Goal: Task Accomplishment & Management: Use online tool/utility

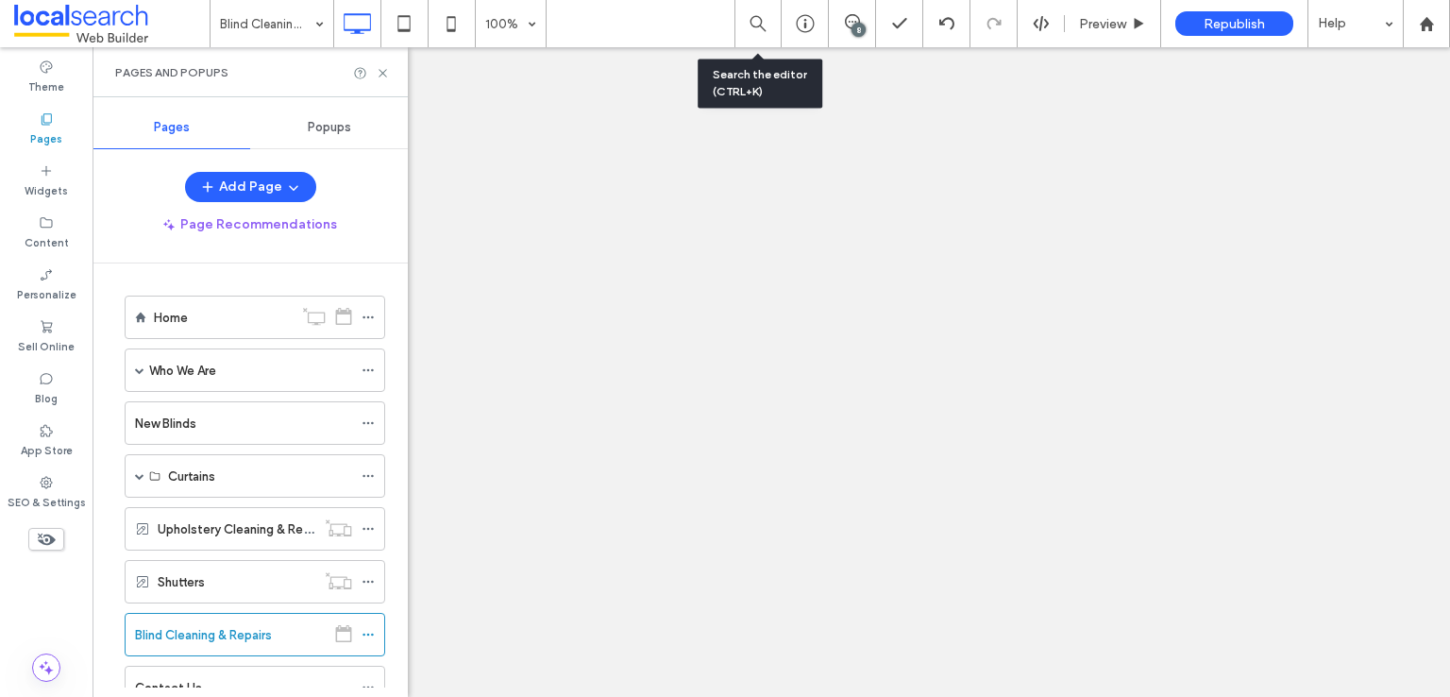
click at [387, 67] on icon at bounding box center [383, 73] width 14 height 14
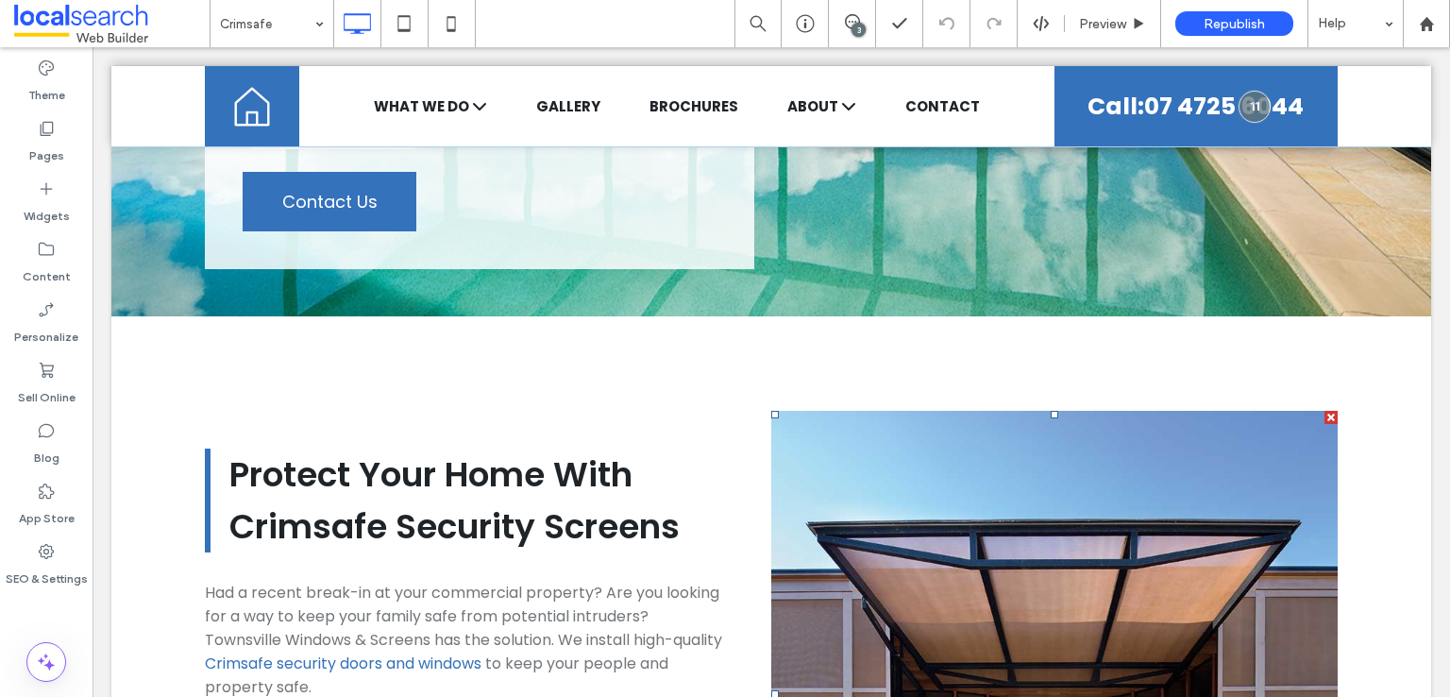
scroll to position [472, 0]
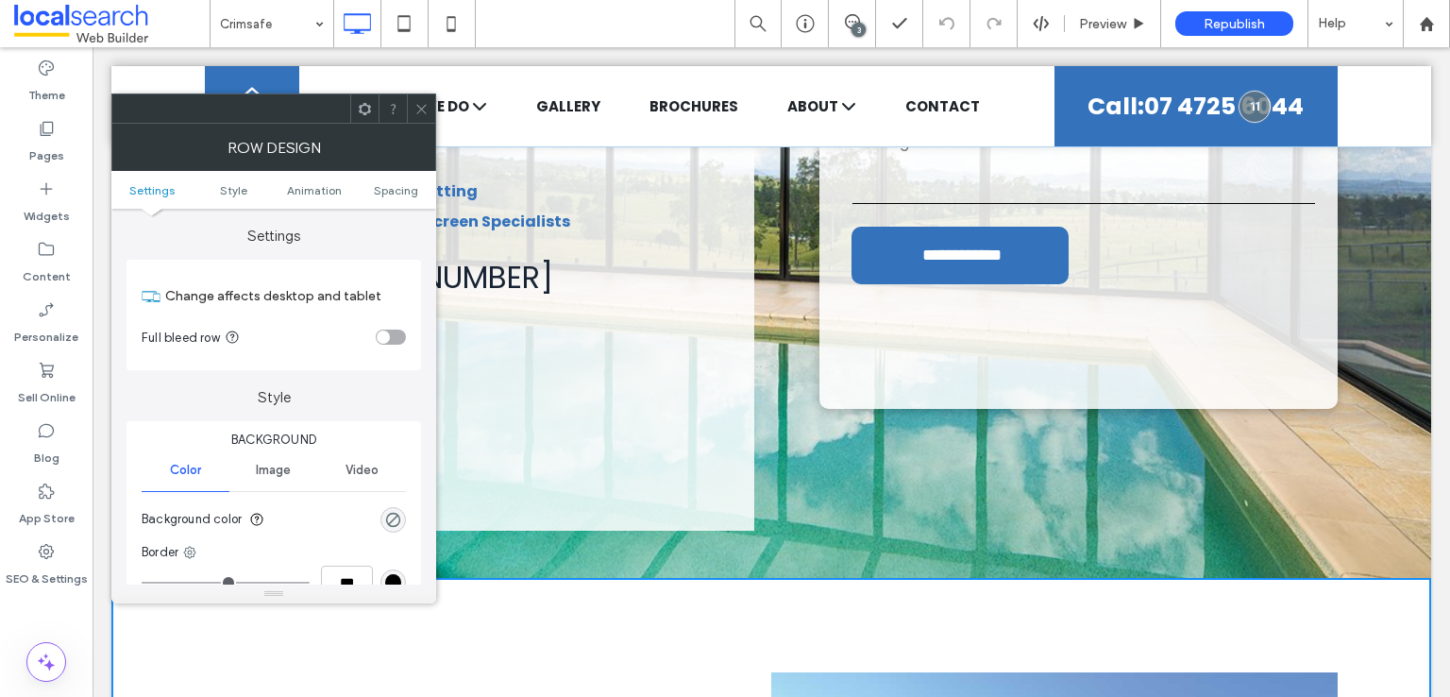
click at [423, 104] on icon at bounding box center [421, 109] width 14 height 14
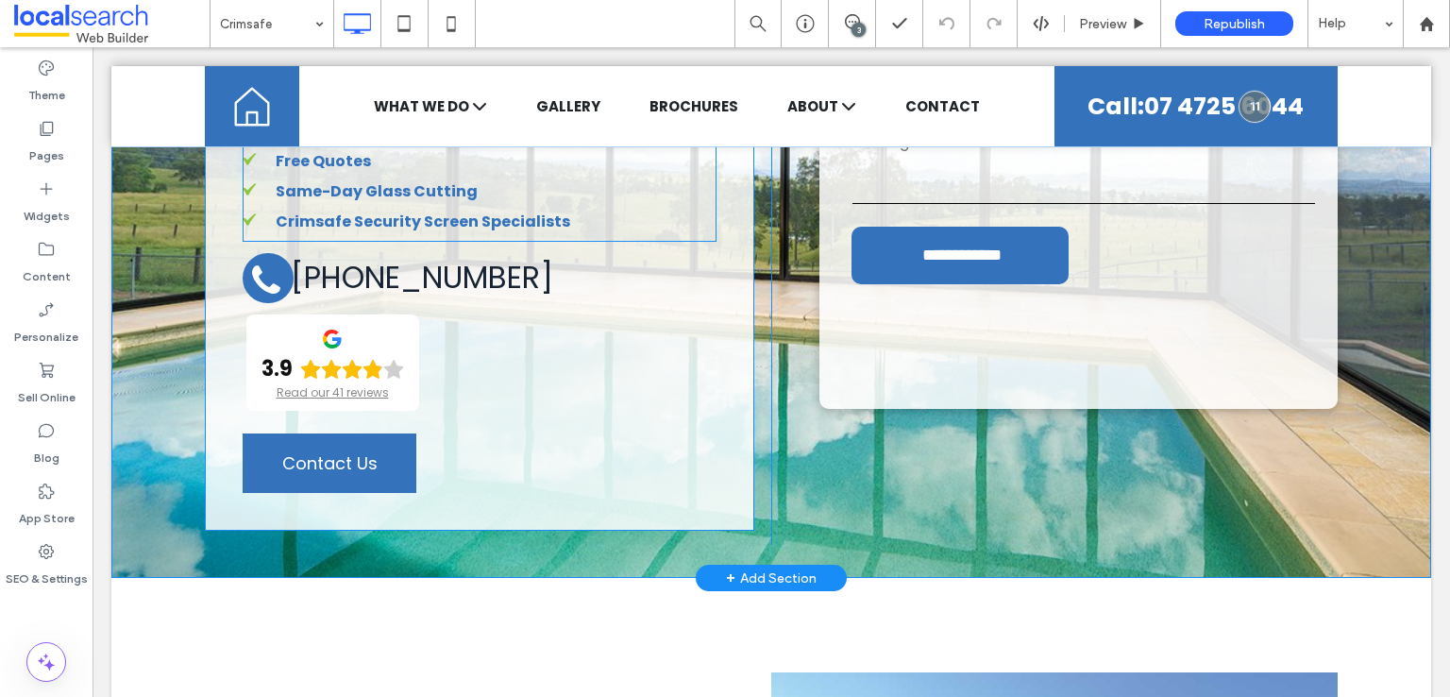
click at [266, 167] on div "Free Quotes Same-Day Glass Cutting Crimsafe Security Screen Specialists" at bounding box center [480, 192] width 474 height 99
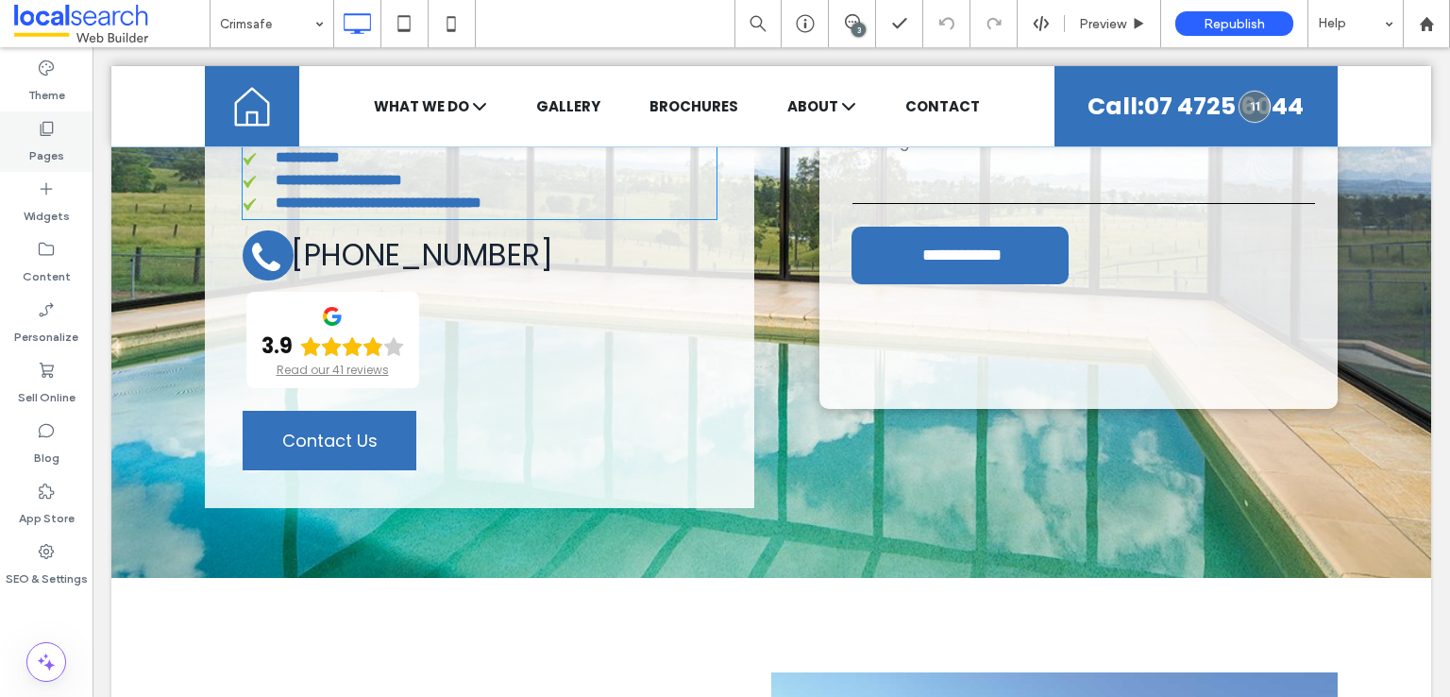
type input "*******"
type input "**"
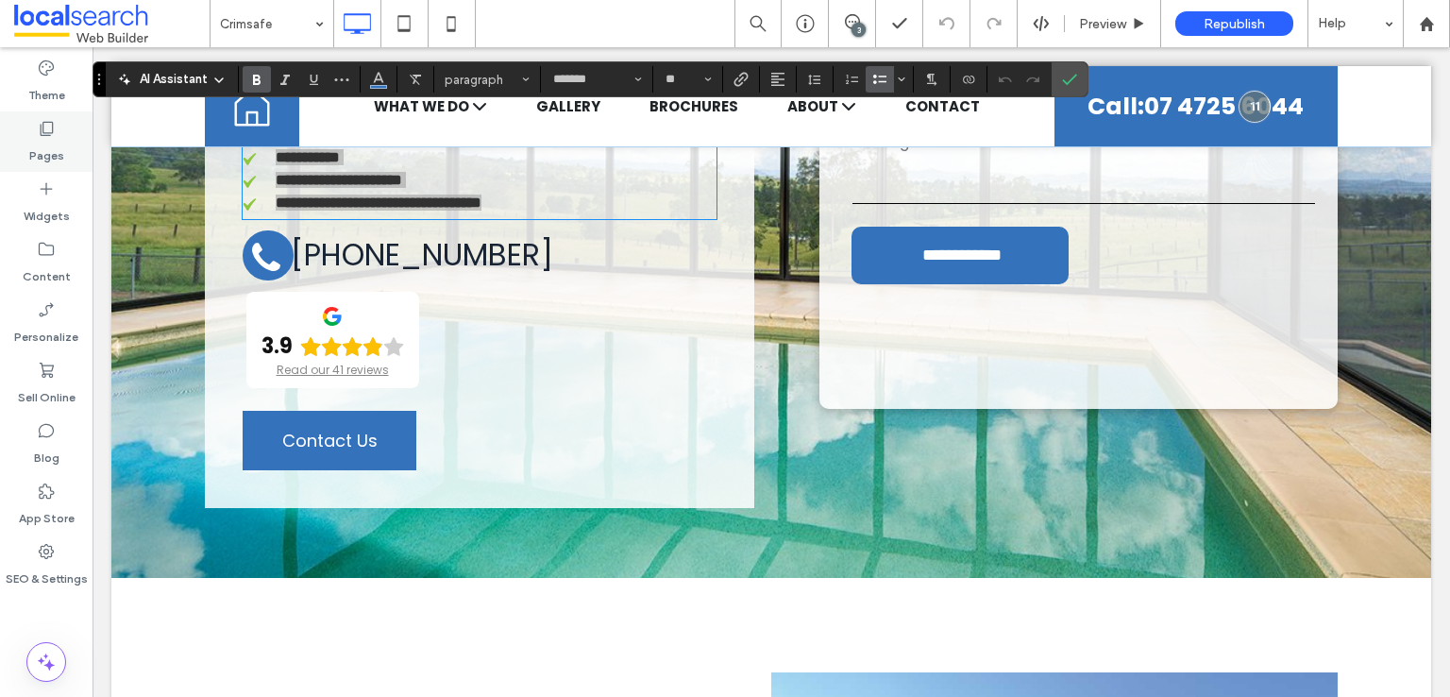
click at [47, 129] on icon at bounding box center [46, 128] width 19 height 19
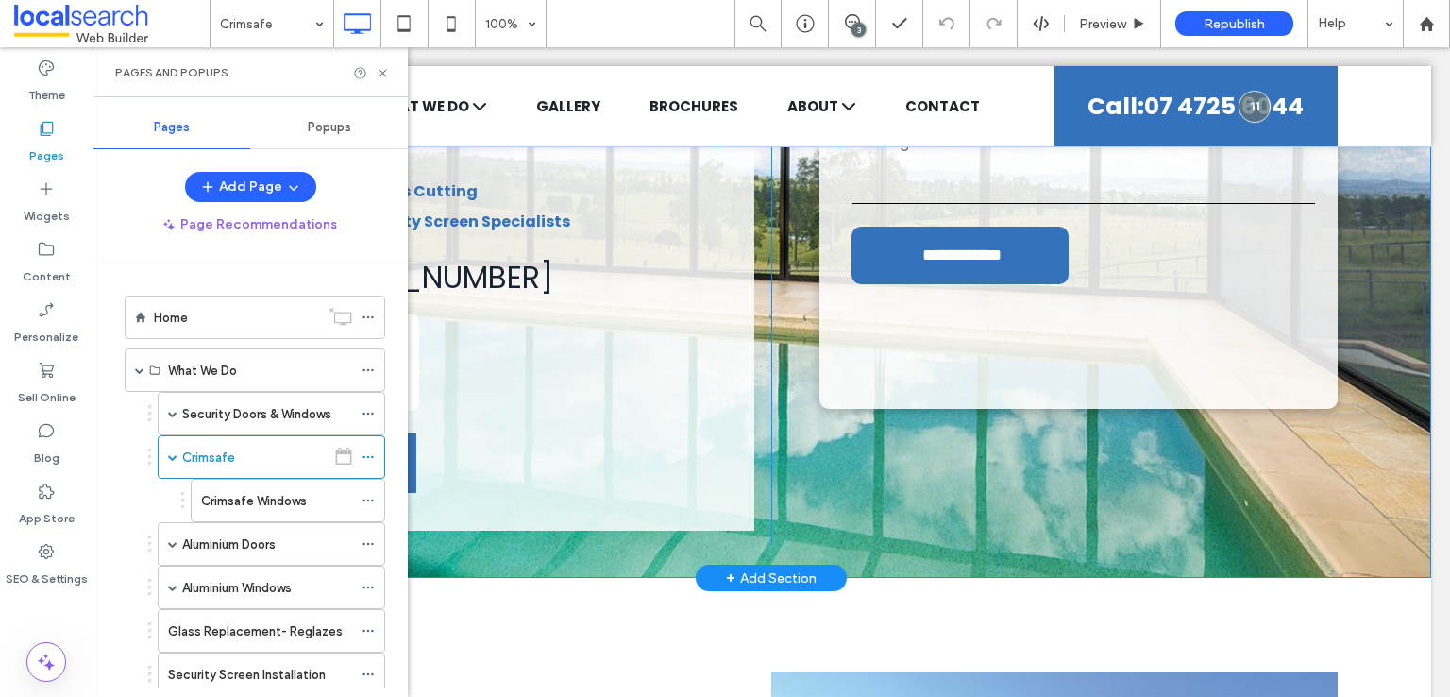
click at [434, 465] on div "Crimsafe Security Screens Townsville Free Quotes Same-Day Glass Cutting Crimsaf…" at bounding box center [488, 184] width 566 height 719
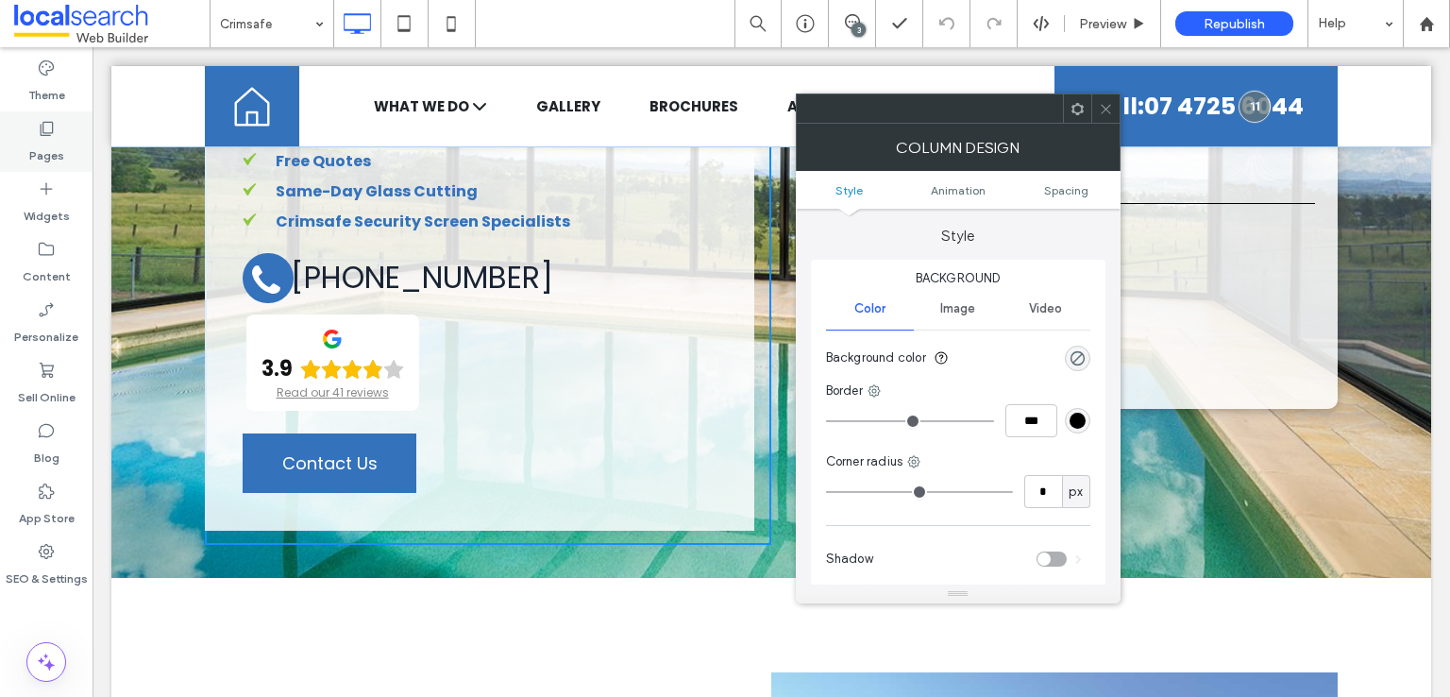
click at [4, 139] on div "Pages" at bounding box center [46, 141] width 93 height 60
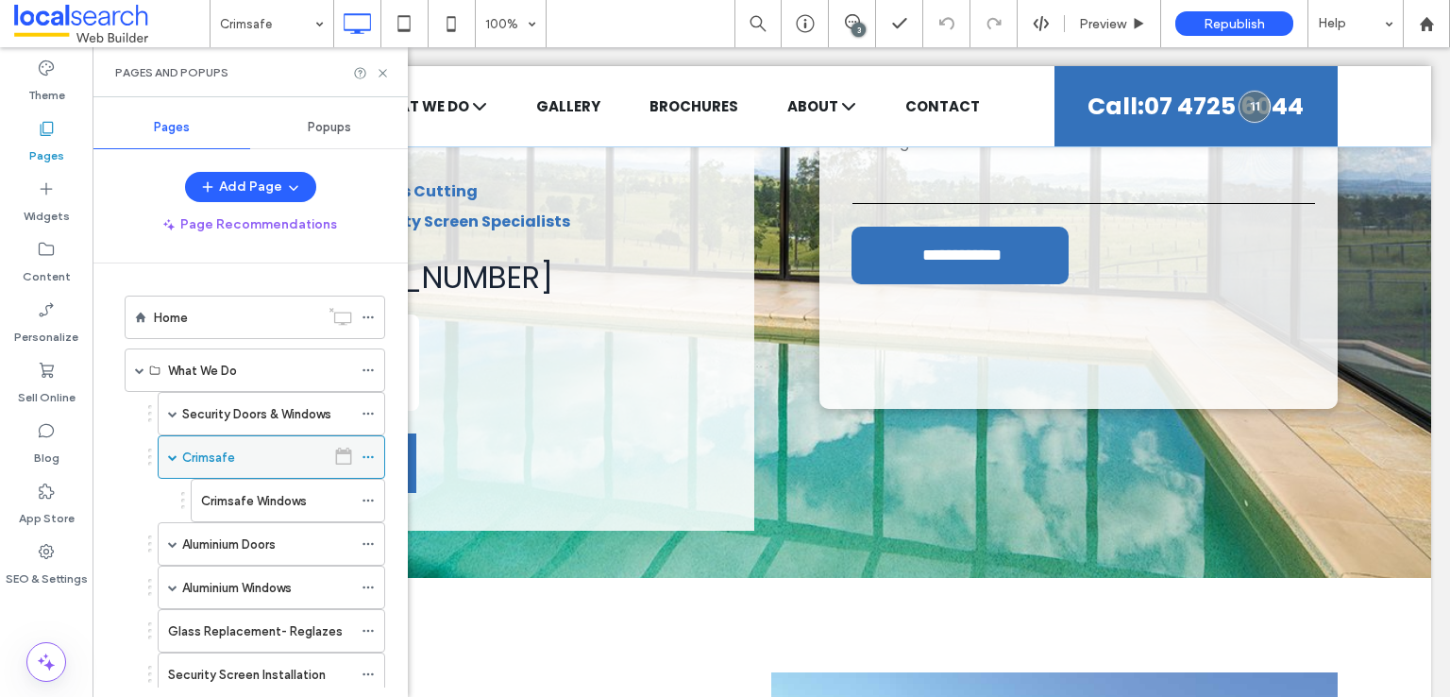
click at [359, 454] on div at bounding box center [344, 456] width 36 height 17
click at [370, 454] on icon at bounding box center [368, 456] width 13 height 13
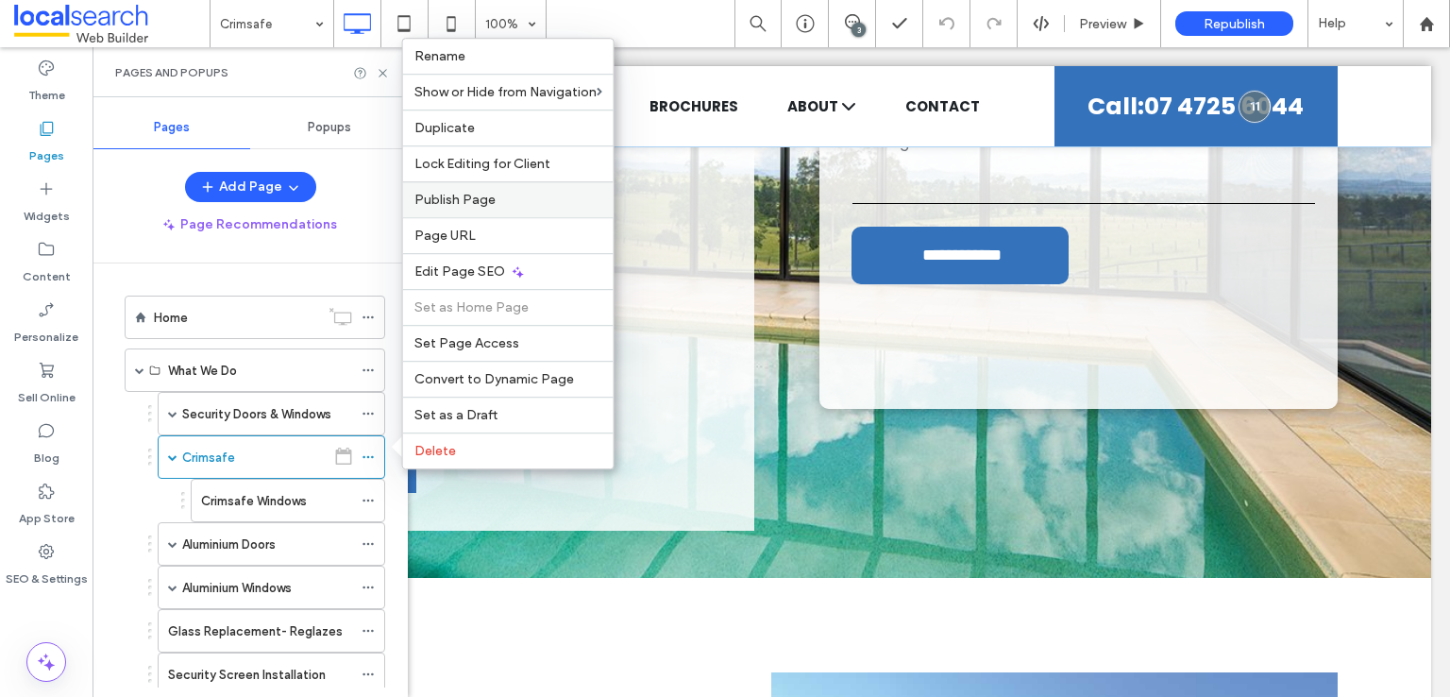
click at [403, 204] on div "Publish Page" at bounding box center [508, 199] width 211 height 36
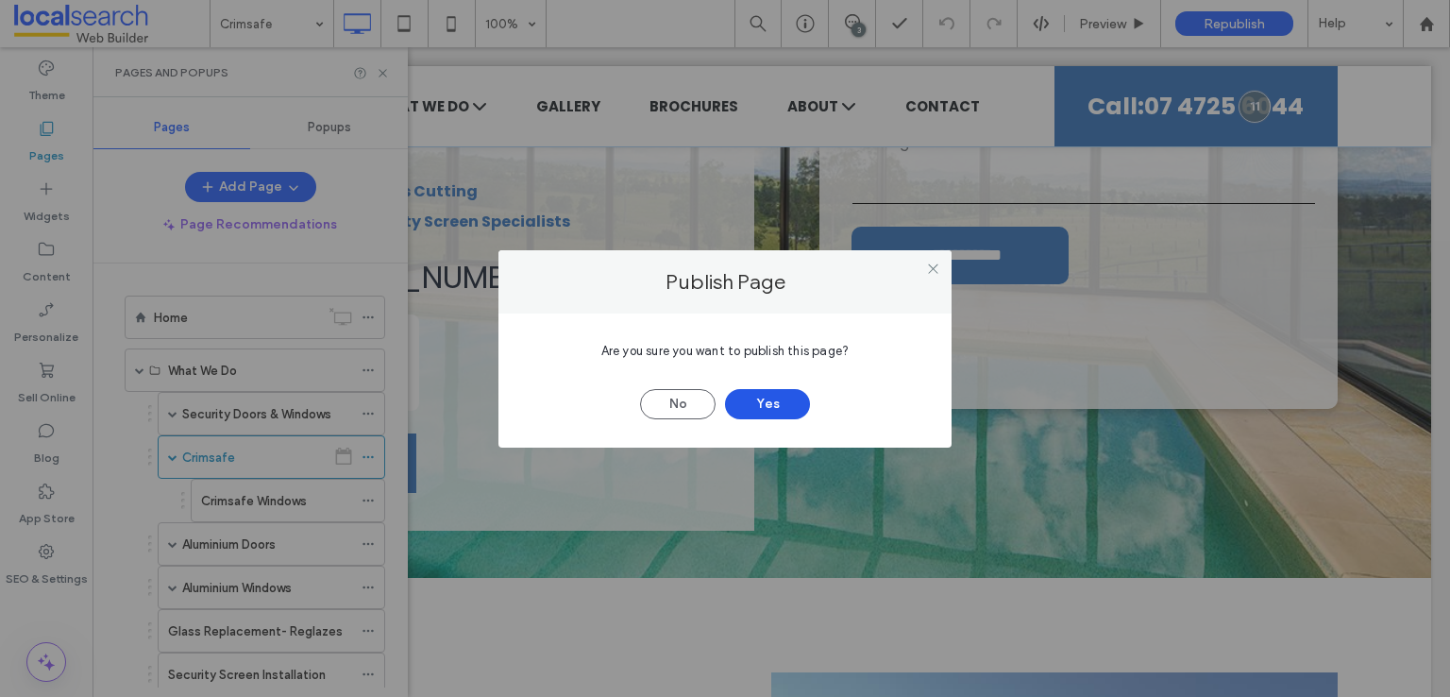
click at [766, 397] on button "Yes" at bounding box center [767, 404] width 85 height 30
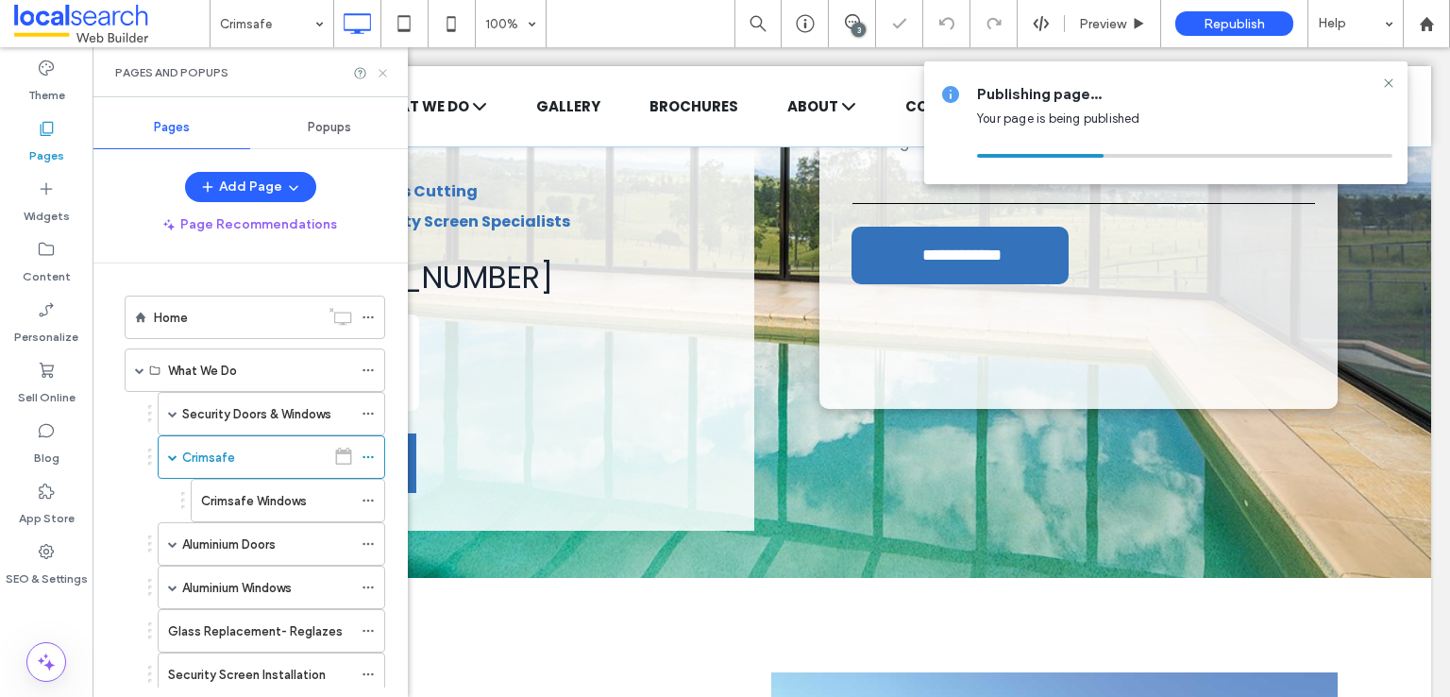
click at [378, 77] on icon at bounding box center [383, 73] width 14 height 14
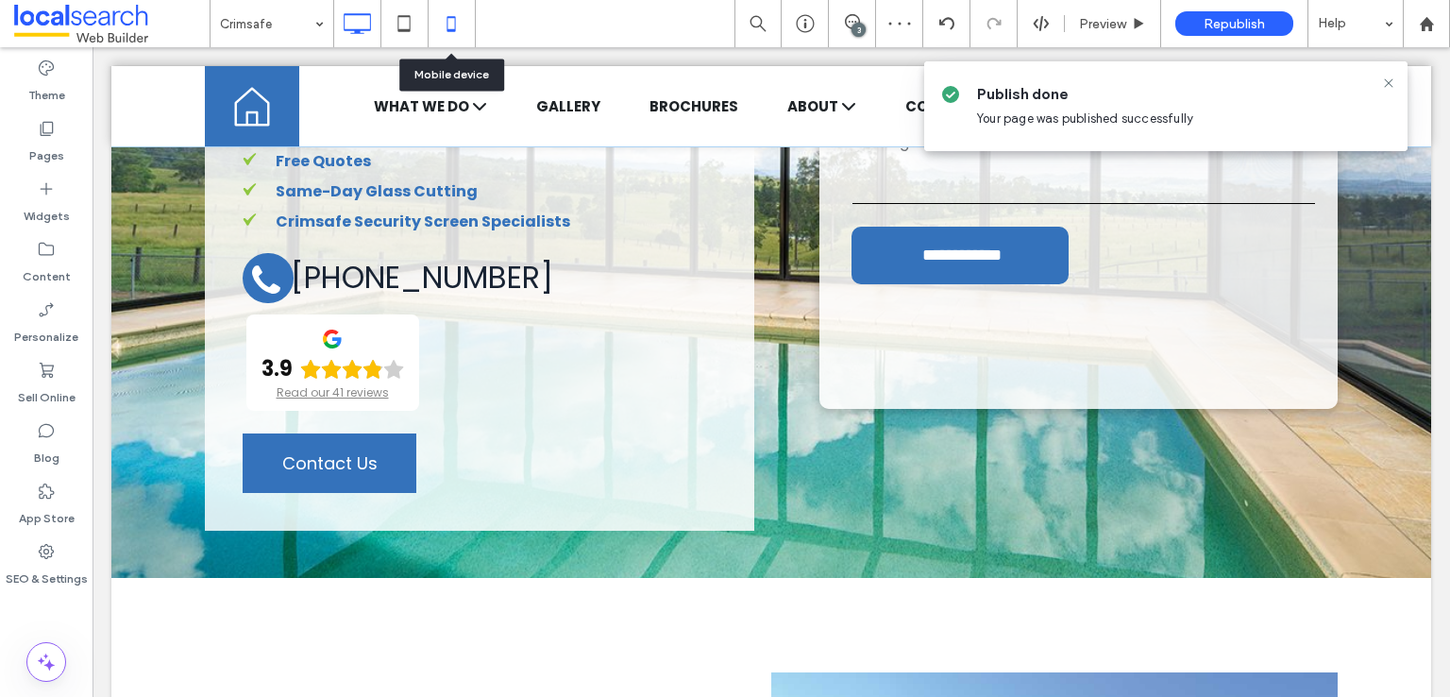
click at [450, 31] on icon at bounding box center [451, 24] width 38 height 38
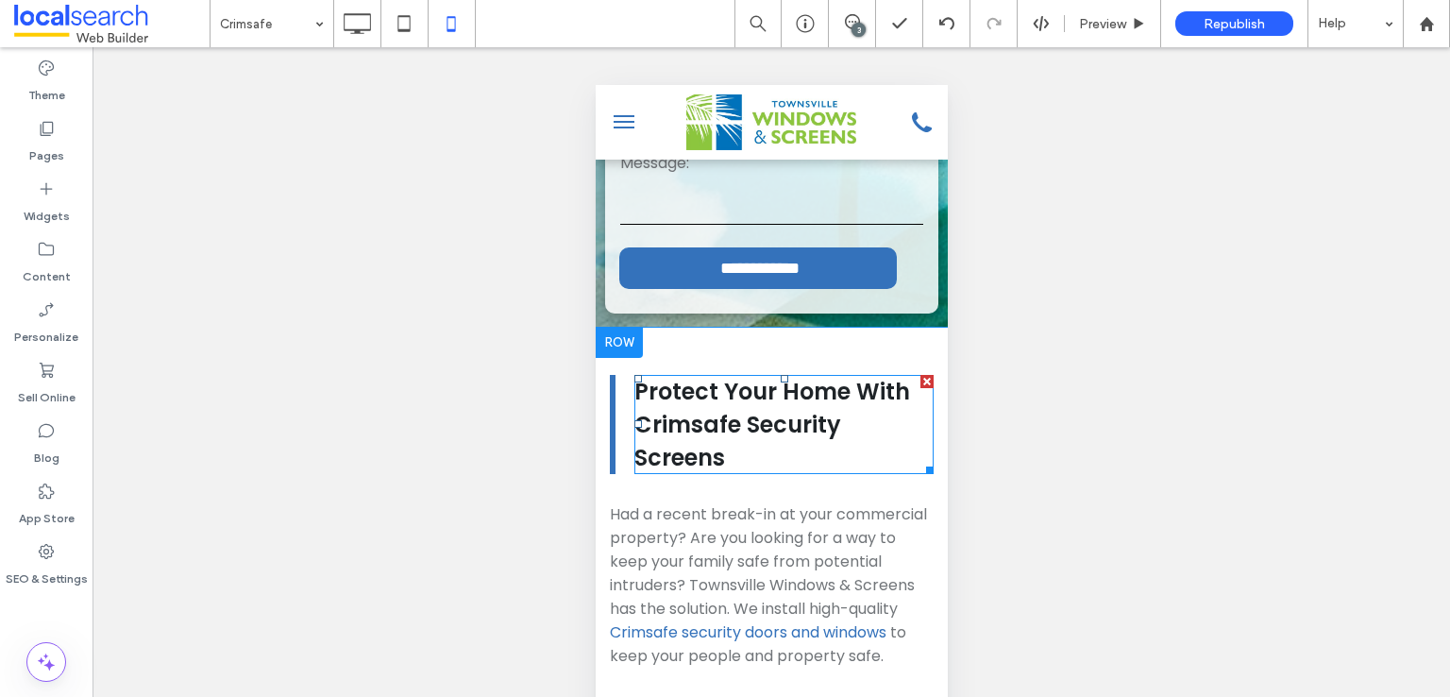
scroll to position [1049, 0]
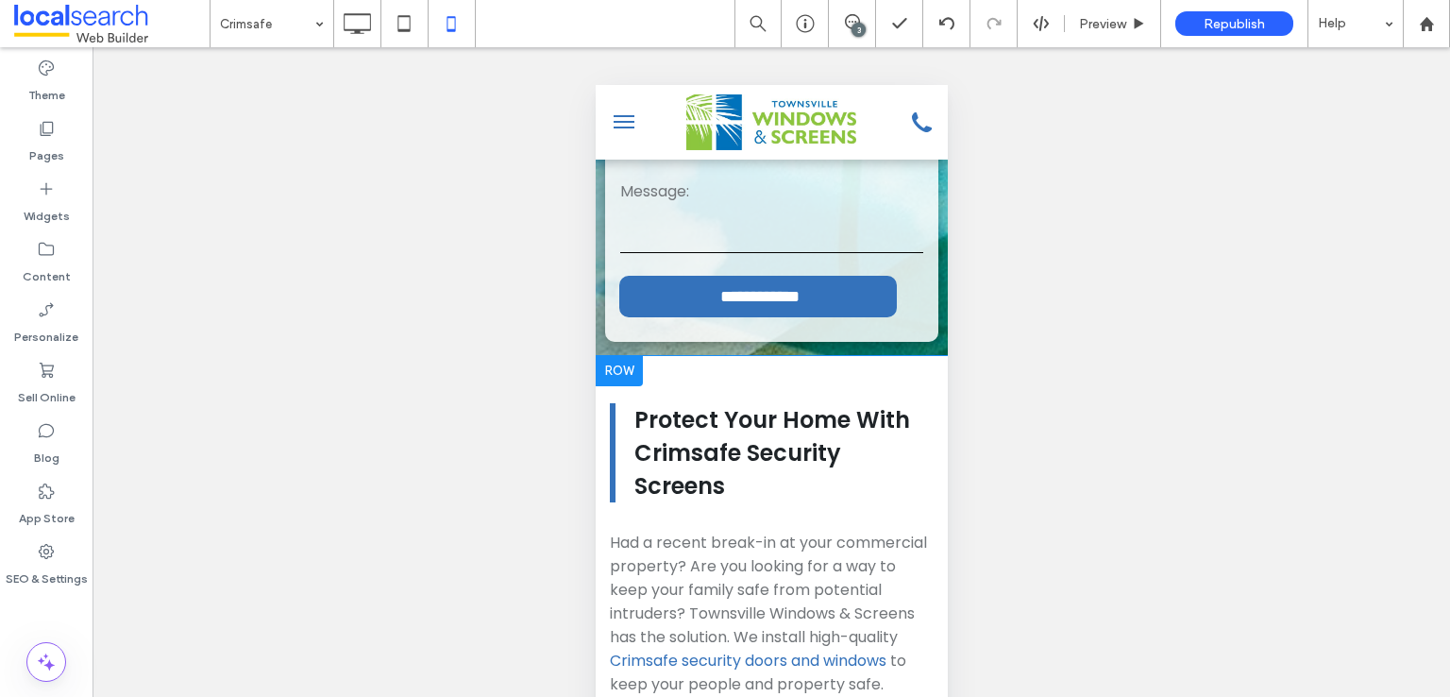
click at [615, 356] on div at bounding box center [618, 371] width 47 height 30
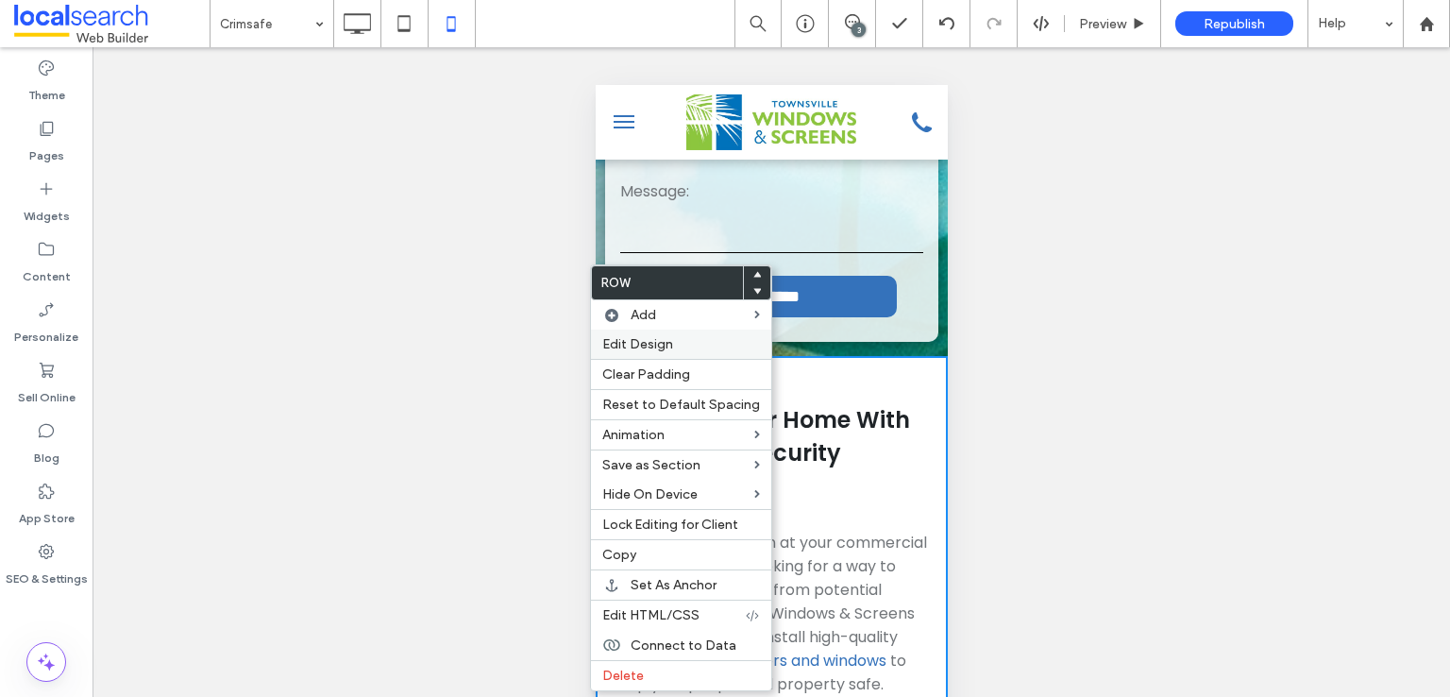
click at [728, 349] on label "Edit Design" at bounding box center [681, 344] width 158 height 16
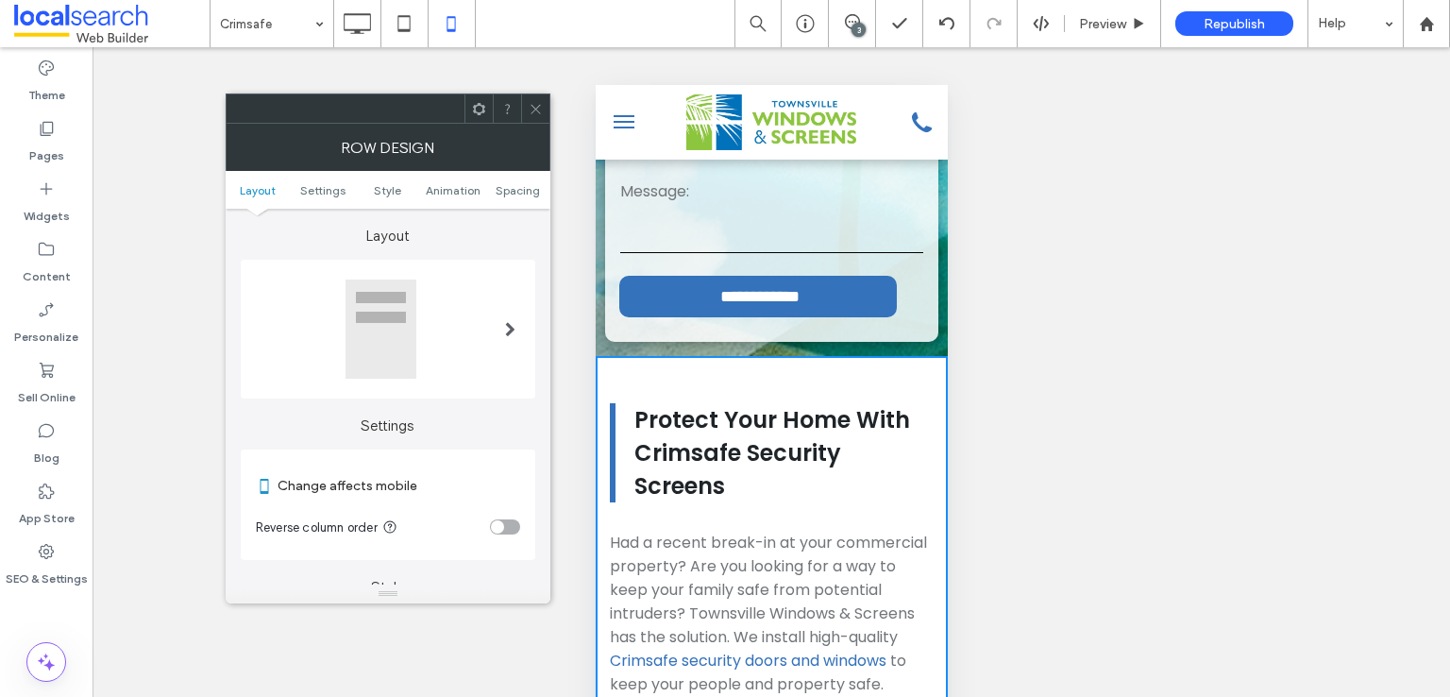
click at [502, 519] on div "toggle" at bounding box center [505, 526] width 30 height 15
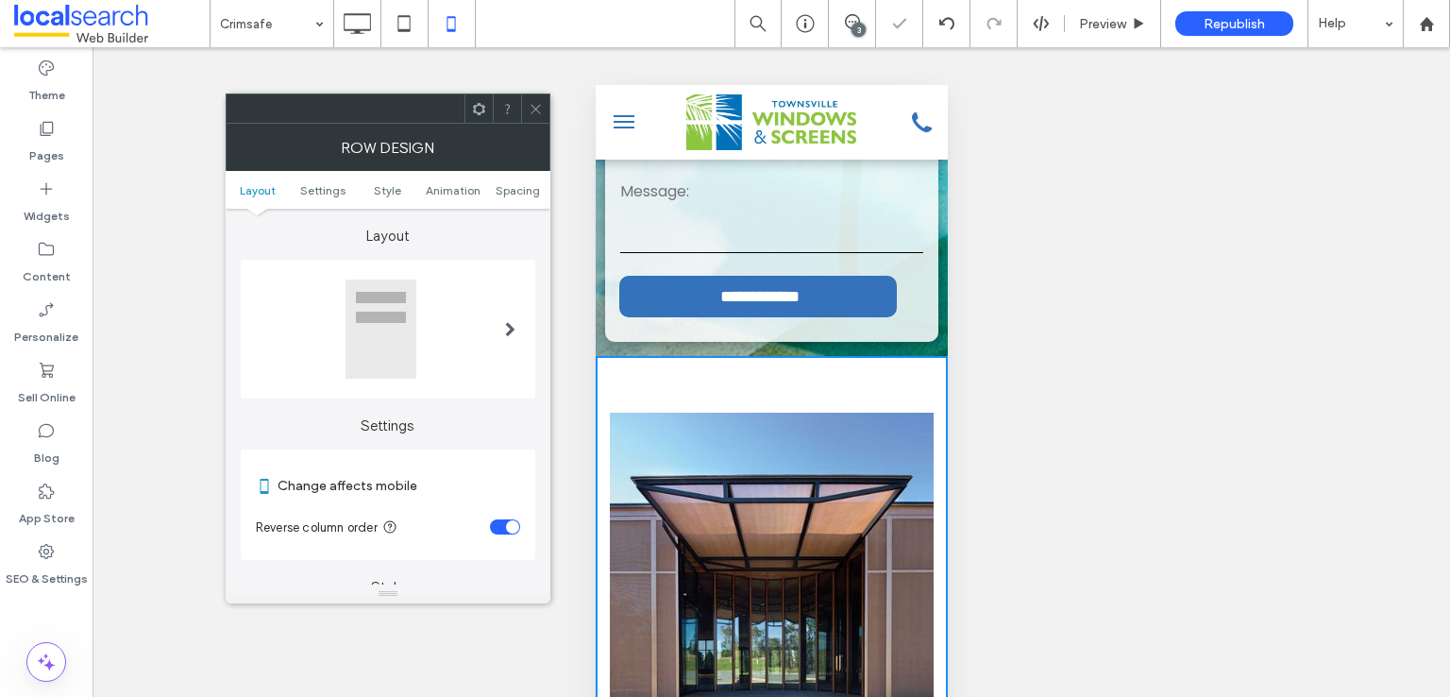
click at [534, 104] on icon at bounding box center [536, 109] width 14 height 14
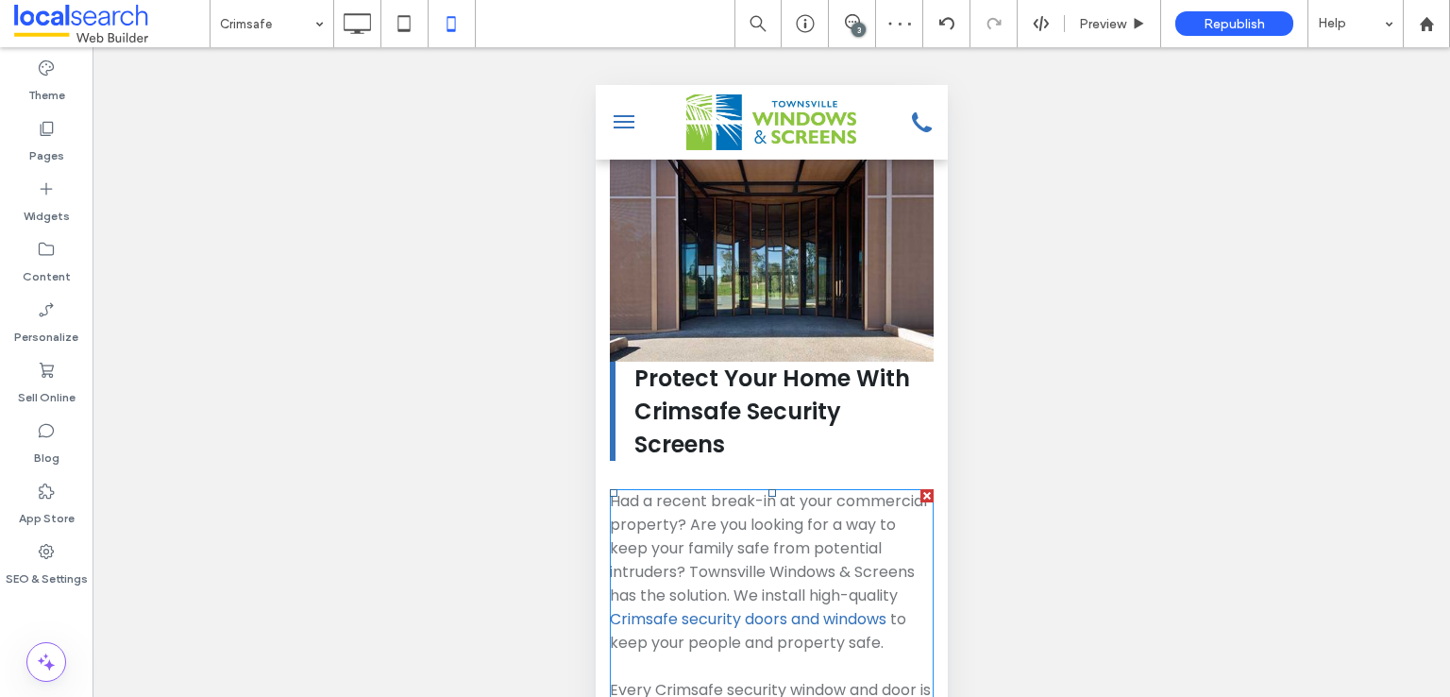
scroll to position [1363, 0]
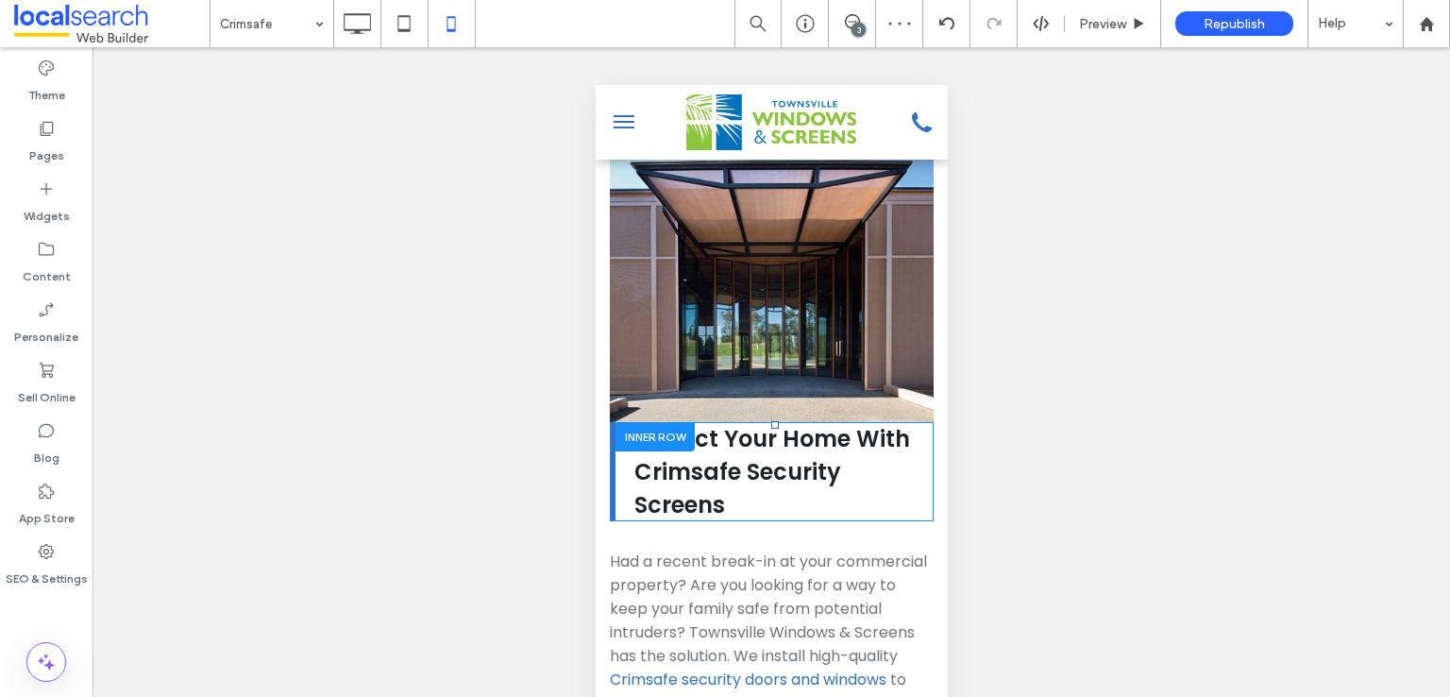
click at [622, 422] on div at bounding box center [654, 436] width 79 height 29
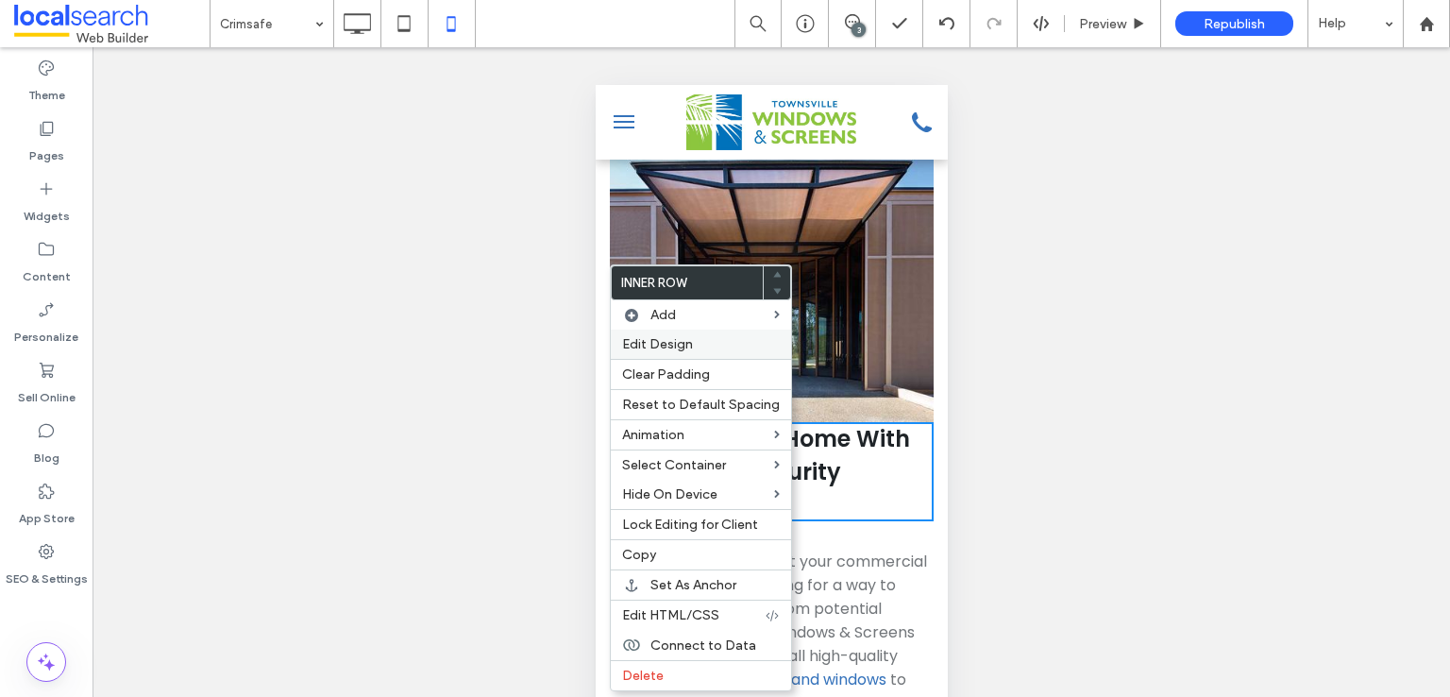
click at [648, 337] on span "Edit Design" at bounding box center [657, 344] width 71 height 16
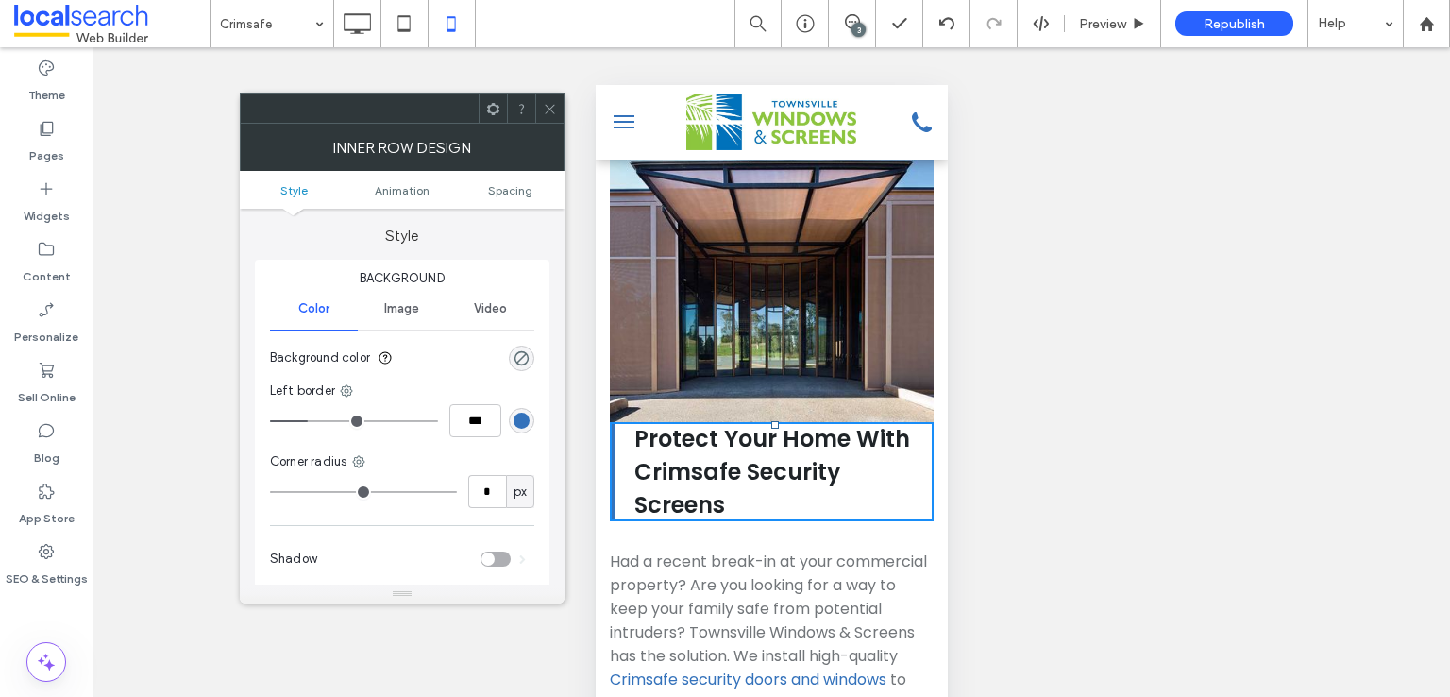
click at [553, 200] on ul "Style Animation Spacing" at bounding box center [402, 190] width 325 height 38
click at [530, 187] on span "Spacing" at bounding box center [510, 190] width 44 height 14
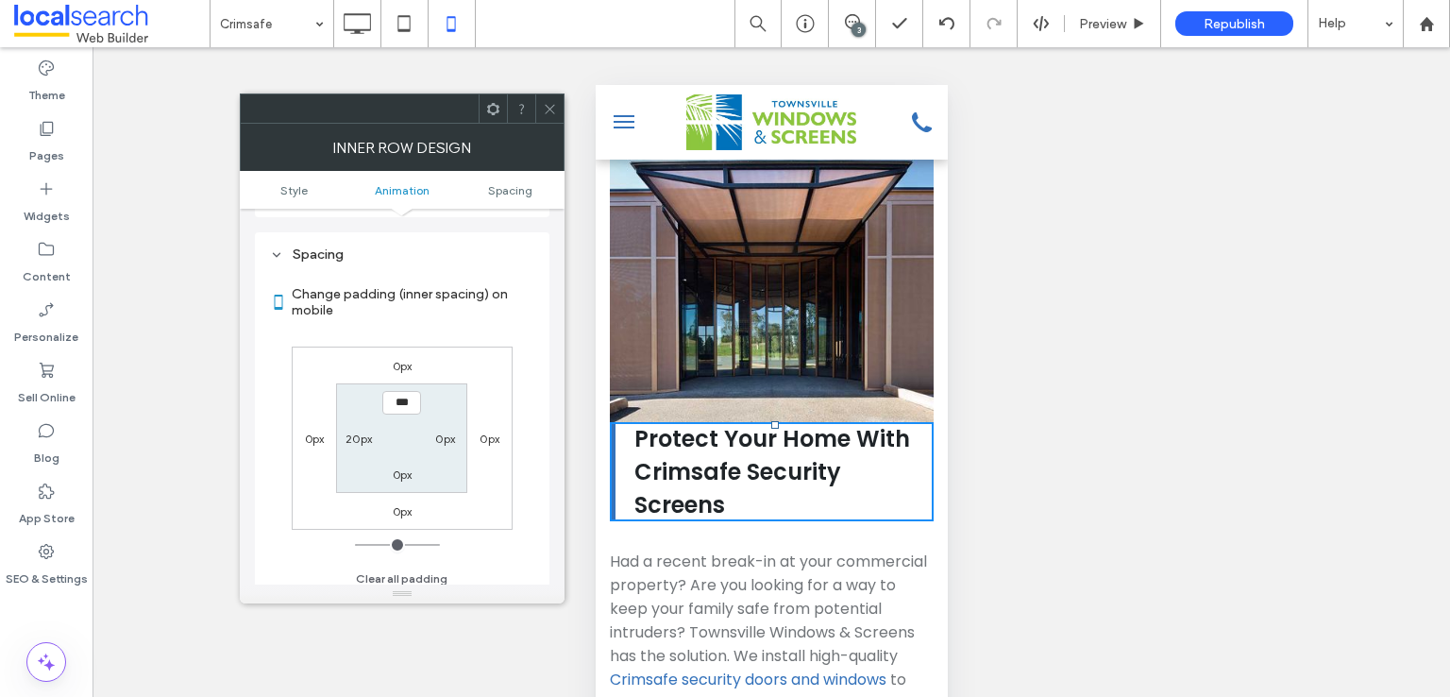
scroll to position [442, 0]
click at [400, 361] on label "0px" at bounding box center [403, 358] width 20 height 14
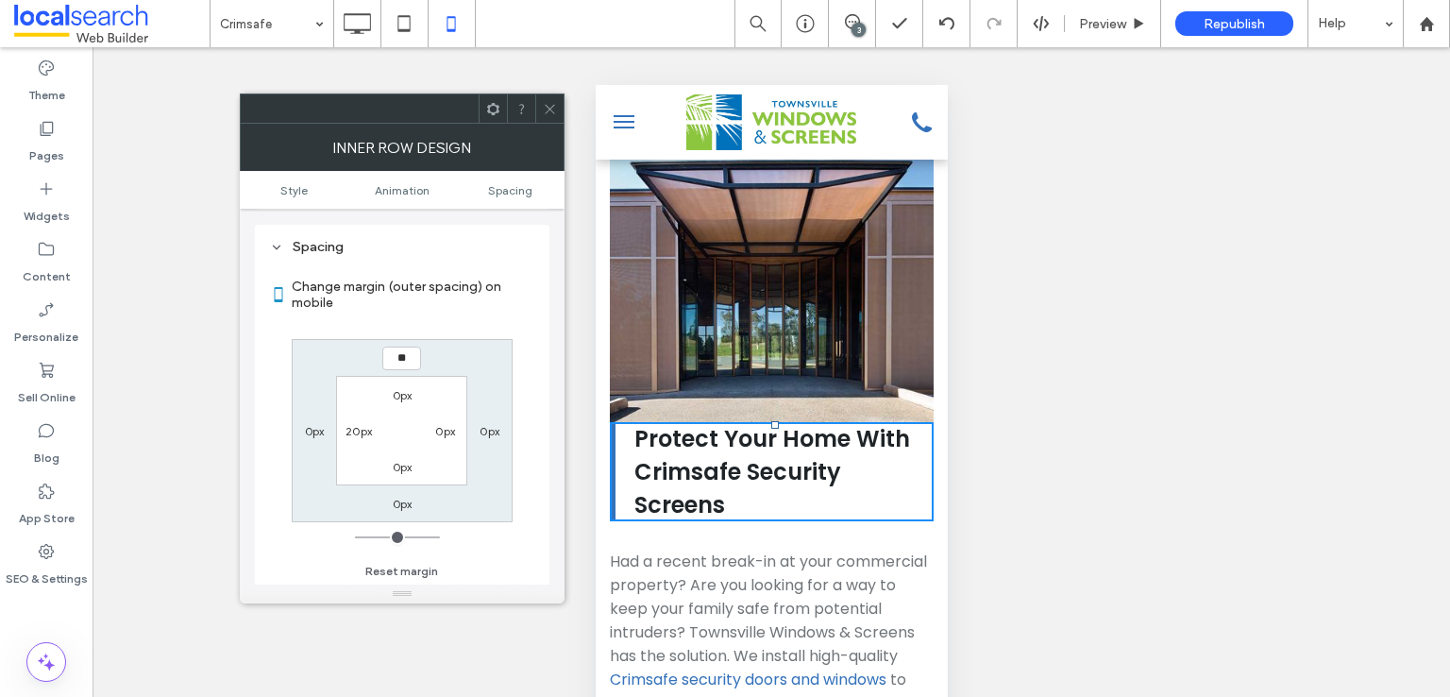
type input "**"
type input "****"
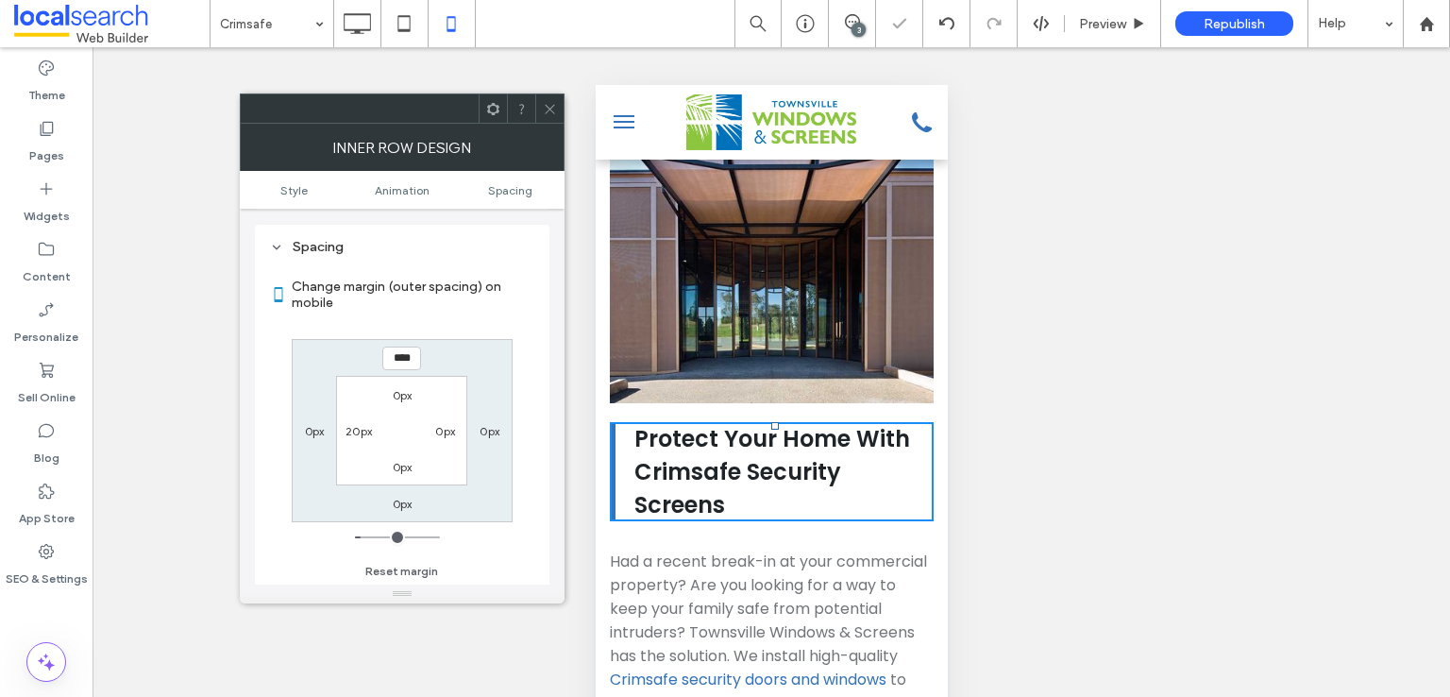
click at [538, 104] on div at bounding box center [549, 108] width 28 height 28
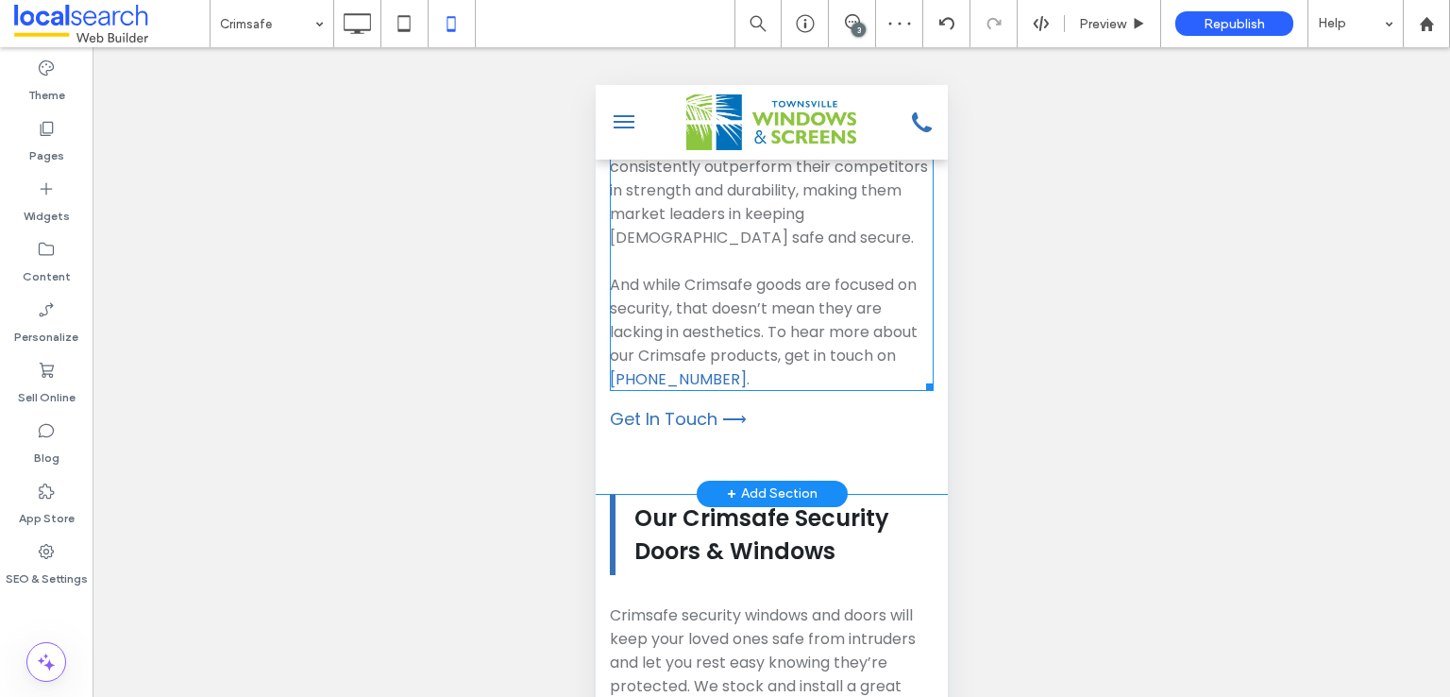
scroll to position [2169, 0]
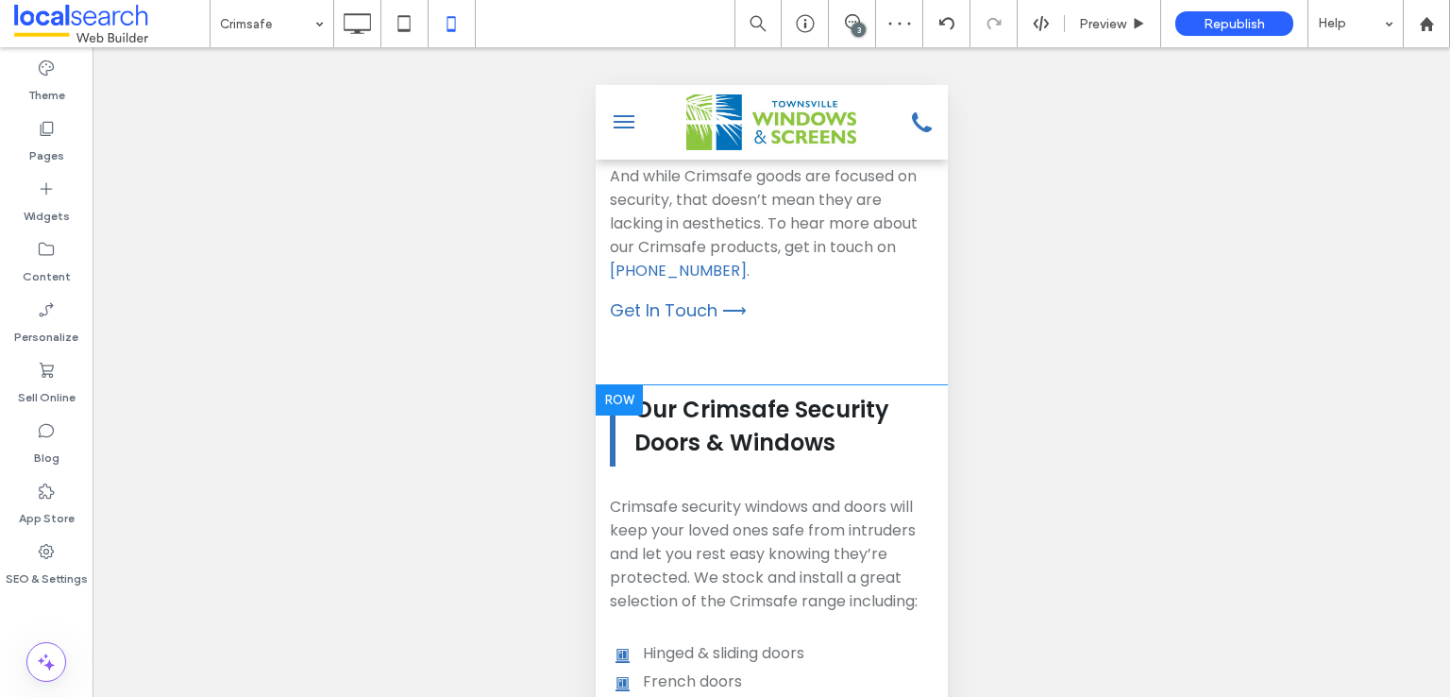
click at [616, 385] on div at bounding box center [618, 400] width 47 height 30
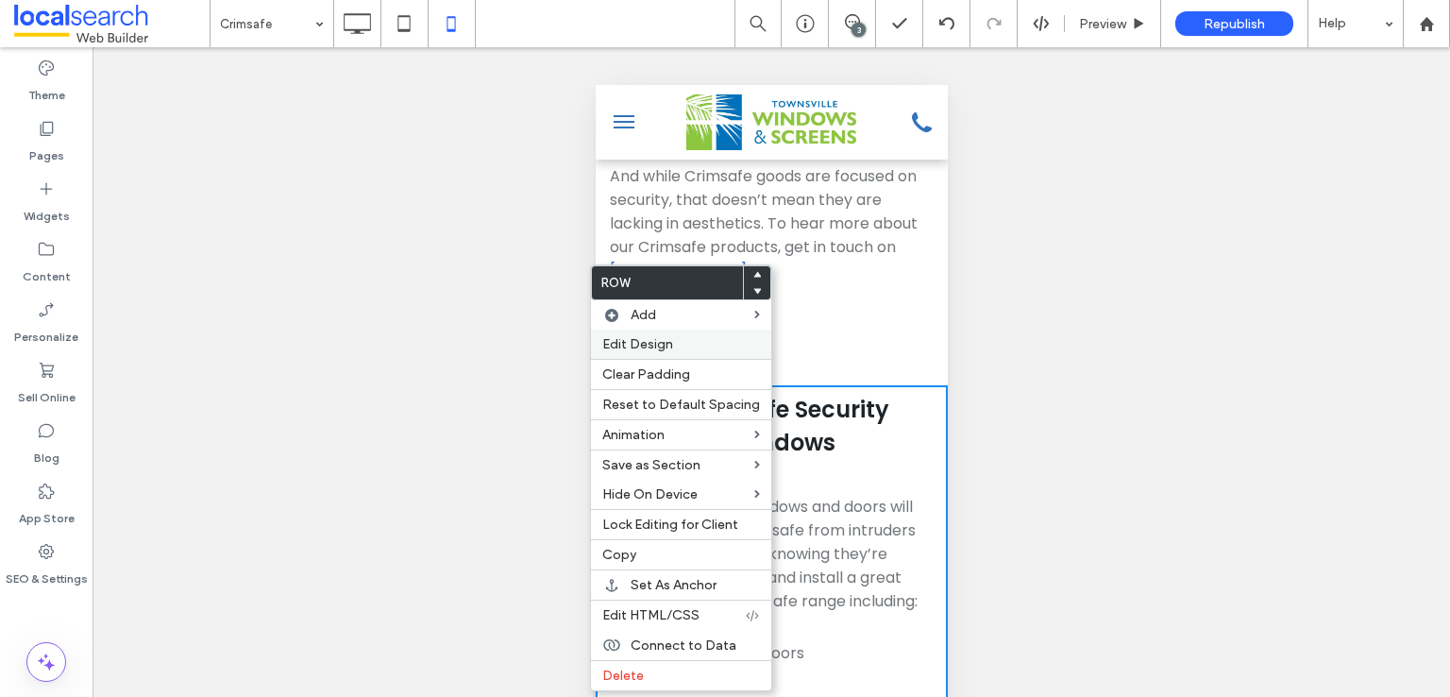
click at [637, 346] on span "Edit Design" at bounding box center [637, 344] width 71 height 16
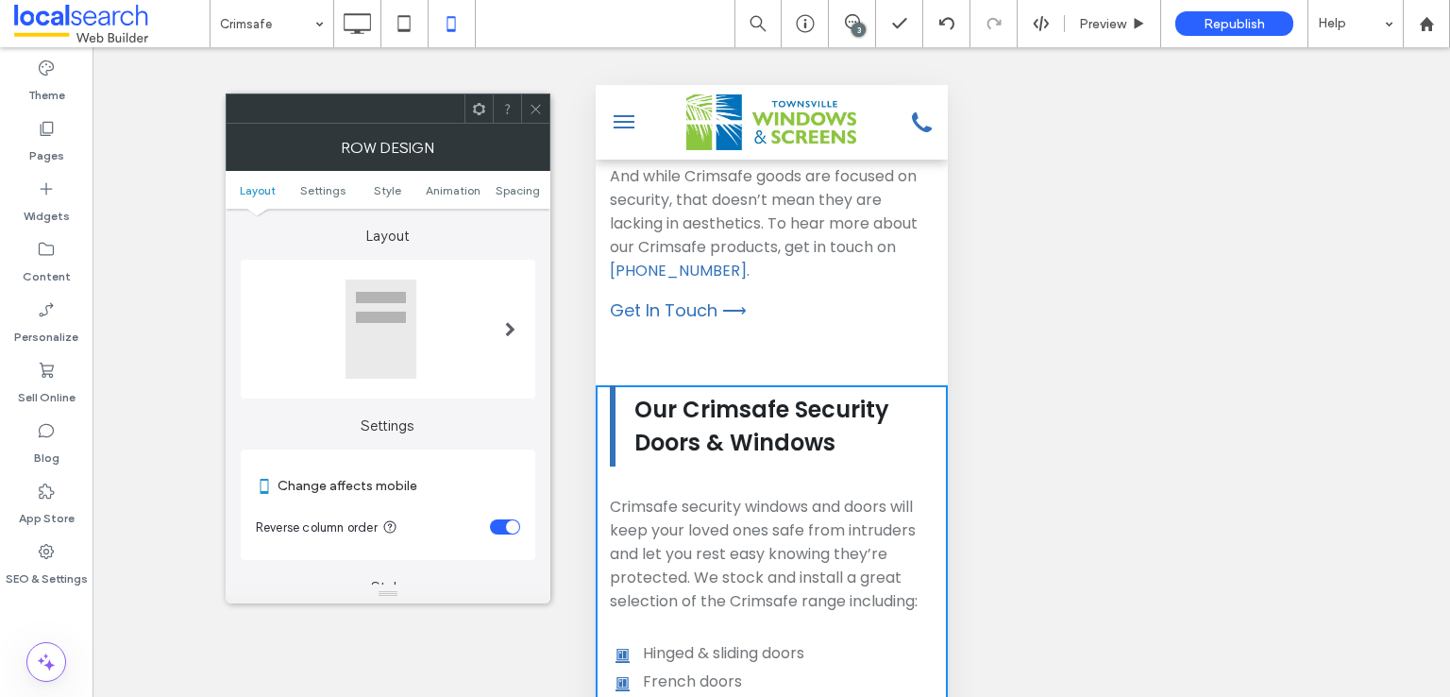
click at [509, 526] on div "toggle" at bounding box center [512, 526] width 13 height 13
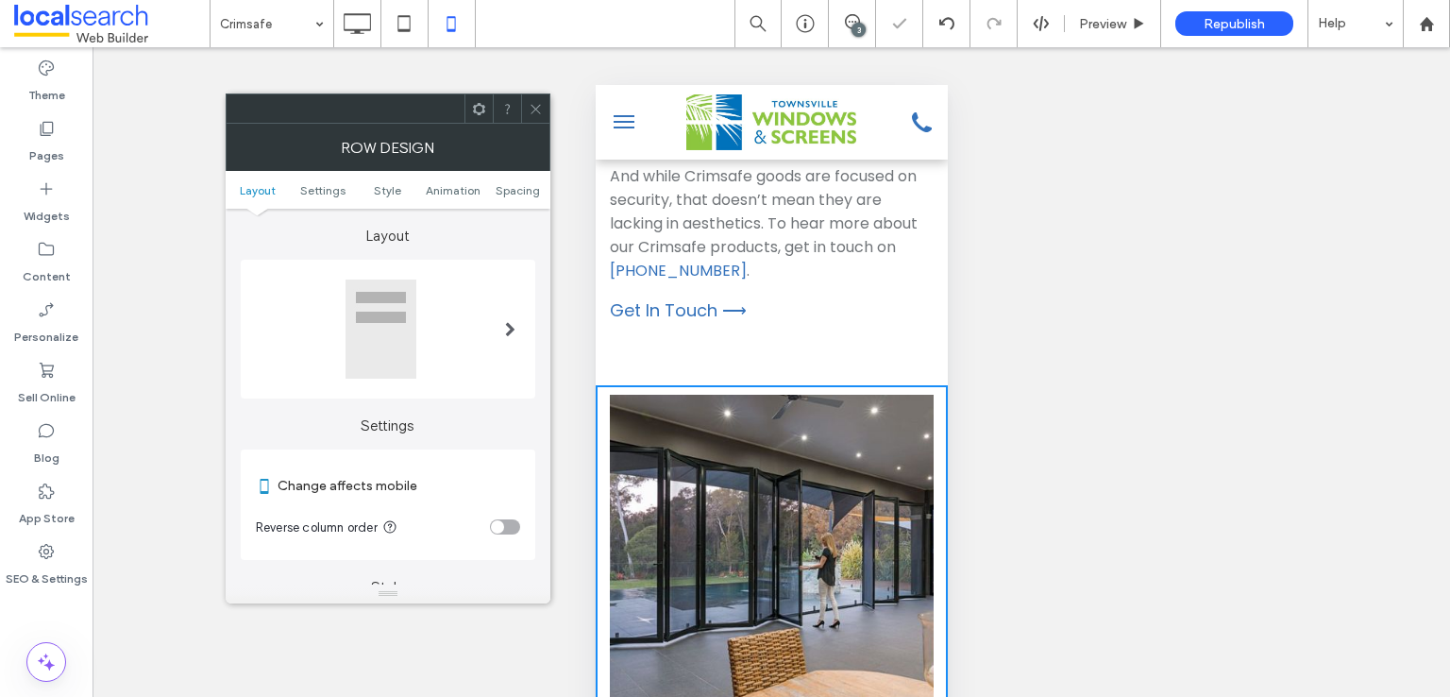
click at [526, 110] on div at bounding box center [535, 108] width 28 height 28
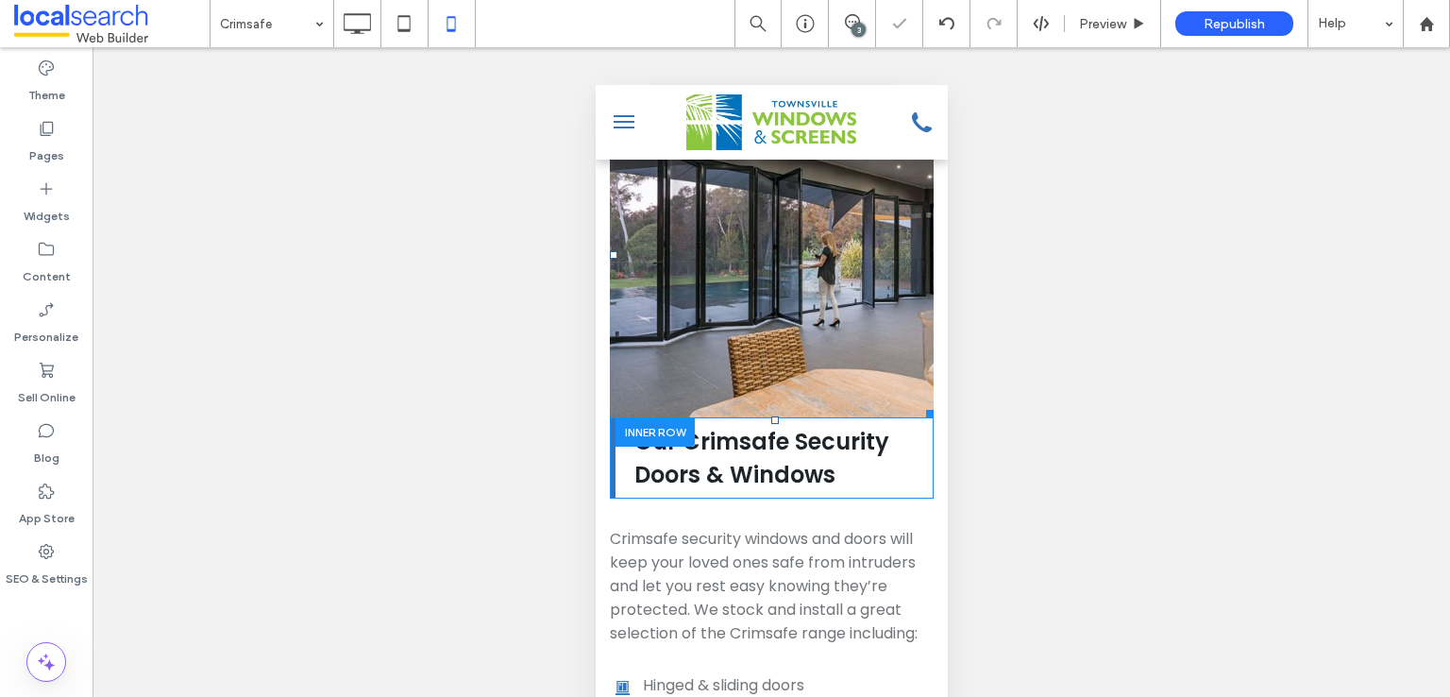
scroll to position [2484, 0]
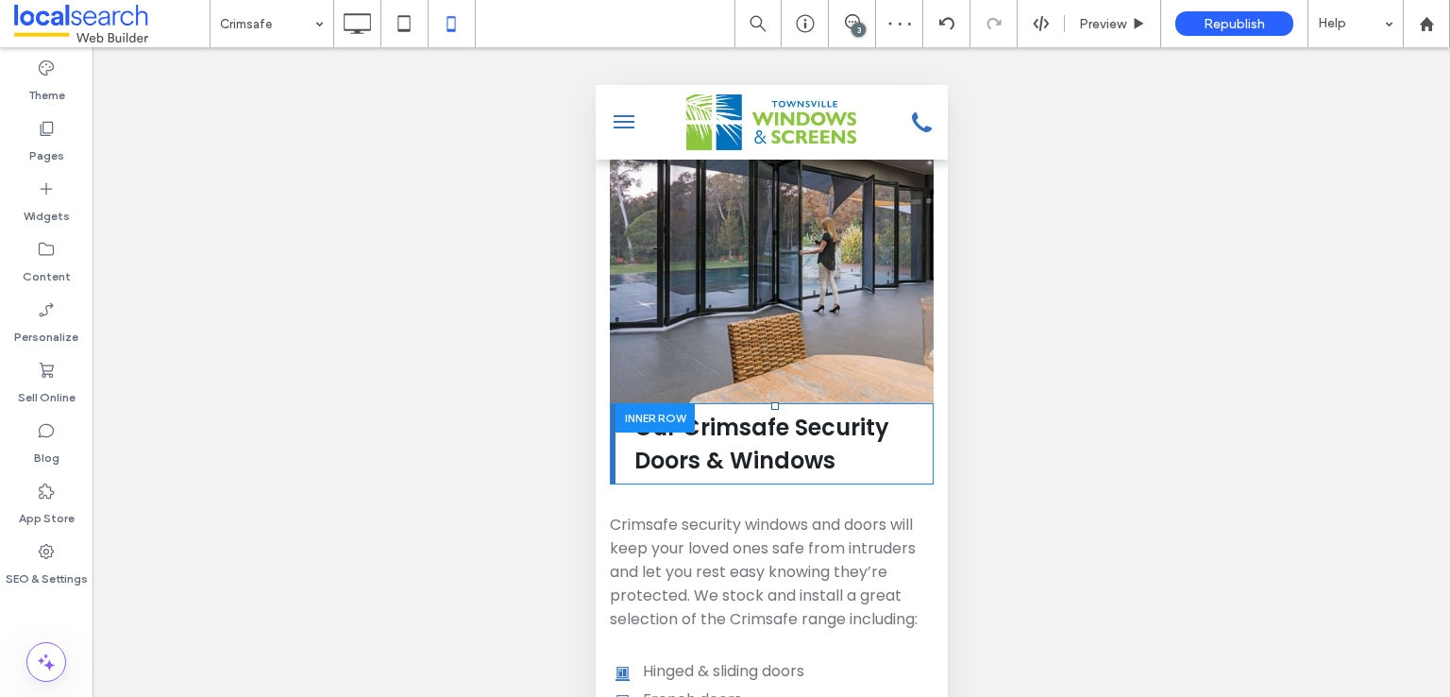
click at [626, 403] on div at bounding box center [654, 417] width 79 height 29
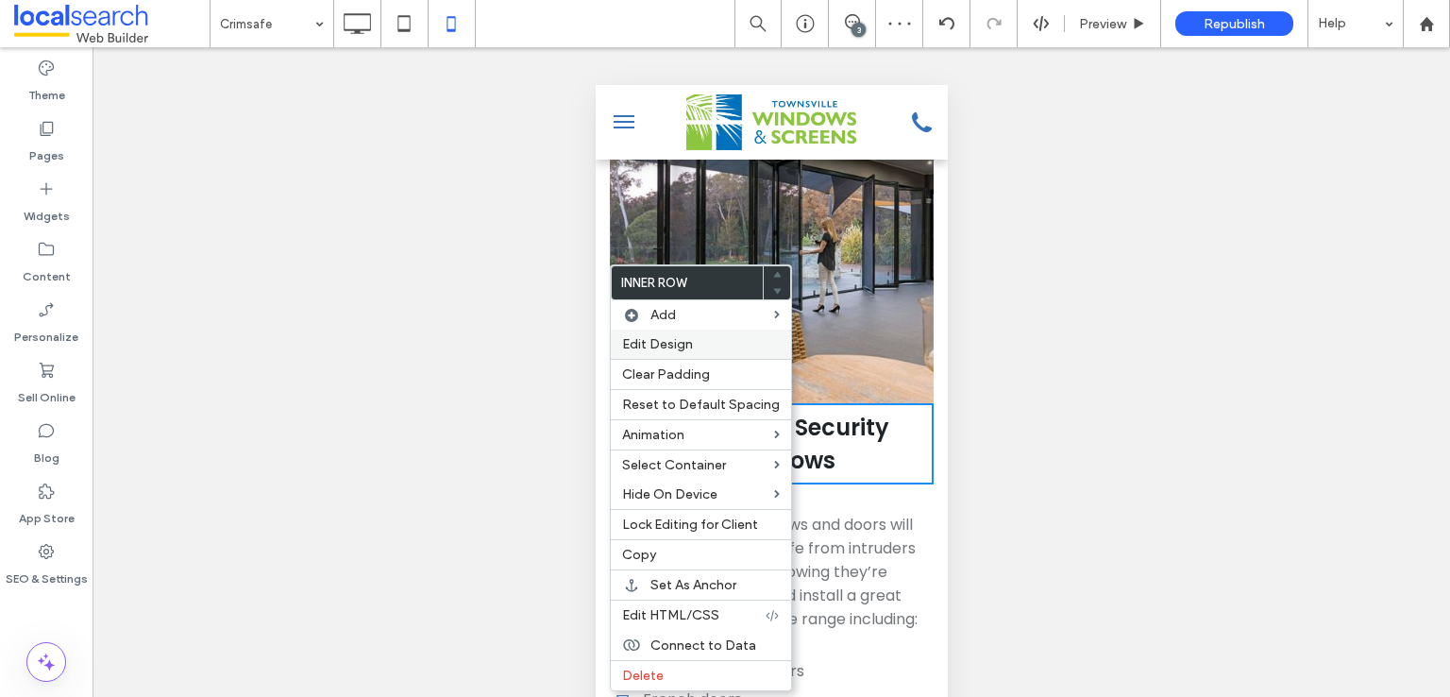
click at [649, 350] on span "Edit Design" at bounding box center [657, 344] width 71 height 16
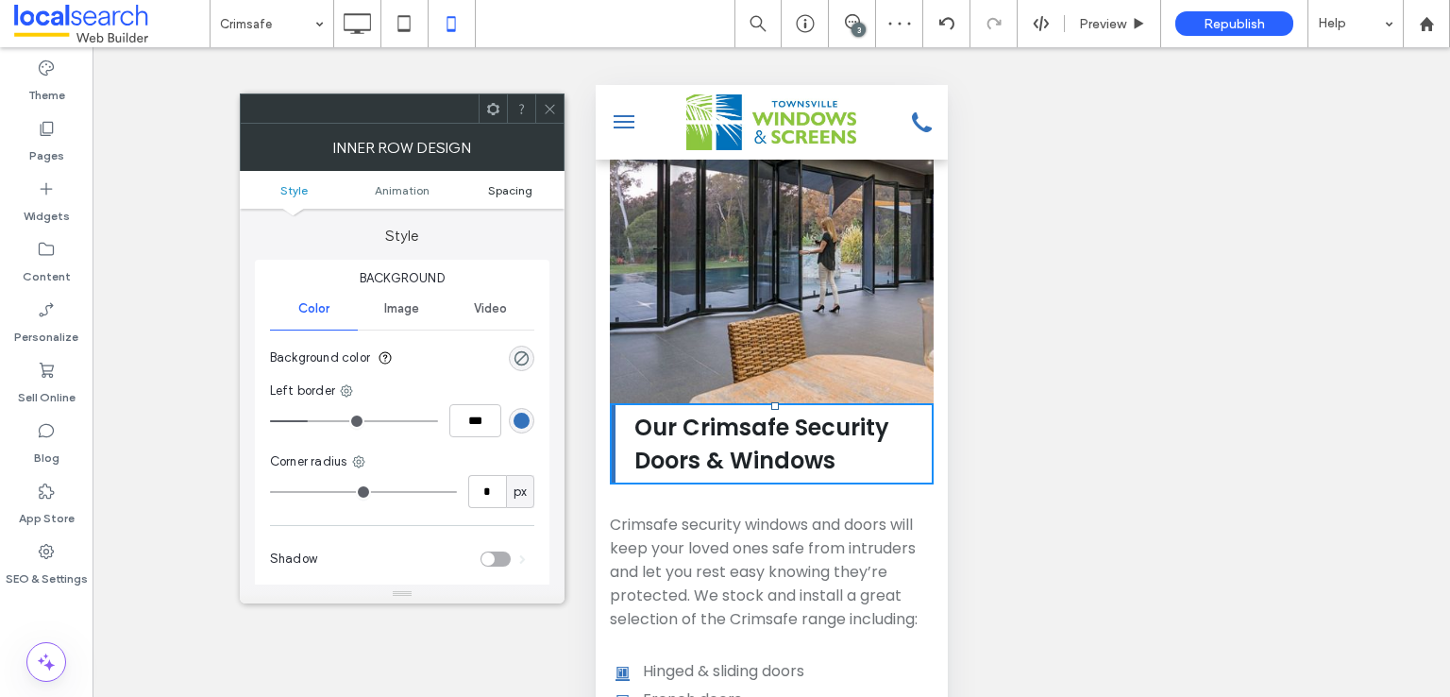
click at [488, 188] on span "Spacing" at bounding box center [510, 190] width 44 height 14
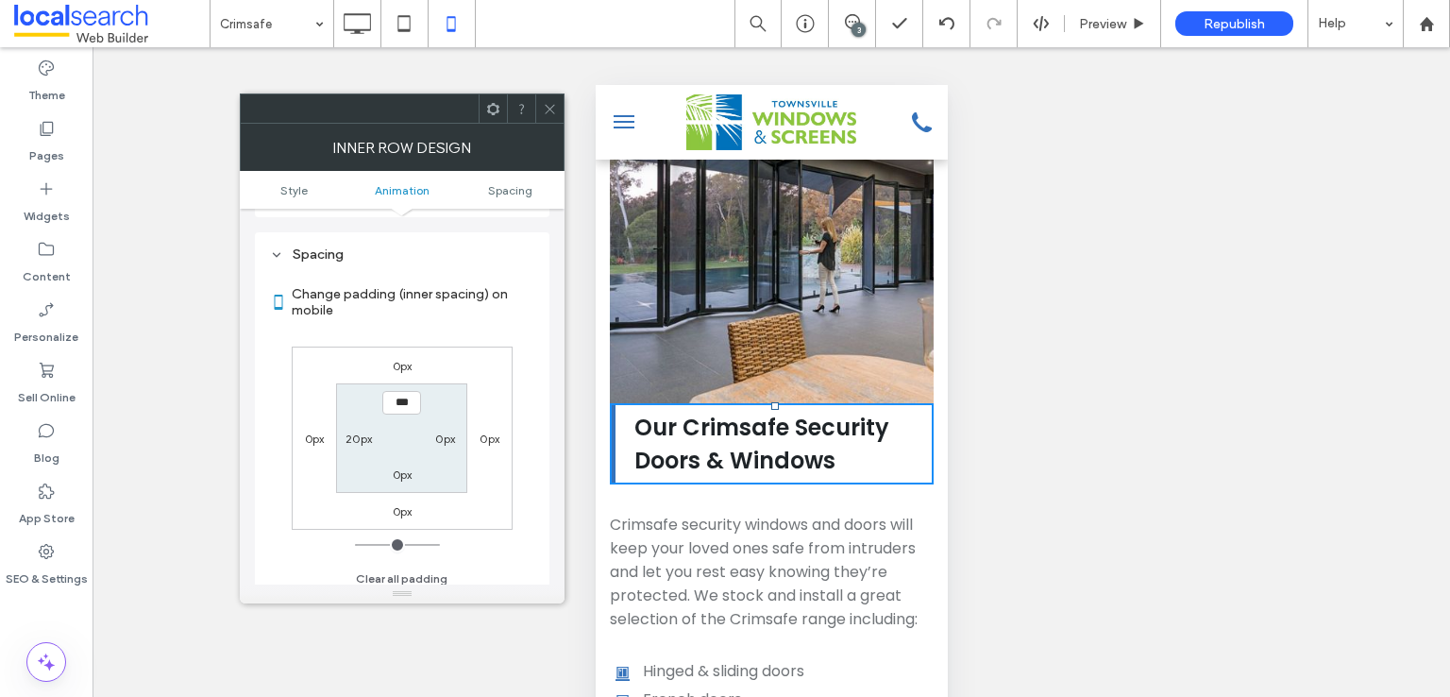
scroll to position [442, 0]
click at [409, 357] on label "0px" at bounding box center [403, 358] width 20 height 14
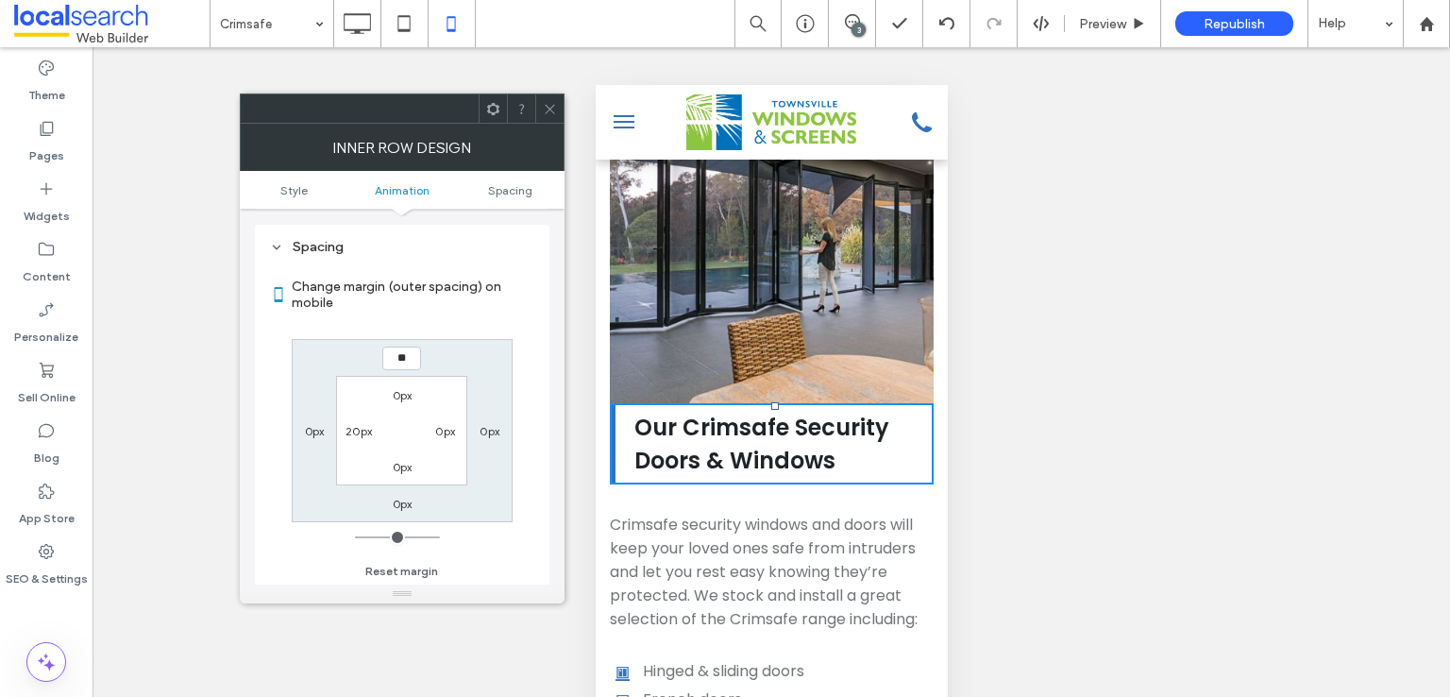
type input "**"
type input "****"
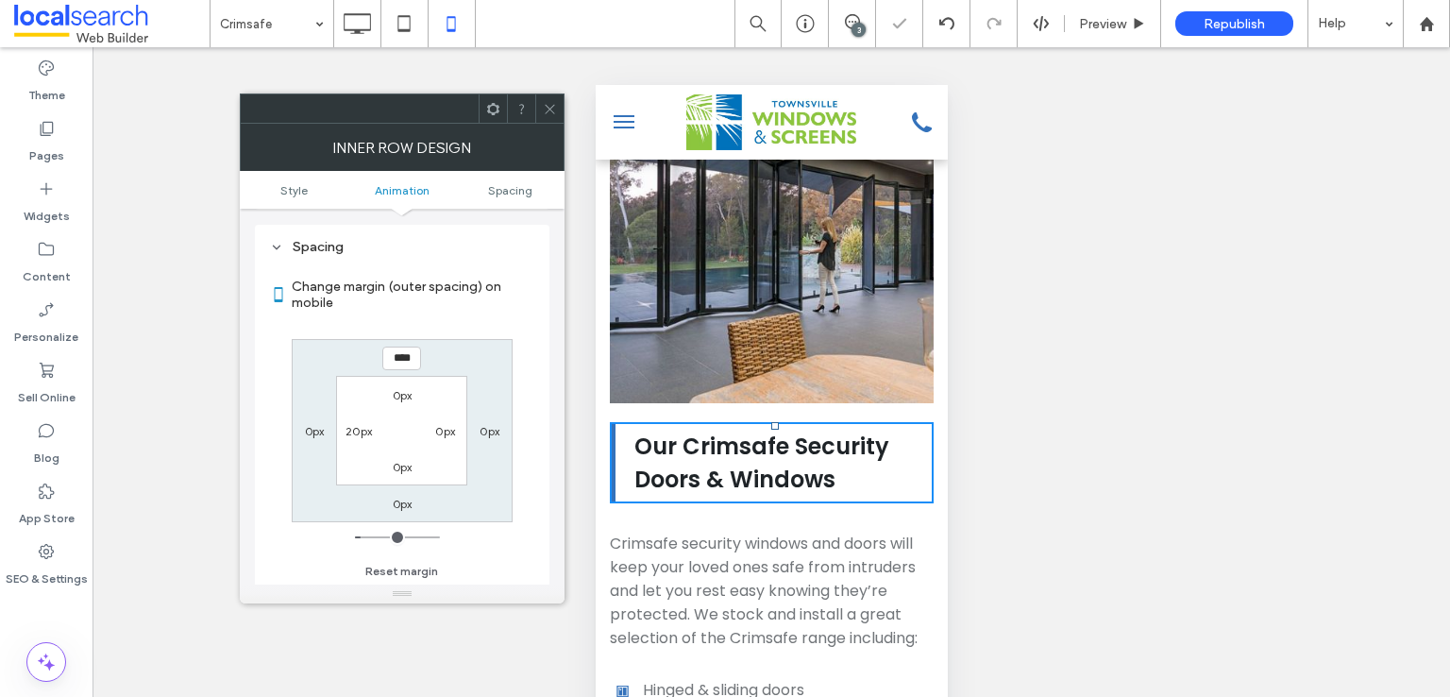
click at [538, 98] on div at bounding box center [549, 108] width 28 height 28
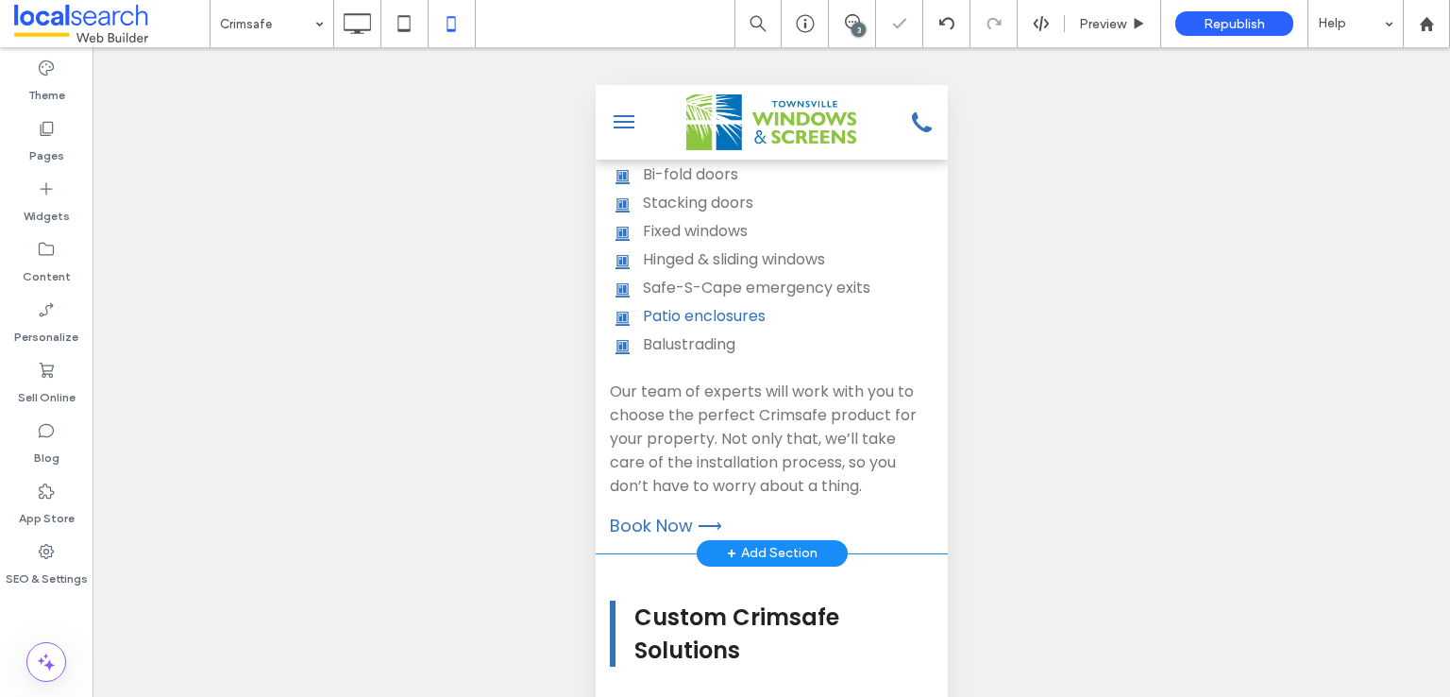
scroll to position [3113, 0]
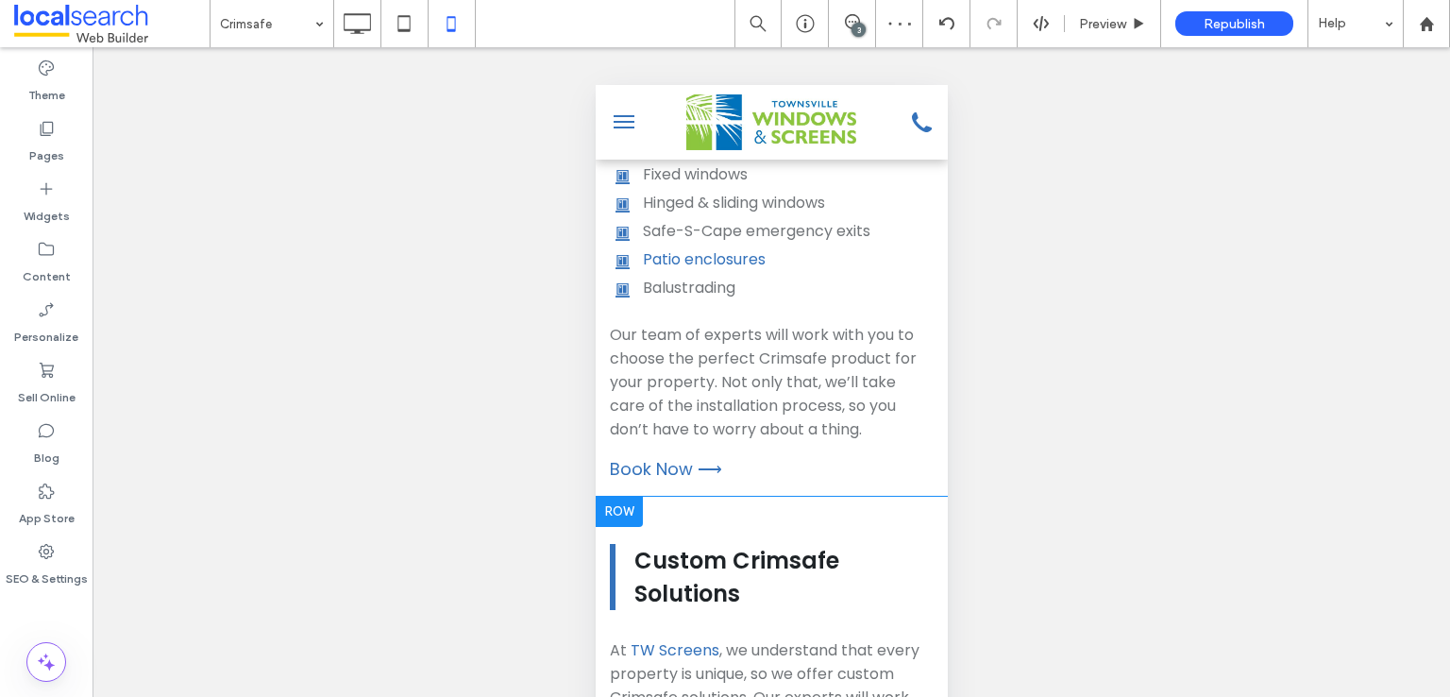
click at [611, 497] on div at bounding box center [618, 512] width 47 height 30
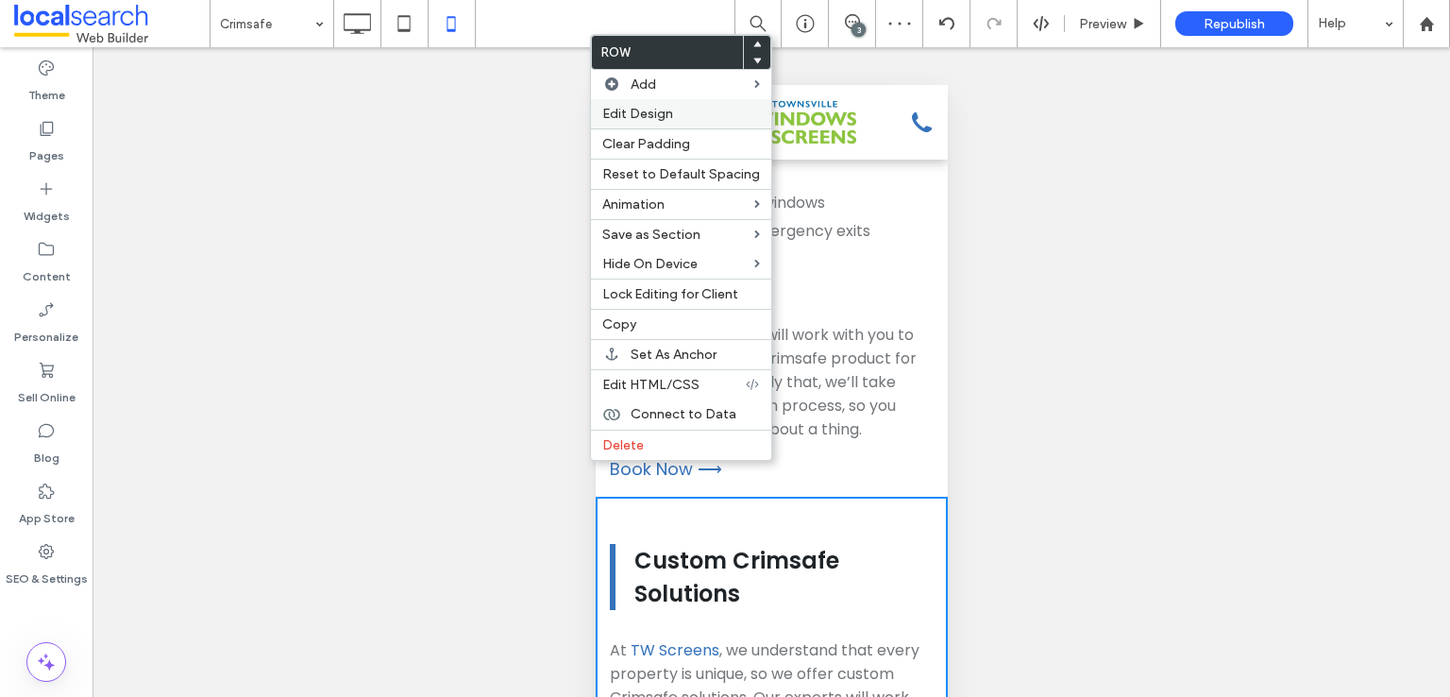
click at [634, 111] on span "Edit Design" at bounding box center [637, 114] width 71 height 16
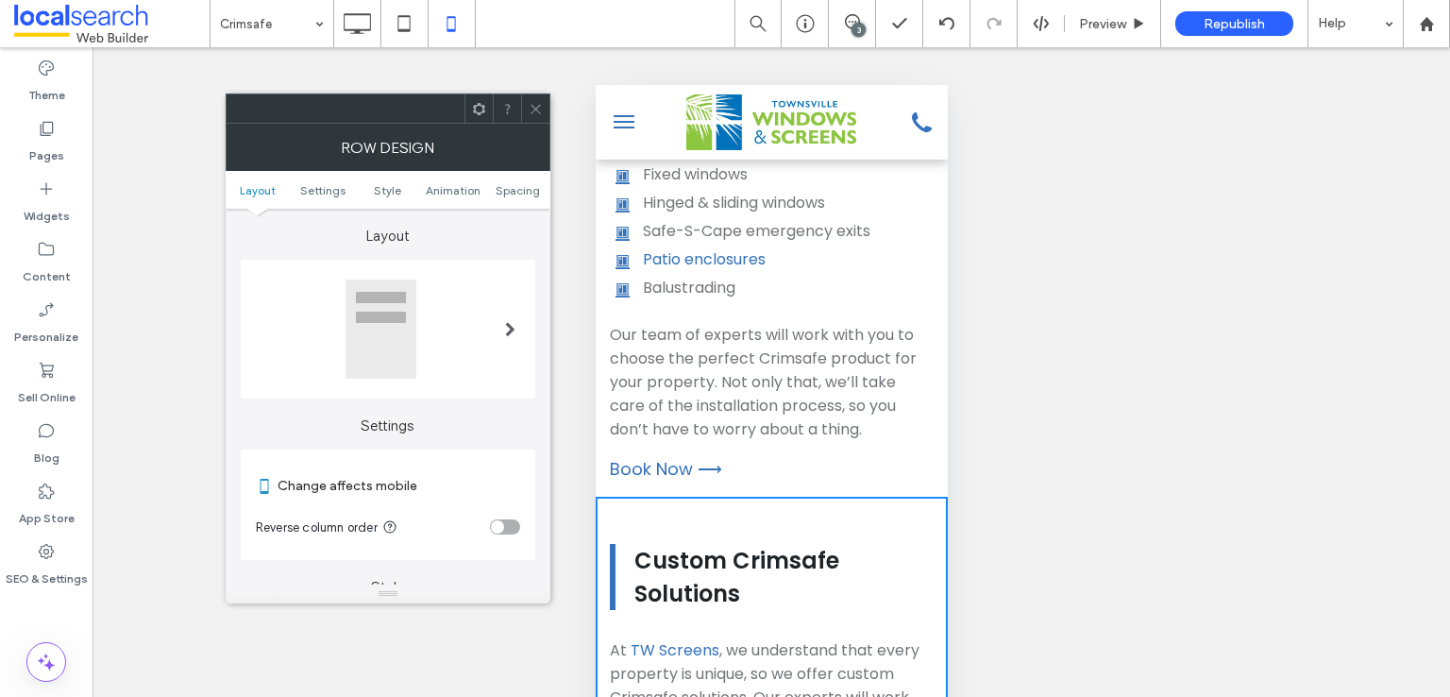
click at [517, 528] on div "toggle" at bounding box center [505, 526] width 30 height 15
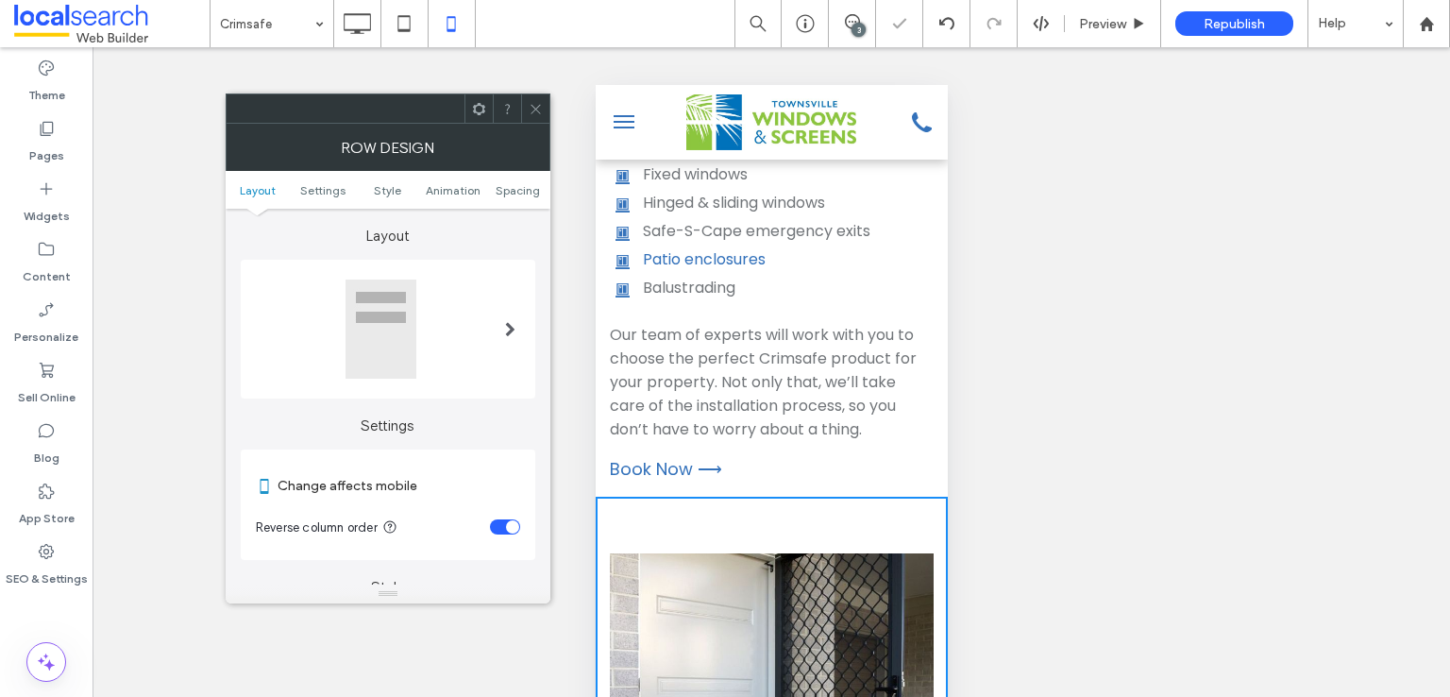
click at [536, 103] on icon at bounding box center [536, 109] width 14 height 14
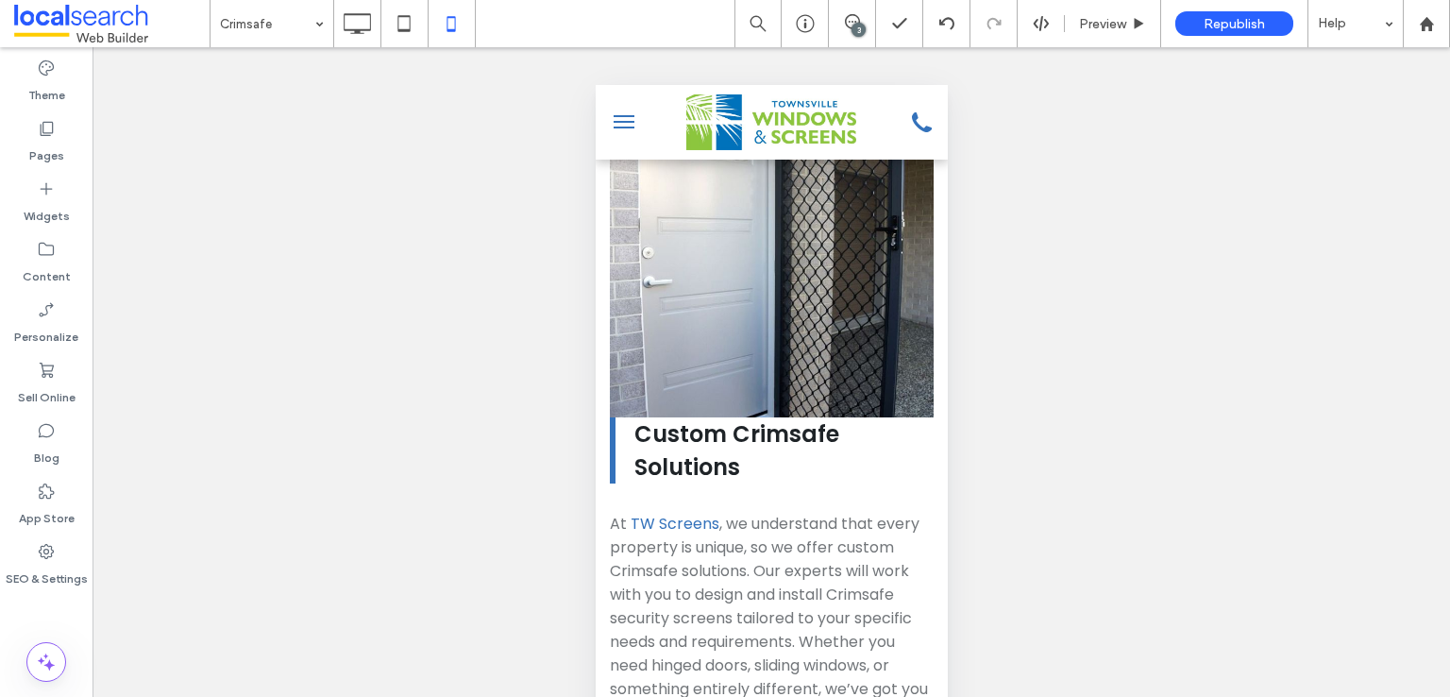
scroll to position [3585, 0]
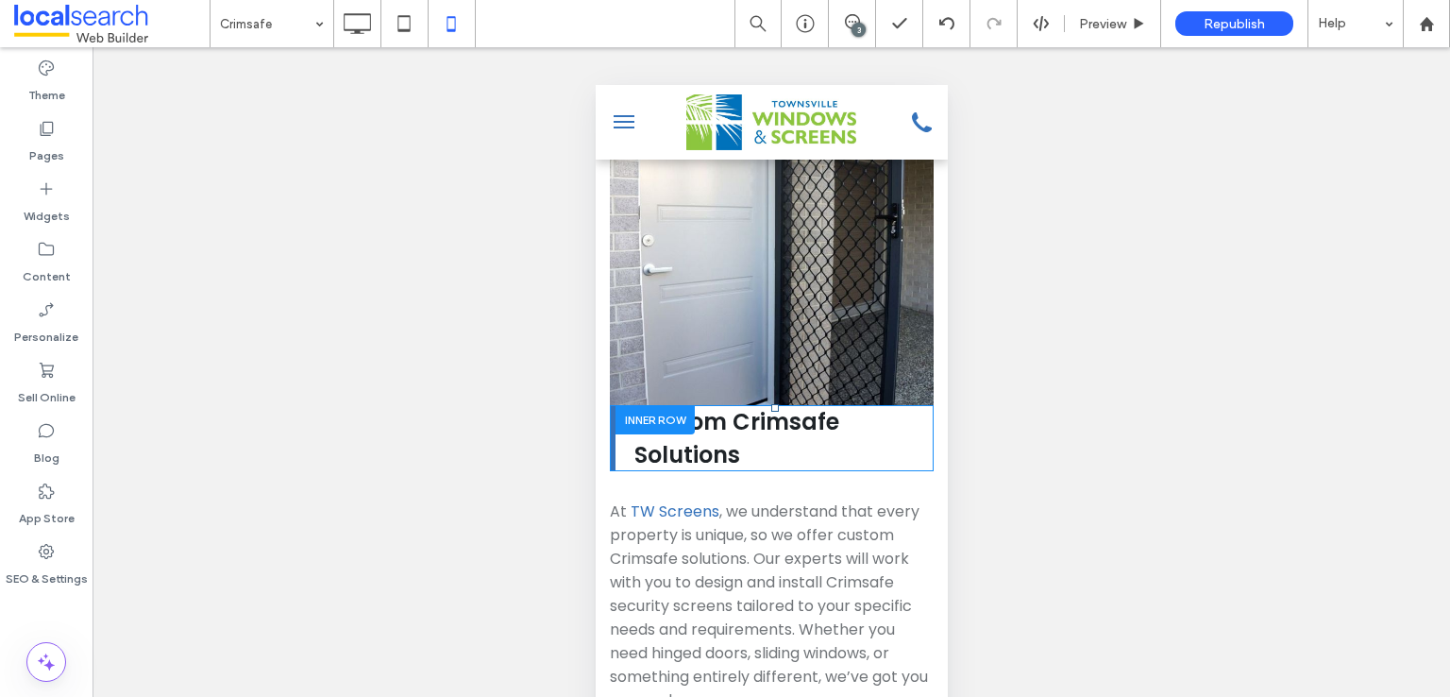
click at [634, 405] on div at bounding box center [654, 419] width 79 height 29
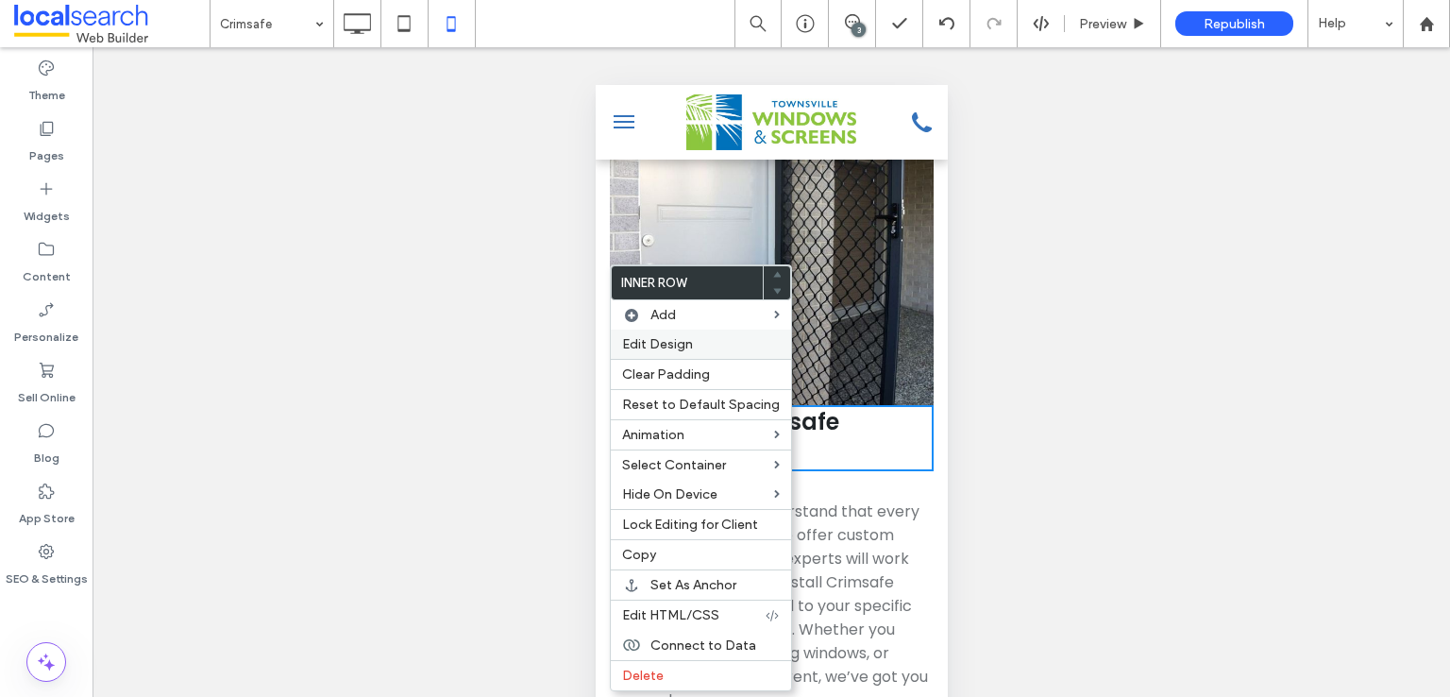
click at [676, 330] on div "Edit Design" at bounding box center [701, 344] width 180 height 29
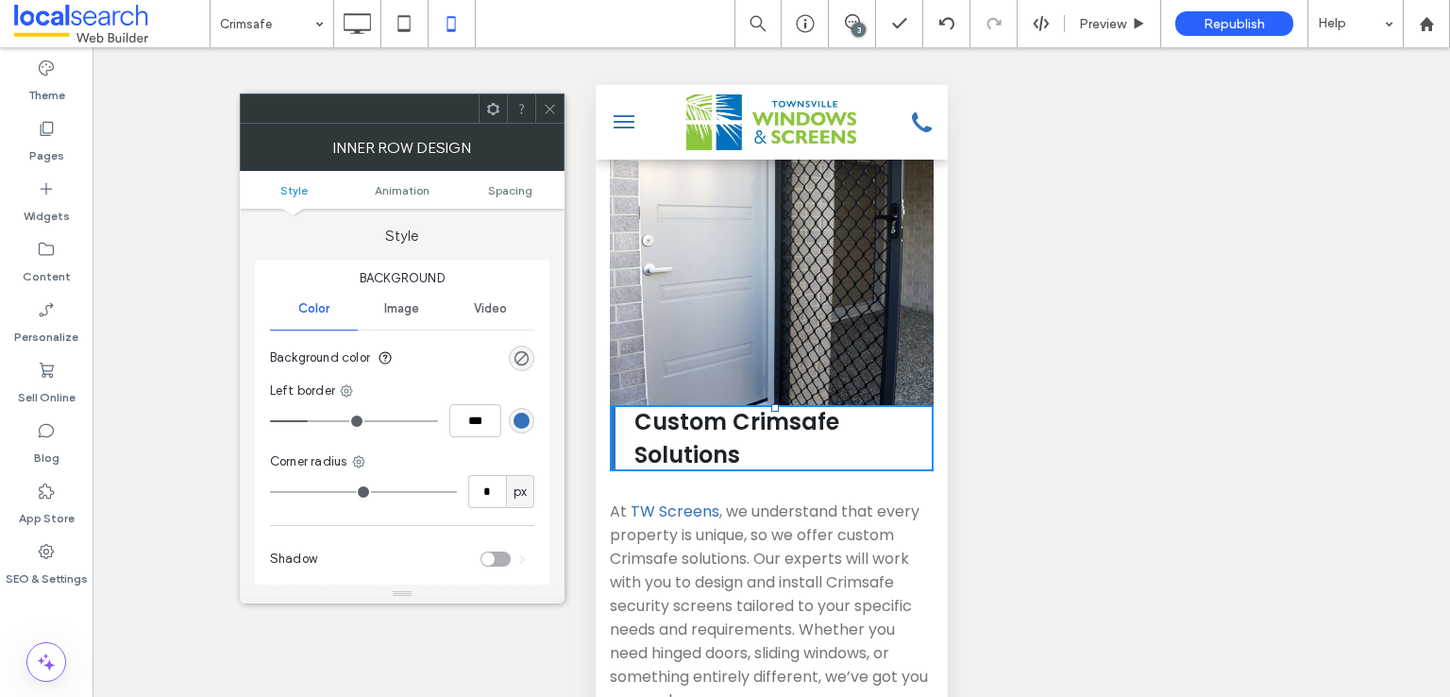
click at [526, 181] on ul "Style Animation Spacing" at bounding box center [402, 190] width 325 height 38
click at [525, 185] on span "Spacing" at bounding box center [510, 190] width 44 height 14
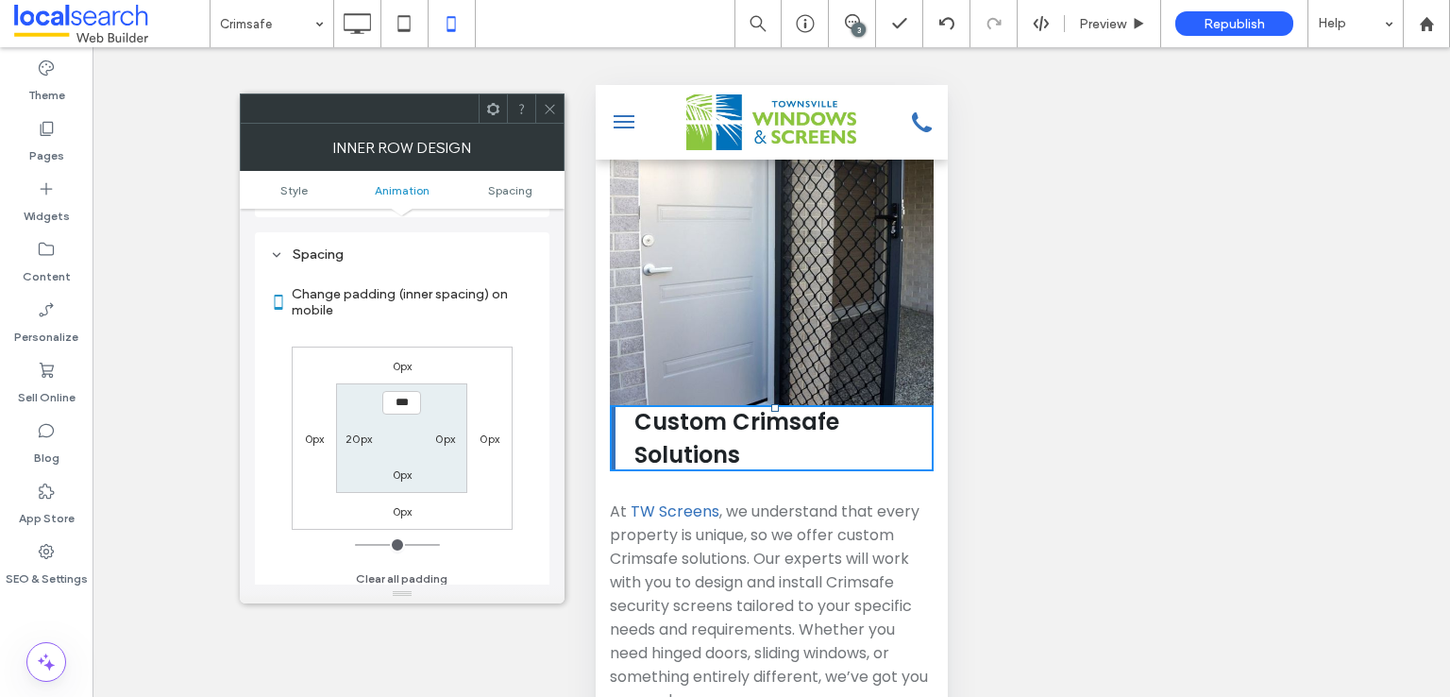
scroll to position [442, 0]
click at [397, 345] on div "0px 0px 0px 0px *** 0px 0px 20px" at bounding box center [402, 430] width 221 height 183
click at [401, 348] on div "0px" at bounding box center [403, 357] width 20 height 19
click at [407, 356] on label "0px" at bounding box center [403, 358] width 20 height 14
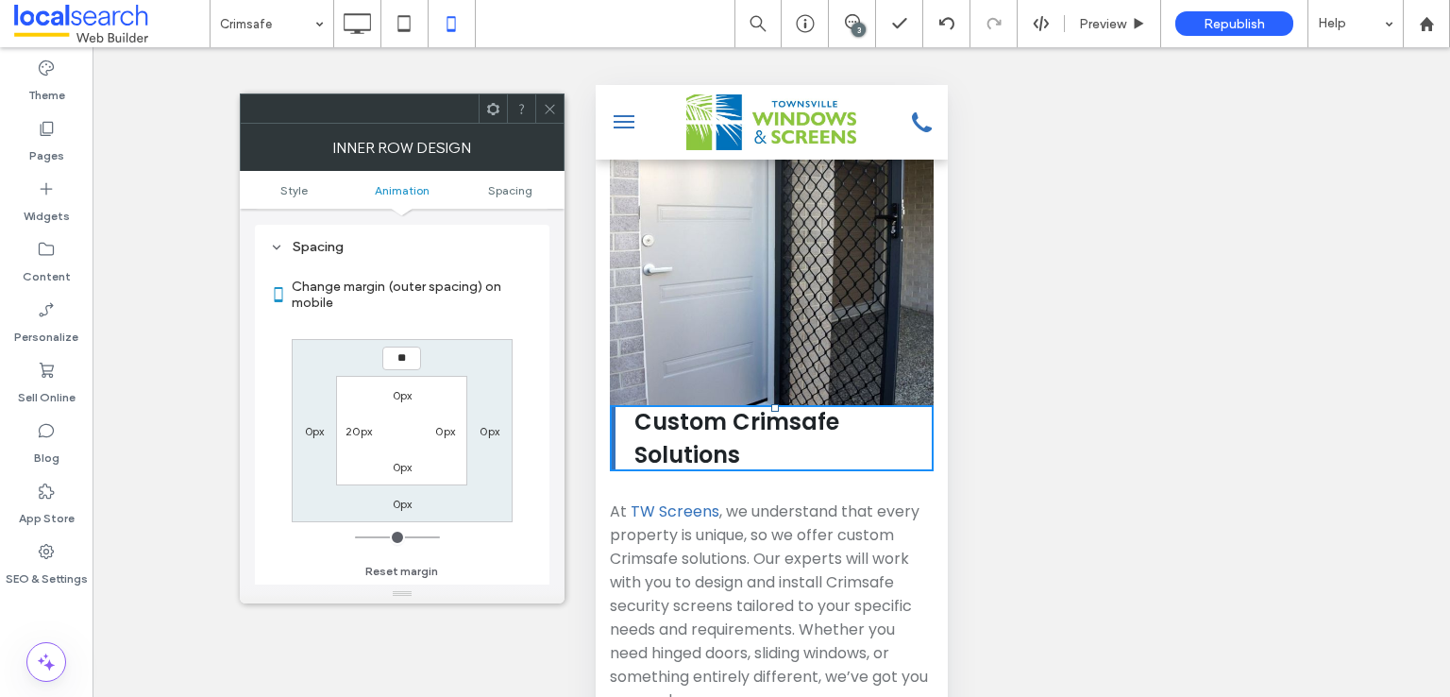
type input "**"
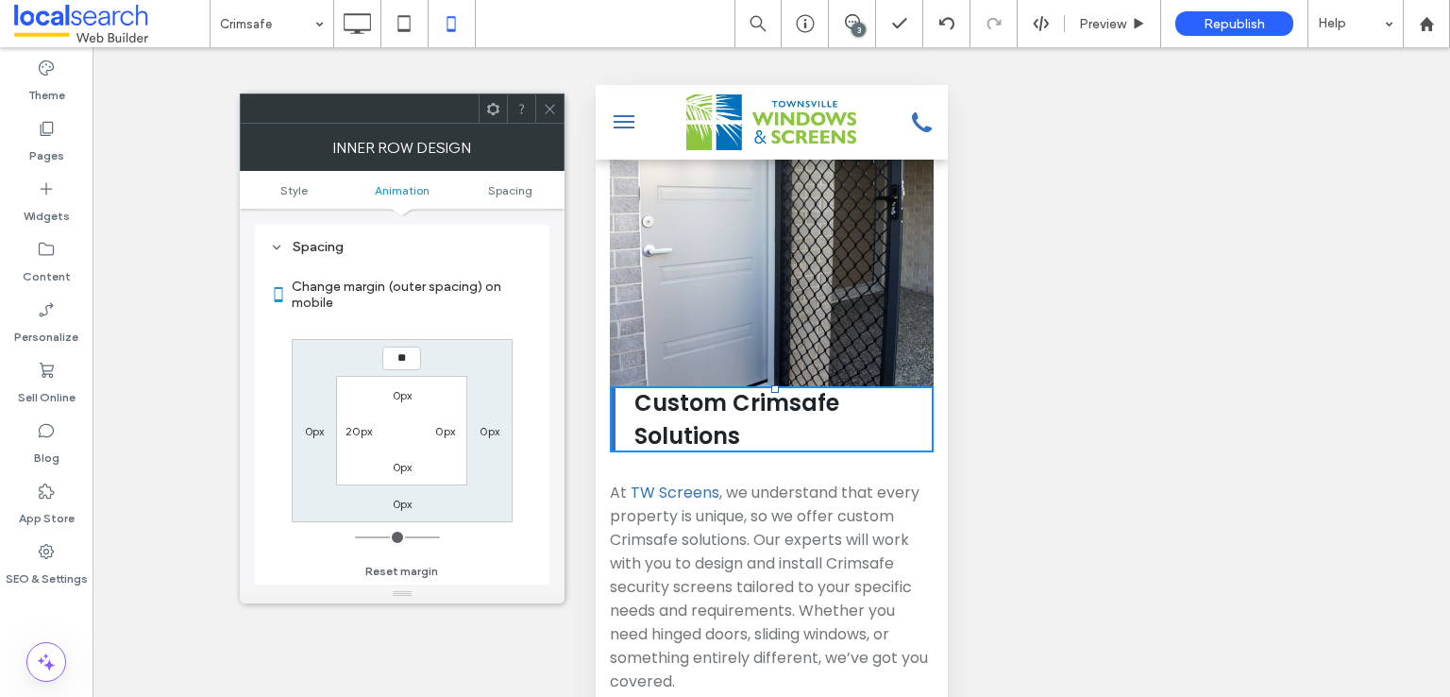
type input "**"
type input "****"
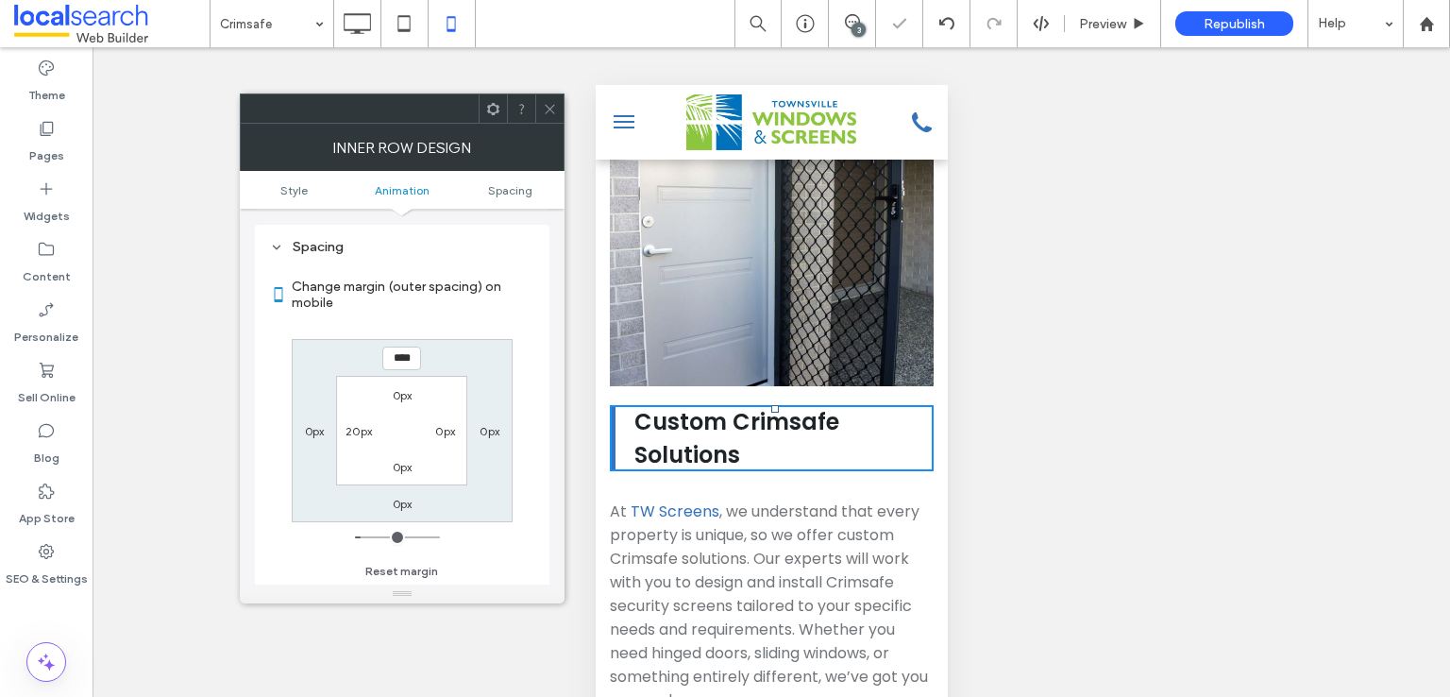
click at [409, 400] on div "0px" at bounding box center [403, 394] width 20 height 19
click at [396, 397] on label "0px" at bounding box center [403, 395] width 20 height 14
type input "*"
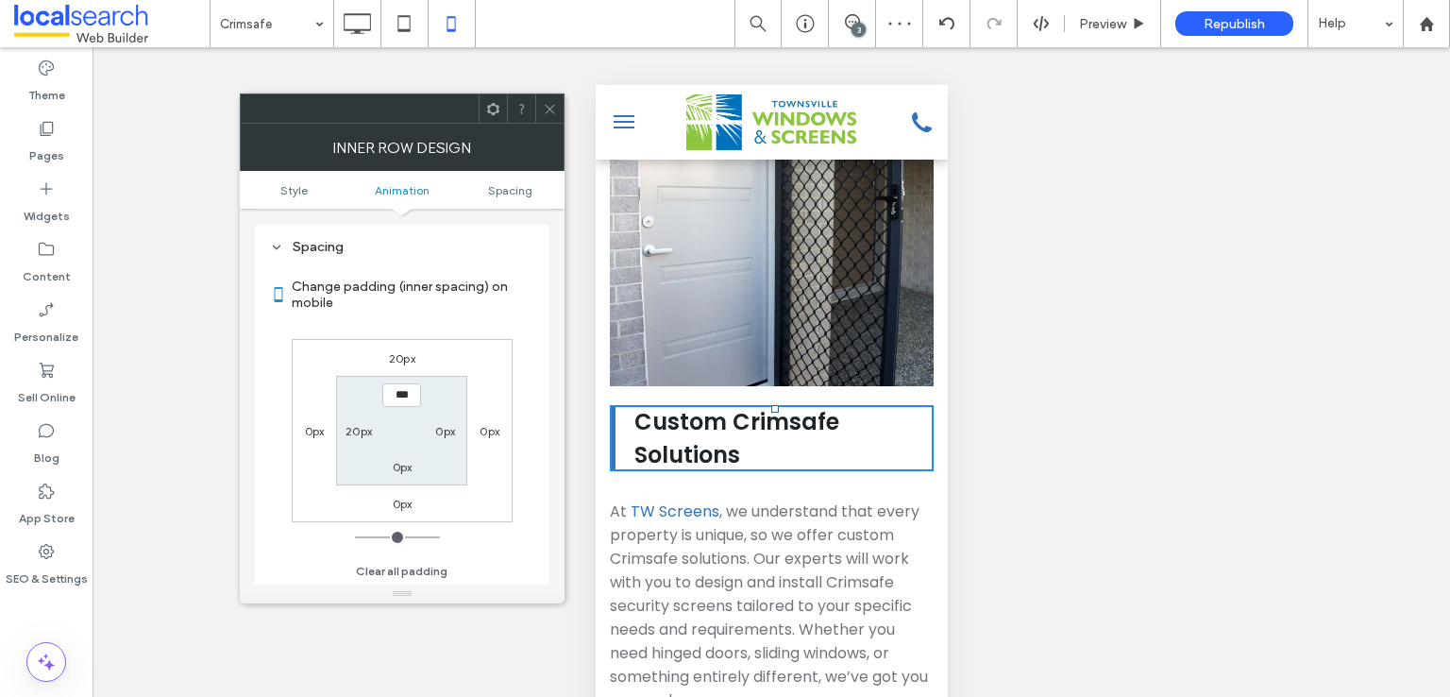
click at [547, 95] on span at bounding box center [550, 108] width 14 height 28
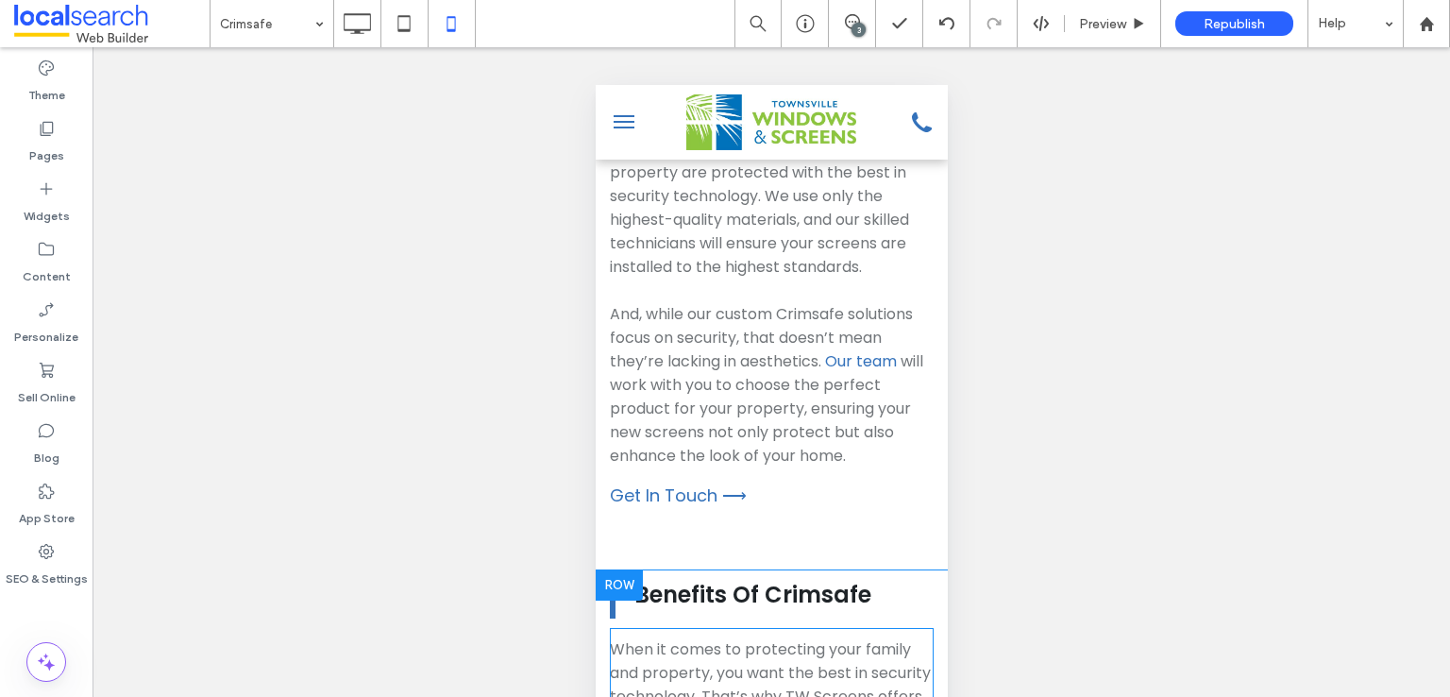
scroll to position [4391, 0]
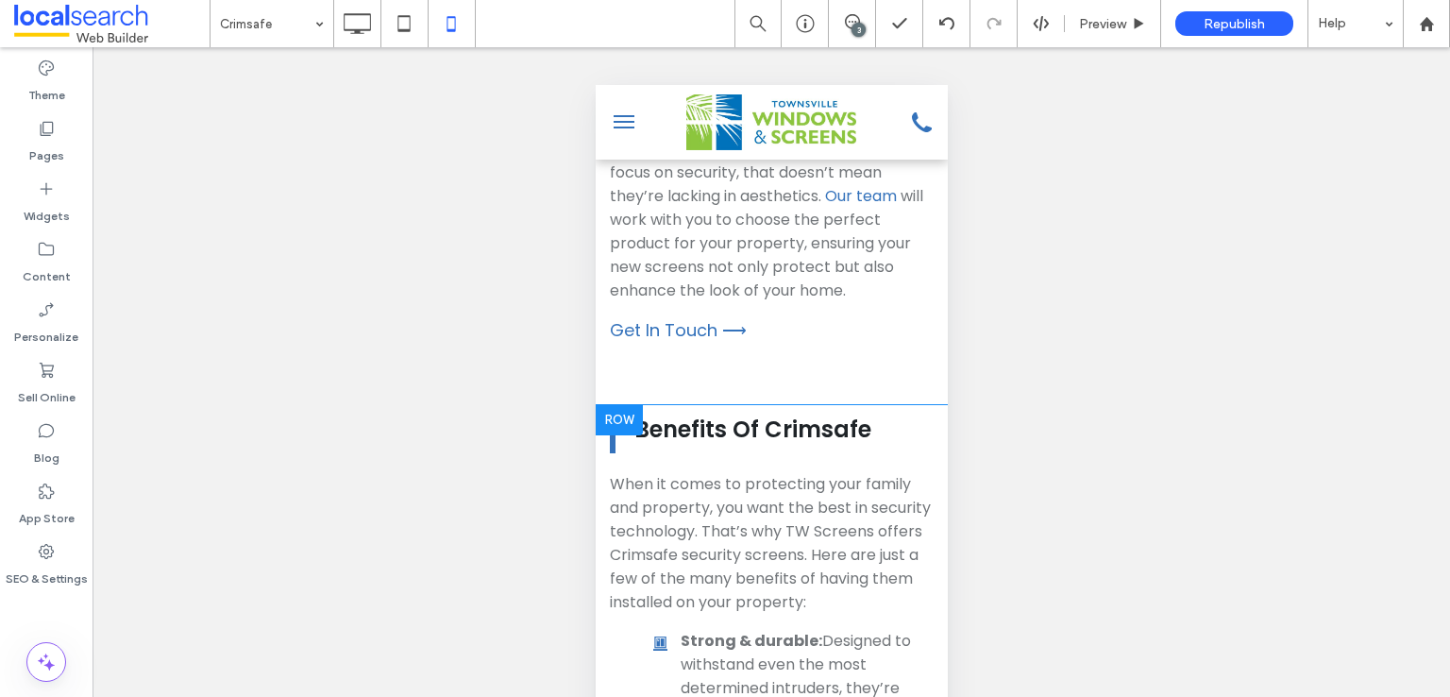
click at [626, 405] on div at bounding box center [618, 420] width 47 height 30
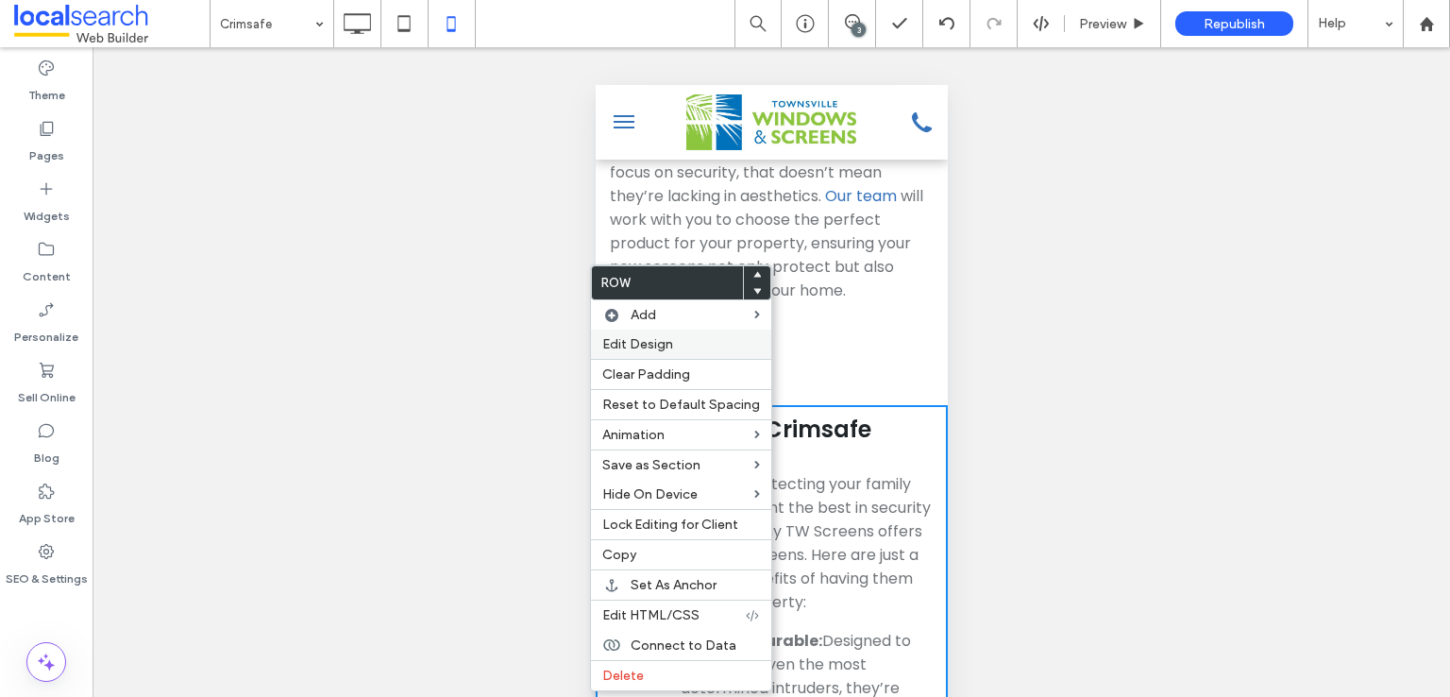
click at [646, 347] on span "Edit Design" at bounding box center [637, 344] width 71 height 16
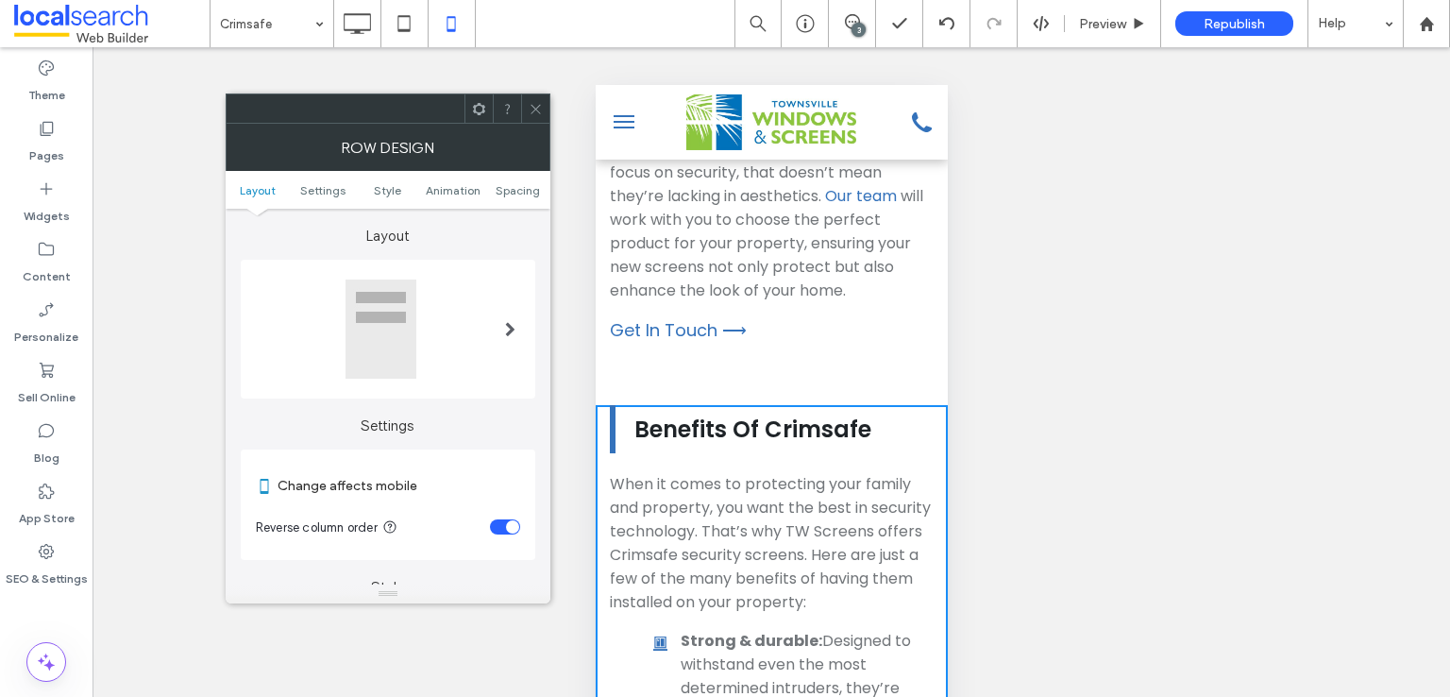
click at [513, 532] on div "toggle" at bounding box center [512, 526] width 13 height 13
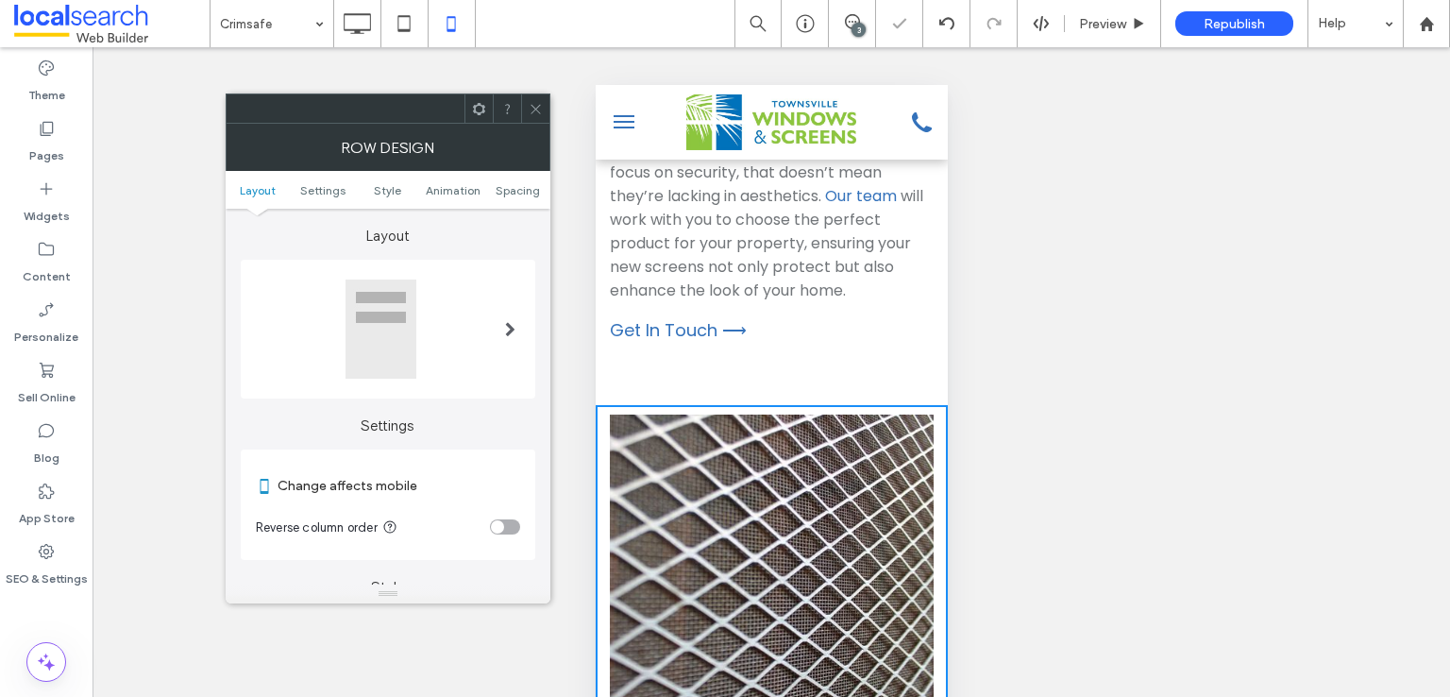
click at [529, 105] on icon at bounding box center [536, 109] width 14 height 14
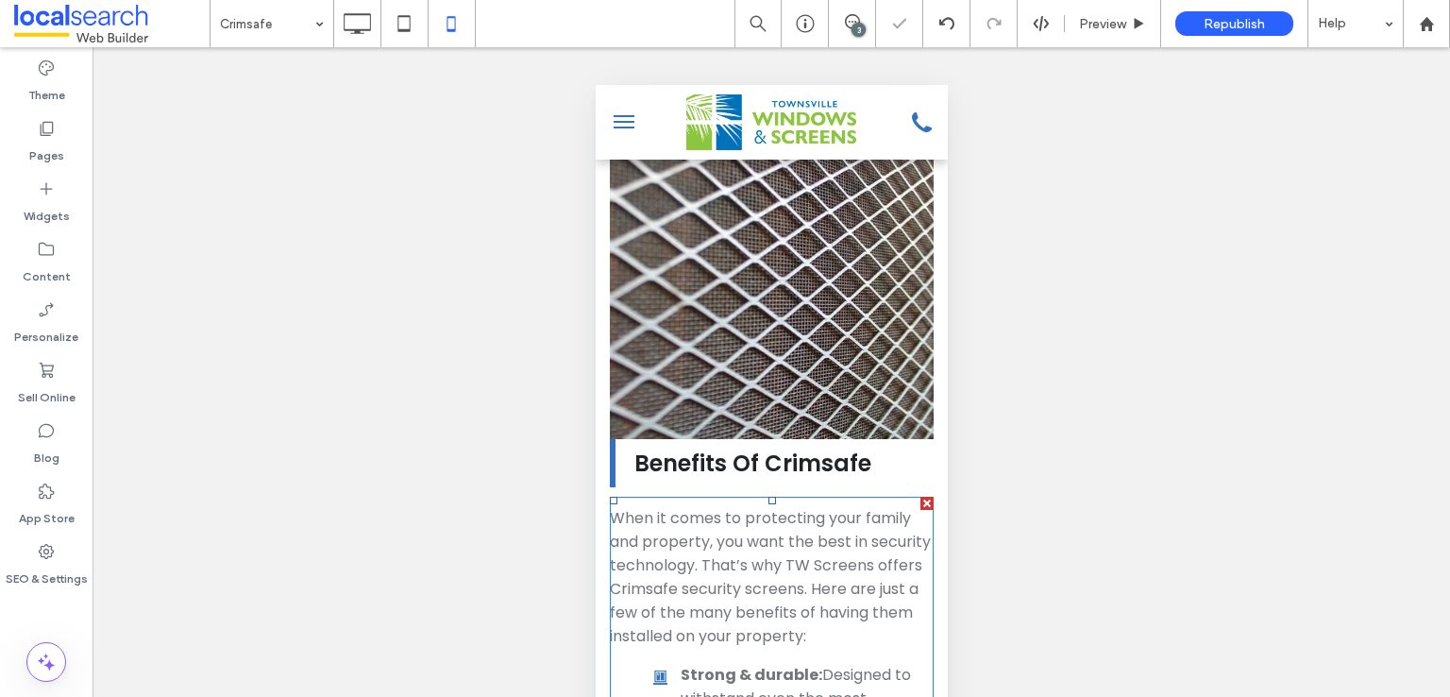
scroll to position [4706, 0]
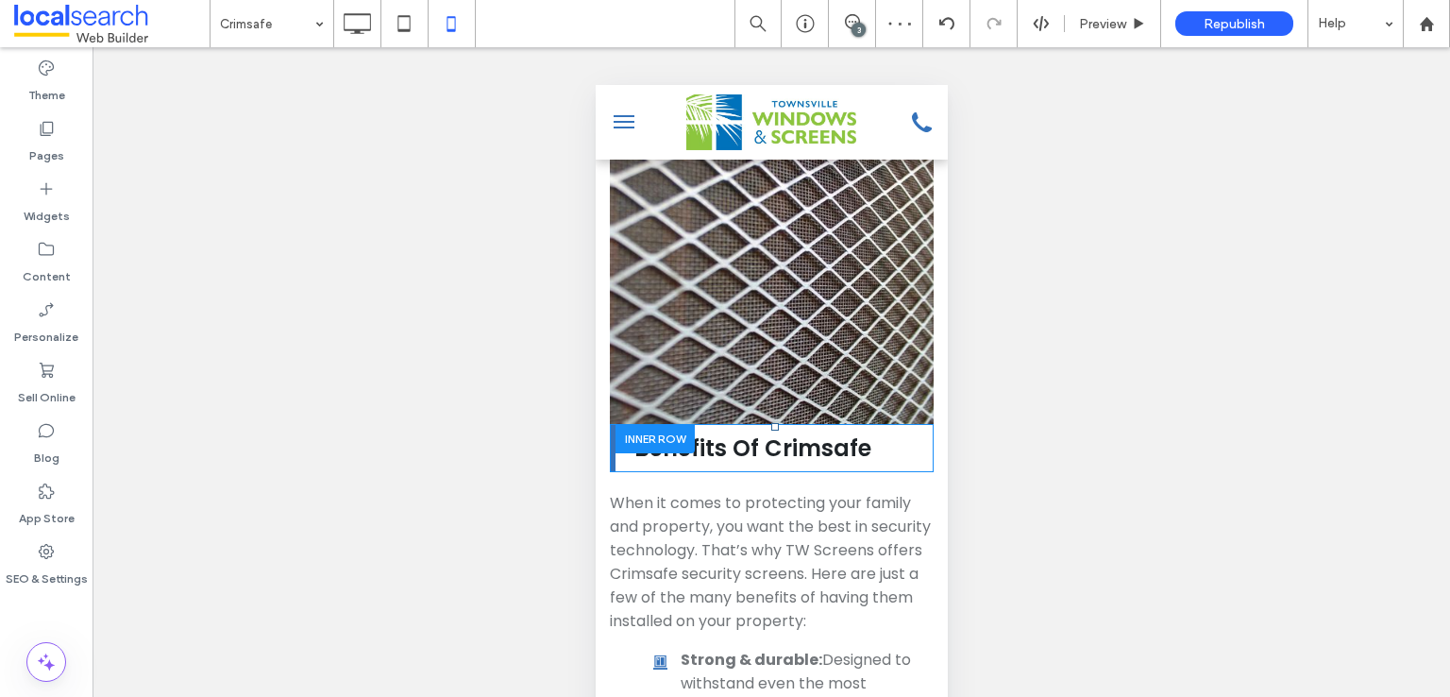
click at [651, 424] on div at bounding box center [654, 438] width 79 height 29
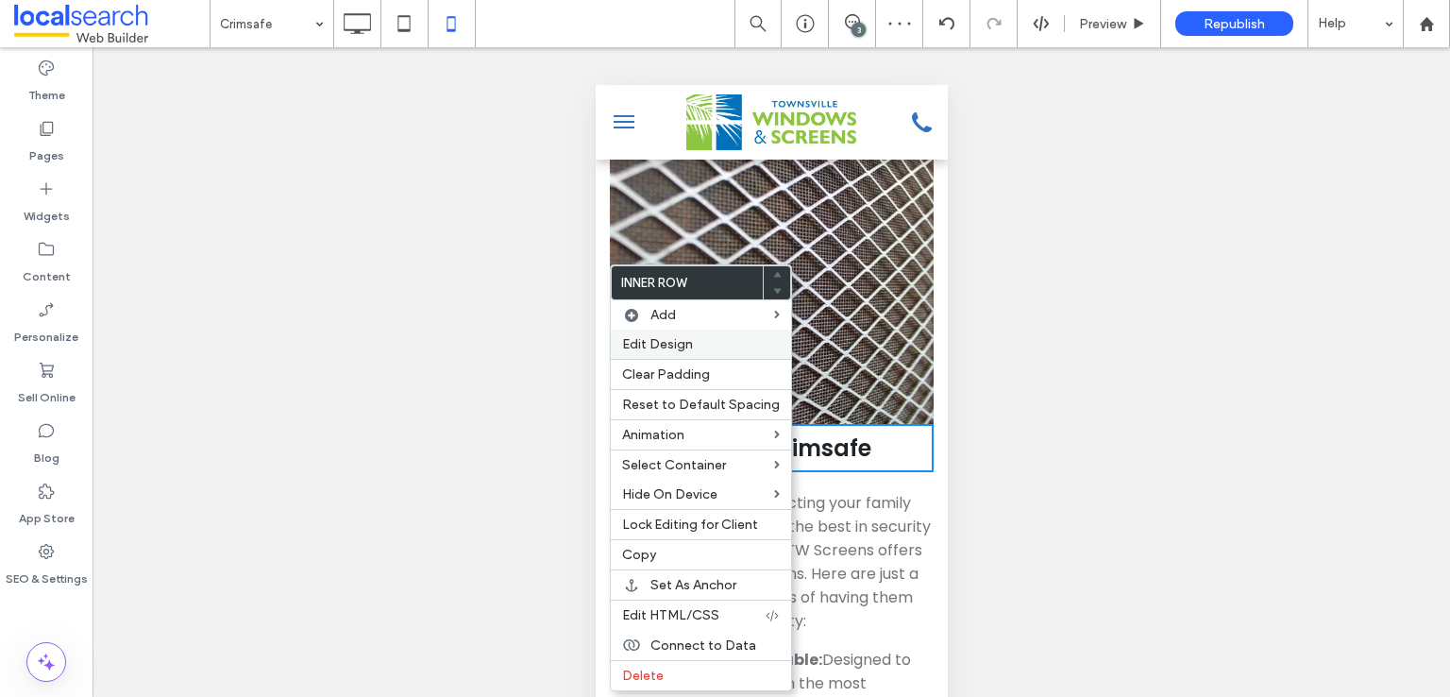
click at [644, 345] on span "Edit Design" at bounding box center [657, 344] width 71 height 16
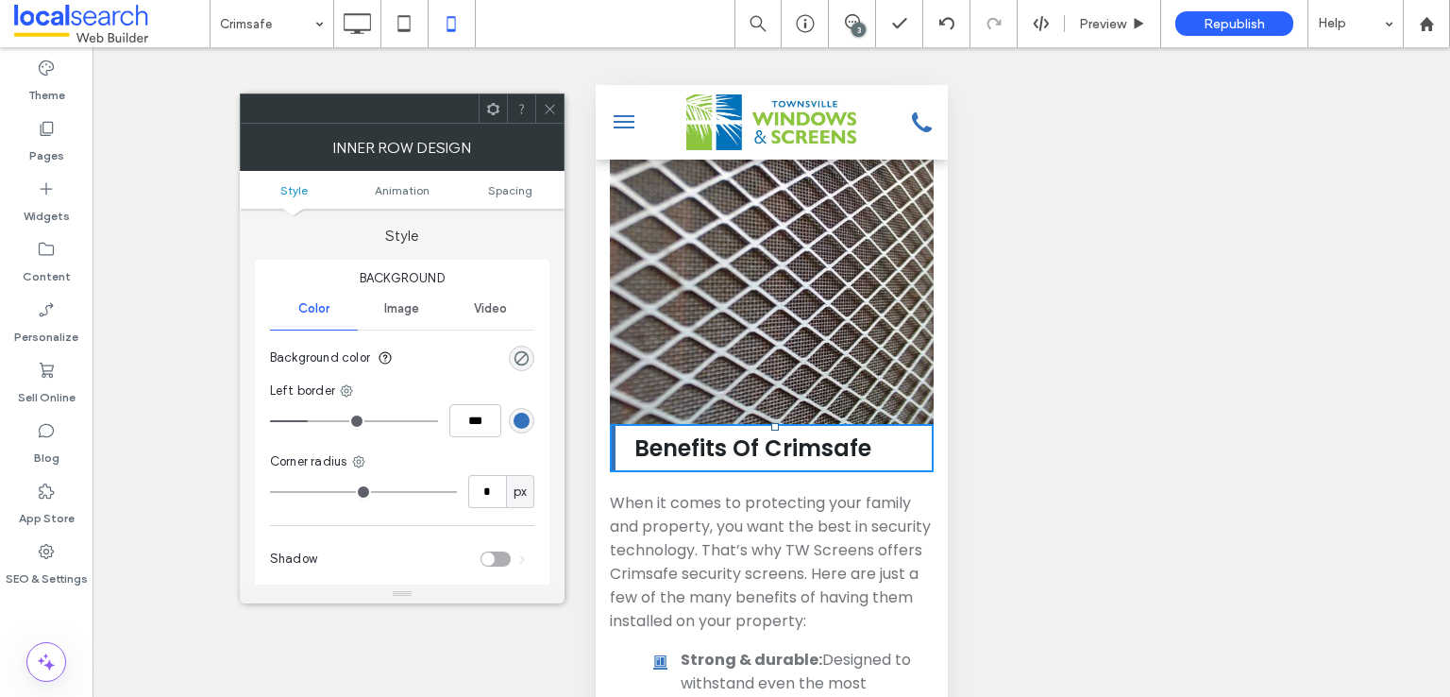
click at [514, 197] on ul "Style Animation Spacing" at bounding box center [402, 190] width 325 height 38
click at [508, 193] on ul "Style Animation Spacing" at bounding box center [402, 190] width 325 height 38
click at [508, 193] on span "Spacing" at bounding box center [510, 190] width 44 height 14
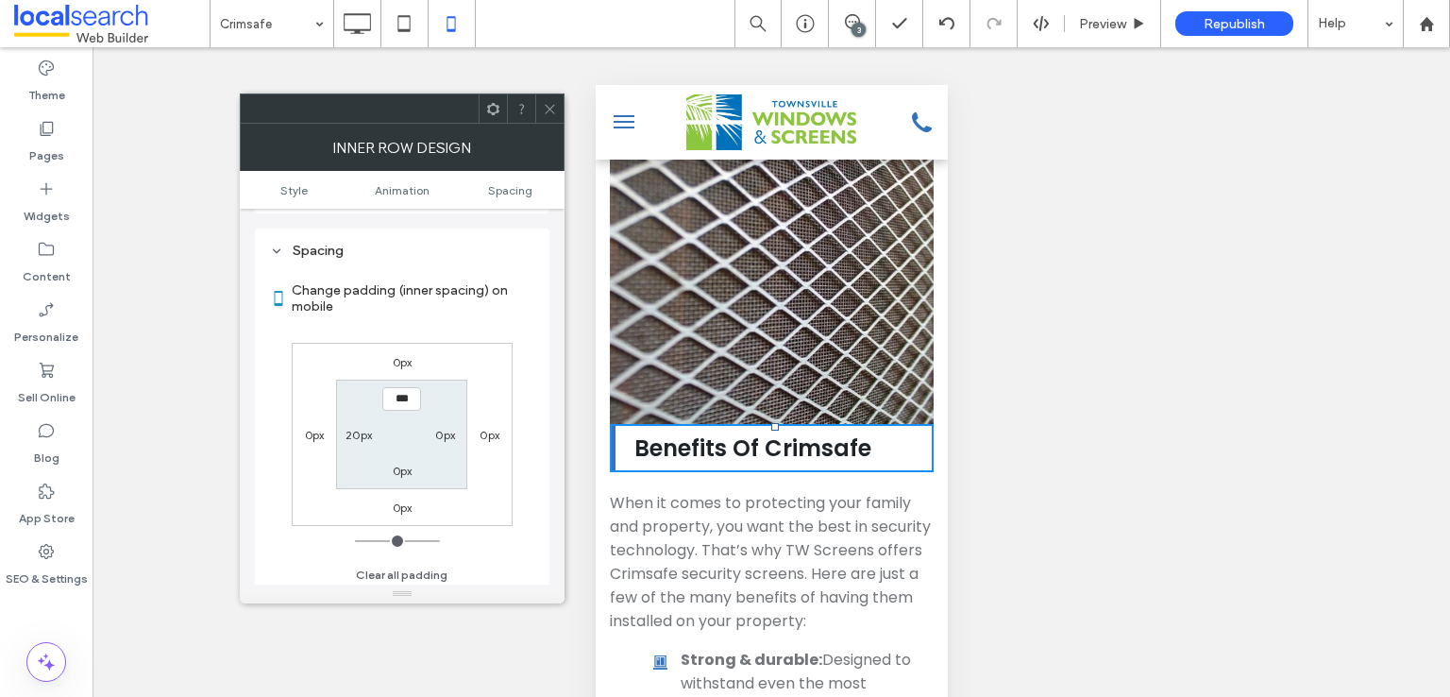
scroll to position [442, 0]
click at [397, 348] on div "0px" at bounding box center [403, 357] width 20 height 19
click at [401, 348] on div "0px" at bounding box center [403, 357] width 20 height 19
drag, startPoint x: 414, startPoint y: 359, endPoint x: 404, endPoint y: 359, distance: 10.4
click at [411, 359] on div "0px" at bounding box center [401, 357] width 43 height 19
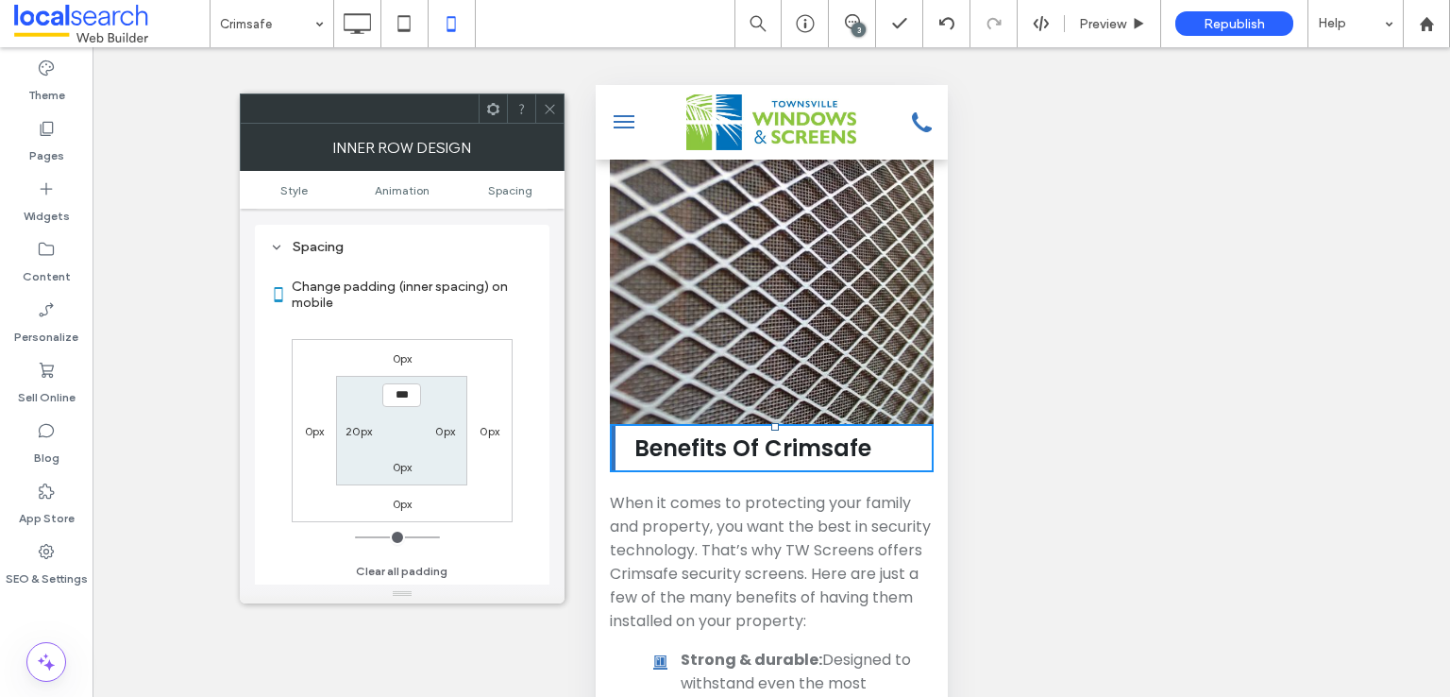
click at [402, 359] on label "0px" at bounding box center [403, 358] width 20 height 14
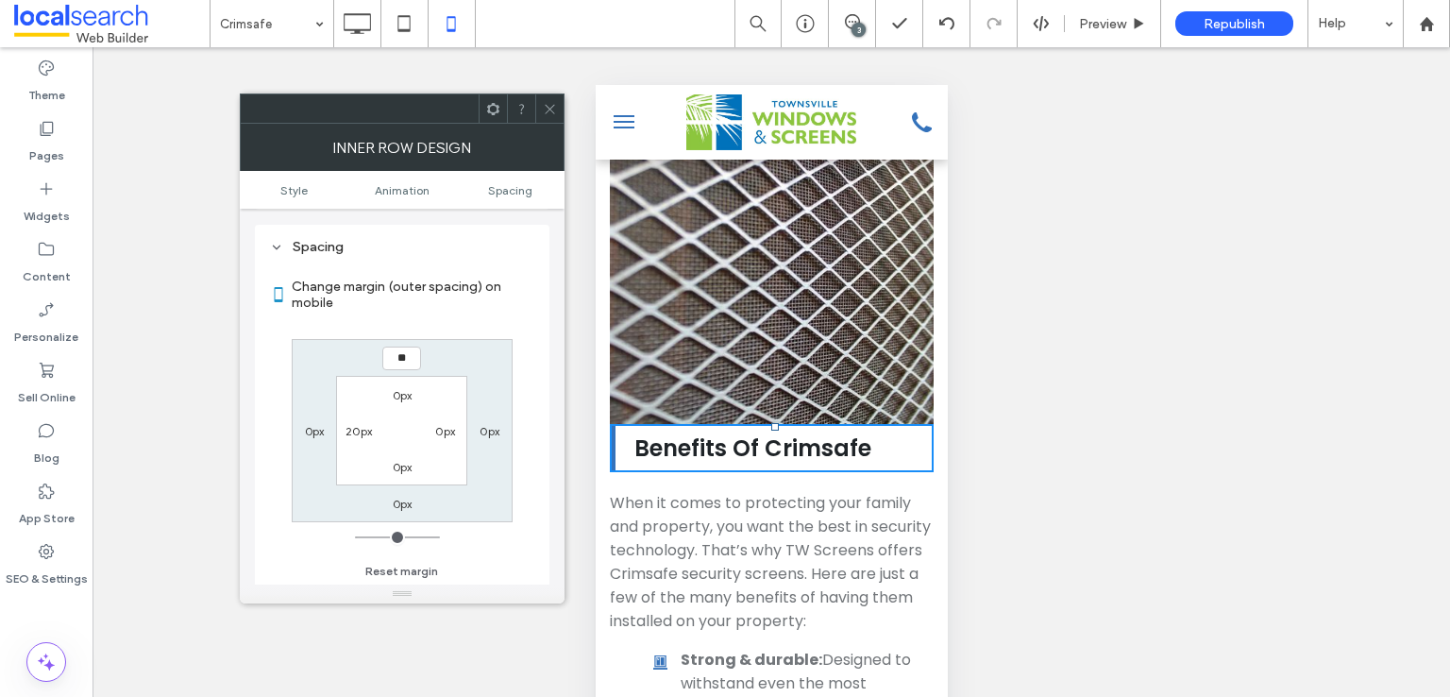
type input "**"
type input "****"
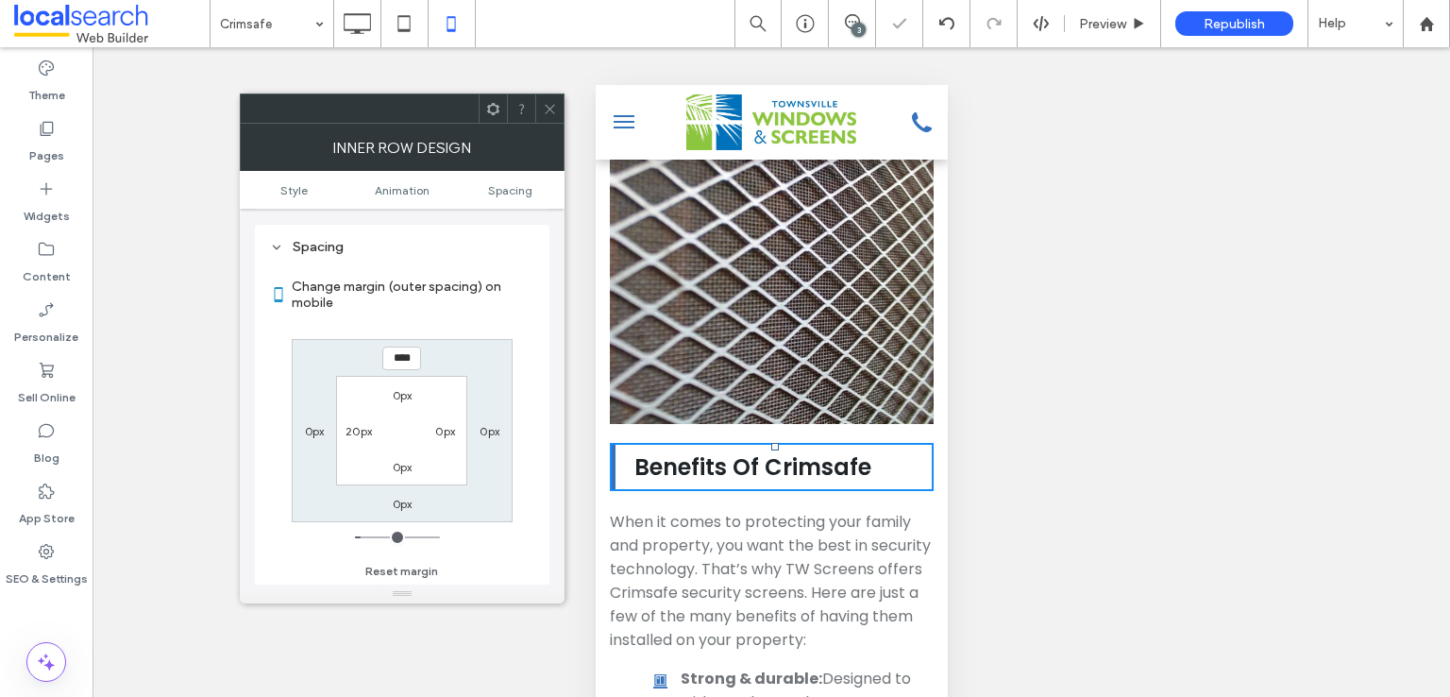
click at [394, 390] on label "0px" at bounding box center [403, 395] width 20 height 14
type input "*"
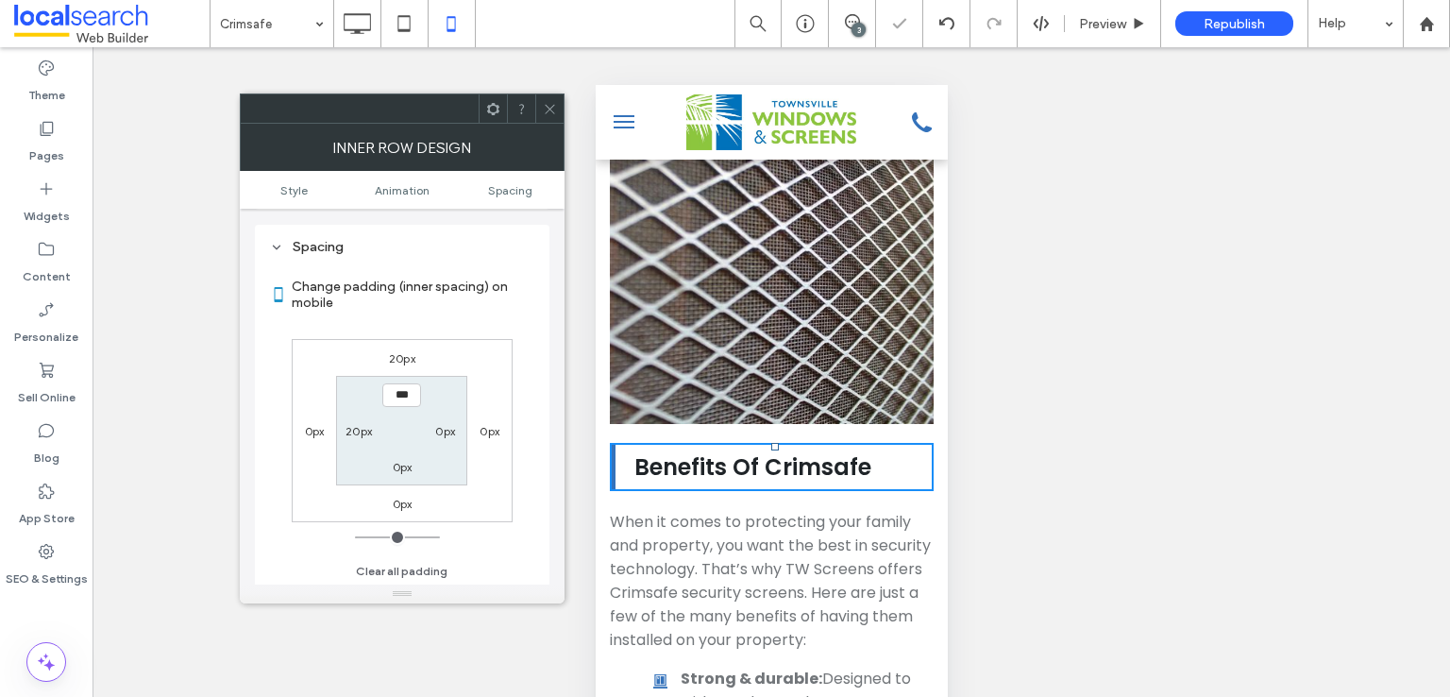
click at [546, 124] on div "Inner Row Design" at bounding box center [402, 147] width 325 height 47
click at [564, 101] on div at bounding box center [402, 108] width 325 height 30
click at [550, 102] on icon at bounding box center [550, 109] width 14 height 14
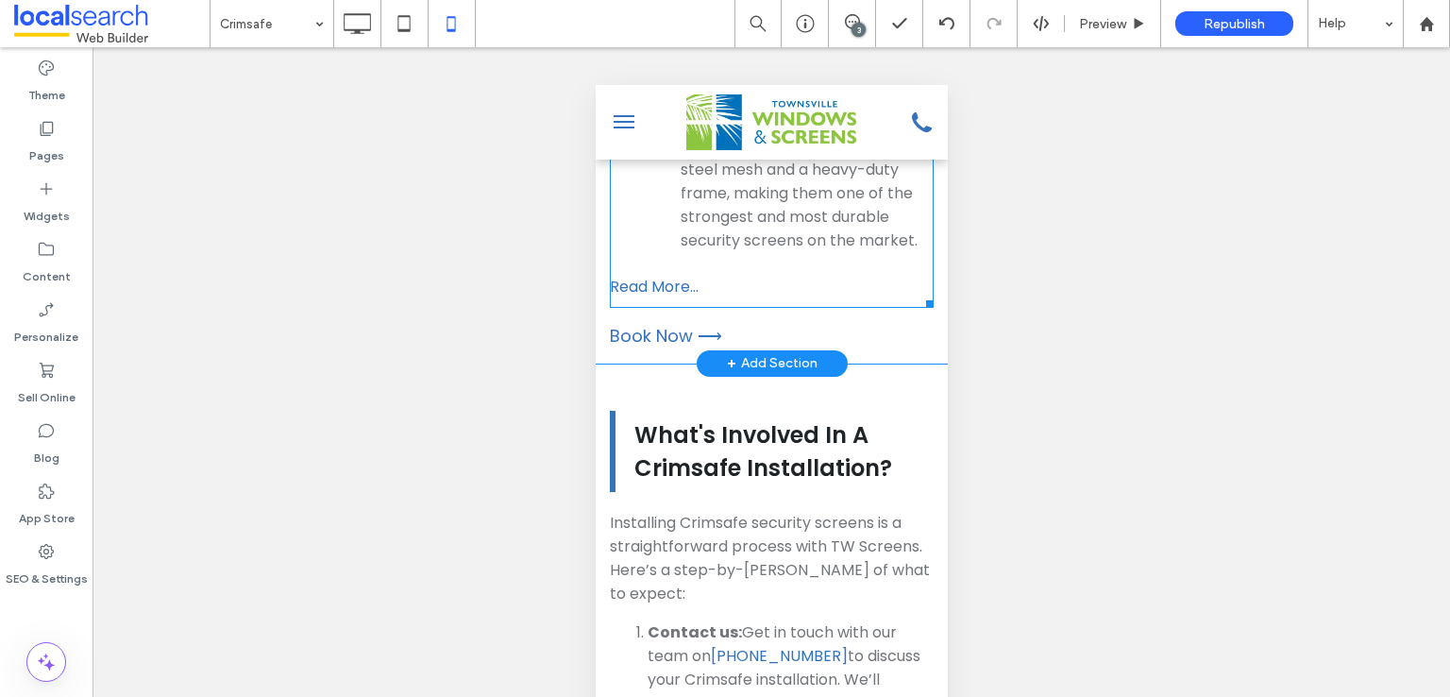
scroll to position [5335, 0]
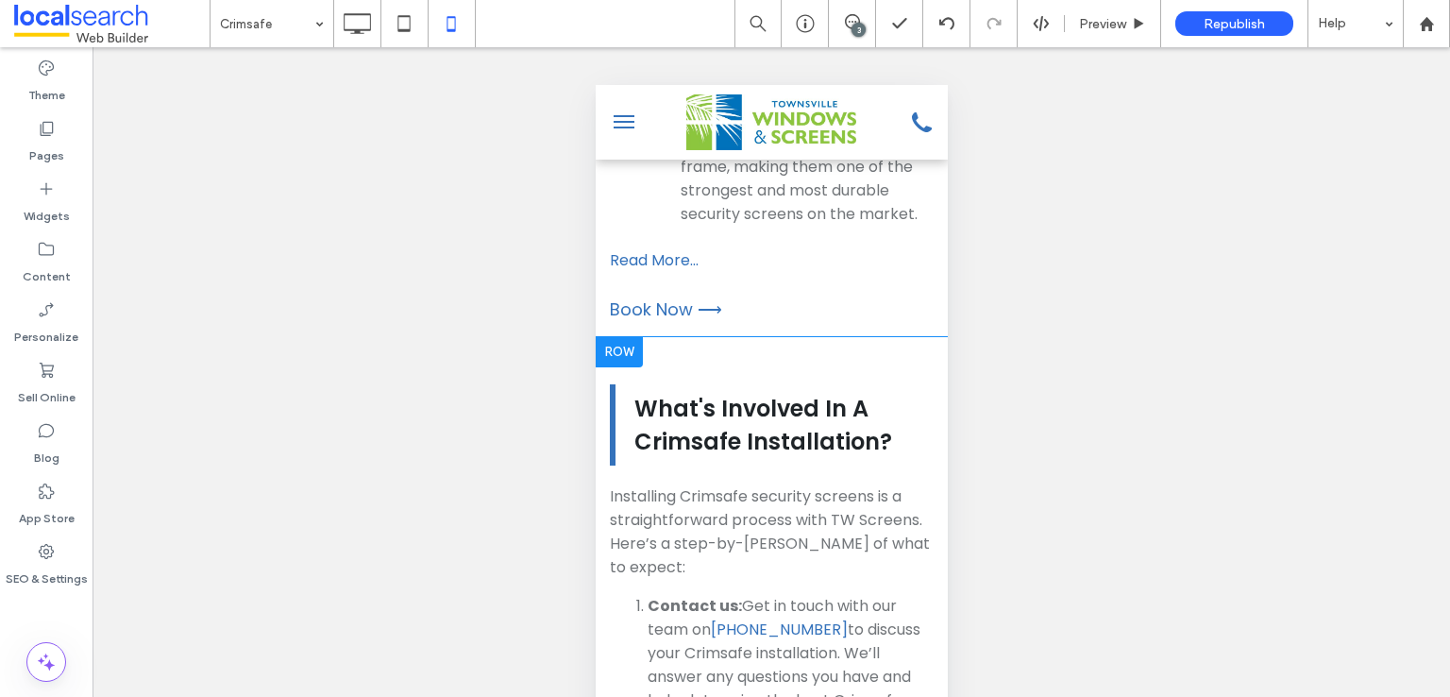
click at [615, 337] on div at bounding box center [618, 352] width 47 height 30
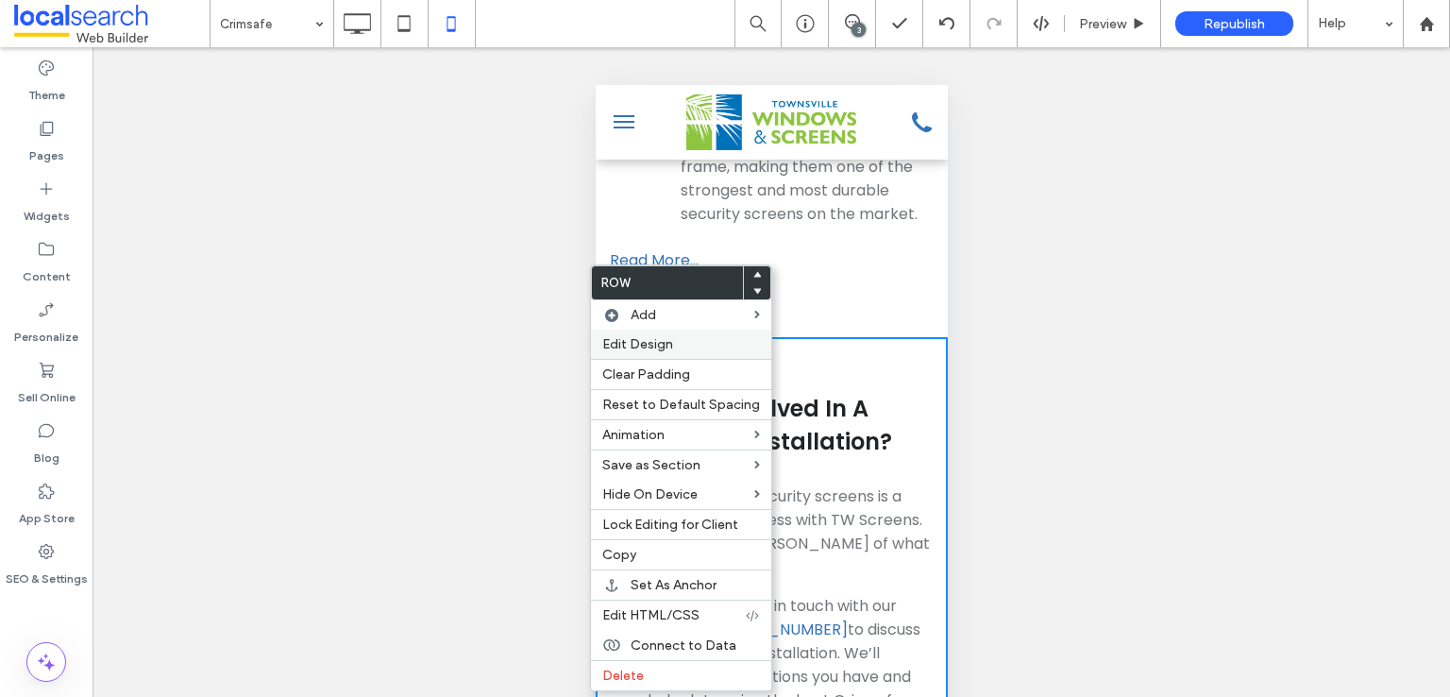
click at [646, 352] on span "Edit Design" at bounding box center [637, 344] width 71 height 16
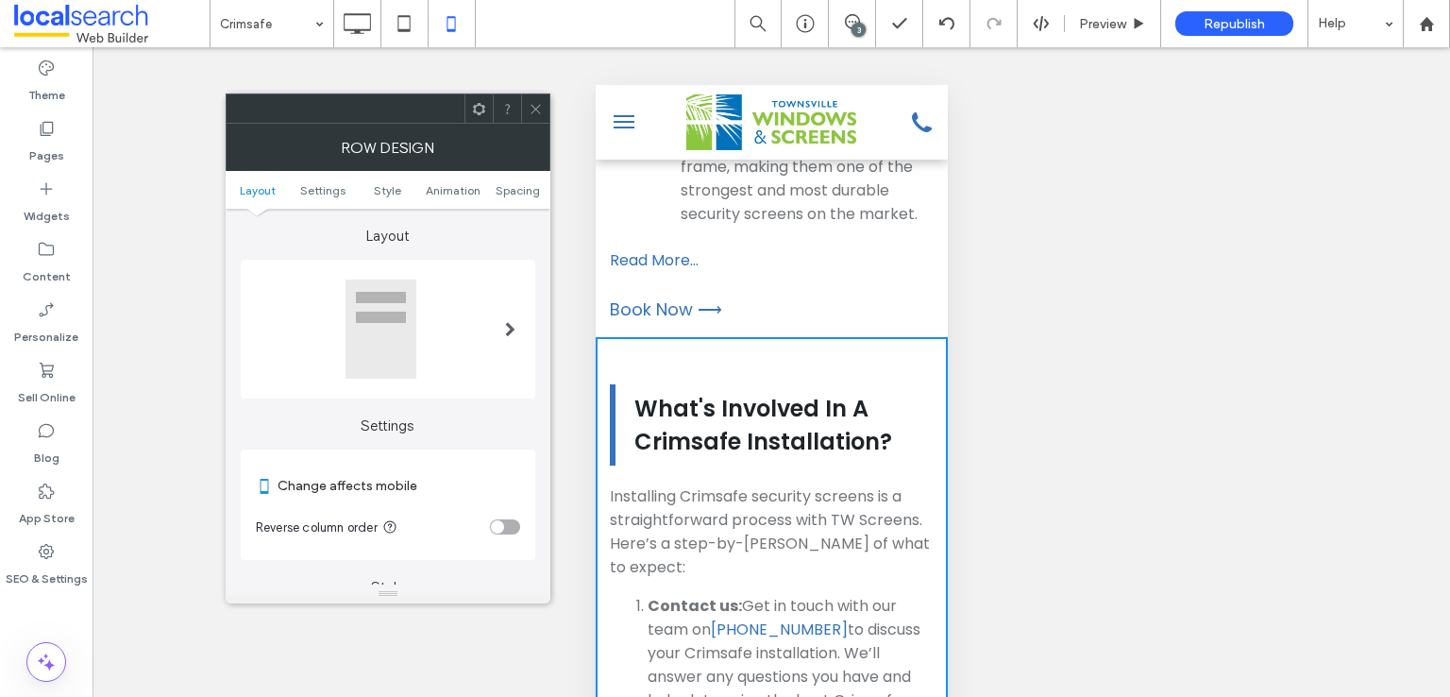
click at [506, 523] on div "toggle" at bounding box center [505, 526] width 30 height 15
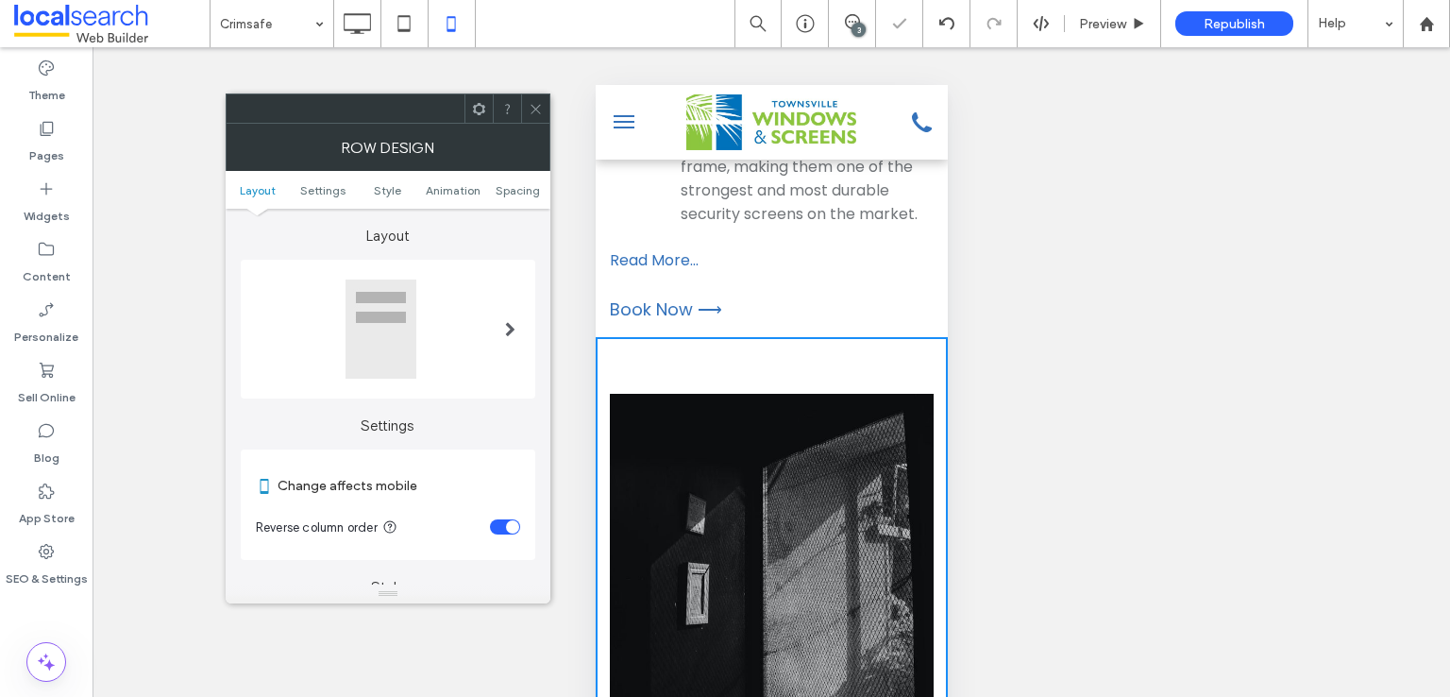
click at [536, 110] on icon at bounding box center [536, 109] width 14 height 14
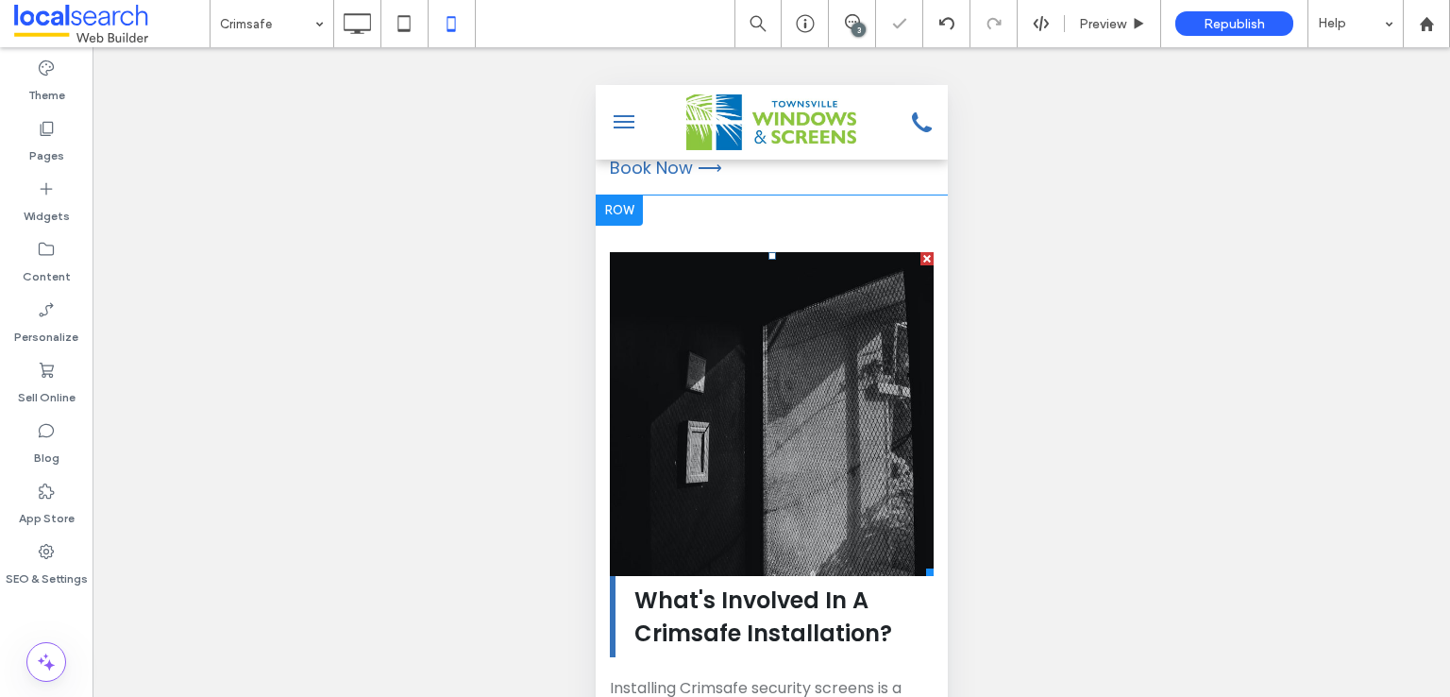
scroll to position [5650, 0]
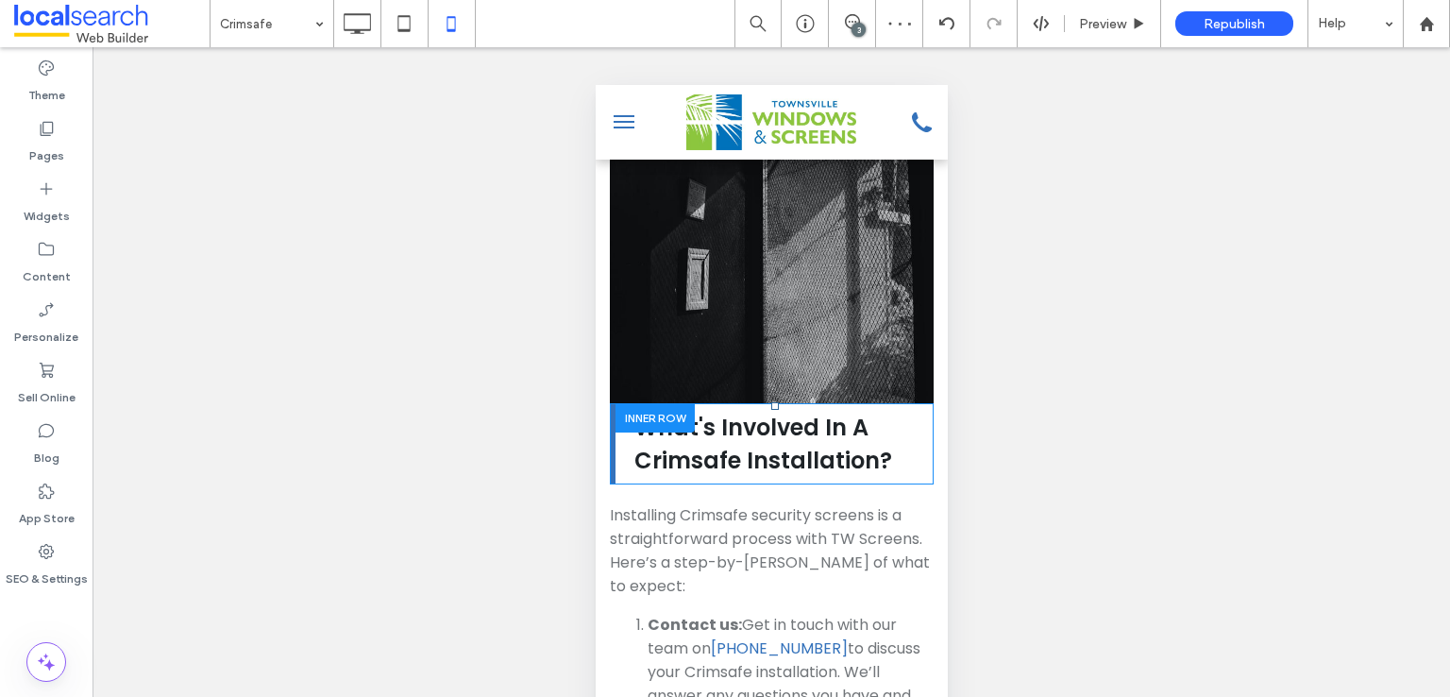
click at [656, 403] on div at bounding box center [654, 417] width 79 height 29
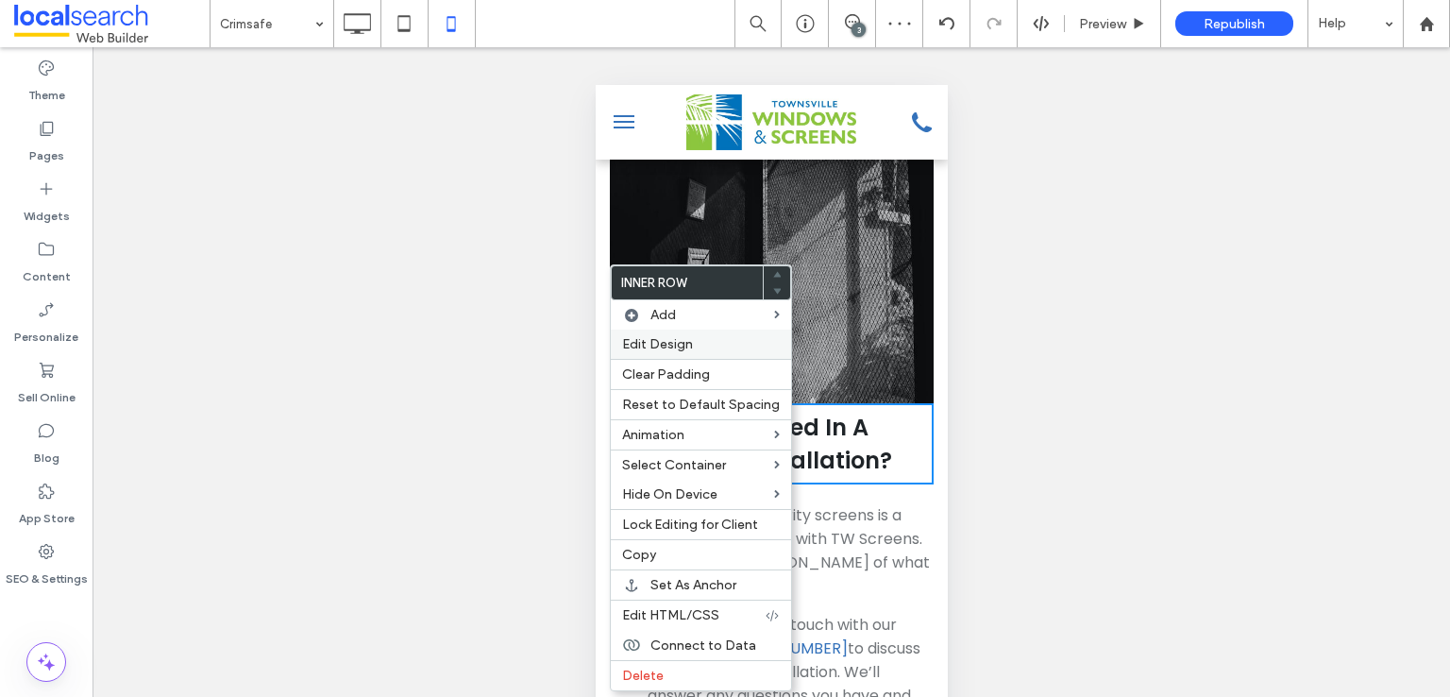
click at [663, 342] on span "Edit Design" at bounding box center [657, 344] width 71 height 16
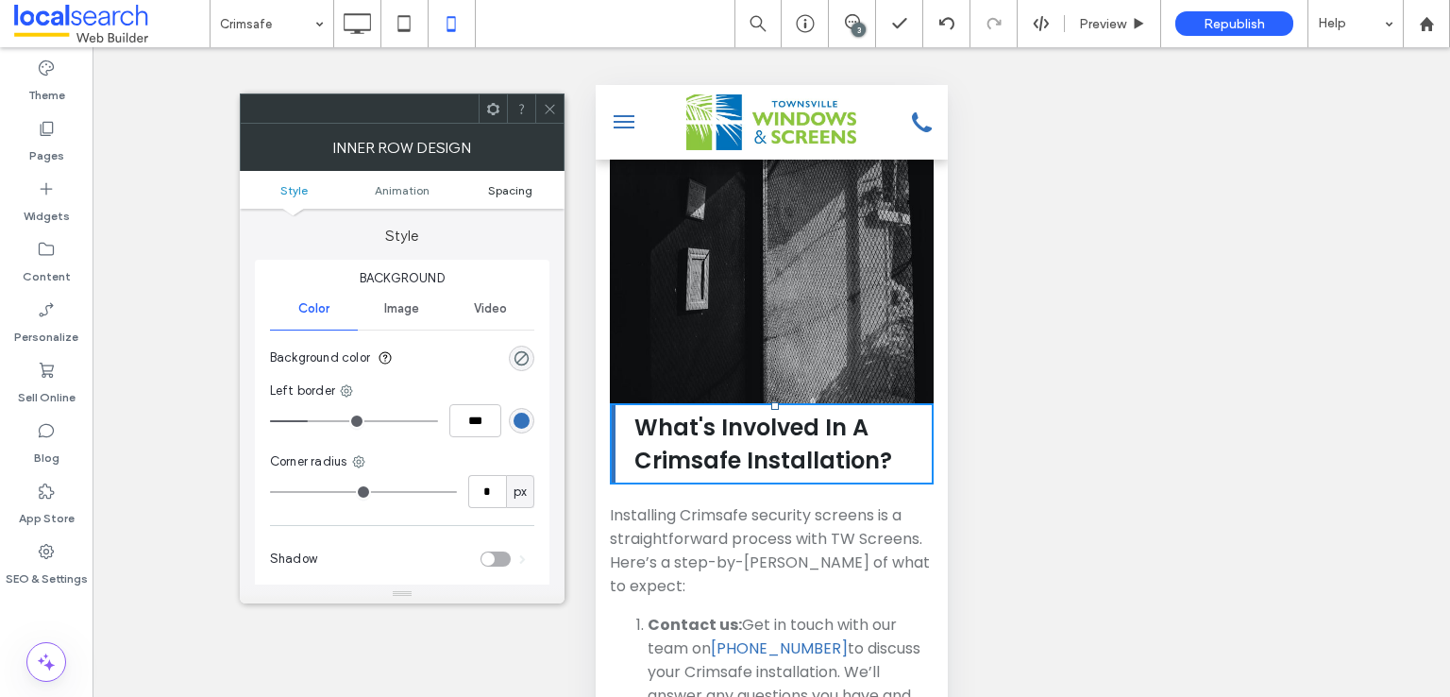
click at [515, 189] on span "Spacing" at bounding box center [510, 190] width 44 height 14
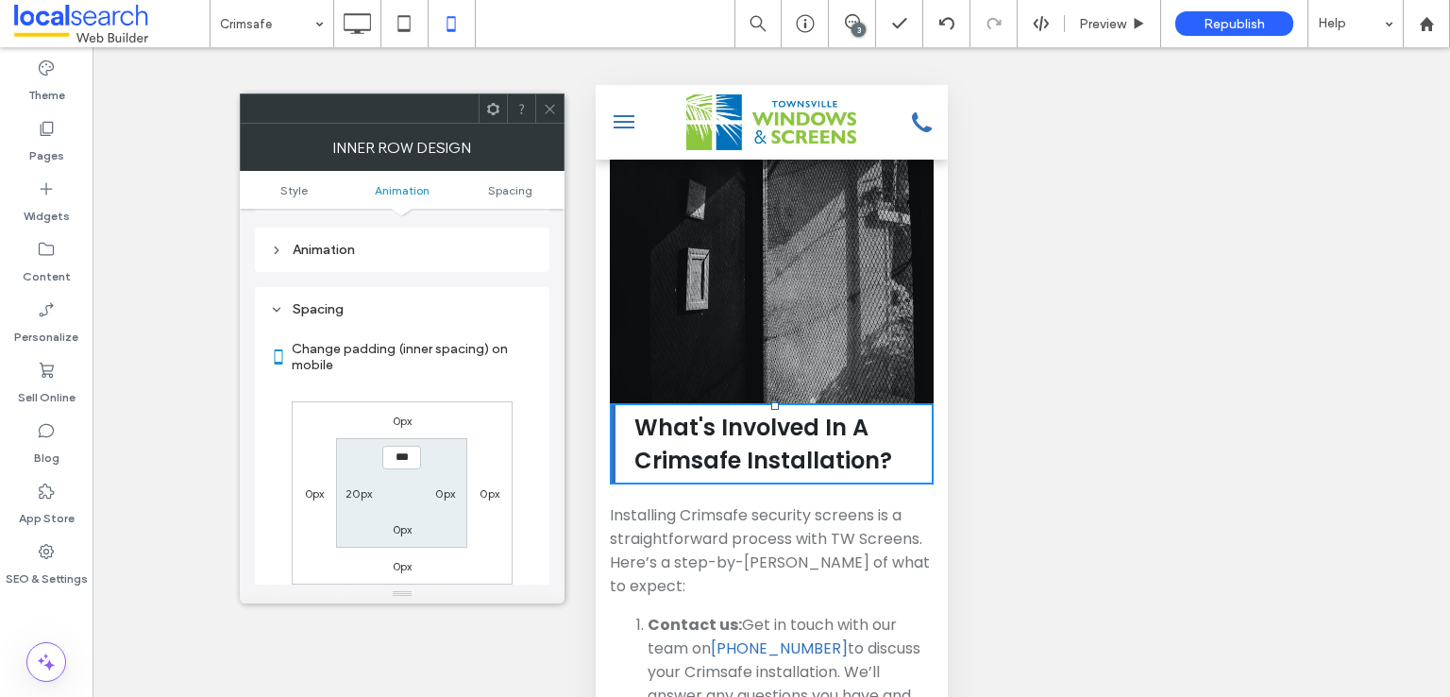
scroll to position [442, 0]
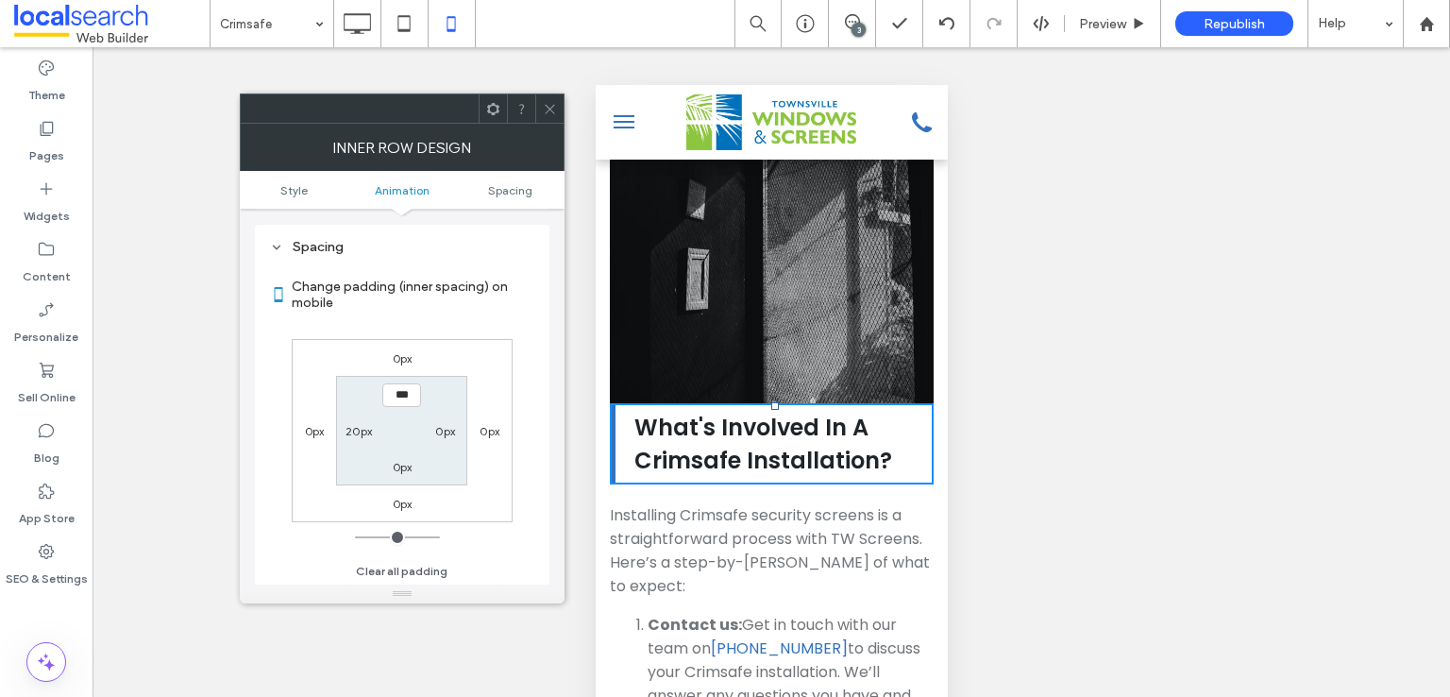
click at [408, 360] on label "0px" at bounding box center [403, 358] width 20 height 14
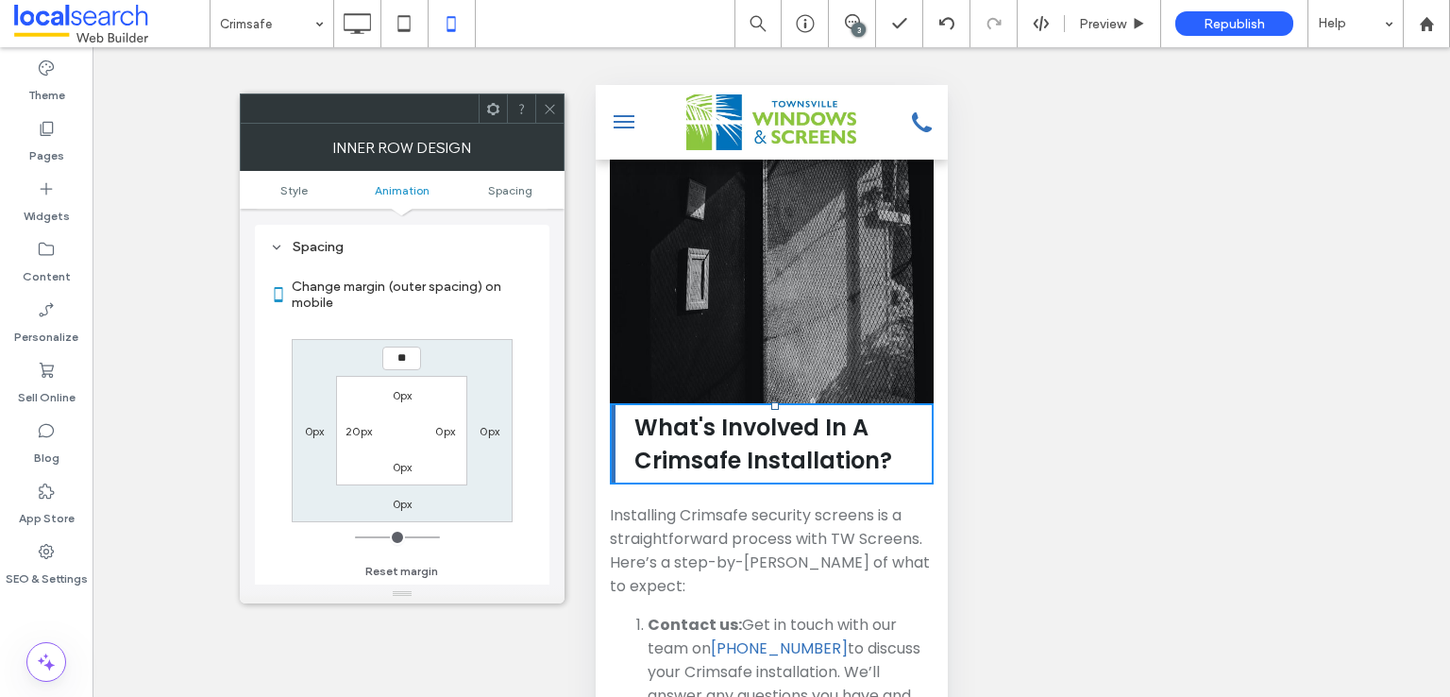
type input "**"
type input "****"
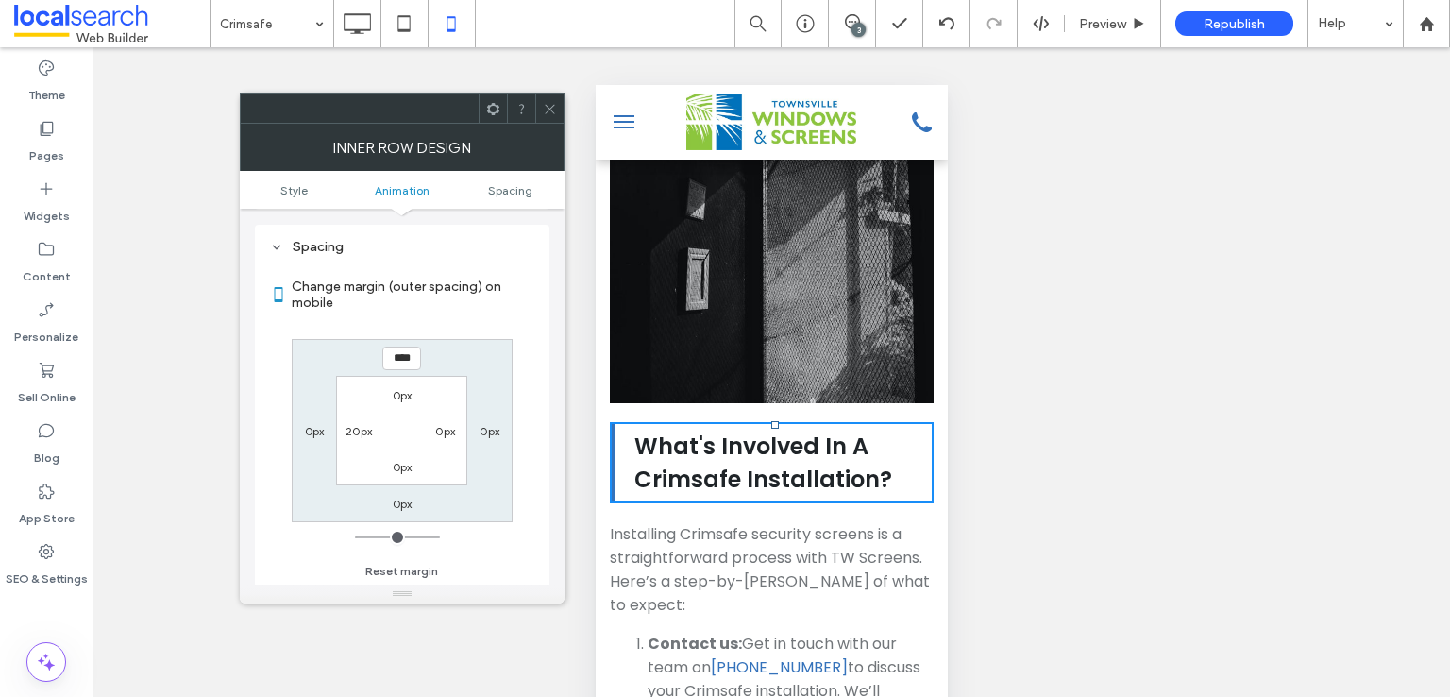
scroll to position [5669, 0]
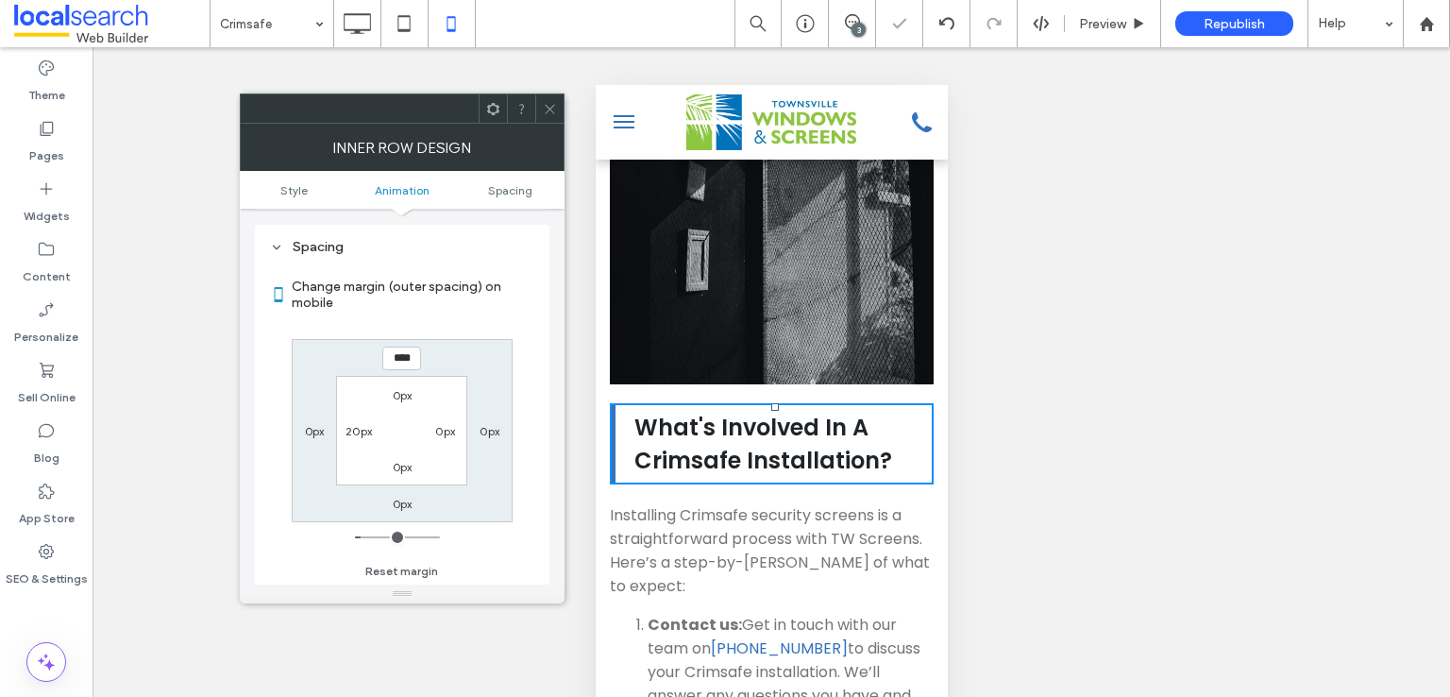
click at [540, 103] on div at bounding box center [549, 108] width 28 height 28
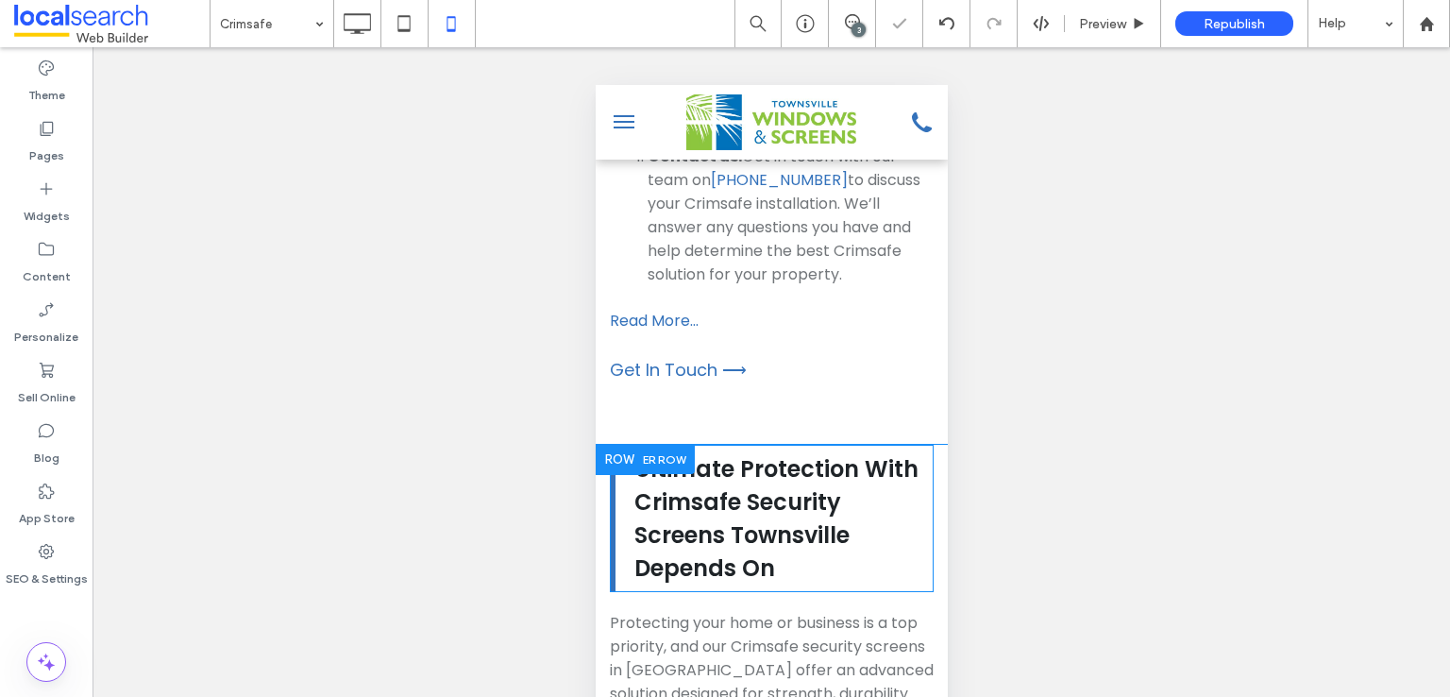
scroll to position [6141, 0]
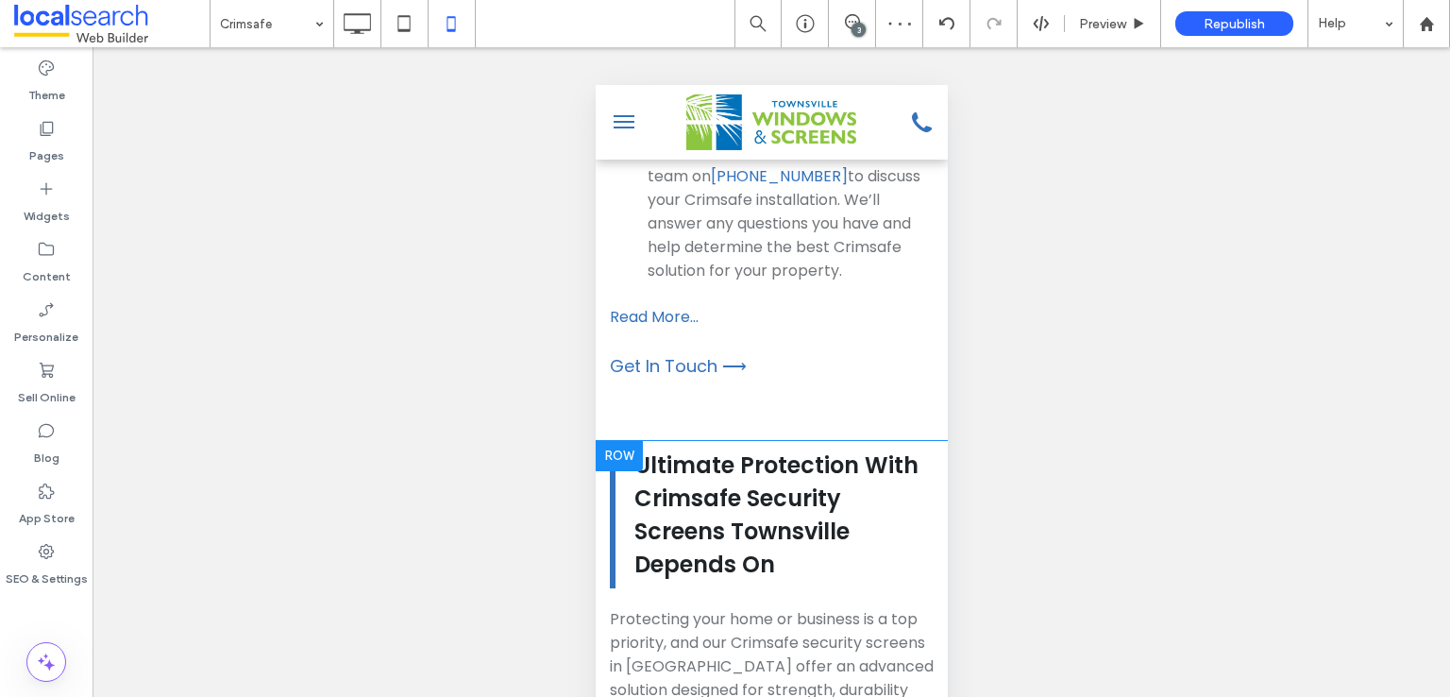
click at [630, 441] on div at bounding box center [618, 456] width 47 height 30
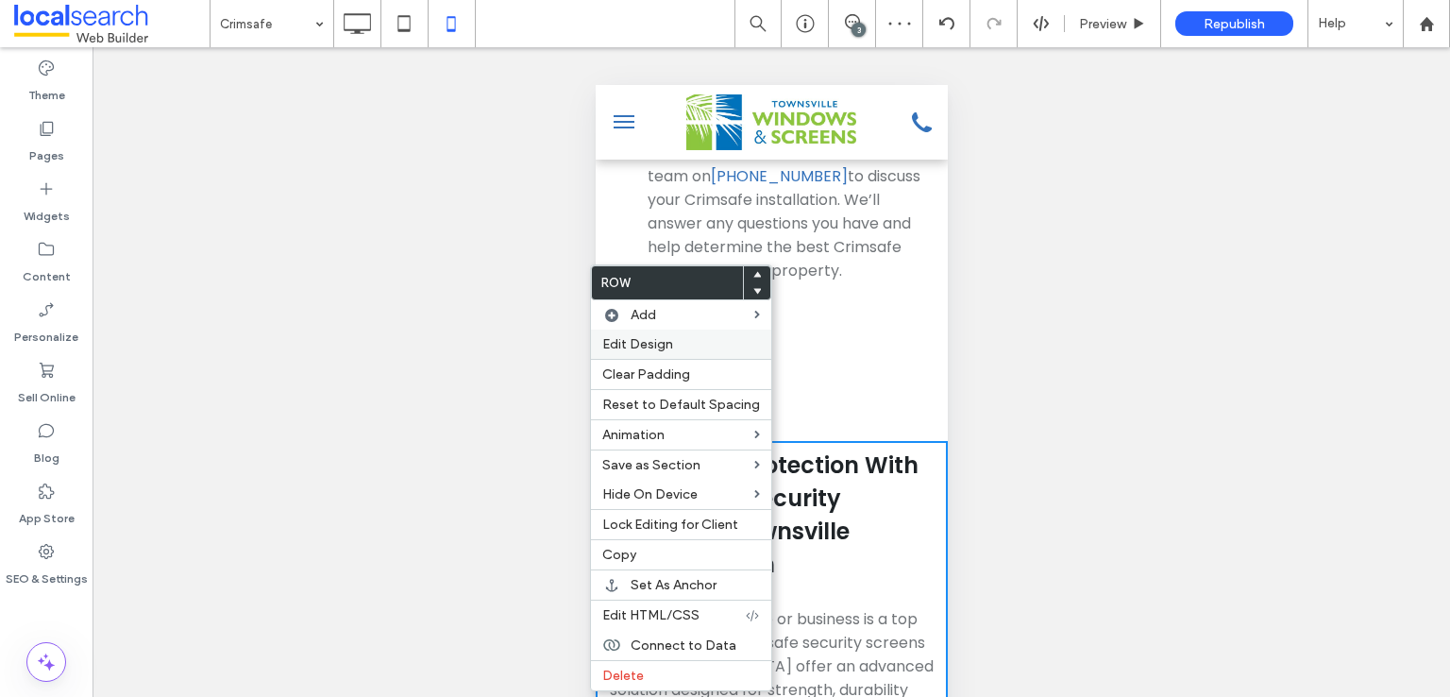
click at [676, 345] on label "Edit Design" at bounding box center [681, 344] width 158 height 16
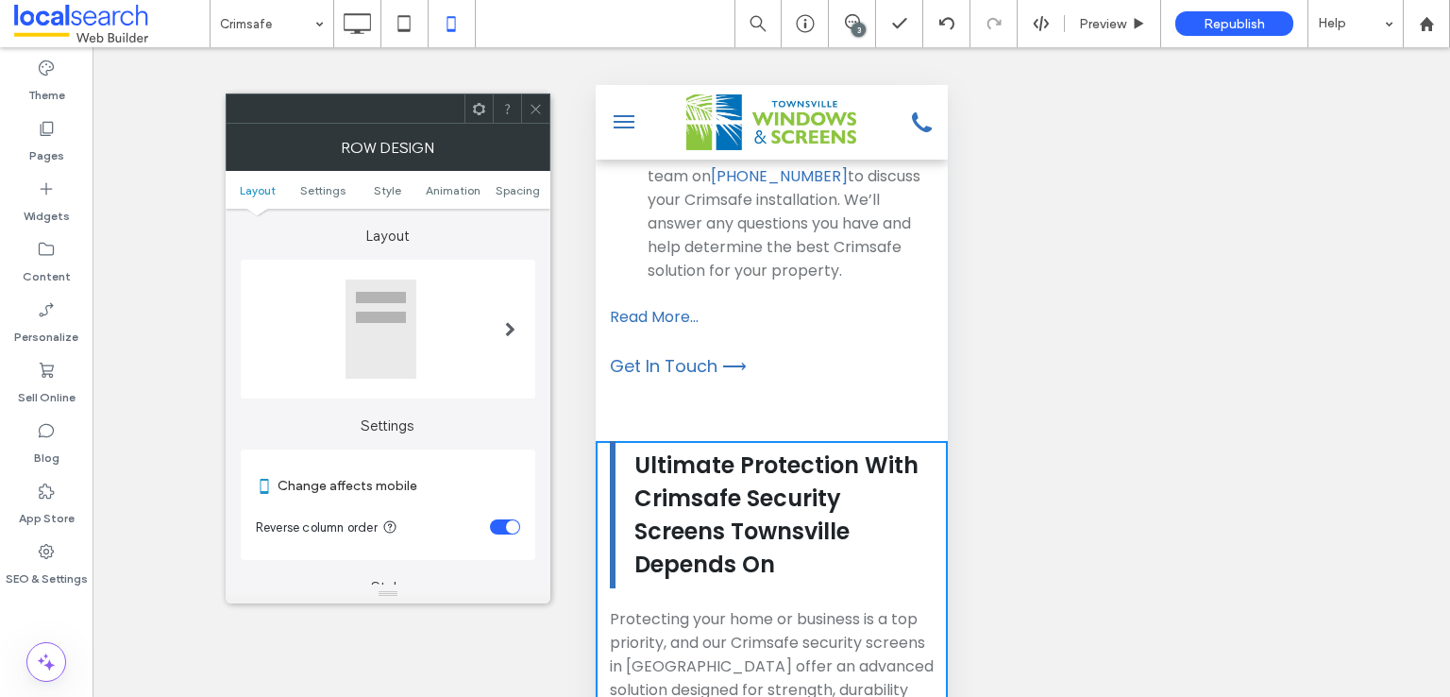
click at [510, 530] on div "toggle" at bounding box center [512, 526] width 13 height 13
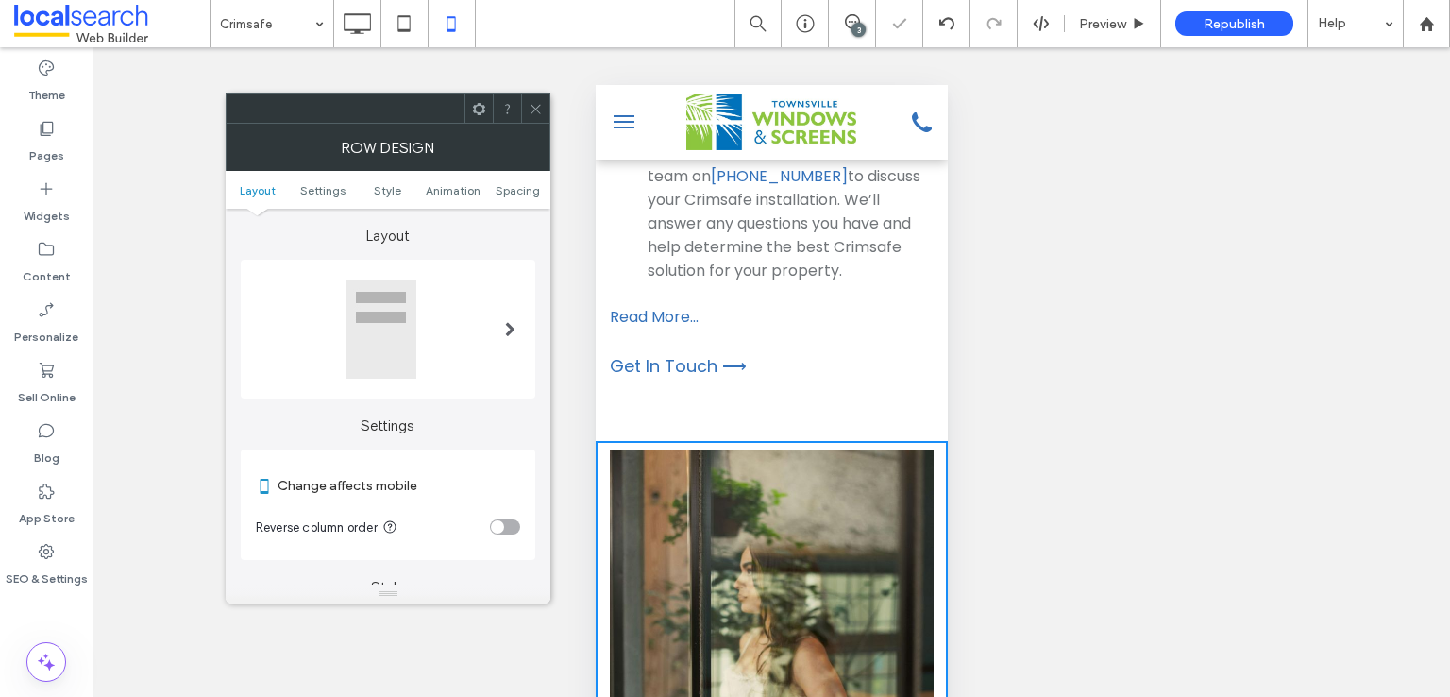
click at [537, 119] on span at bounding box center [536, 108] width 14 height 28
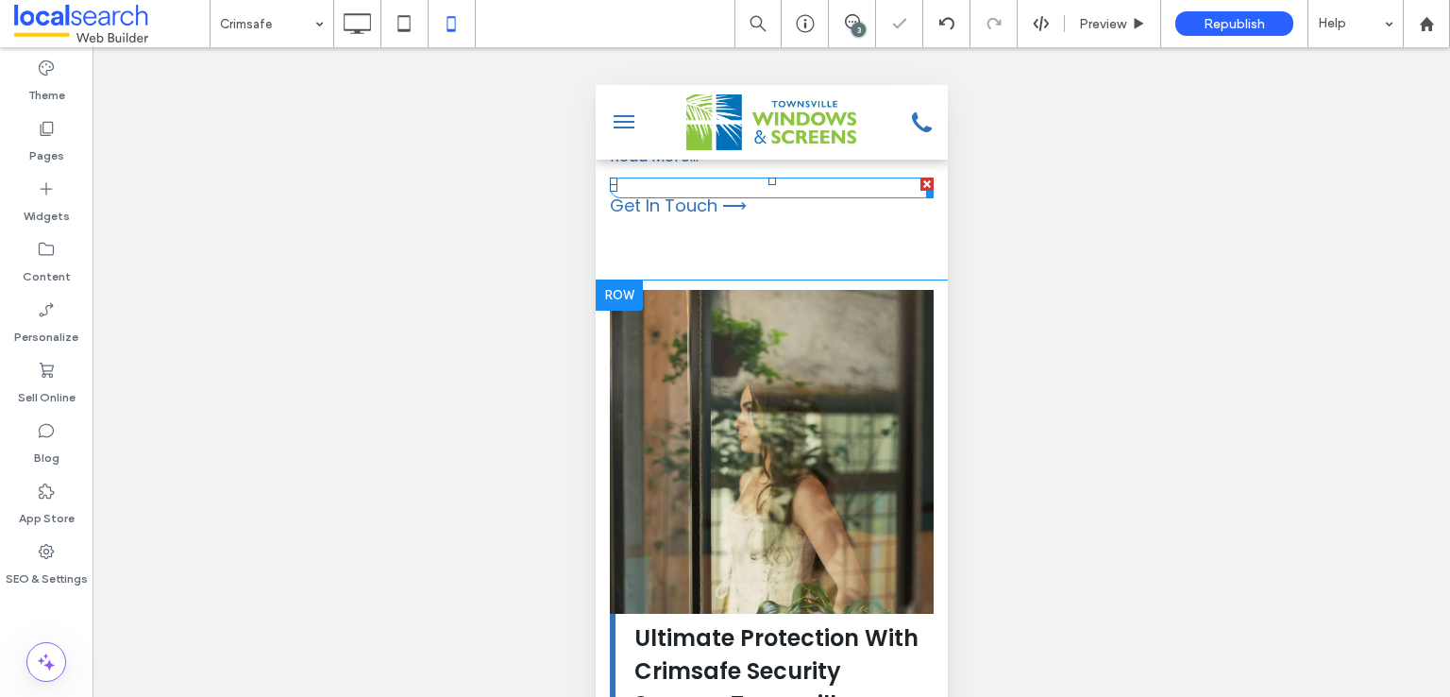
scroll to position [6455, 0]
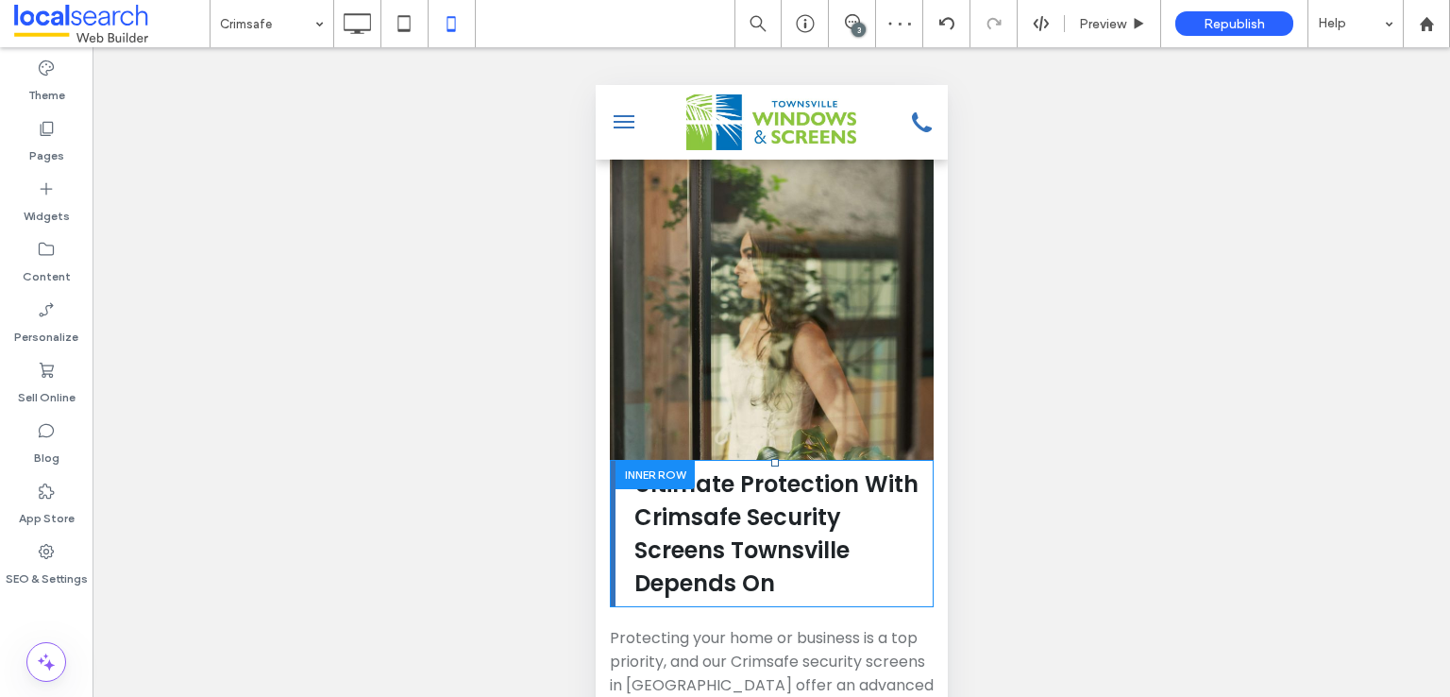
click at [637, 460] on div at bounding box center [654, 474] width 79 height 29
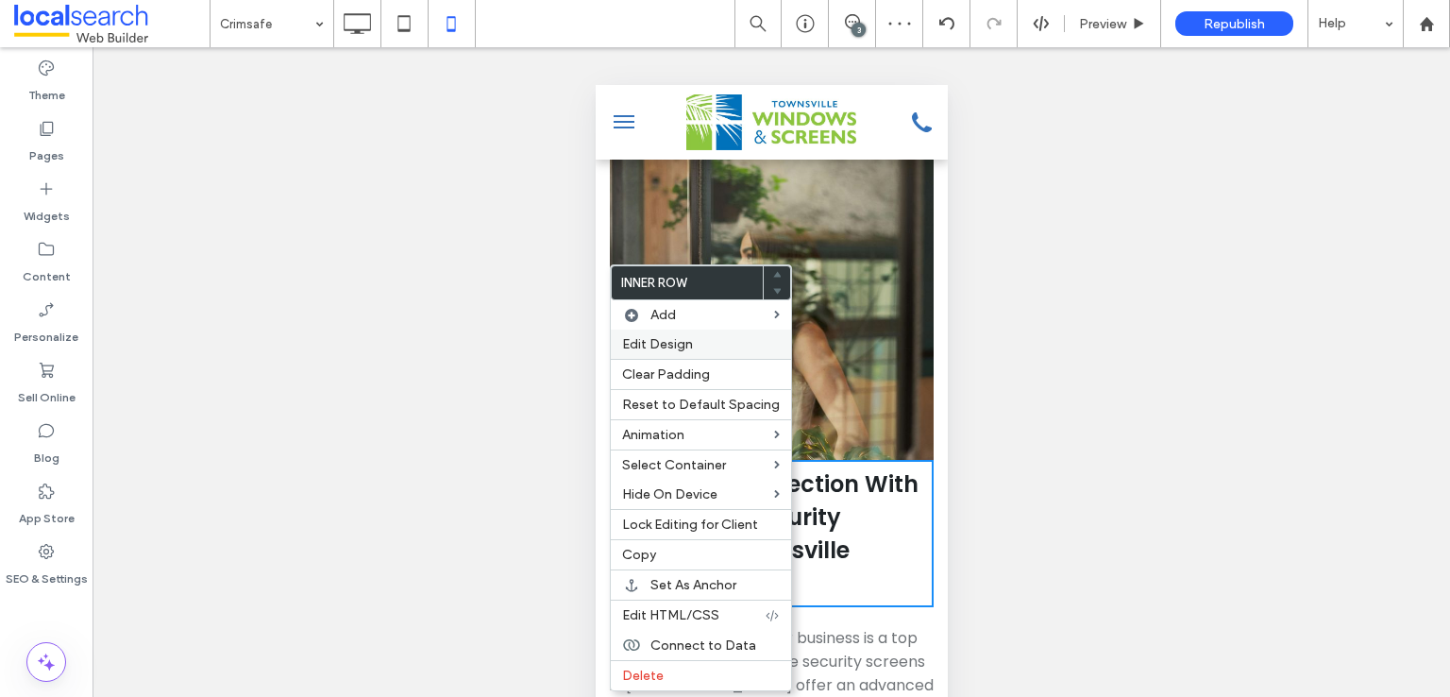
click at [755, 346] on label "Edit Design" at bounding box center [701, 344] width 158 height 16
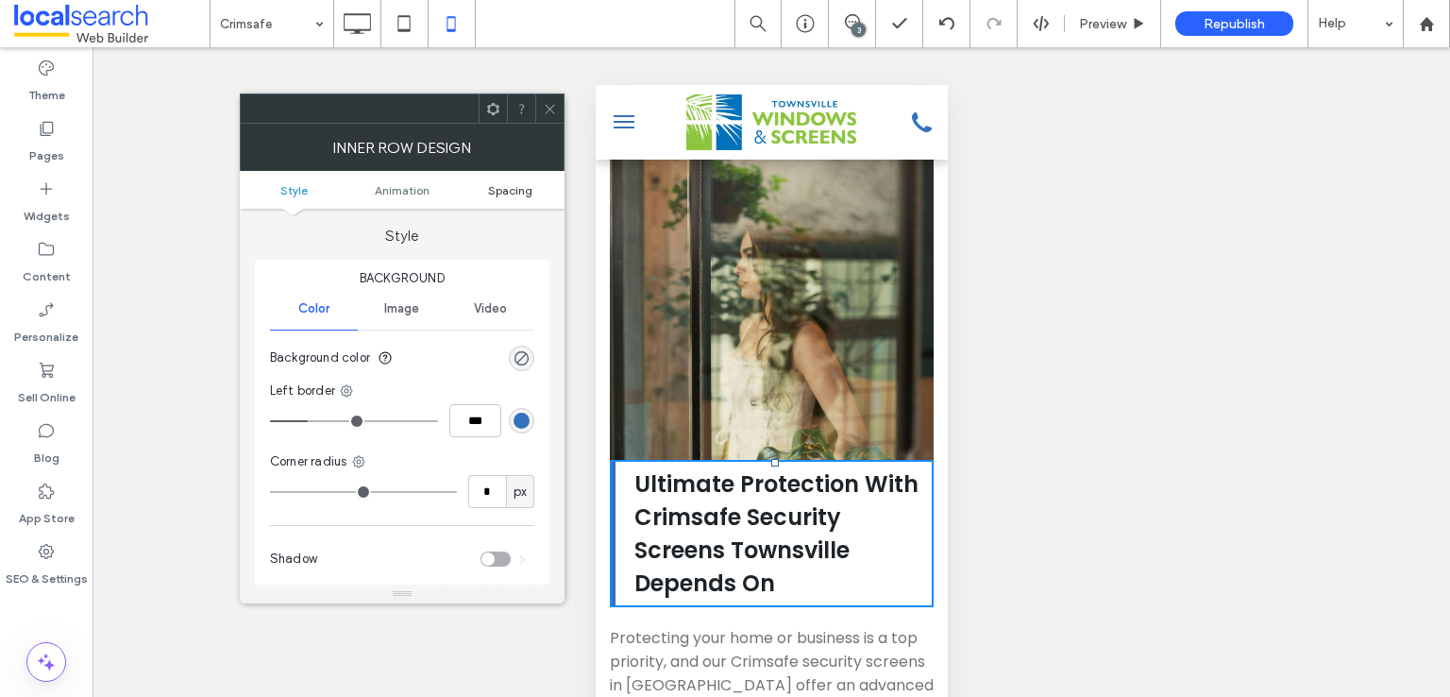
click at [513, 183] on span "Spacing" at bounding box center [510, 190] width 44 height 14
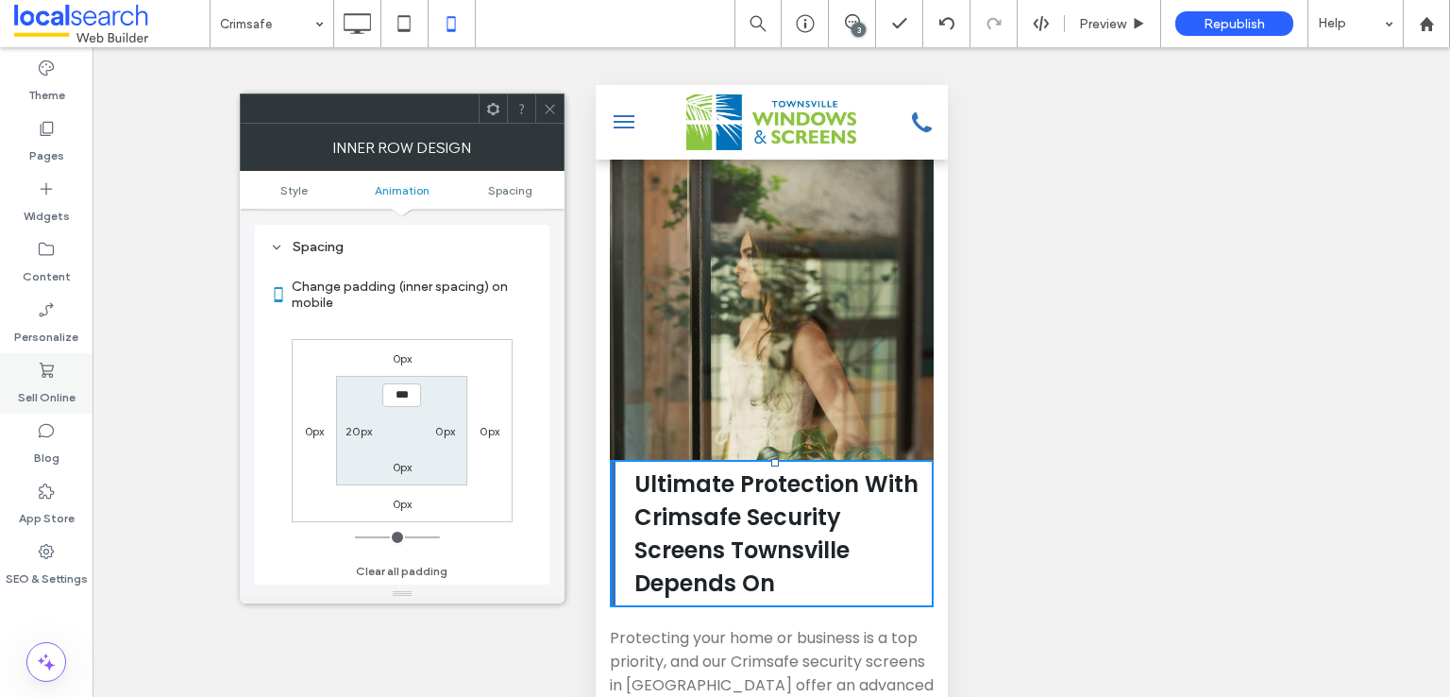
scroll to position [442, 0]
click at [402, 360] on label "0px" at bounding box center [403, 358] width 20 height 14
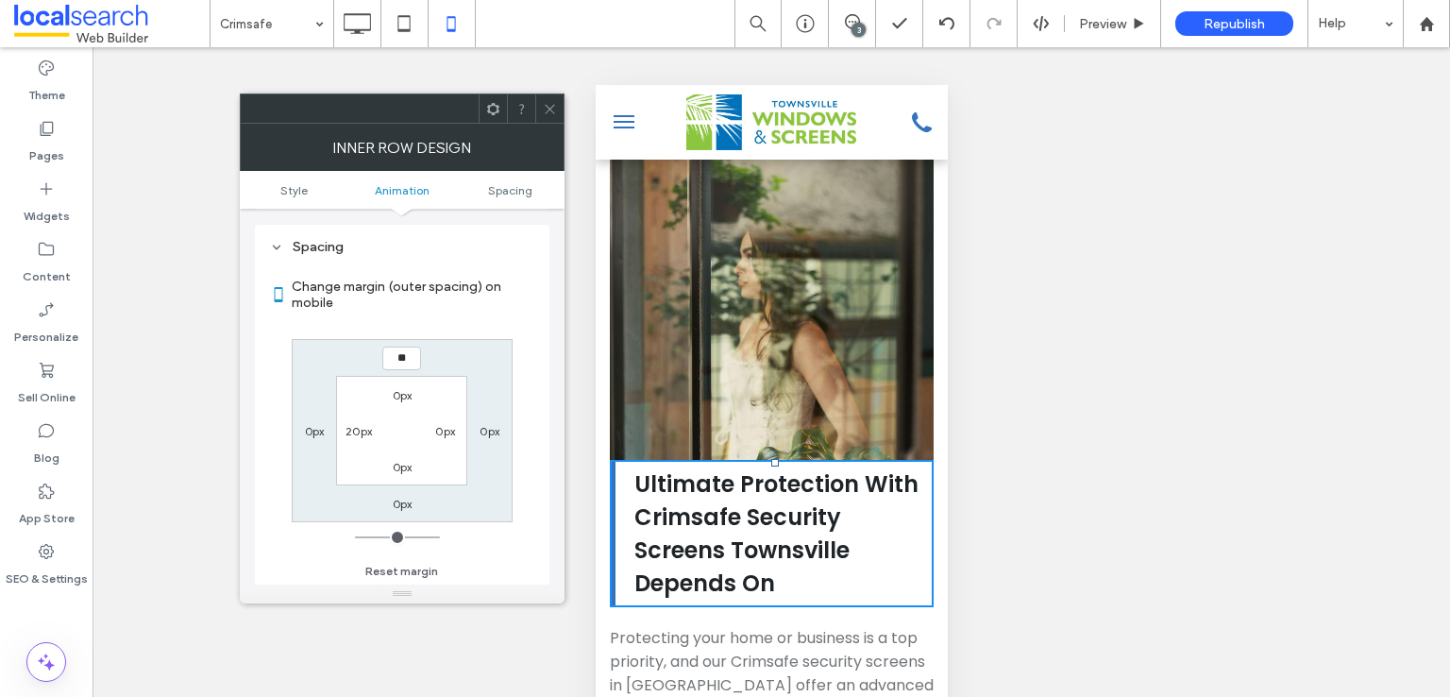
type input "**"
type input "****"
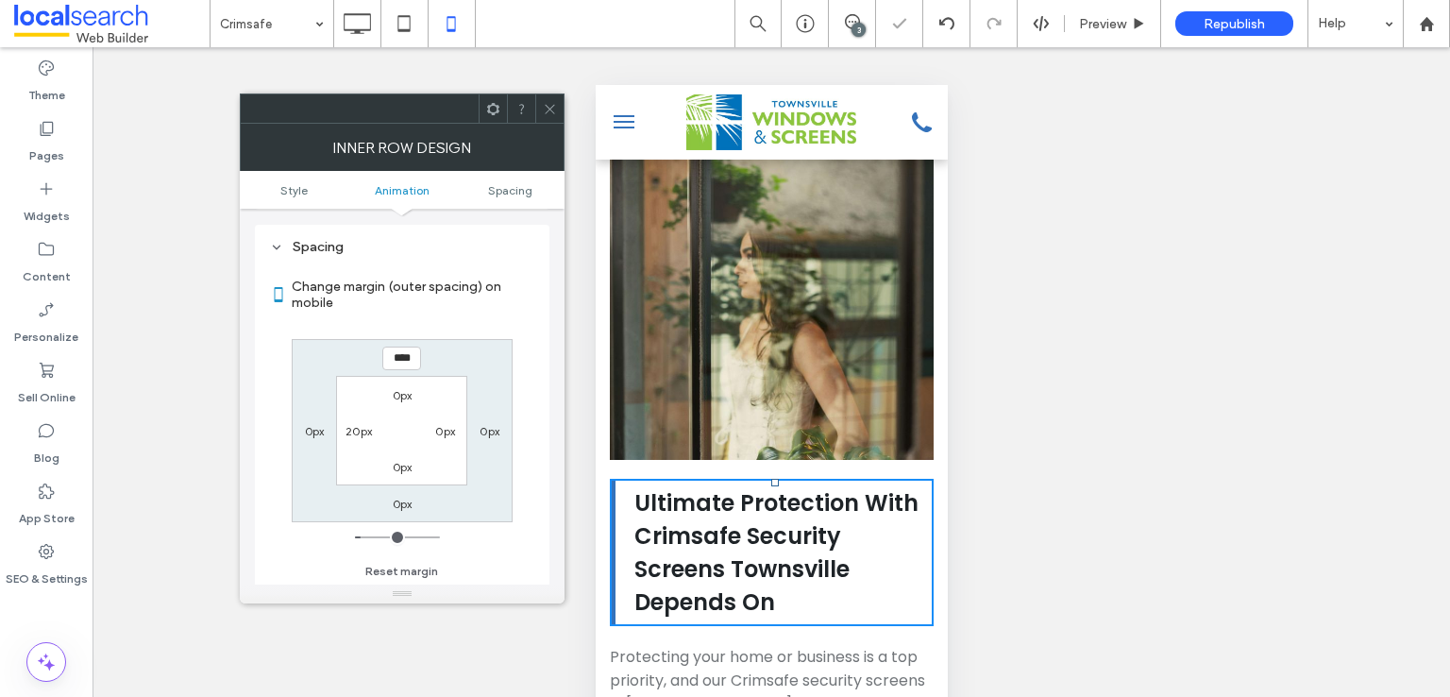
click at [551, 104] on icon at bounding box center [550, 109] width 14 height 14
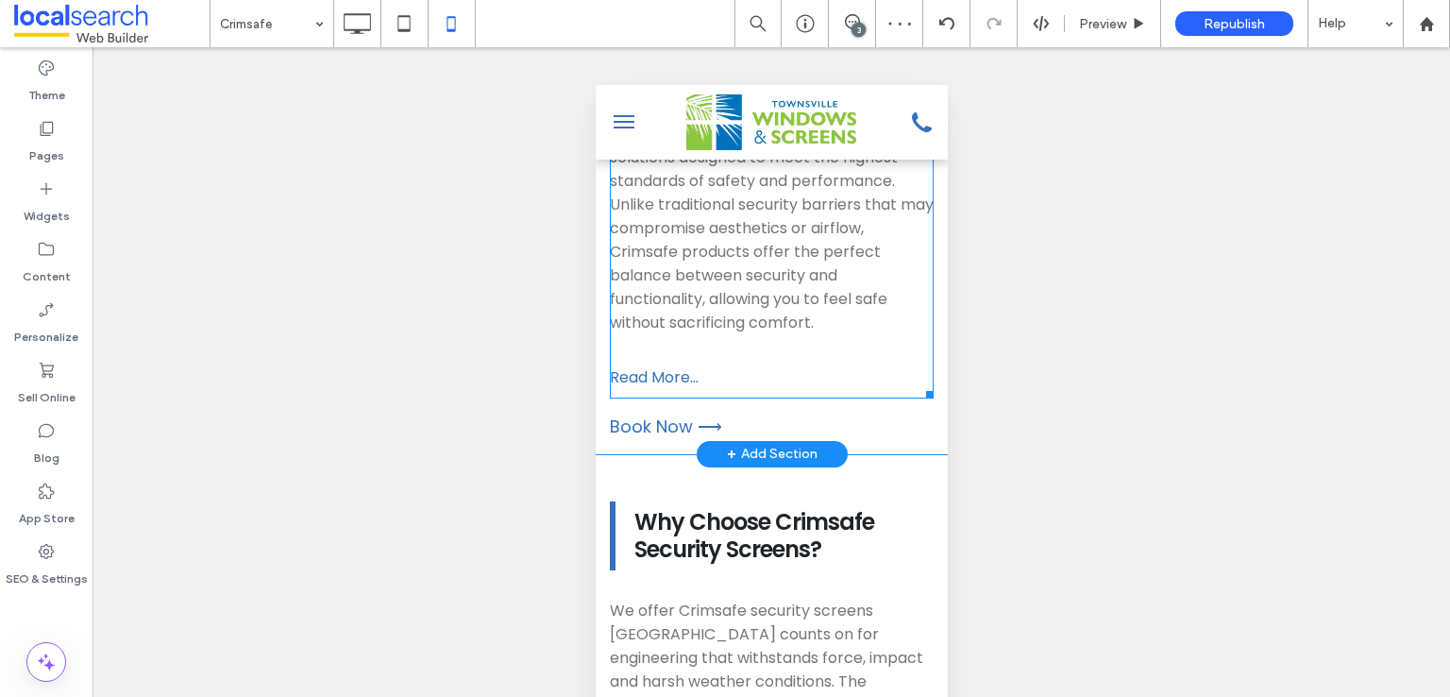
scroll to position [7242, 0]
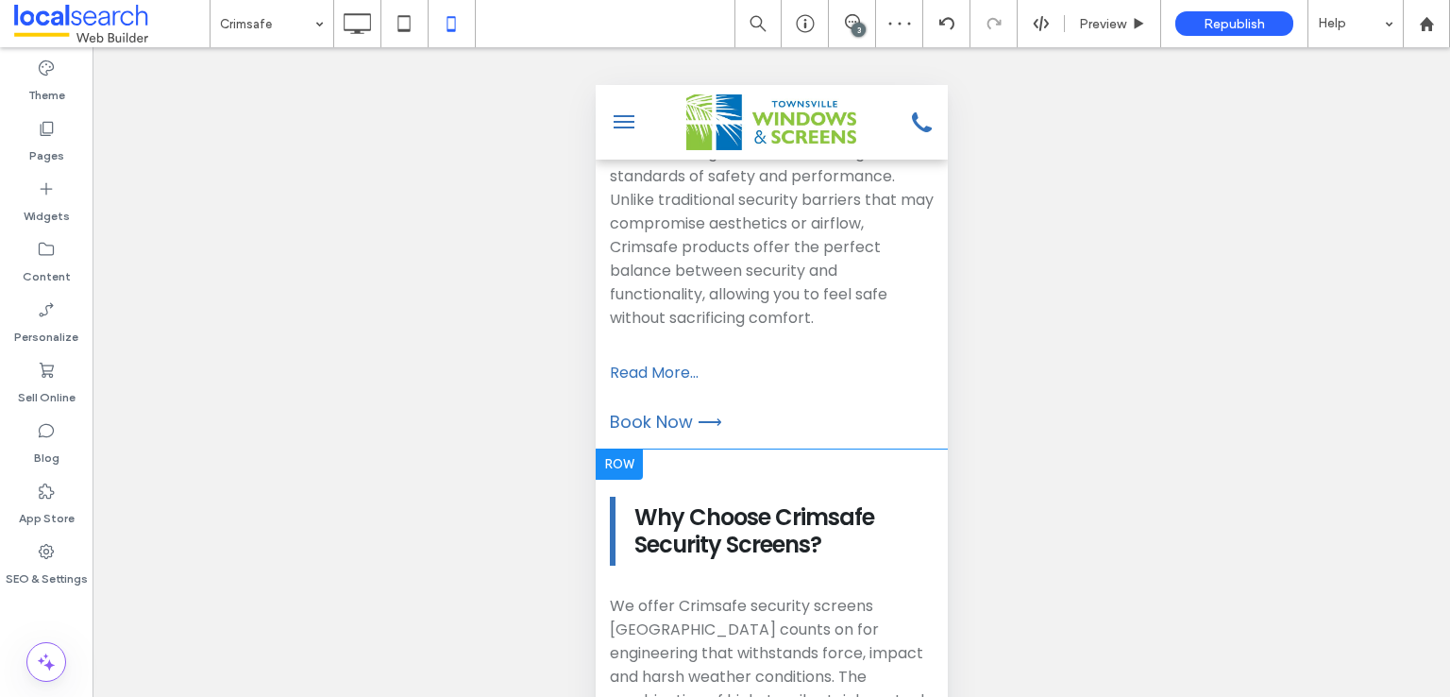
click at [635, 449] on div at bounding box center [618, 464] width 47 height 30
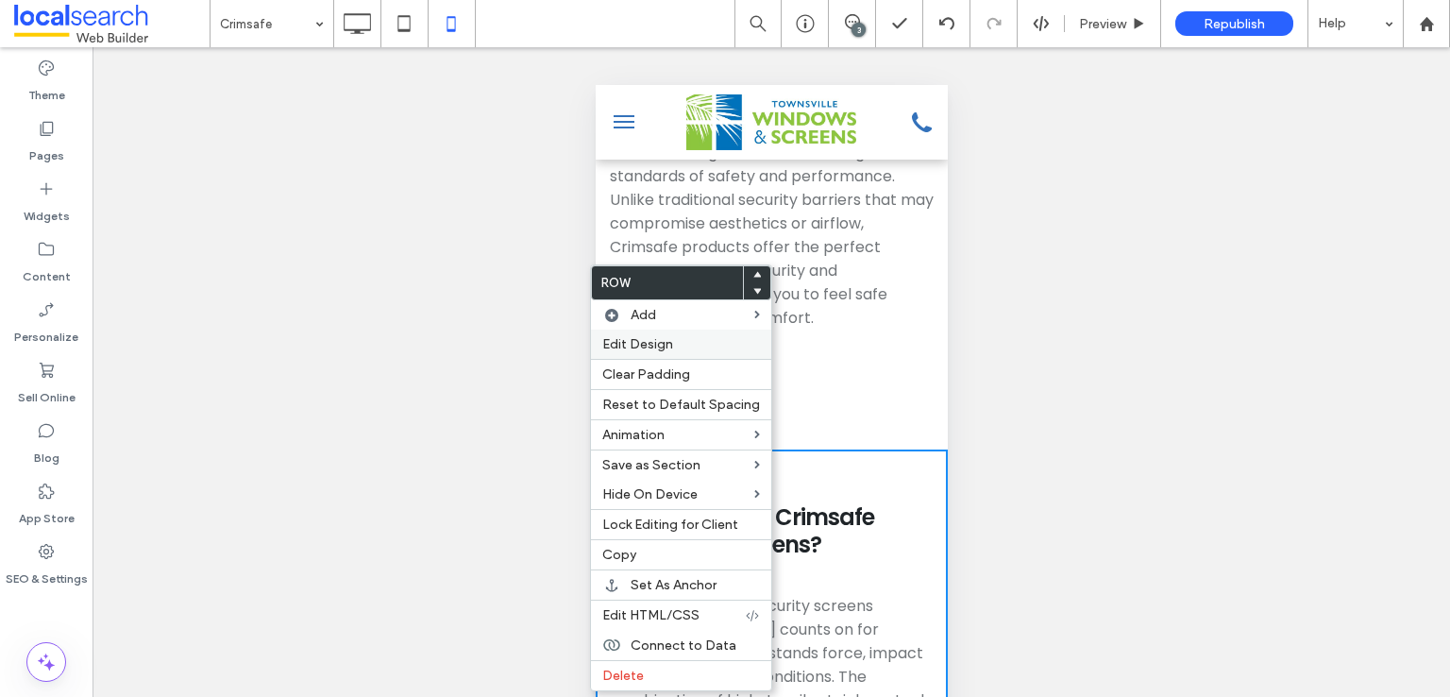
click at [666, 350] on span "Edit Design" at bounding box center [637, 344] width 71 height 16
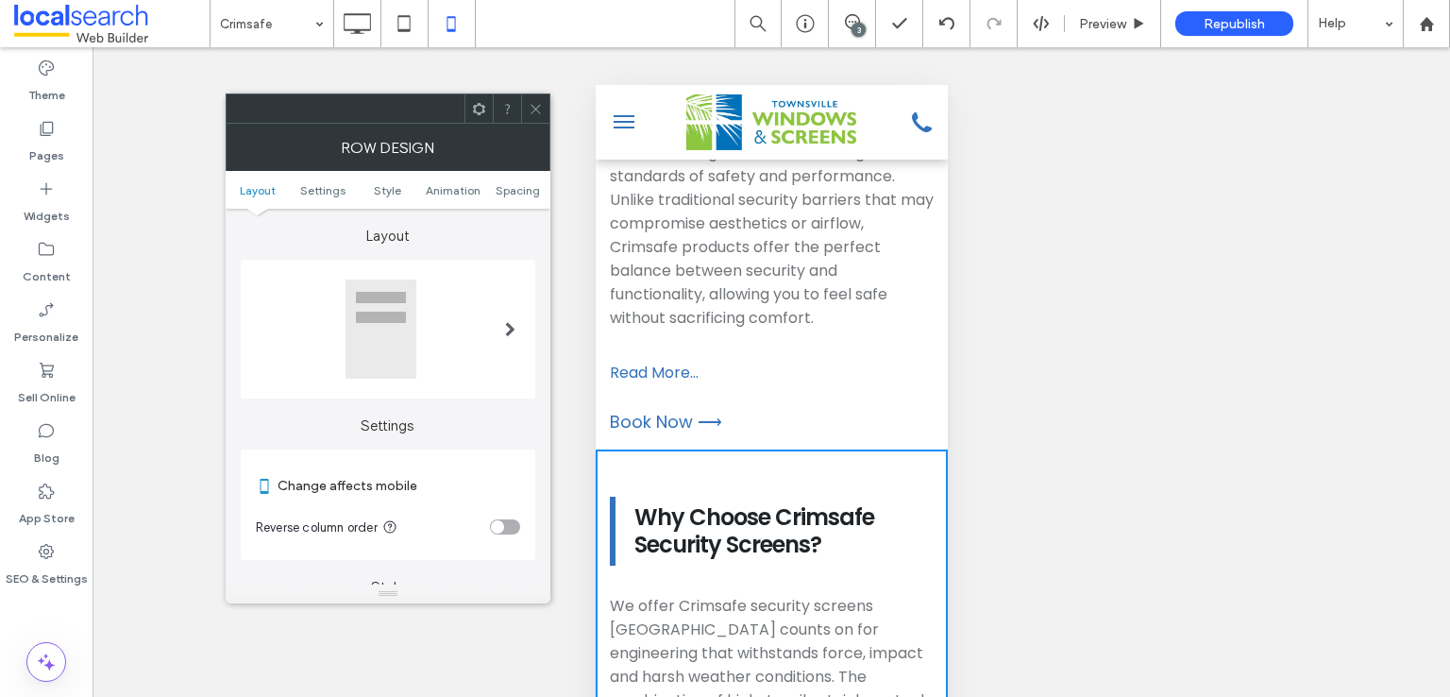
click at [503, 524] on div "toggle" at bounding box center [497, 526] width 13 height 13
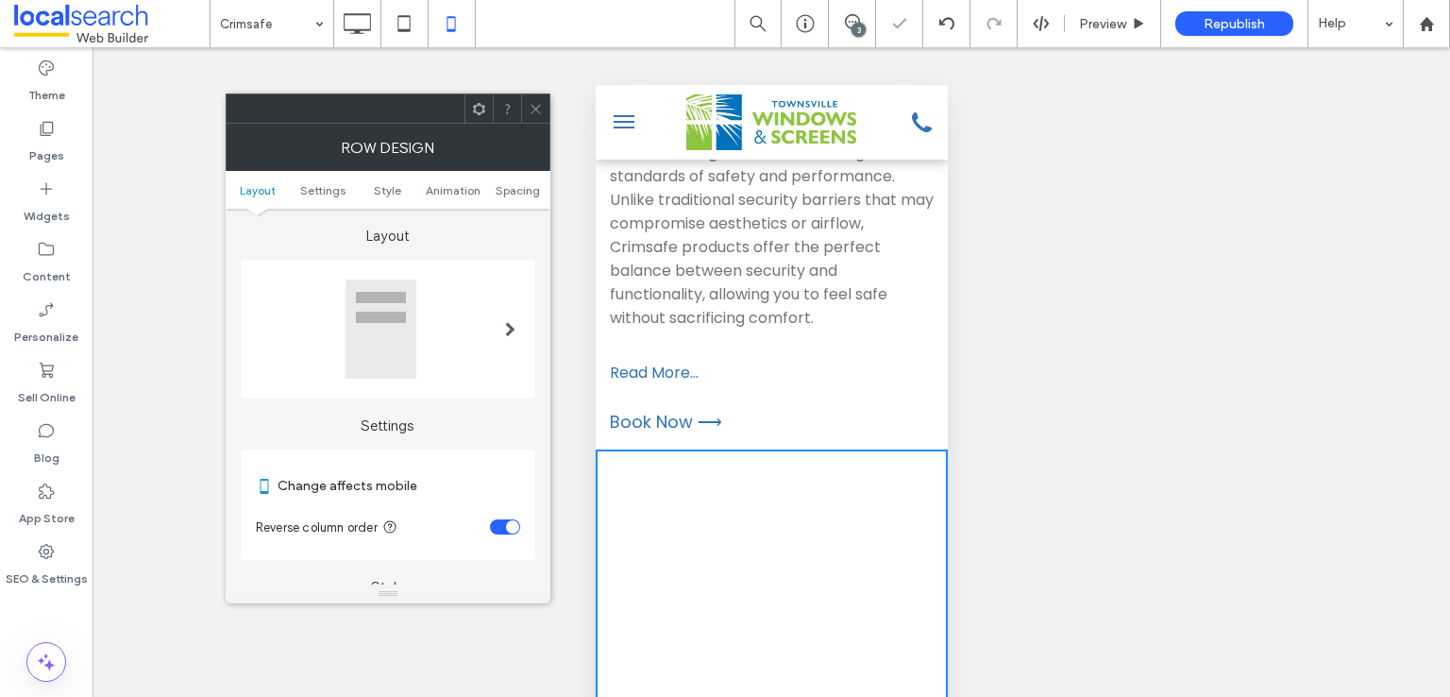
click at [533, 114] on icon at bounding box center [536, 109] width 14 height 14
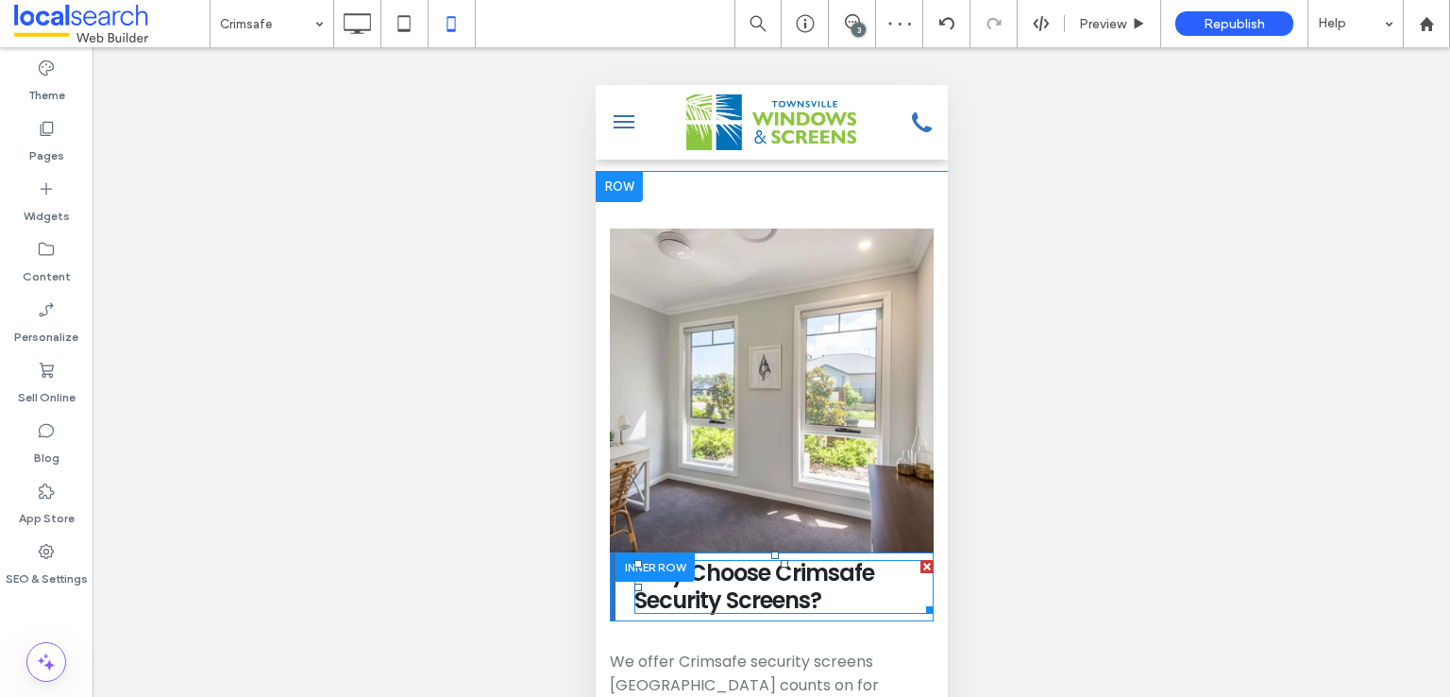
scroll to position [7557, 0]
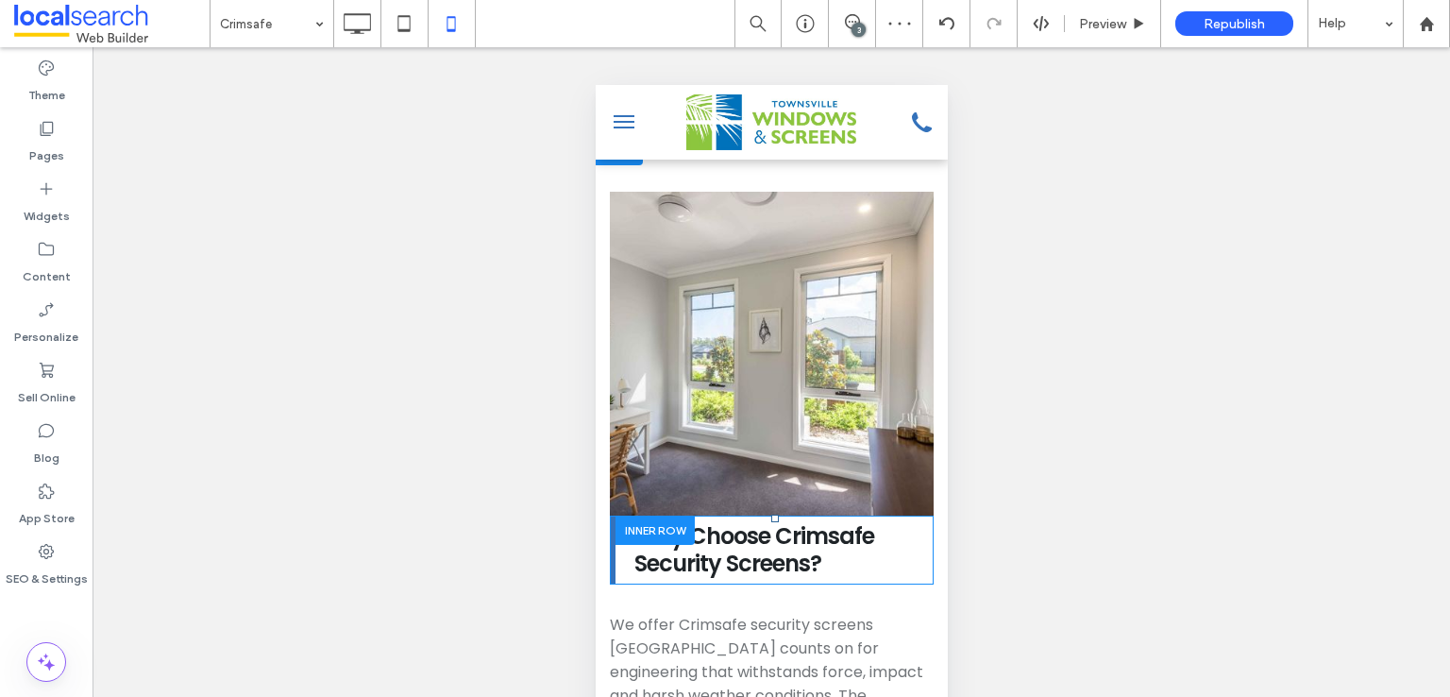
click at [657, 515] on div at bounding box center [654, 529] width 79 height 29
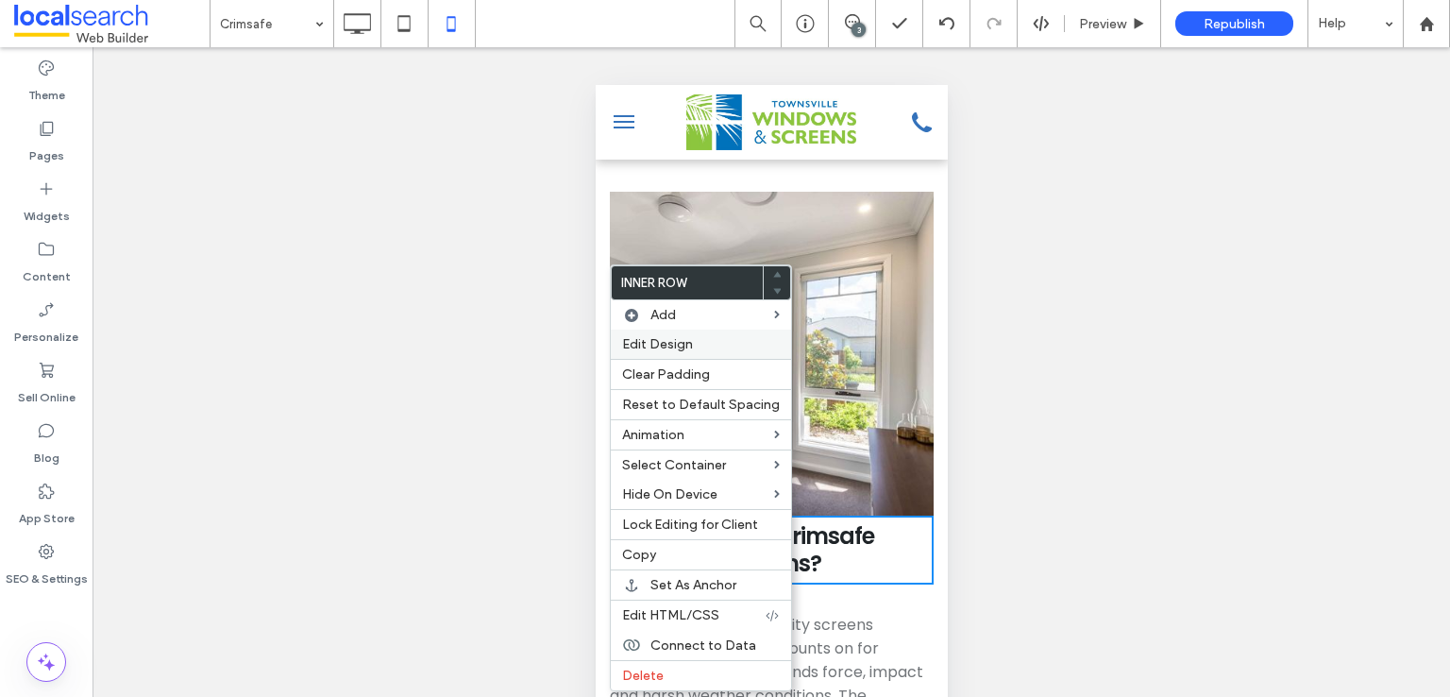
click at [676, 342] on span "Edit Design" at bounding box center [657, 344] width 71 height 16
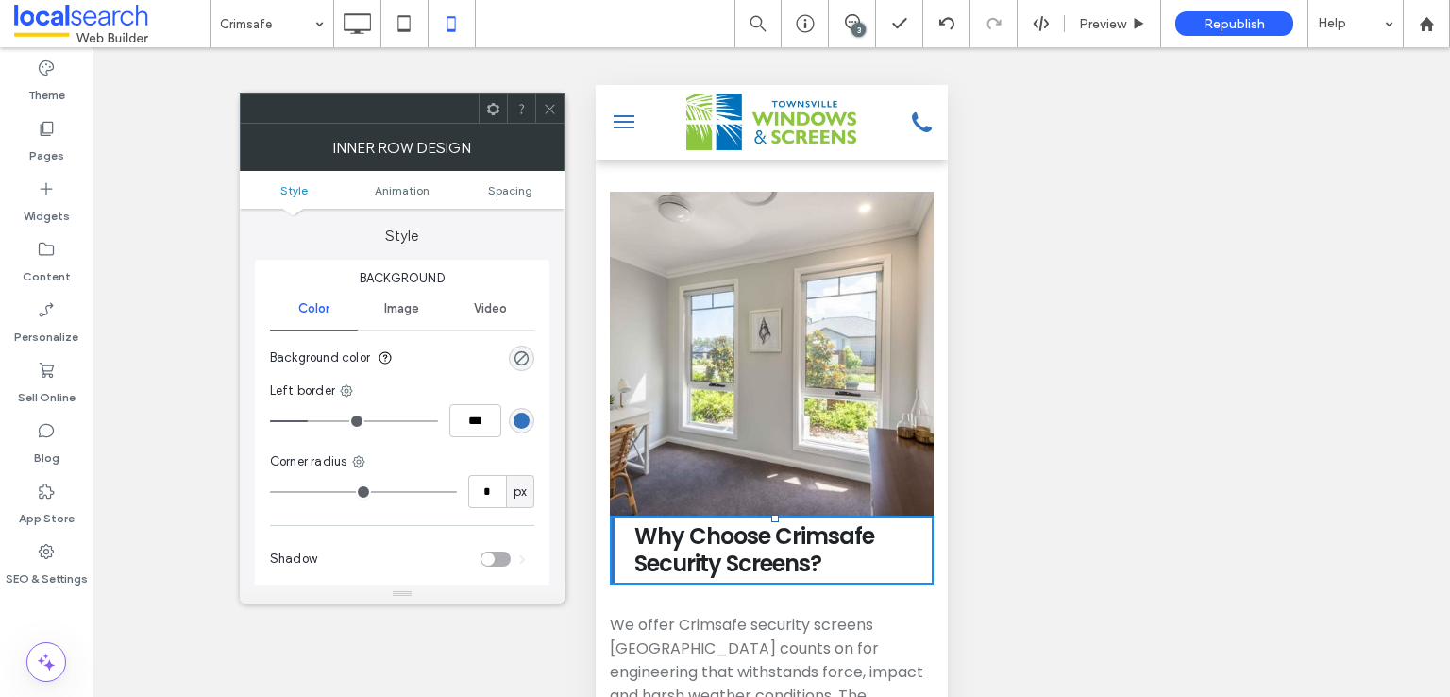
click at [503, 197] on ul "Style Animation Spacing" at bounding box center [402, 190] width 325 height 38
click at [502, 193] on span "Spacing" at bounding box center [510, 190] width 44 height 14
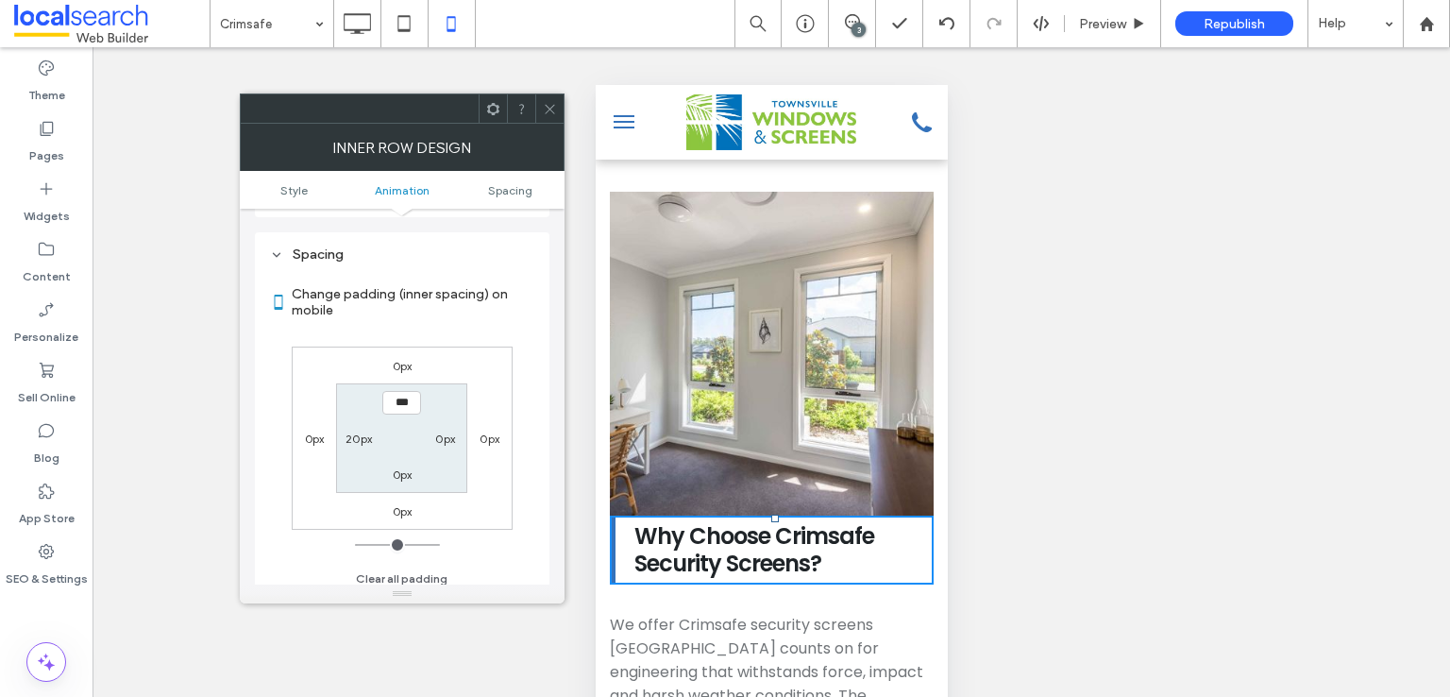
scroll to position [442, 0]
click at [407, 356] on label "0px" at bounding box center [403, 358] width 20 height 14
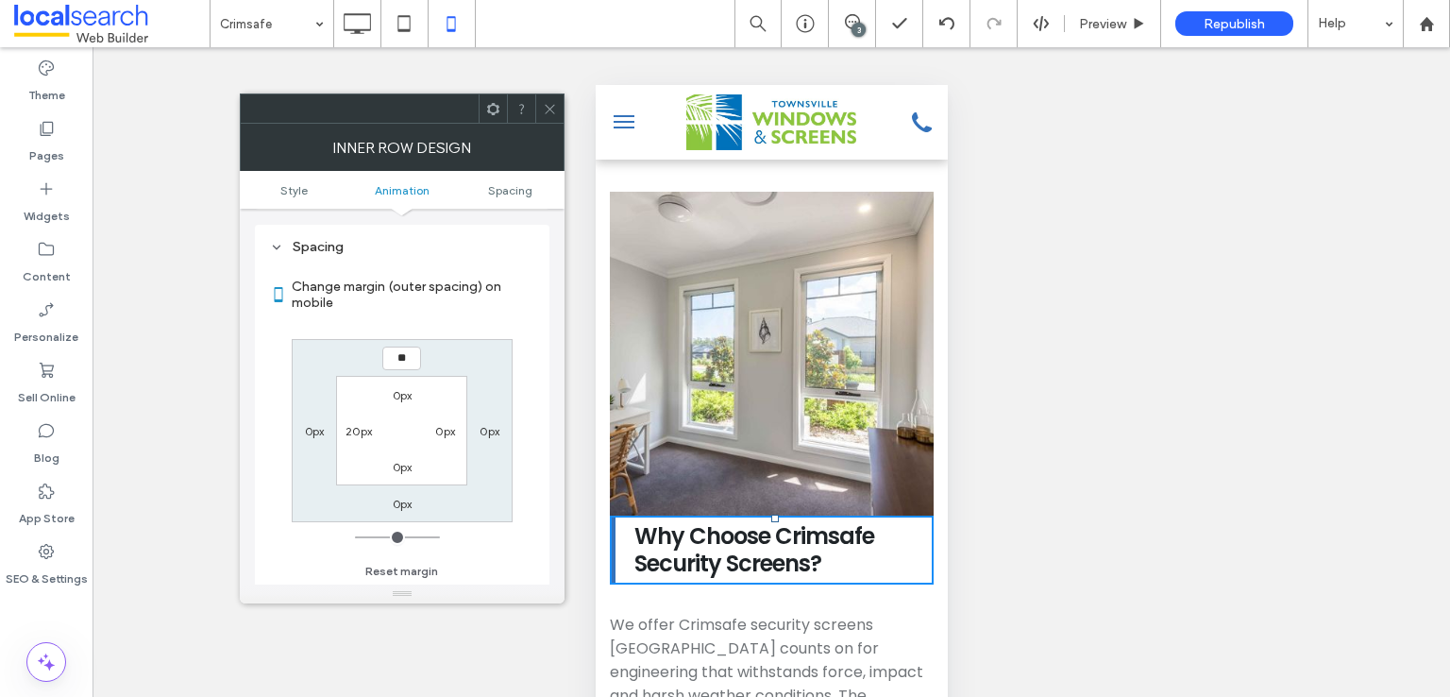
type input "**"
type input "****"
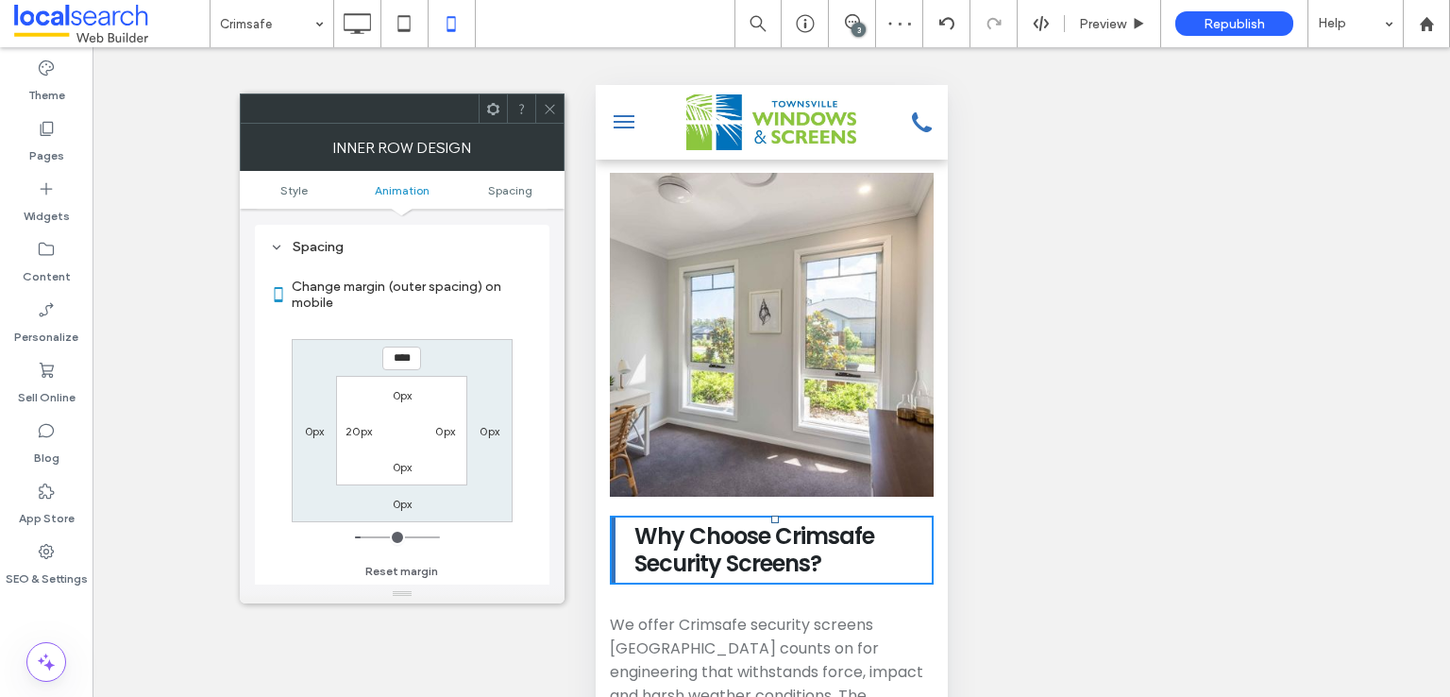
drag, startPoint x: 553, startPoint y: 97, endPoint x: 525, endPoint y: 97, distance: 28.3
click at [554, 97] on span at bounding box center [550, 108] width 14 height 28
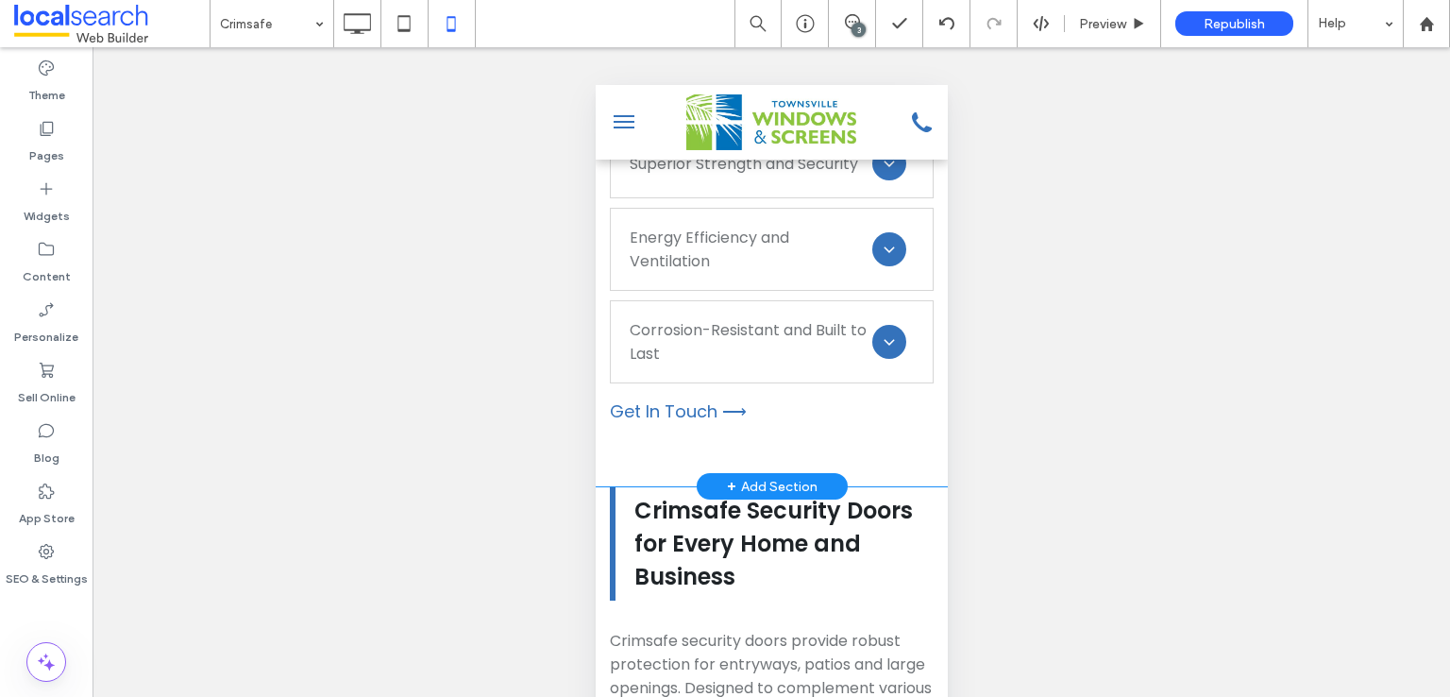
scroll to position [8834, 0]
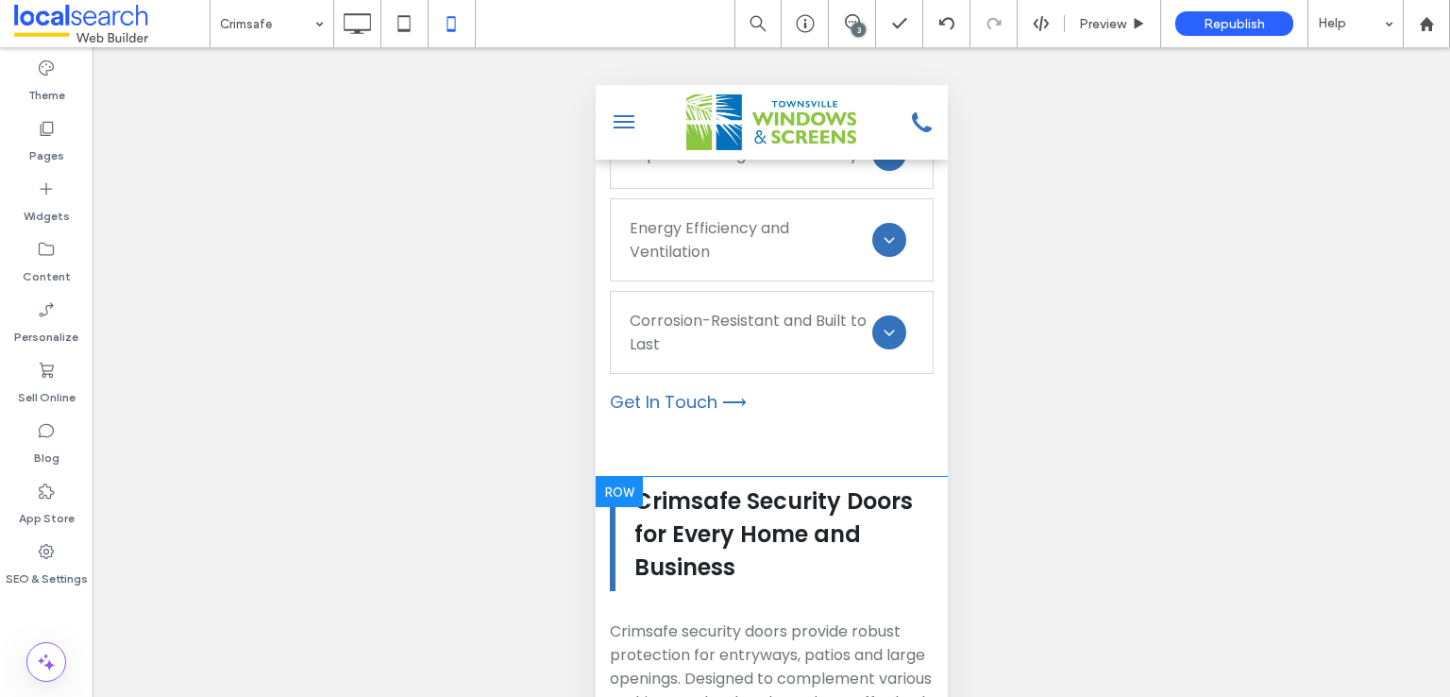
click at [630, 477] on div at bounding box center [618, 492] width 47 height 30
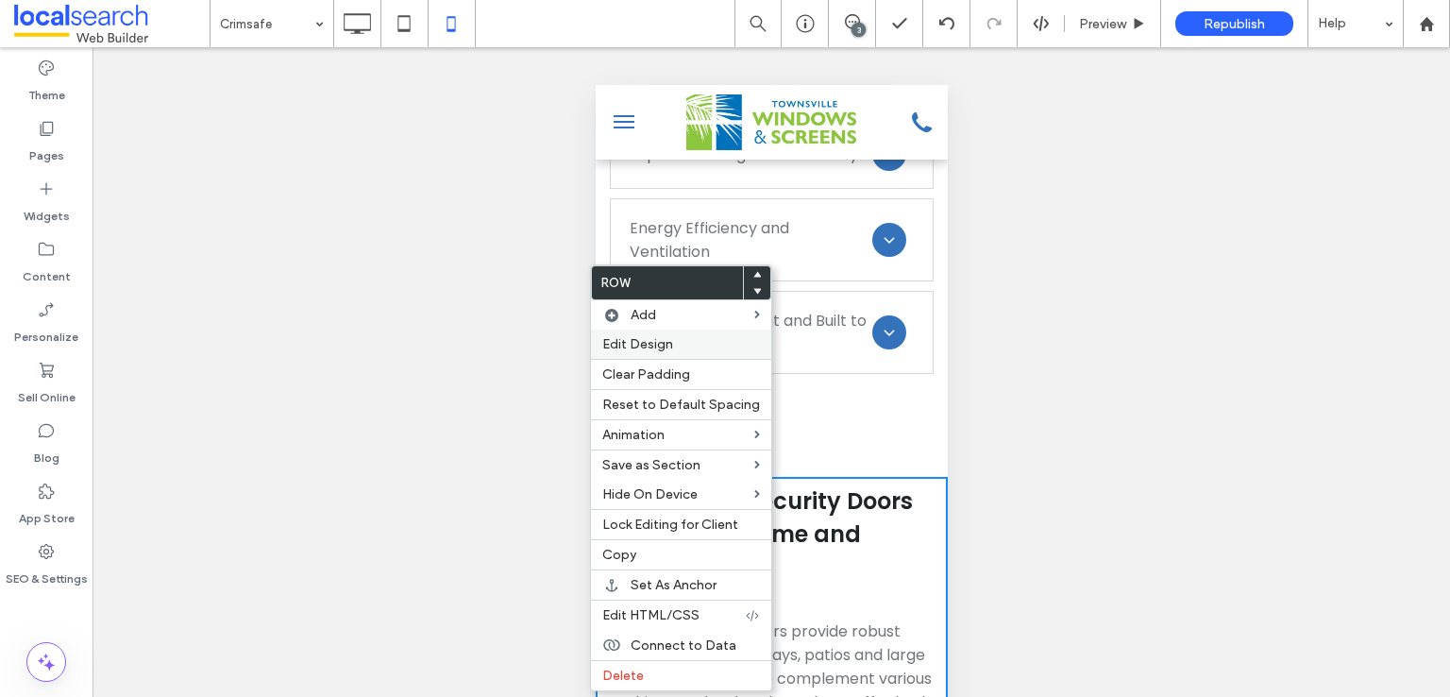
click at [638, 339] on span "Edit Design" at bounding box center [637, 344] width 71 height 16
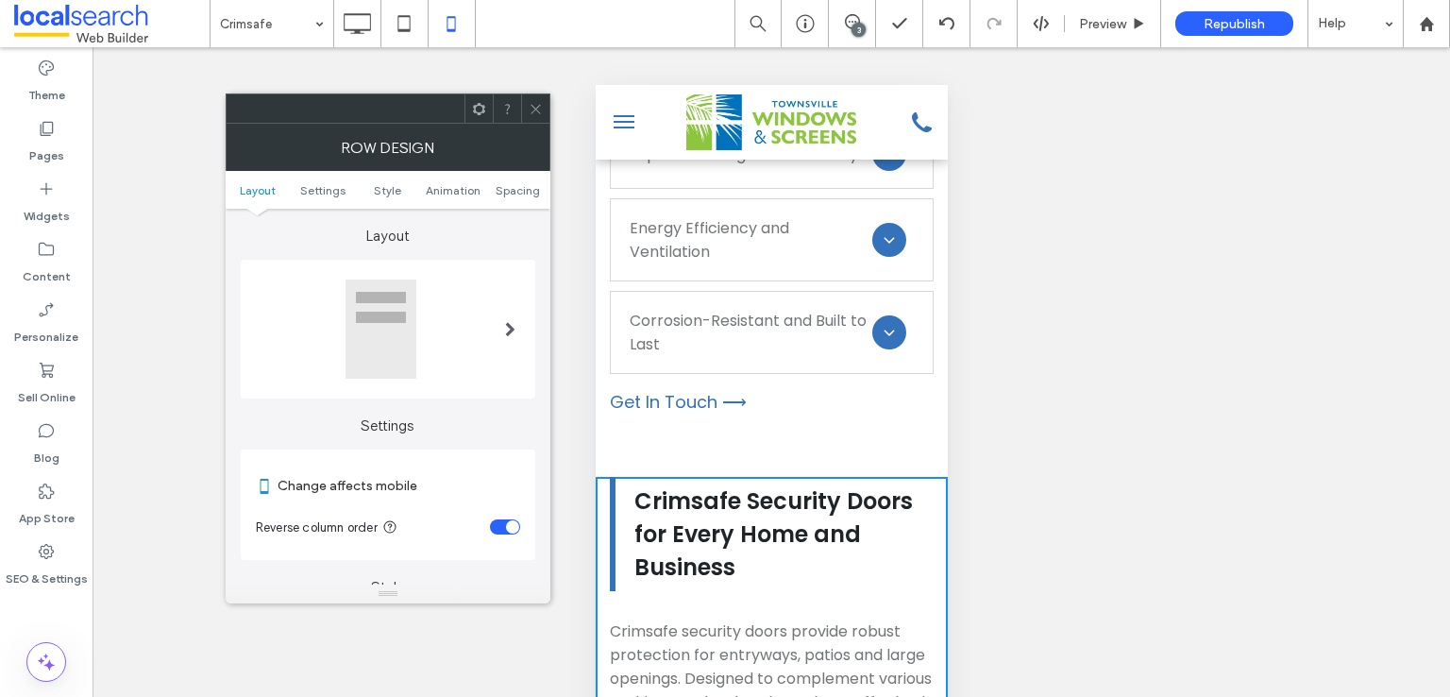
click at [499, 529] on div "toggle" at bounding box center [505, 526] width 30 height 15
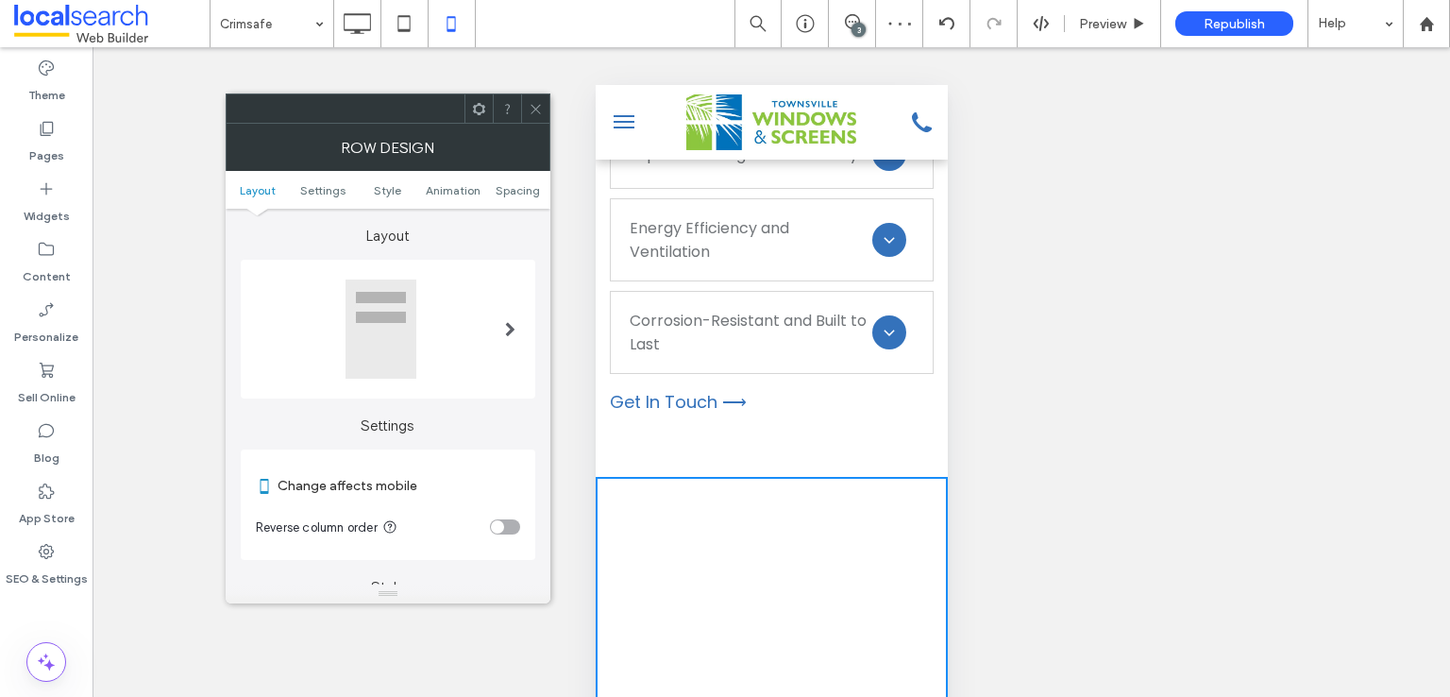
click at [536, 110] on use at bounding box center [535, 108] width 9 height 9
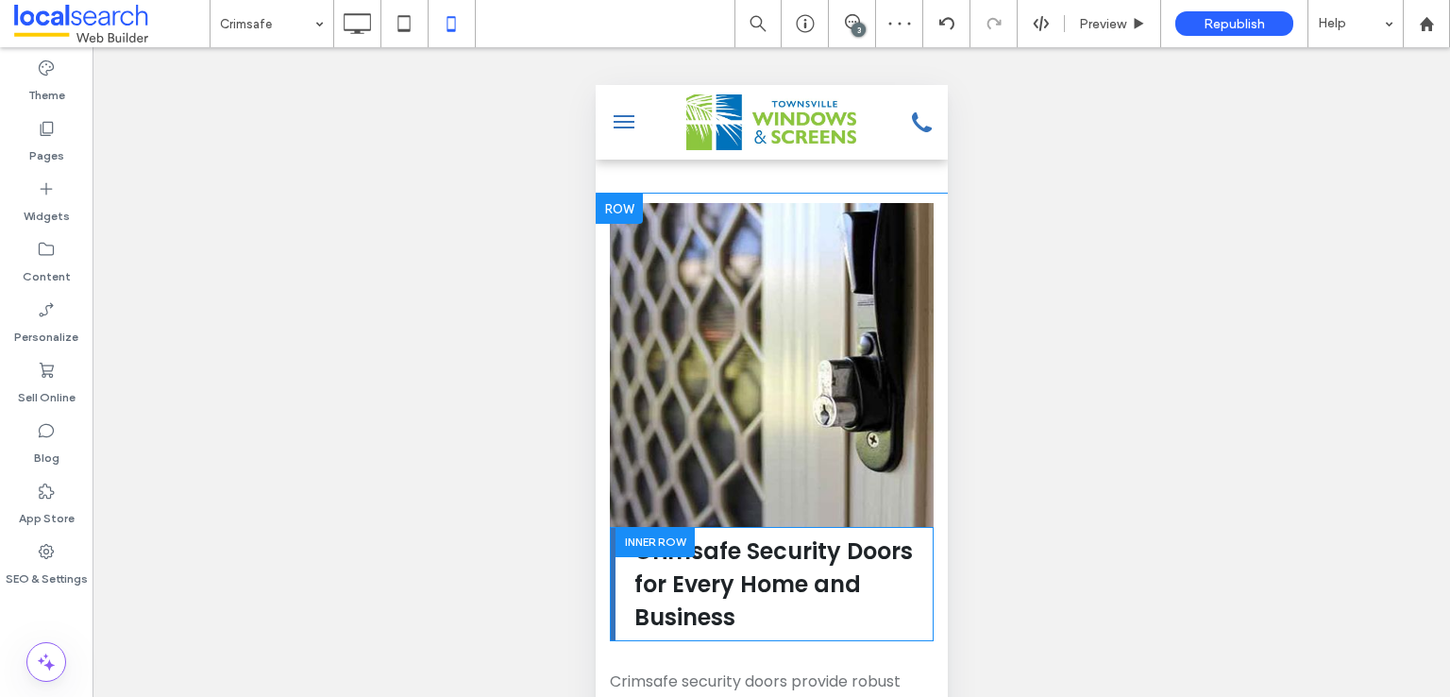
scroll to position [9150, 0]
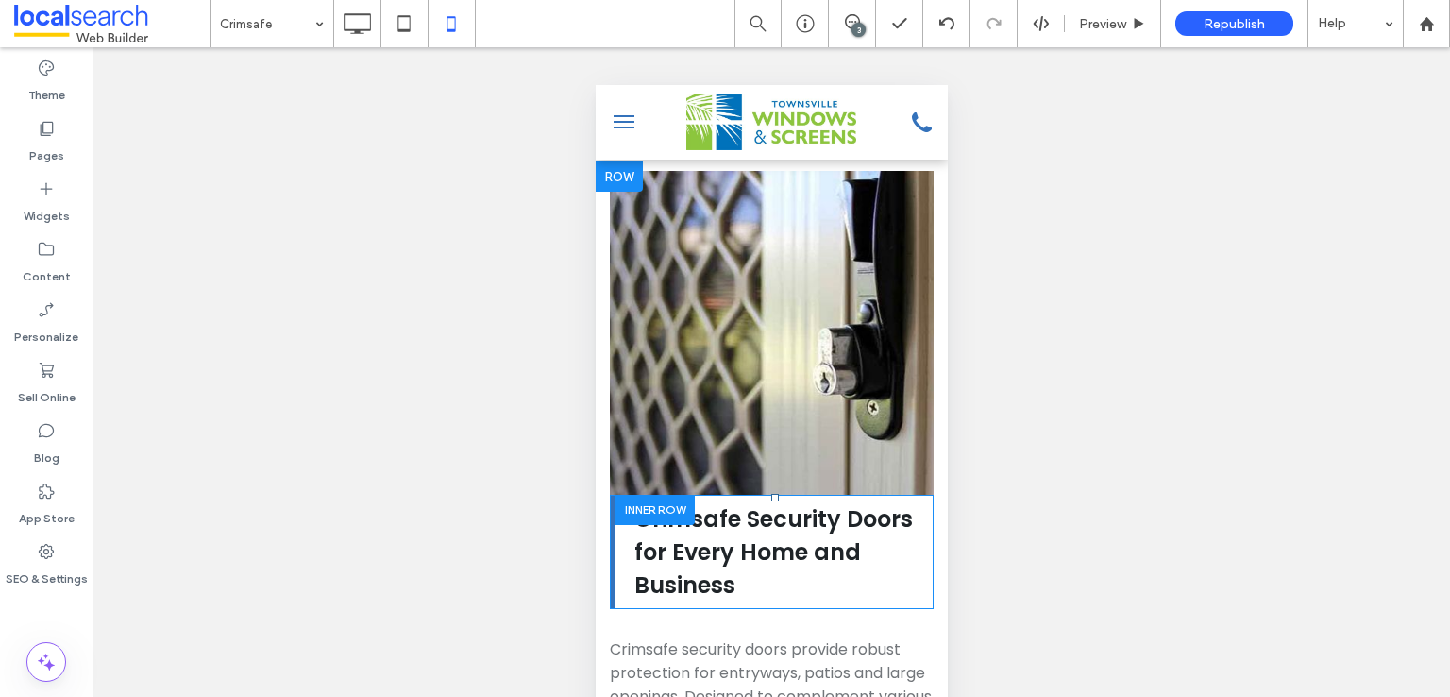
click at [648, 495] on div at bounding box center [654, 509] width 79 height 29
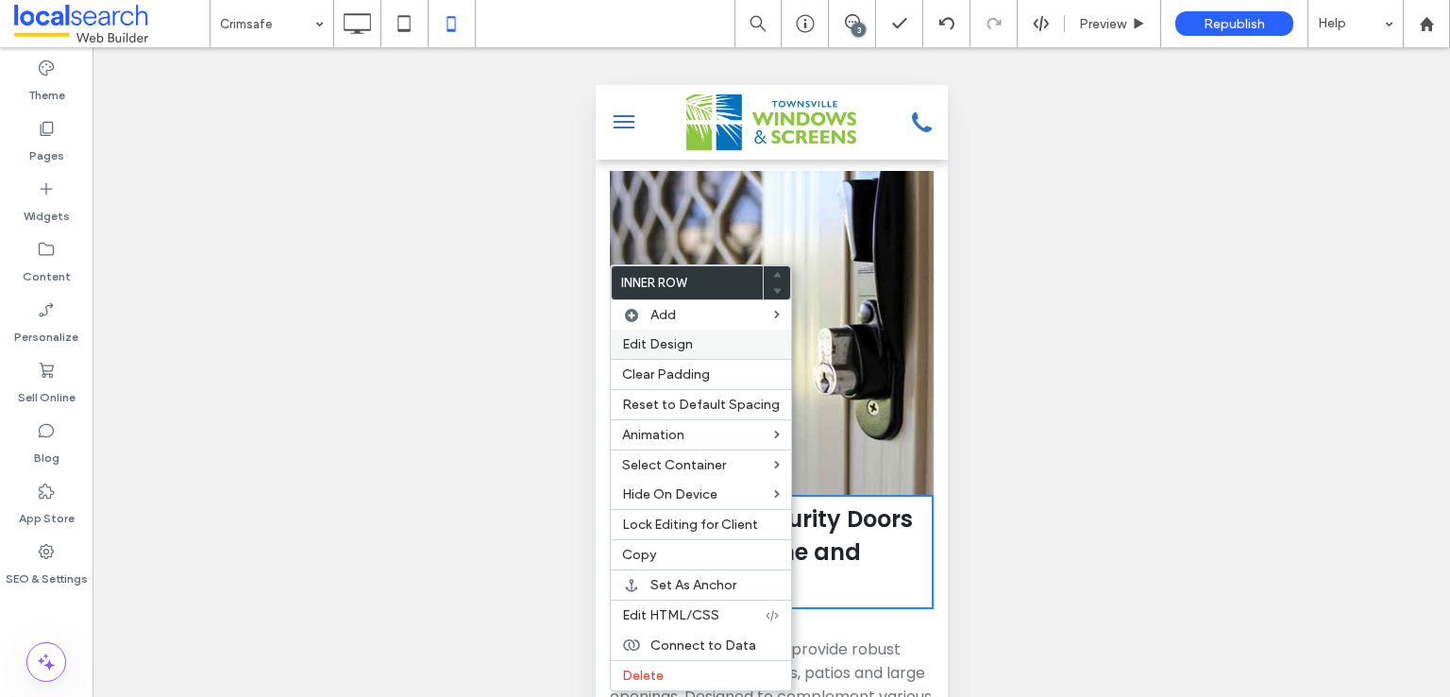
click at [670, 334] on div "Edit Design" at bounding box center [701, 344] width 180 height 29
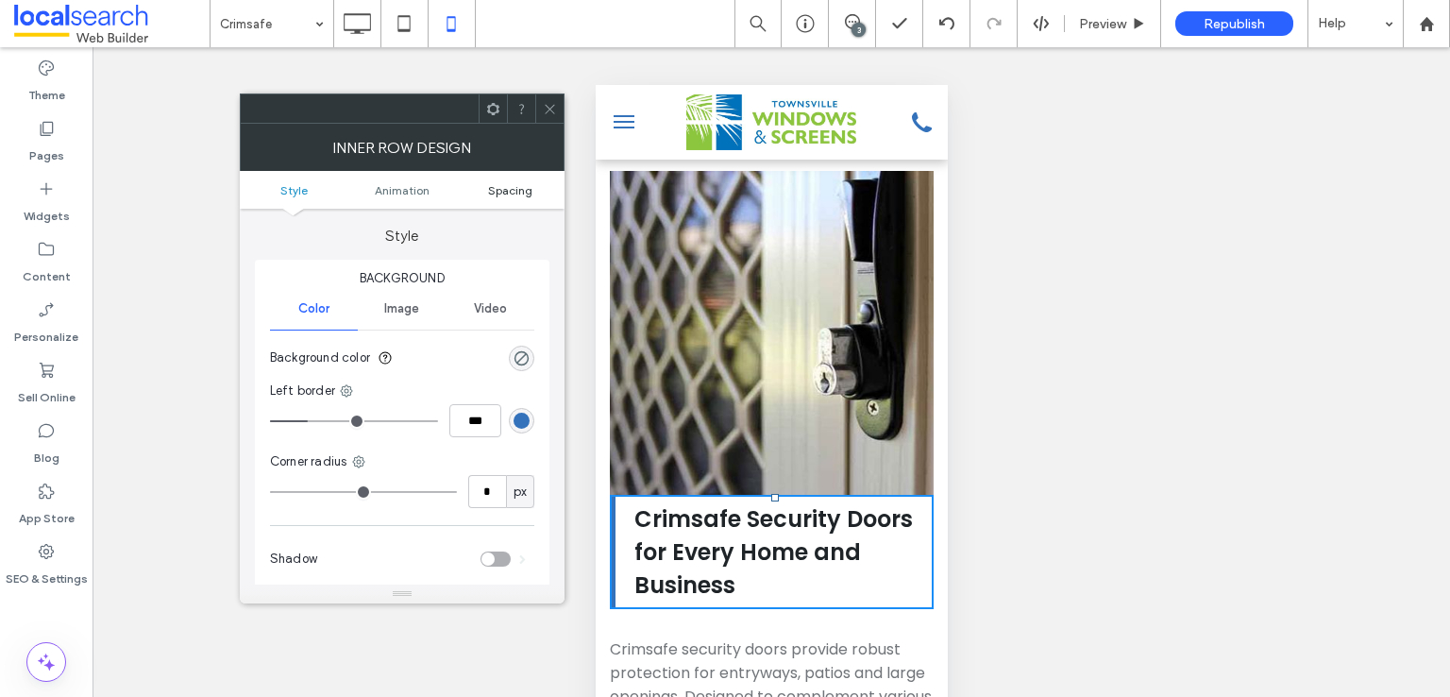
click at [548, 188] on link "Spacing" at bounding box center [510, 190] width 109 height 14
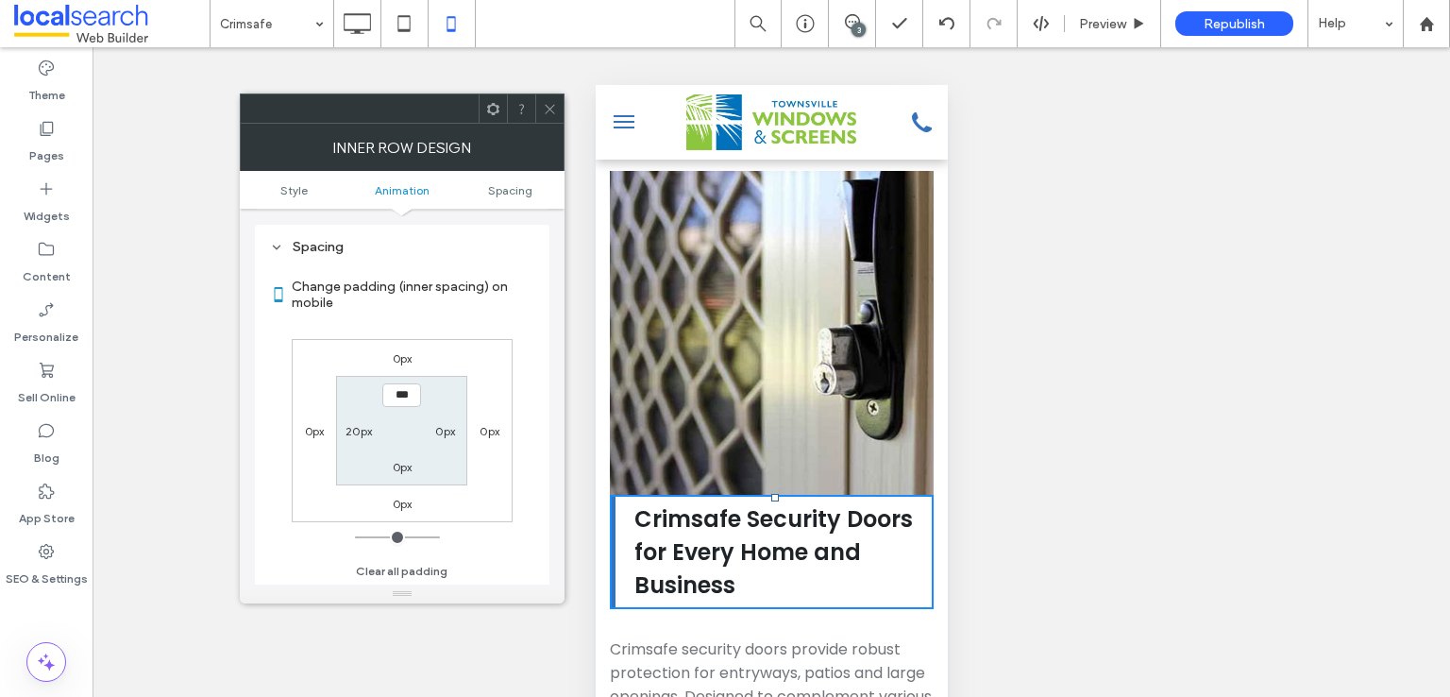
scroll to position [442, 0]
click at [397, 352] on label "0px" at bounding box center [403, 358] width 20 height 14
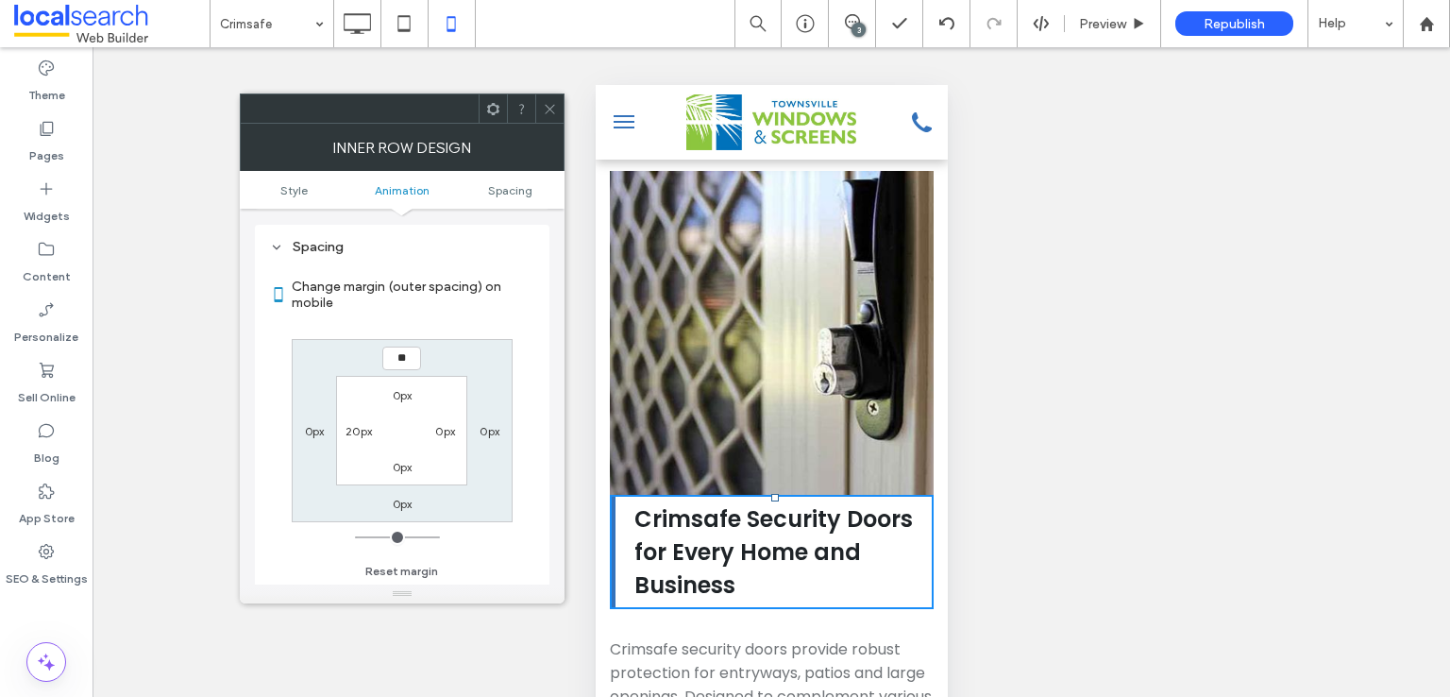
type input "**"
type input "****"
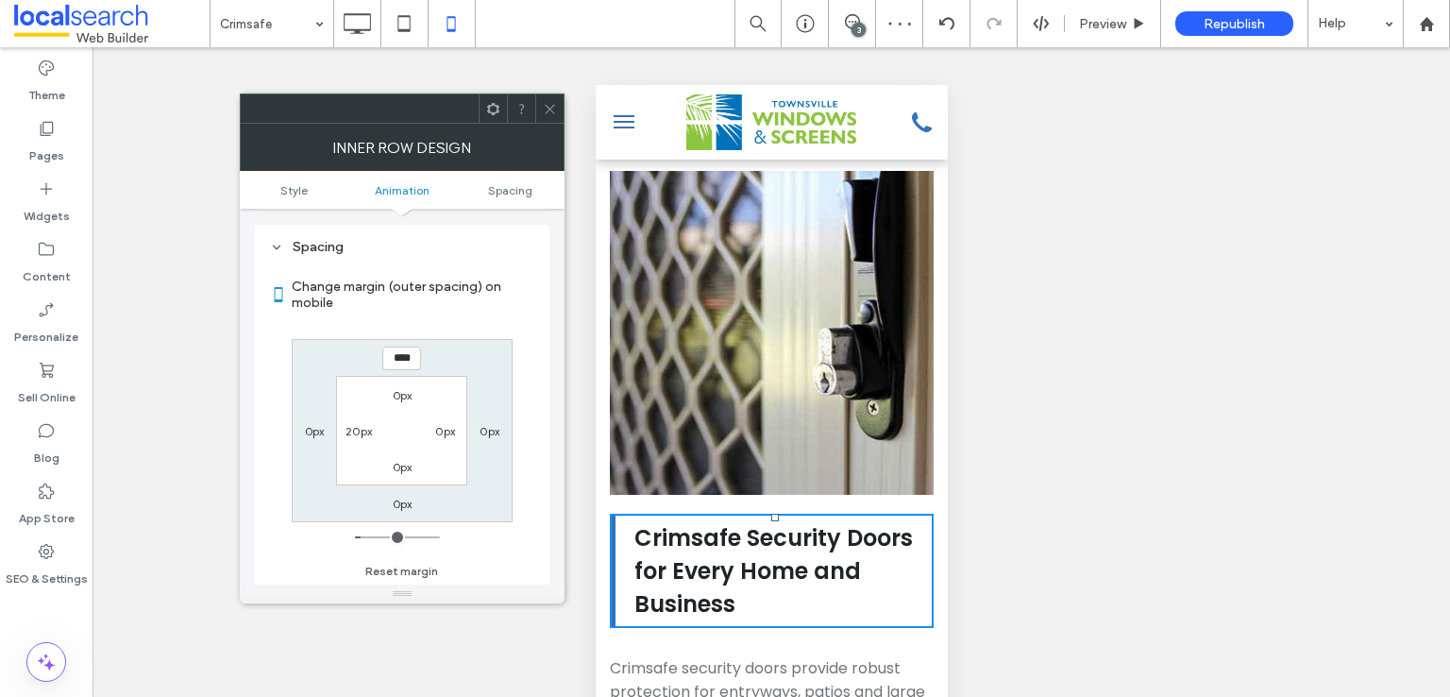
click at [560, 103] on div at bounding box center [549, 108] width 28 height 28
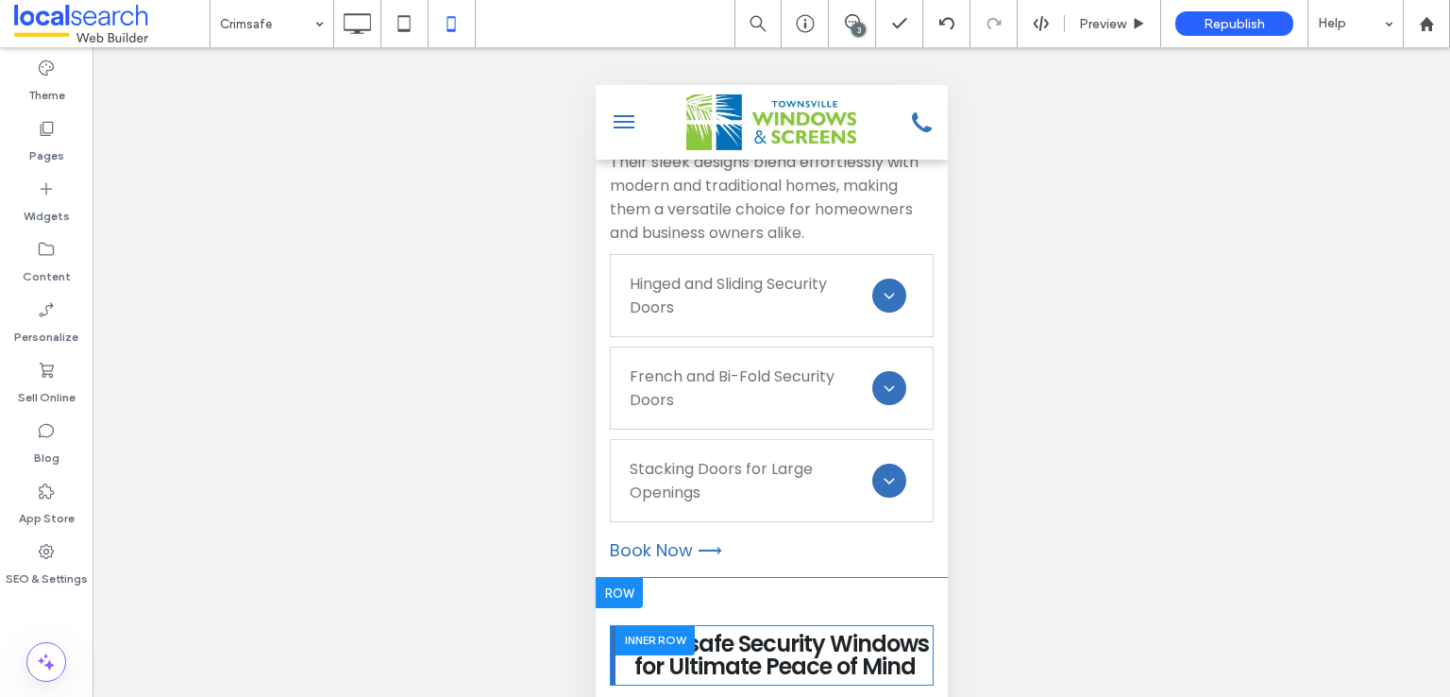
scroll to position [10250, 0]
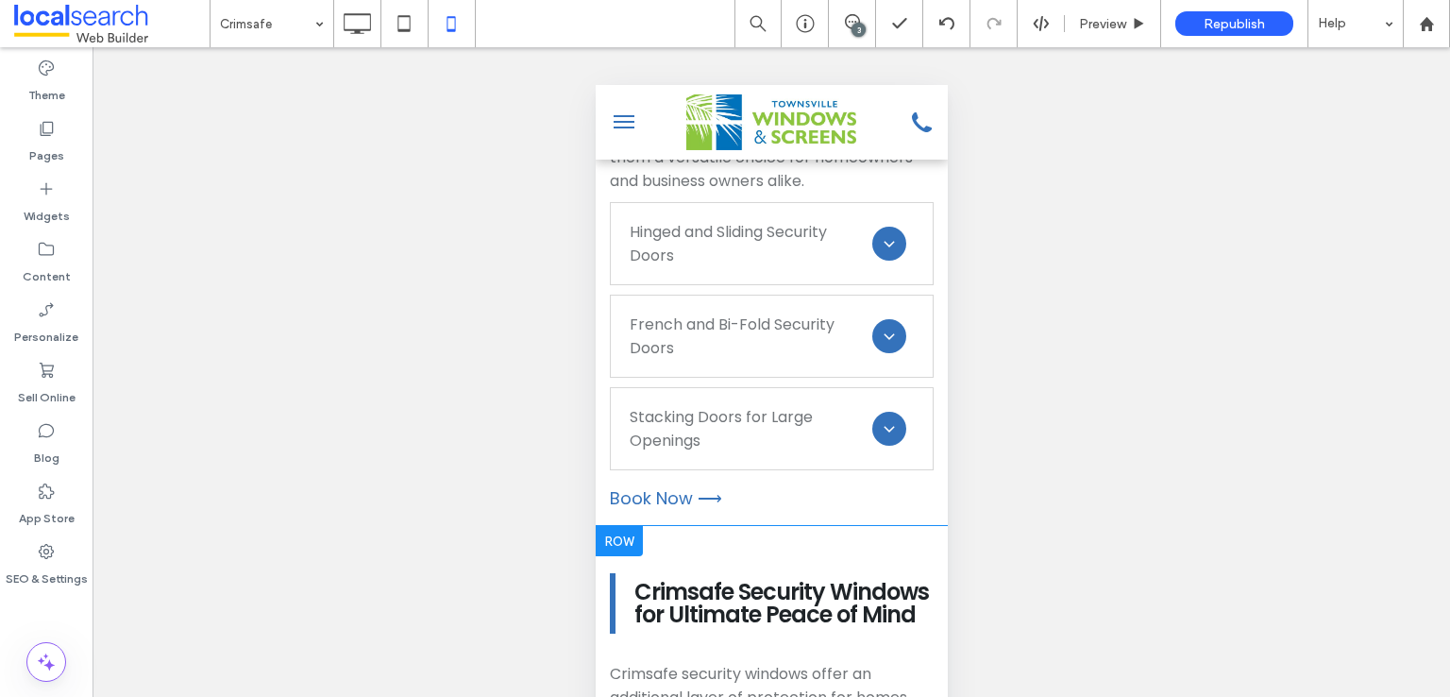
click at [617, 526] on div at bounding box center [618, 541] width 47 height 30
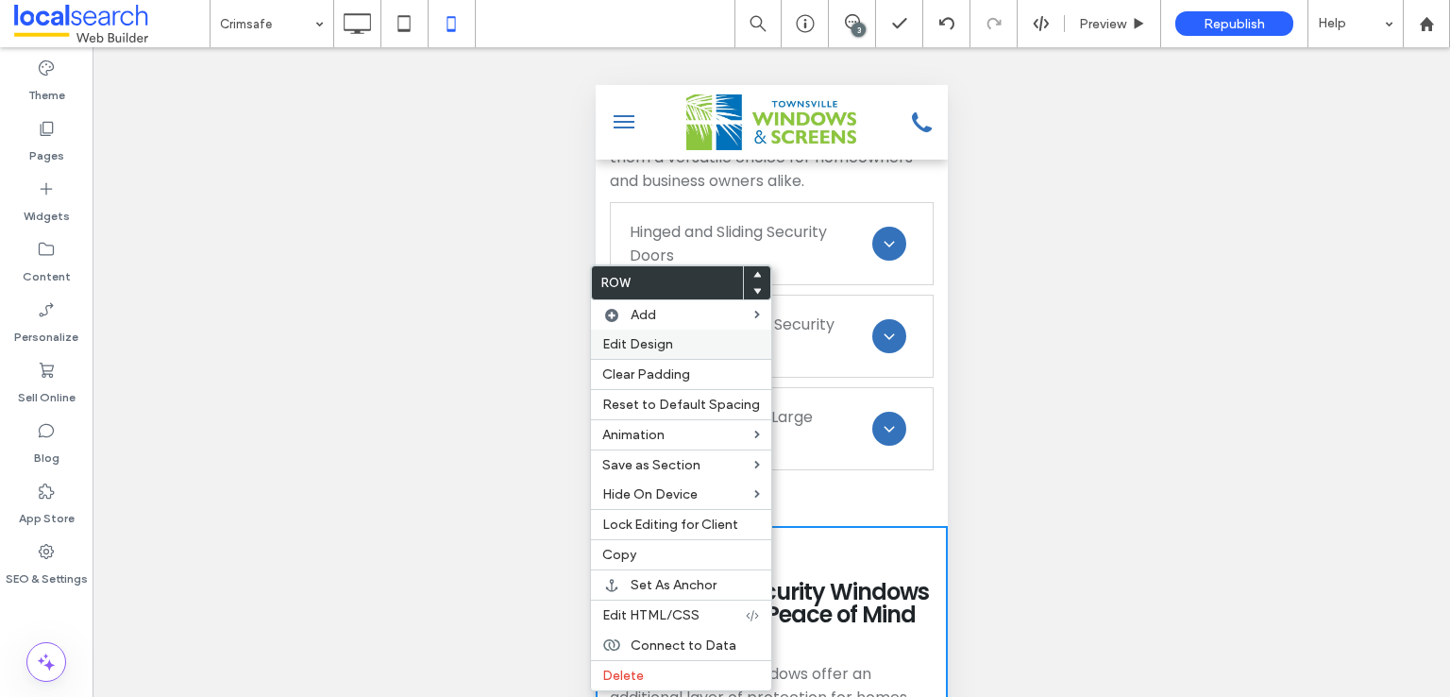
click at [735, 350] on label "Edit Design" at bounding box center [681, 344] width 158 height 16
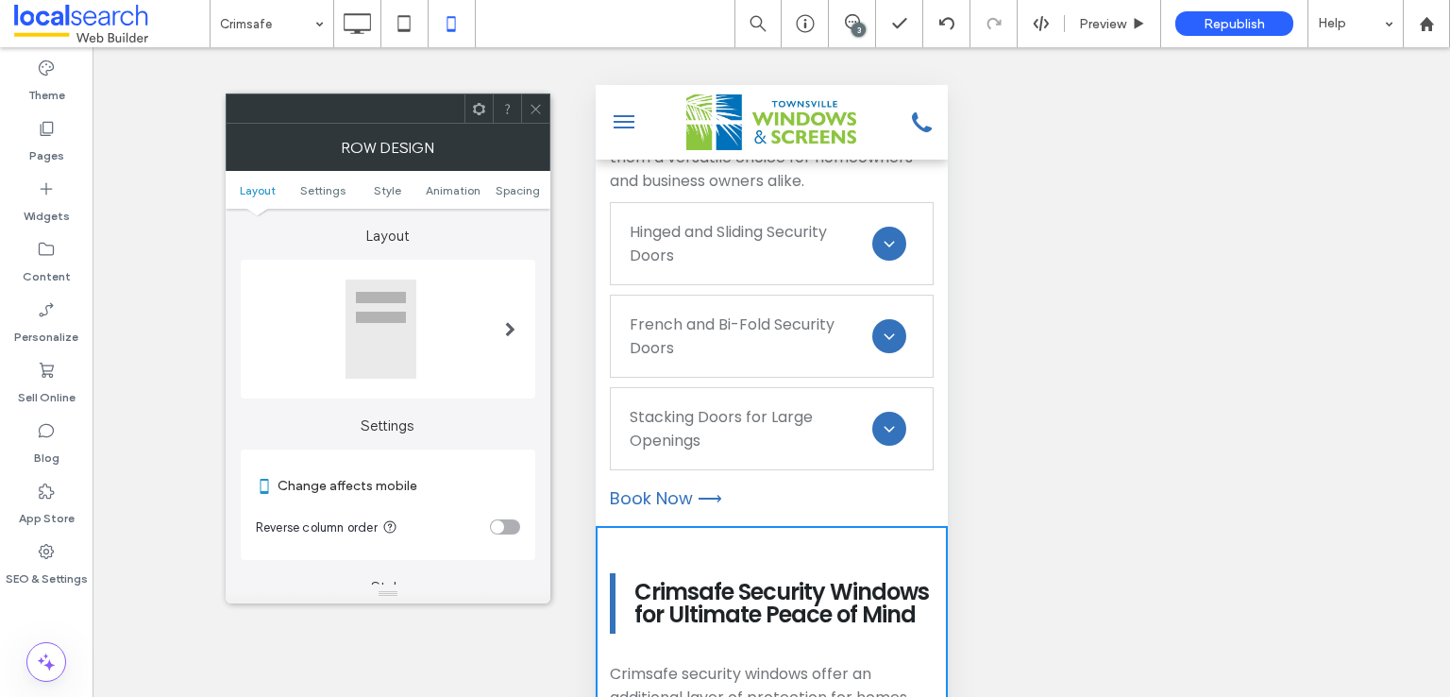
click at [517, 531] on div "toggle" at bounding box center [505, 526] width 30 height 15
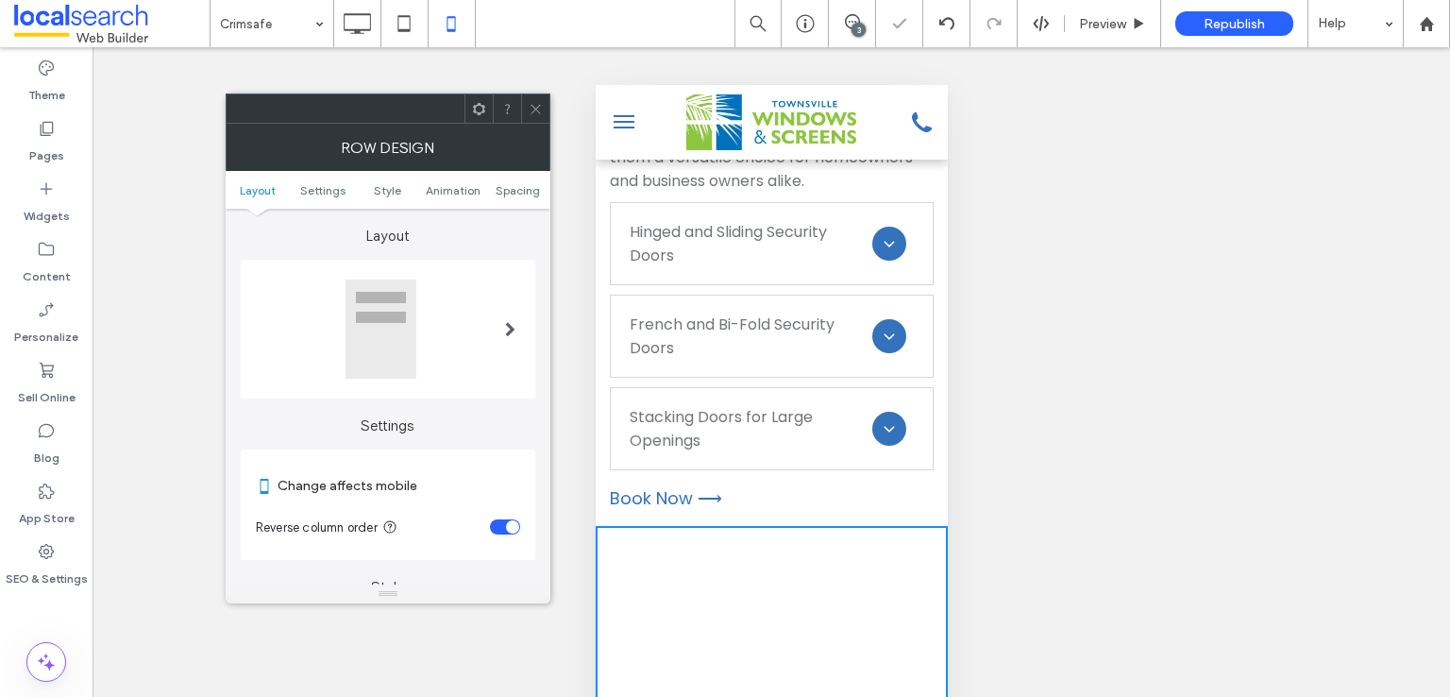
click at [535, 105] on icon at bounding box center [536, 109] width 14 height 14
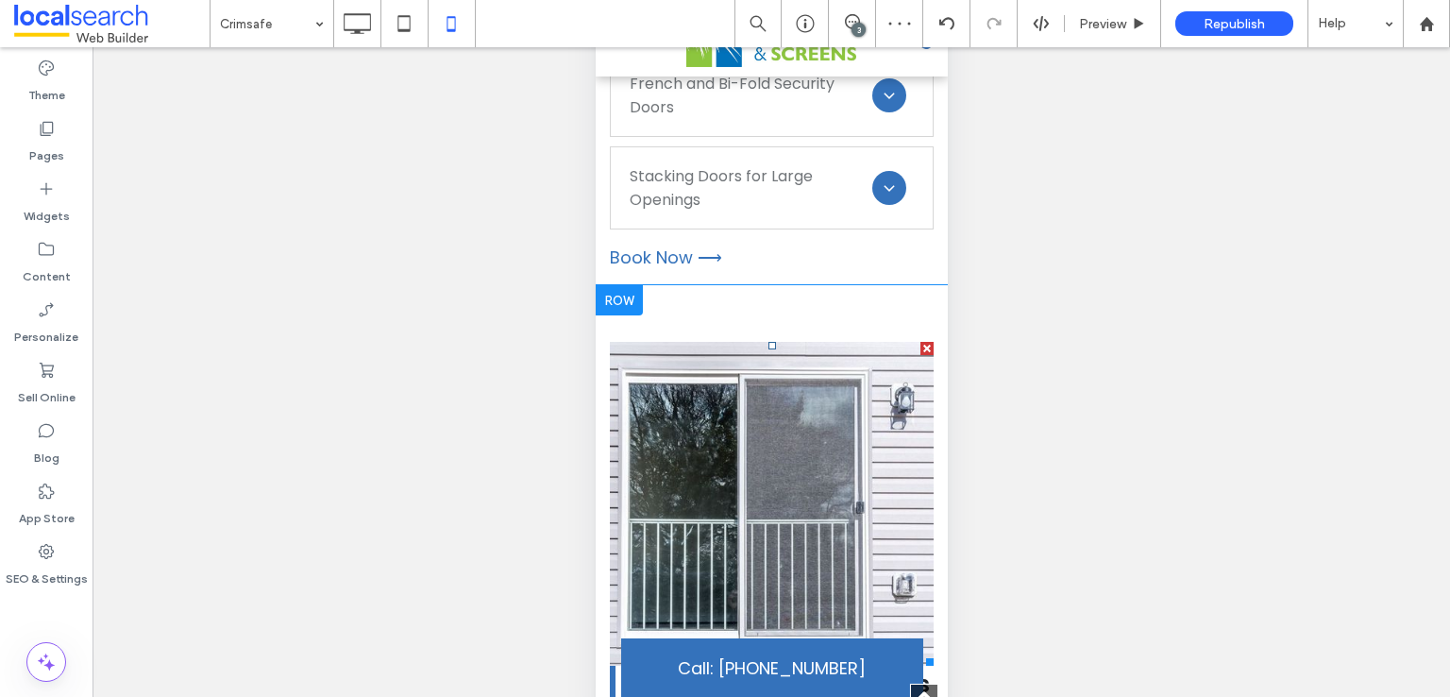
scroll to position [10566, 0]
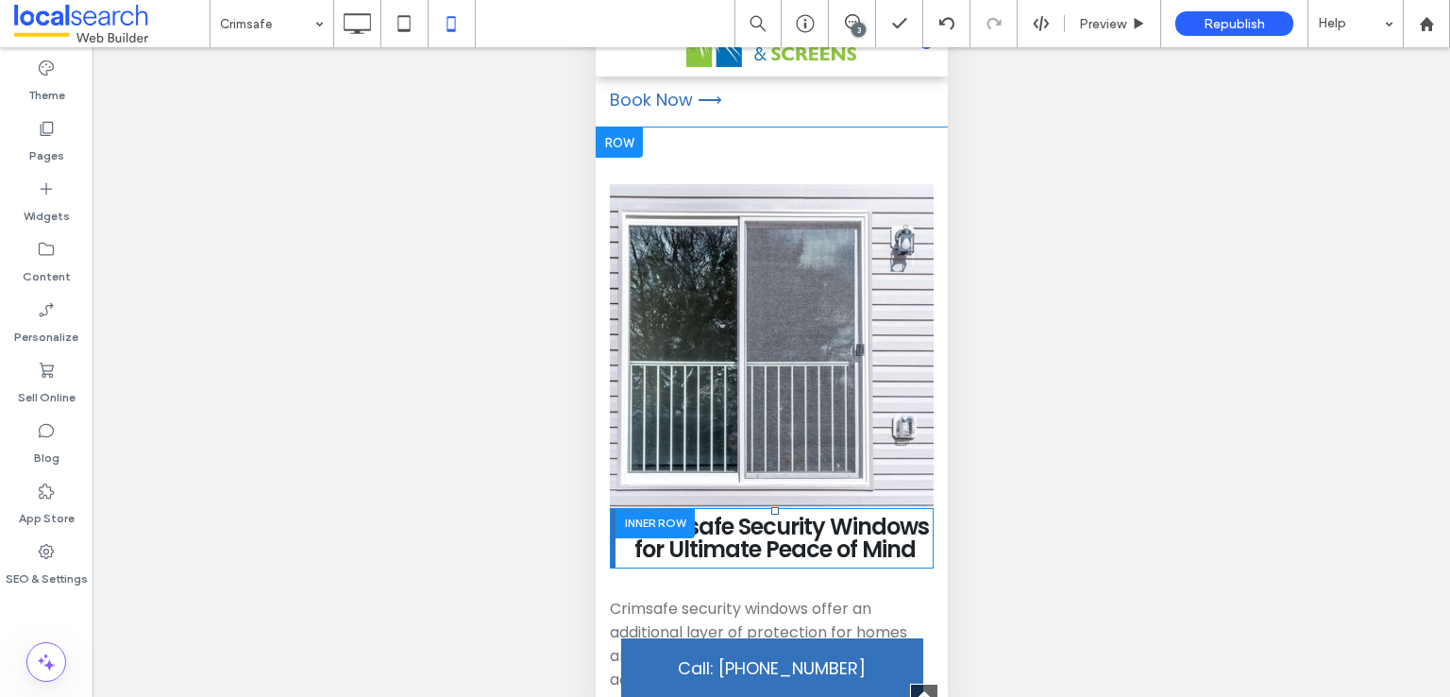
click at [677, 508] on div at bounding box center [654, 522] width 79 height 29
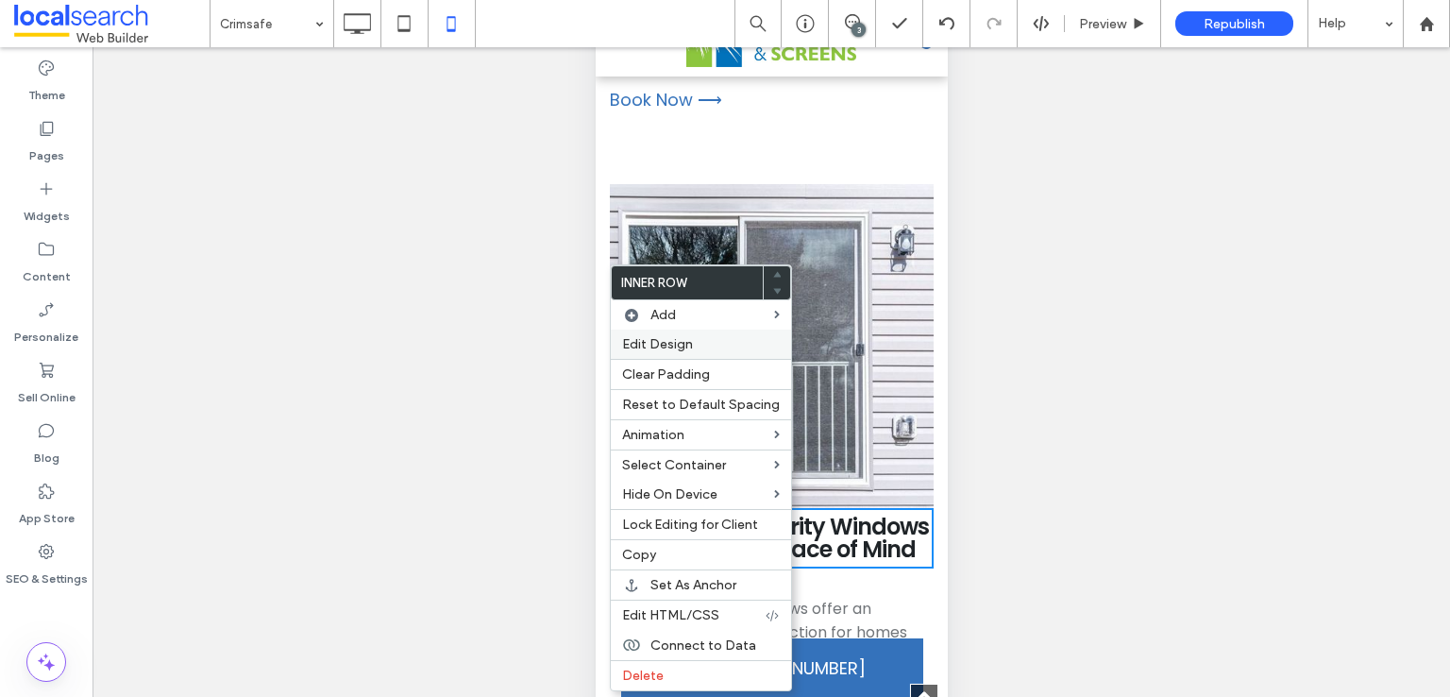
click at [688, 336] on div "Edit Design" at bounding box center [701, 344] width 180 height 29
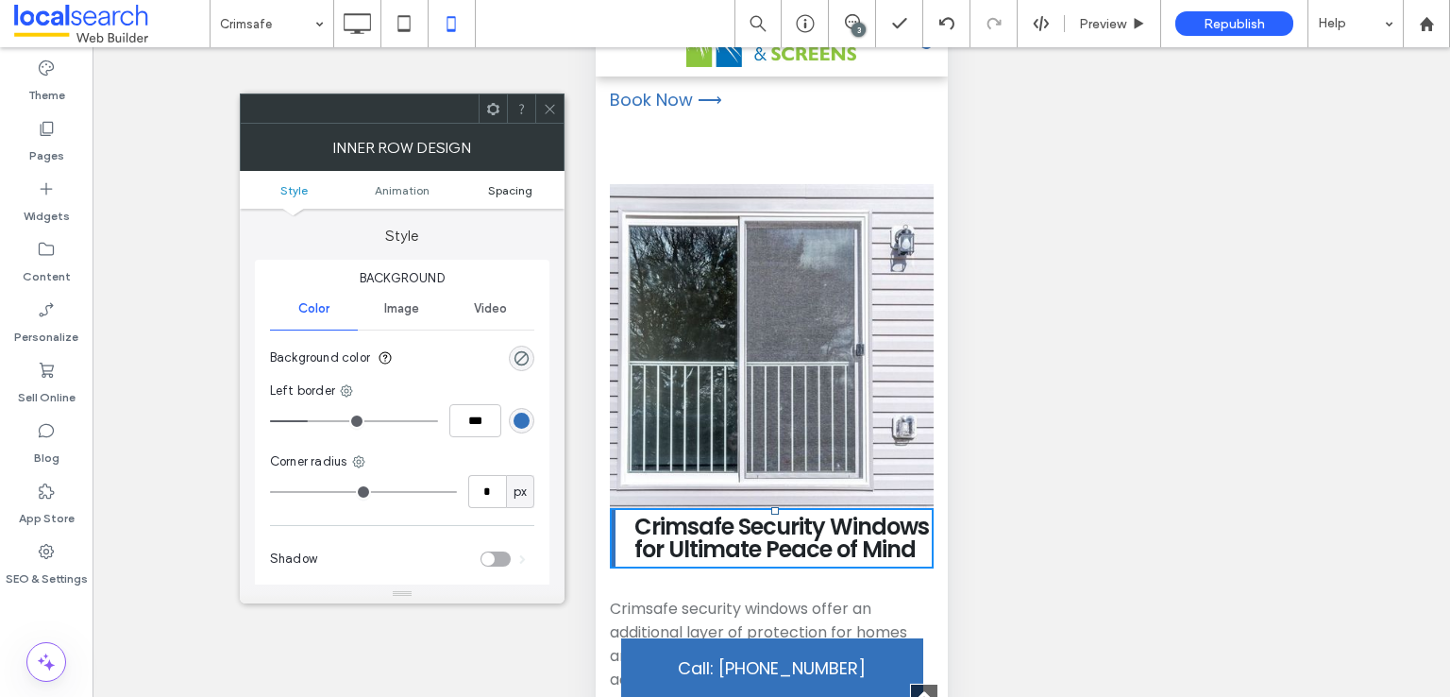
click at [517, 186] on span "Spacing" at bounding box center [510, 190] width 44 height 14
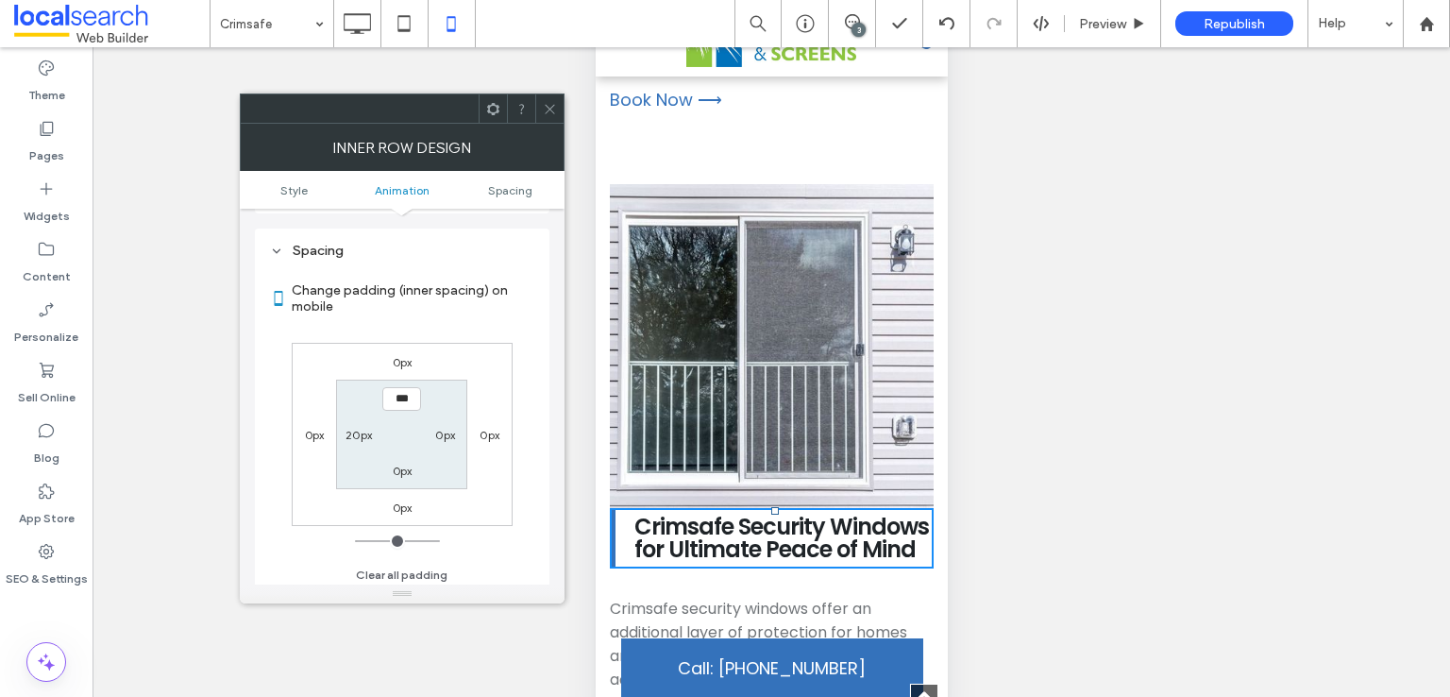
scroll to position [442, 0]
click at [414, 360] on div "0px" at bounding box center [401, 357] width 43 height 19
click at [397, 361] on label "0px" at bounding box center [403, 358] width 20 height 14
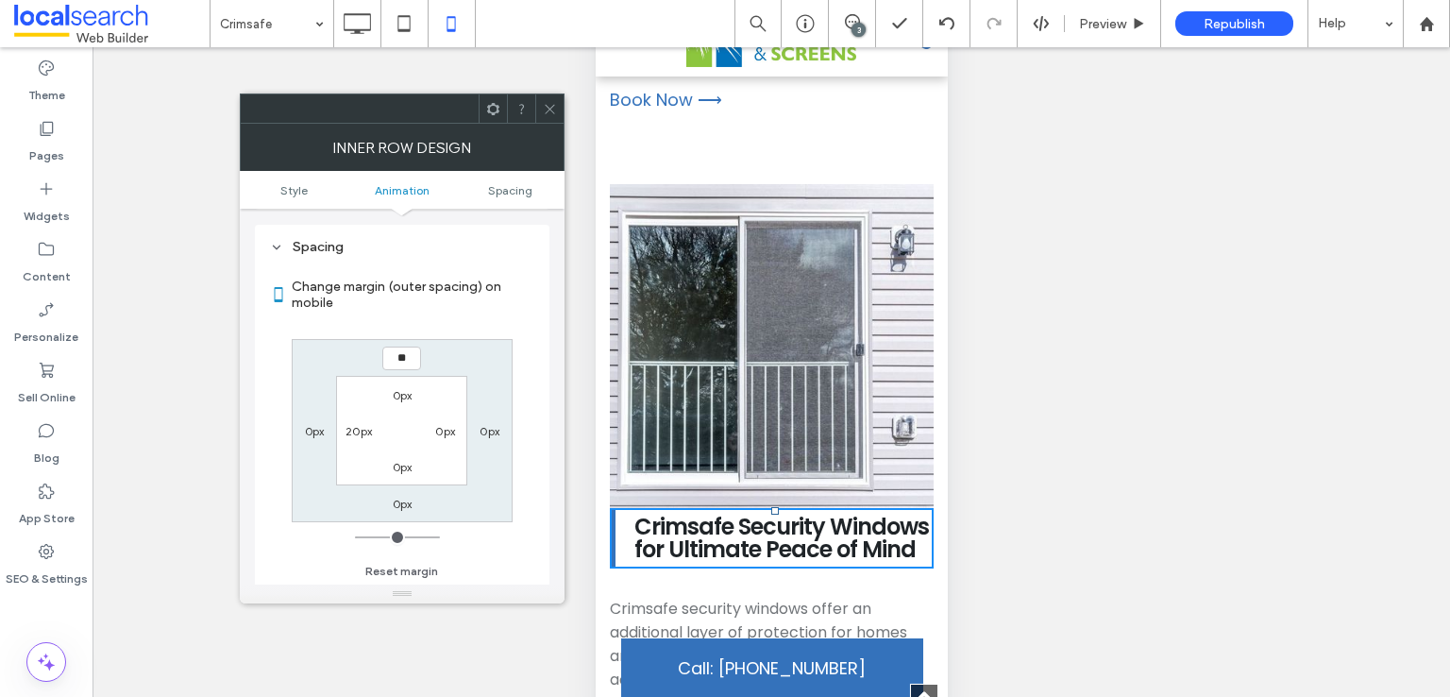
type input "**"
type input "****"
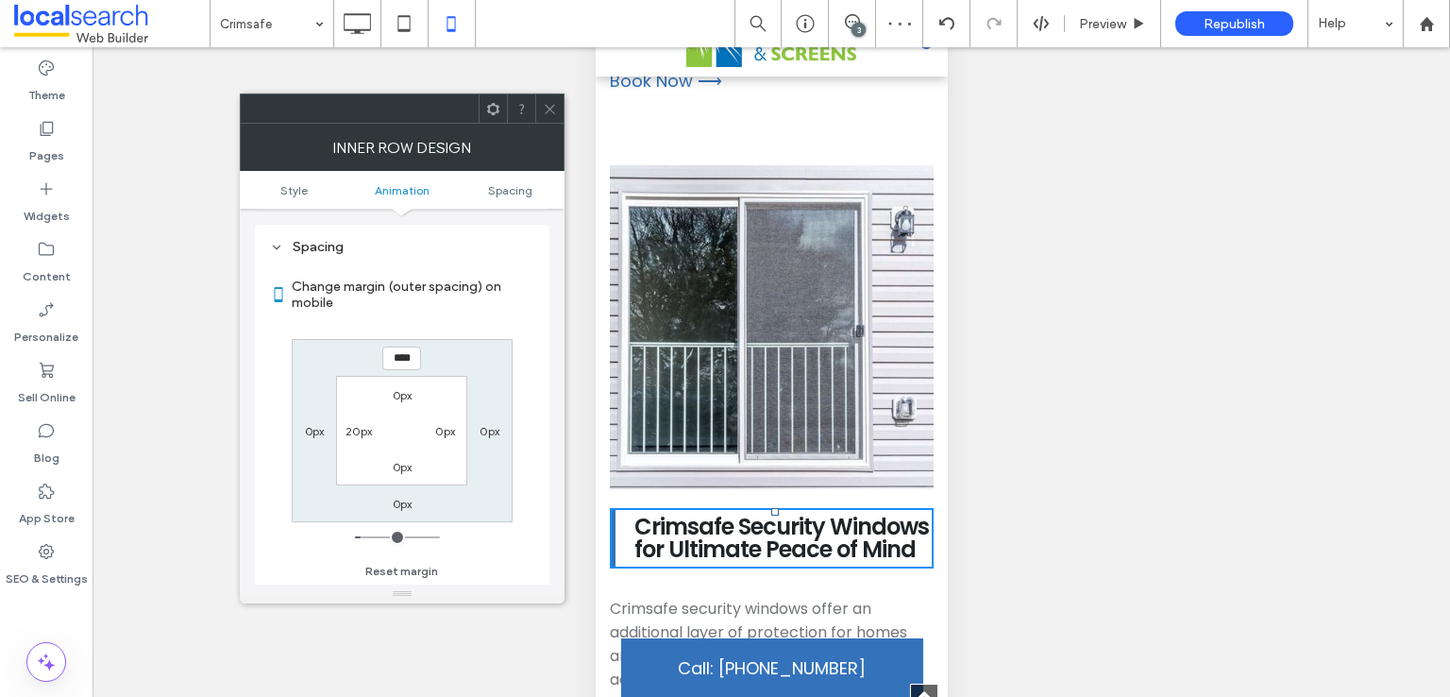
click at [544, 108] on icon at bounding box center [550, 109] width 14 height 14
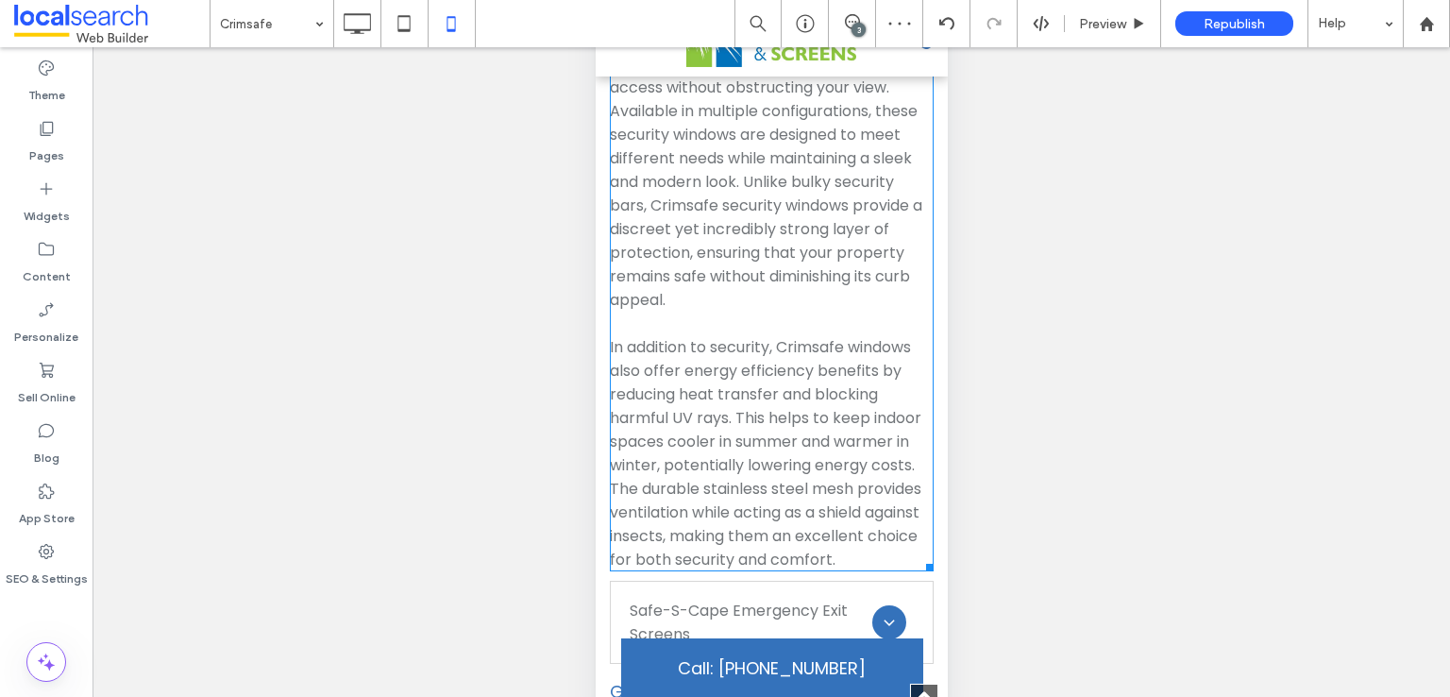
scroll to position [11371, 0]
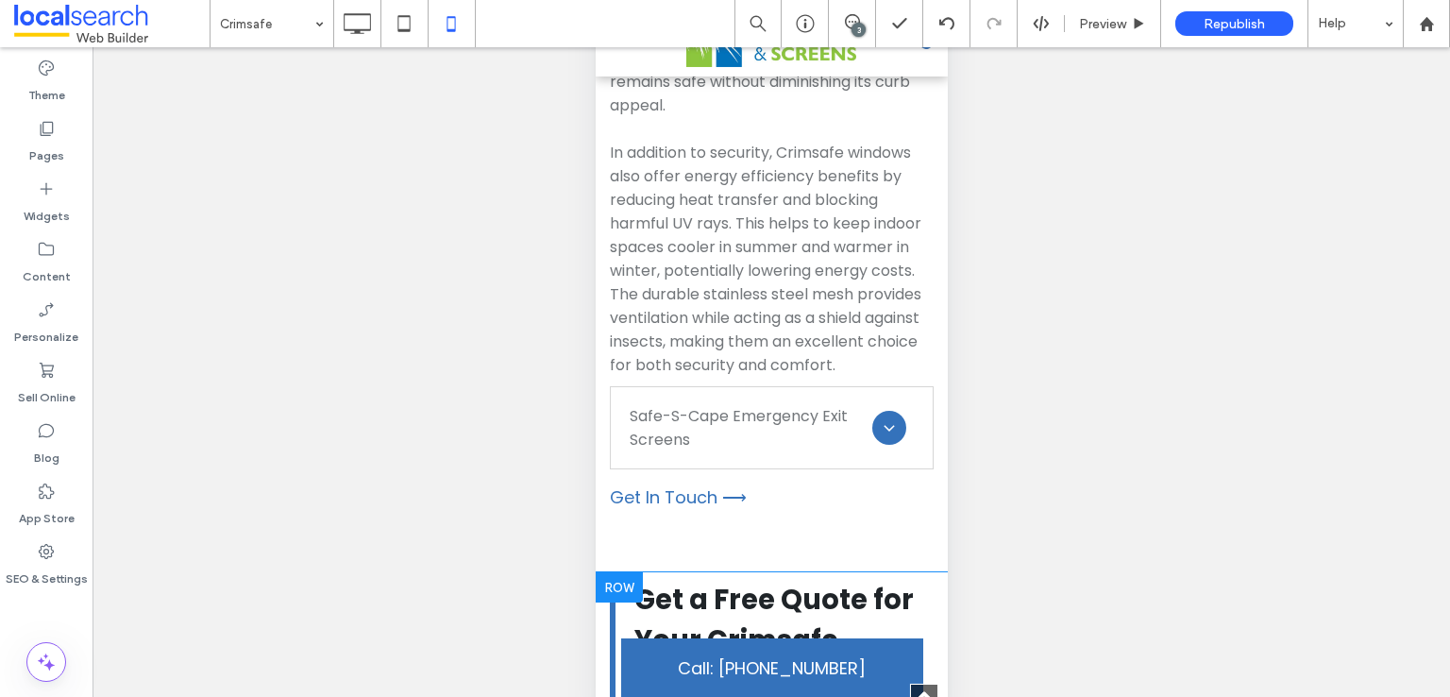
click at [628, 572] on div at bounding box center [618, 587] width 47 height 30
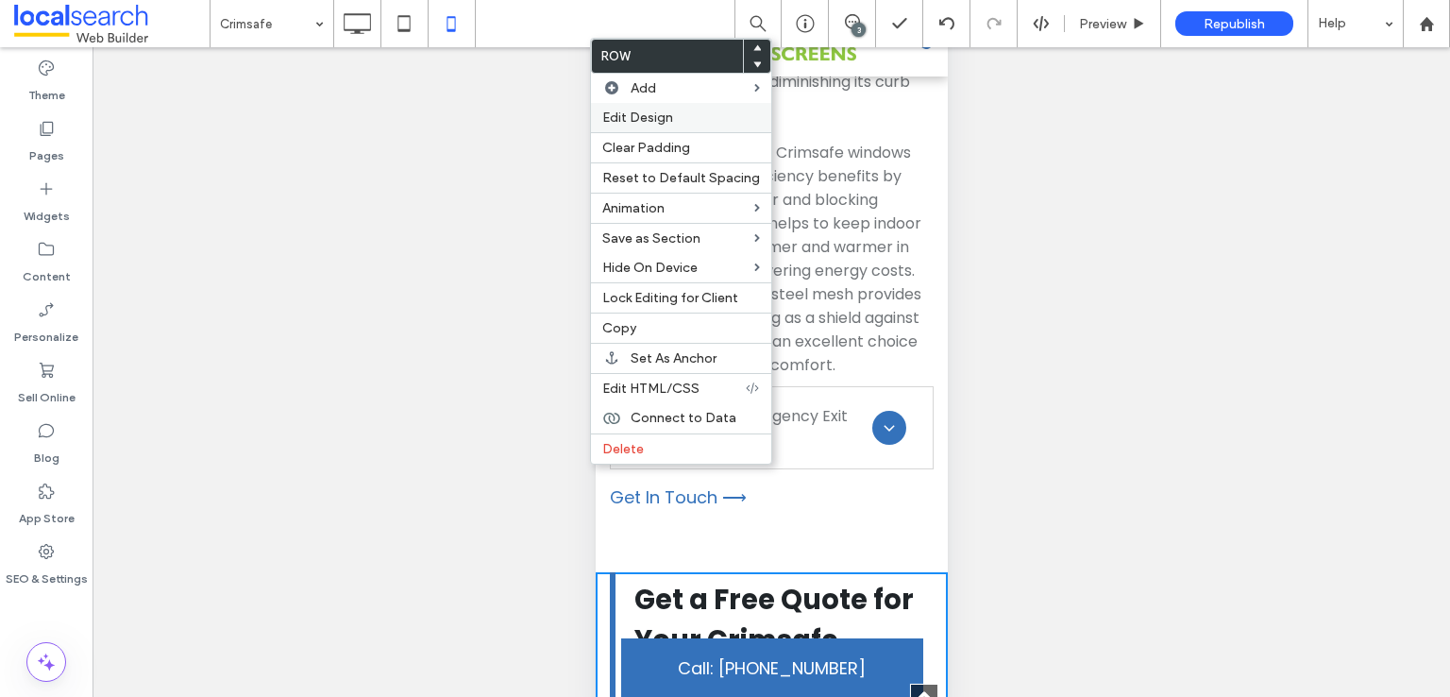
click at [741, 127] on div "Edit Design" at bounding box center [681, 117] width 180 height 29
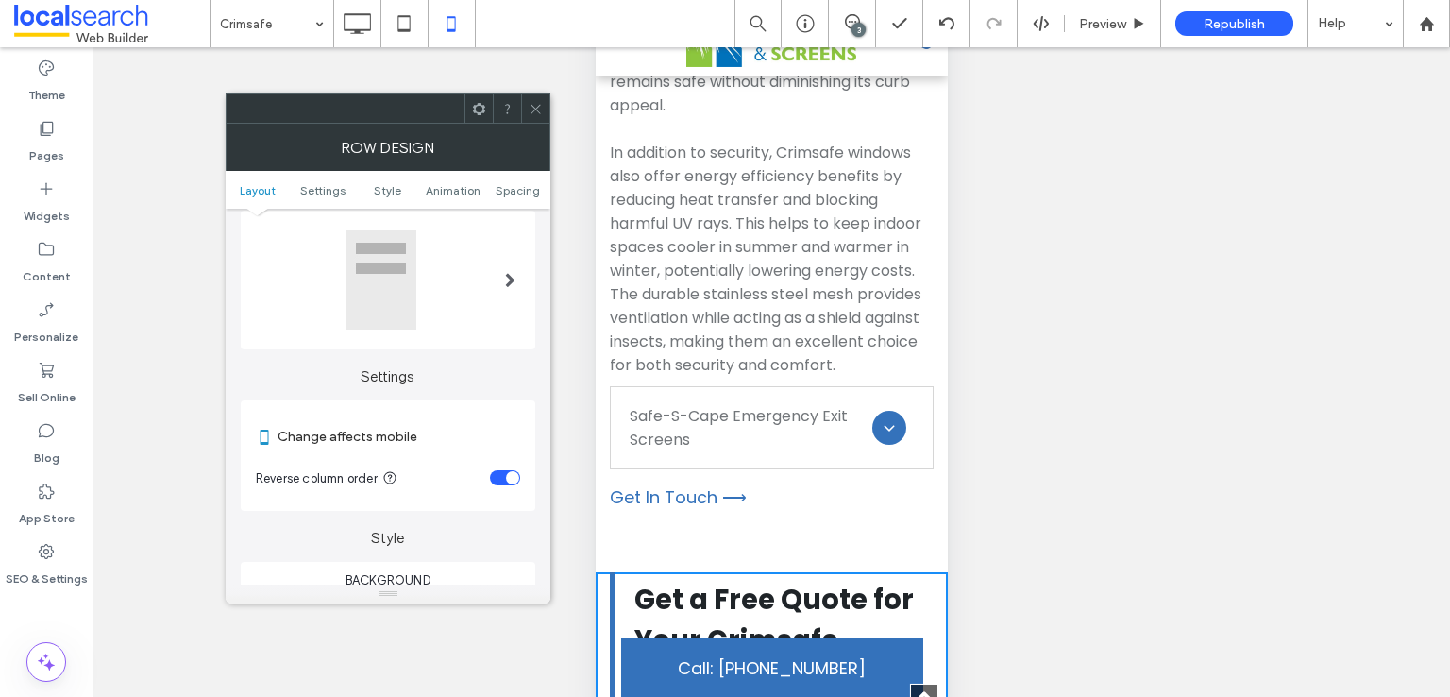
scroll to position [157, 0]
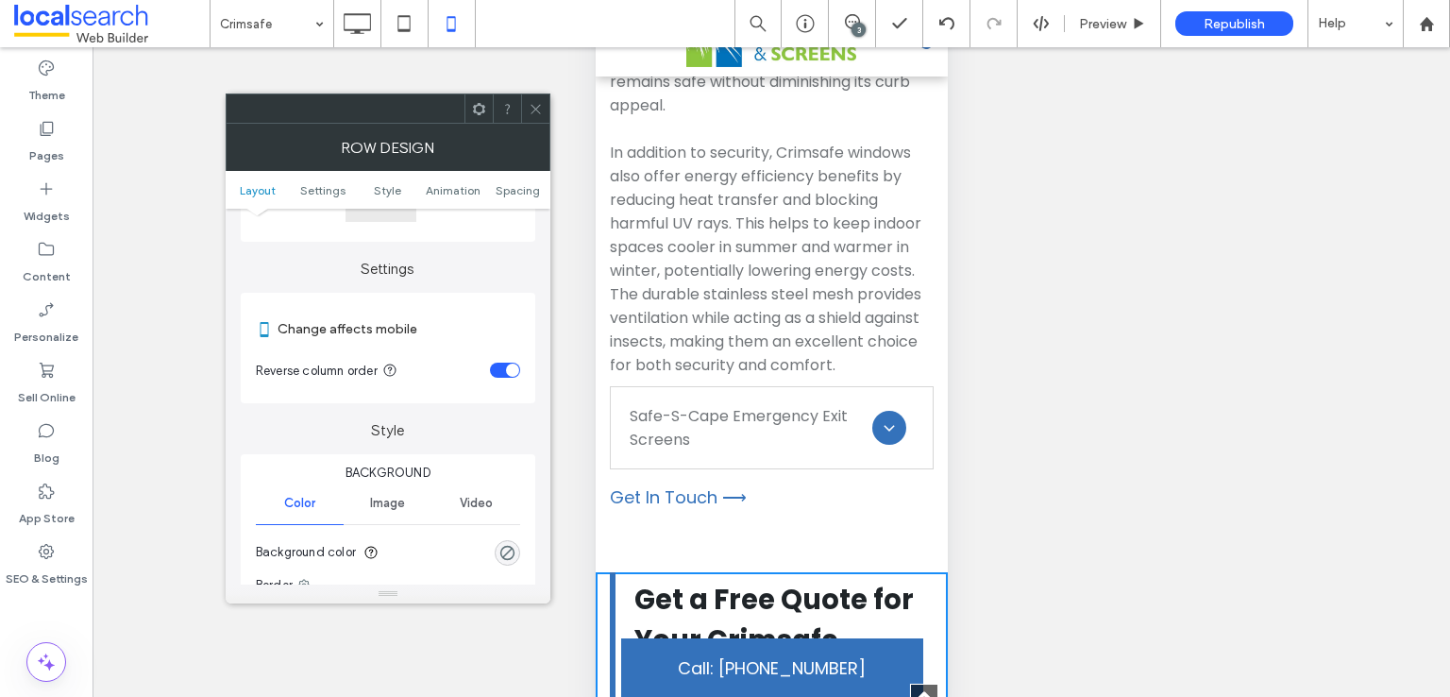
click at [497, 379] on section "Reverse column order" at bounding box center [388, 369] width 264 height 47
click at [500, 370] on div "toggle" at bounding box center [505, 370] width 30 height 15
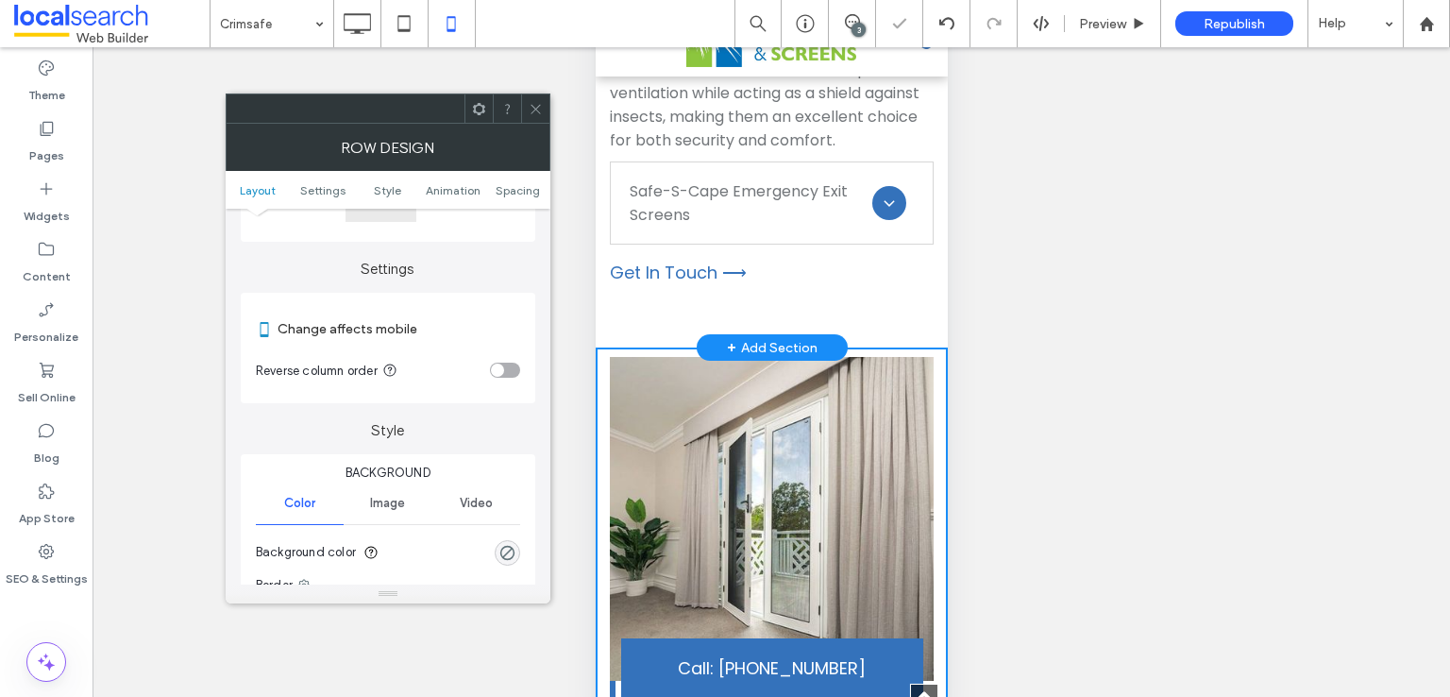
scroll to position [11686, 0]
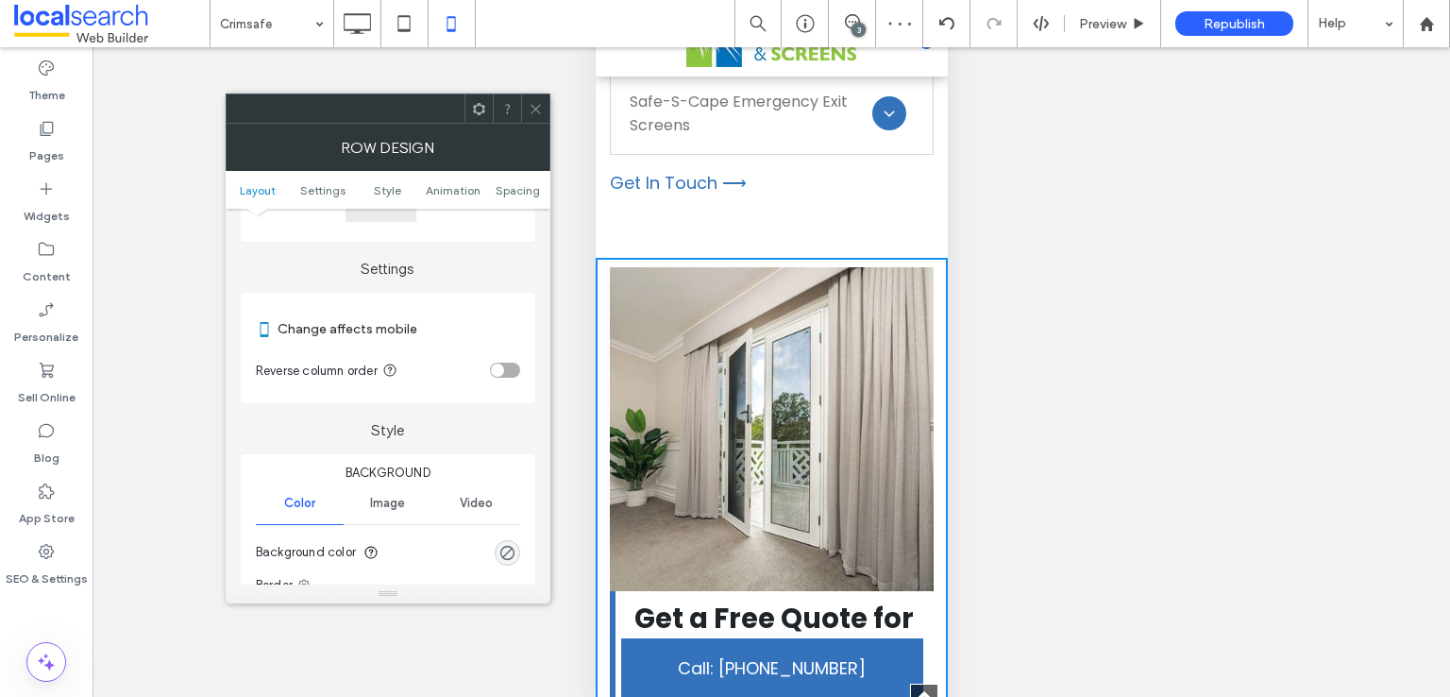
click at [523, 112] on div at bounding box center [535, 108] width 28 height 28
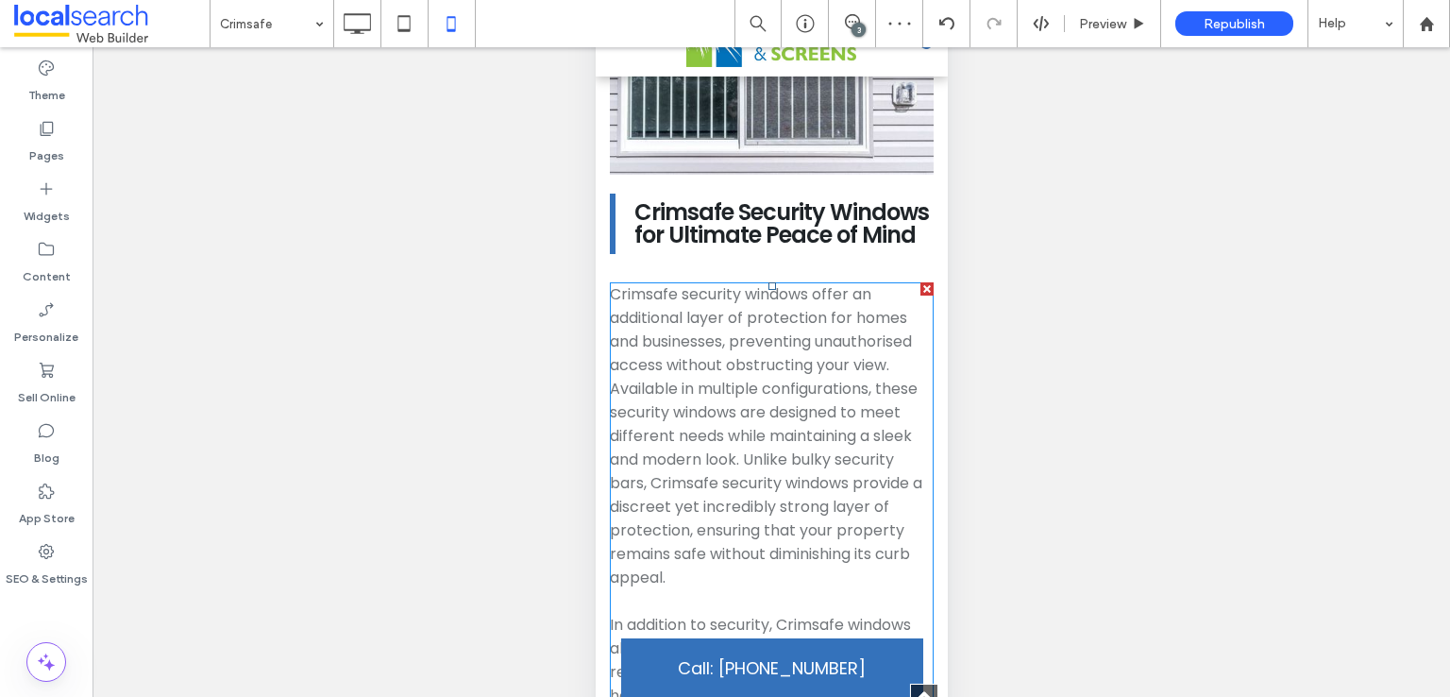
scroll to position [10741, 0]
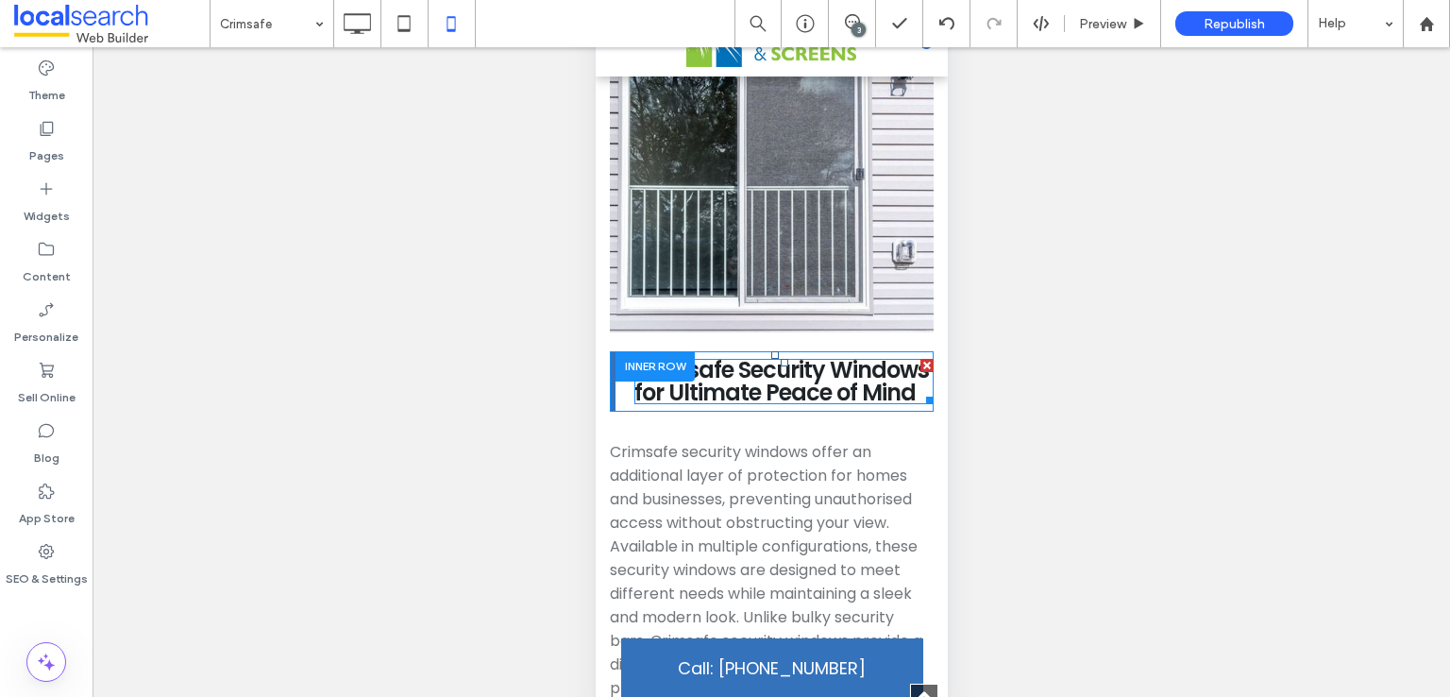
click at [783, 354] on span "Crimsafe Security Windows for Ultimate Peace of Mind" at bounding box center [781, 381] width 295 height 54
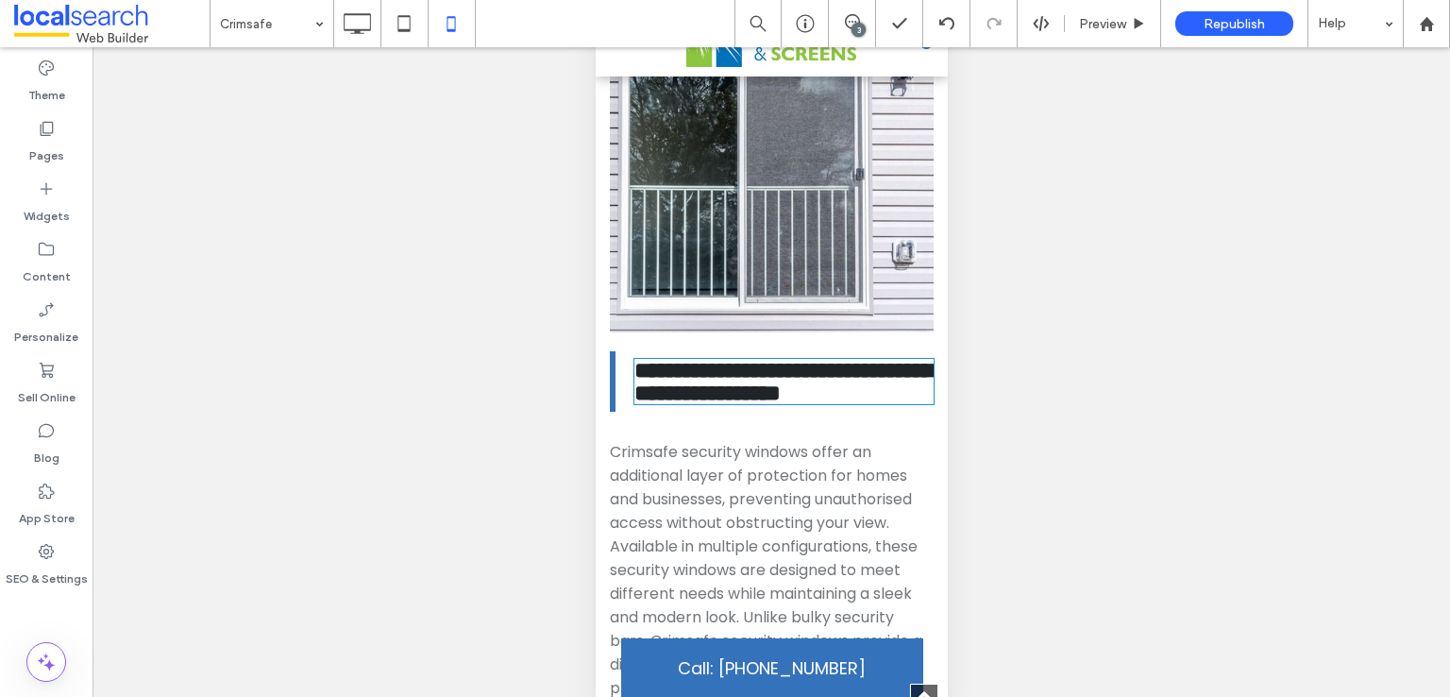
type input "*******"
type input "**"
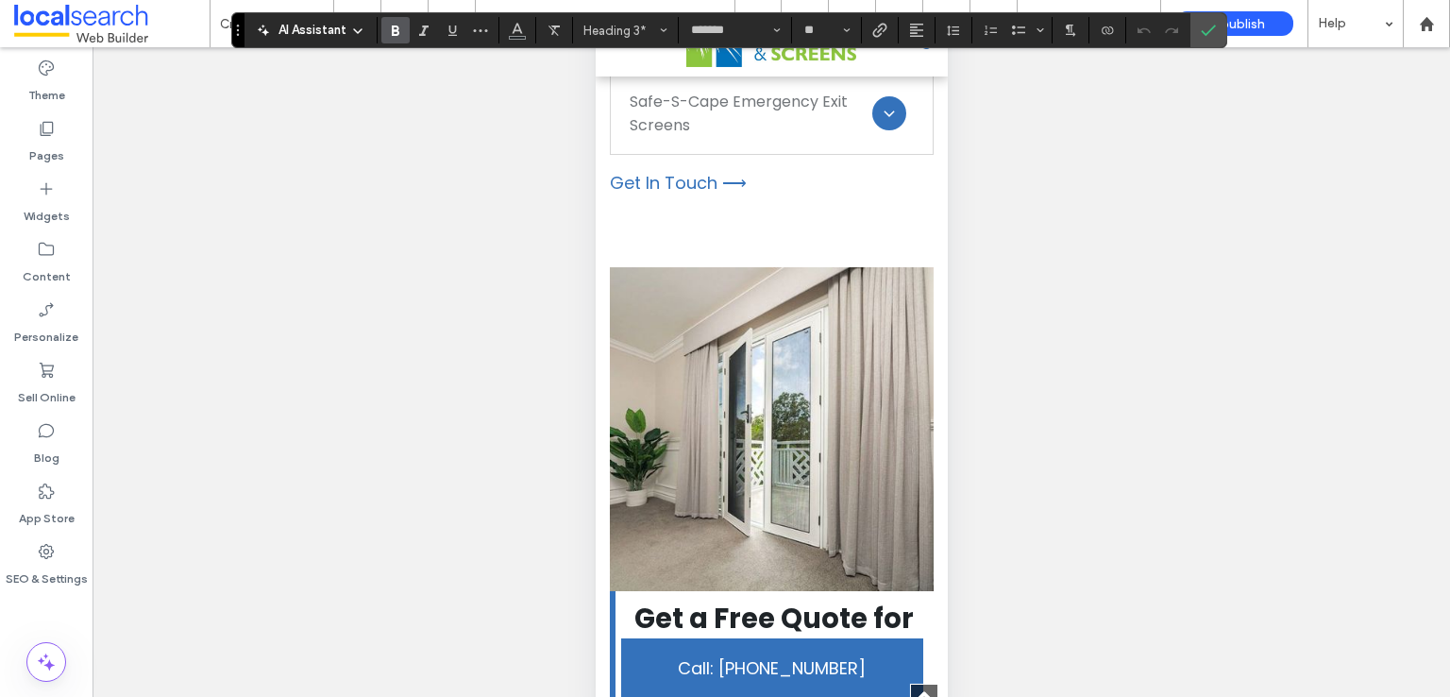
scroll to position [12001, 0]
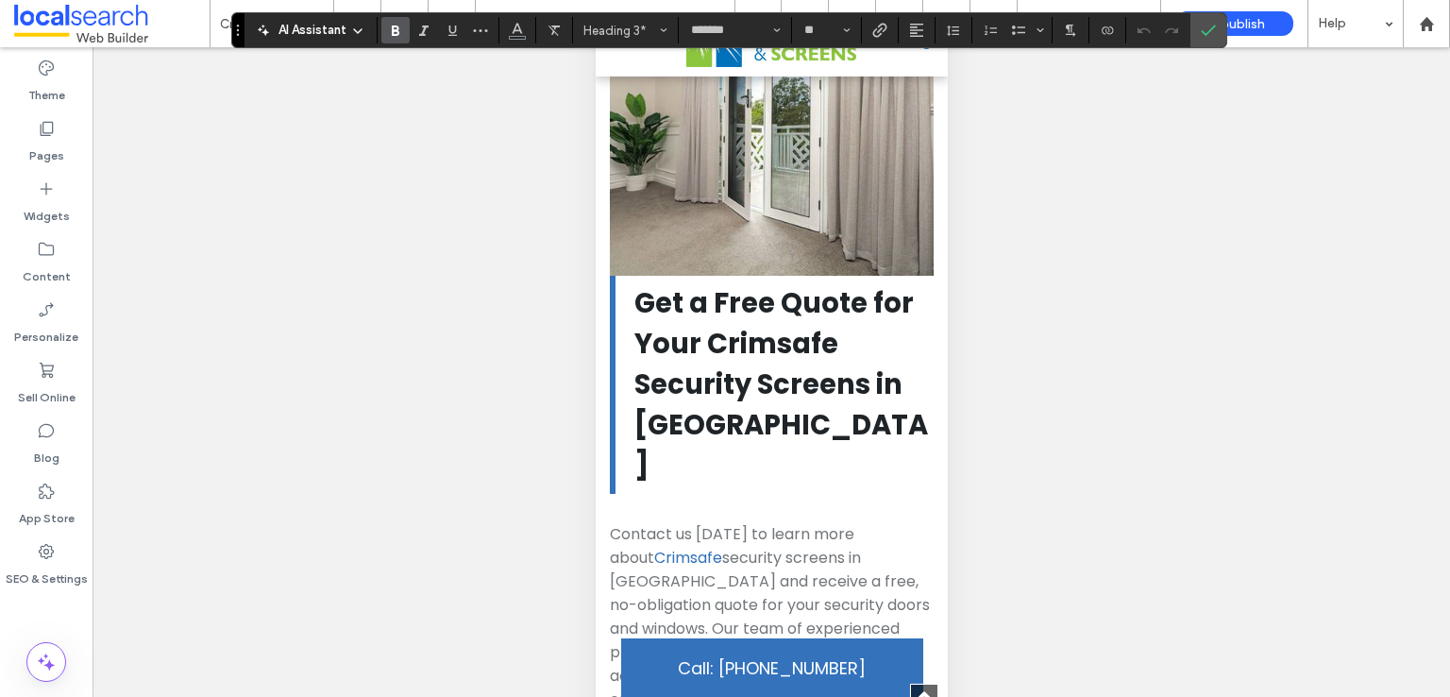
click at [775, 284] on strong "Get a Free Quote for Your Crimsafe Security Screens in Townsville" at bounding box center [781, 384] width 294 height 200
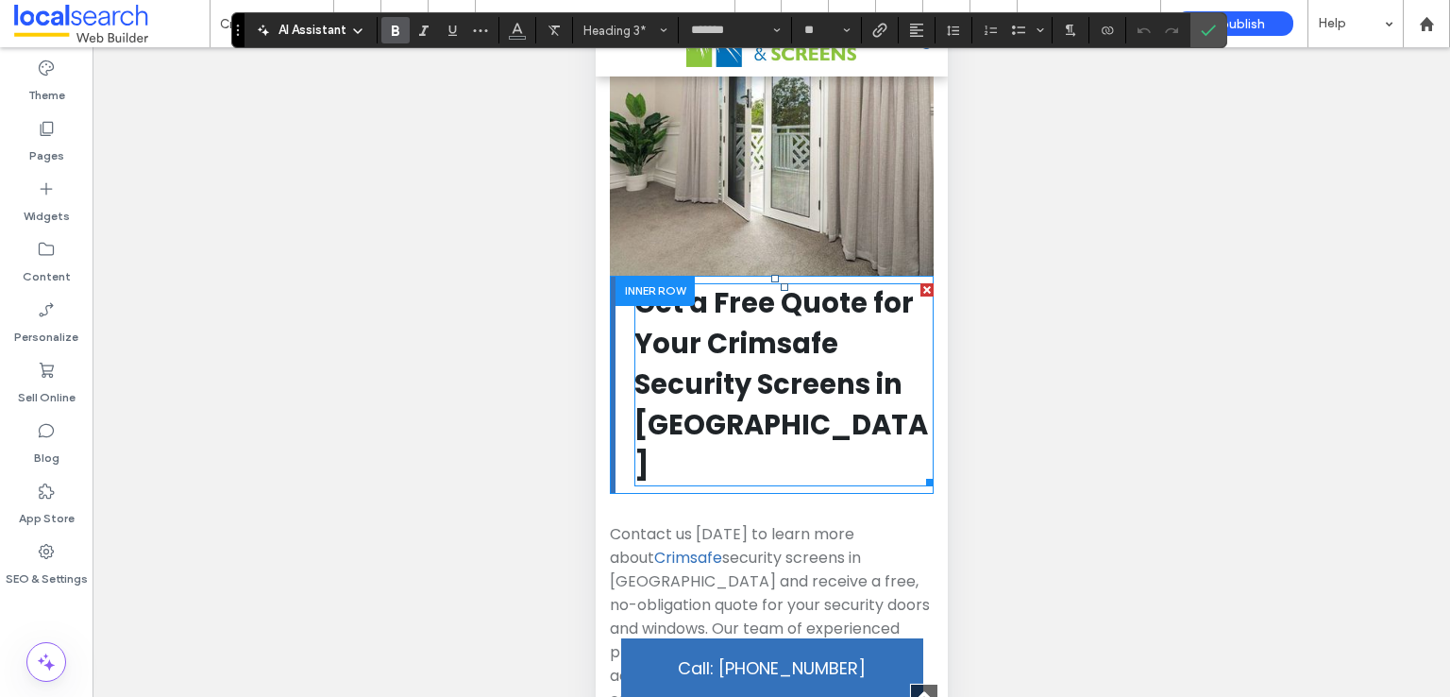
click at [775, 284] on strong "Get a Free Quote for Your Crimsafe Security Screens in Townsville" at bounding box center [781, 384] width 294 height 200
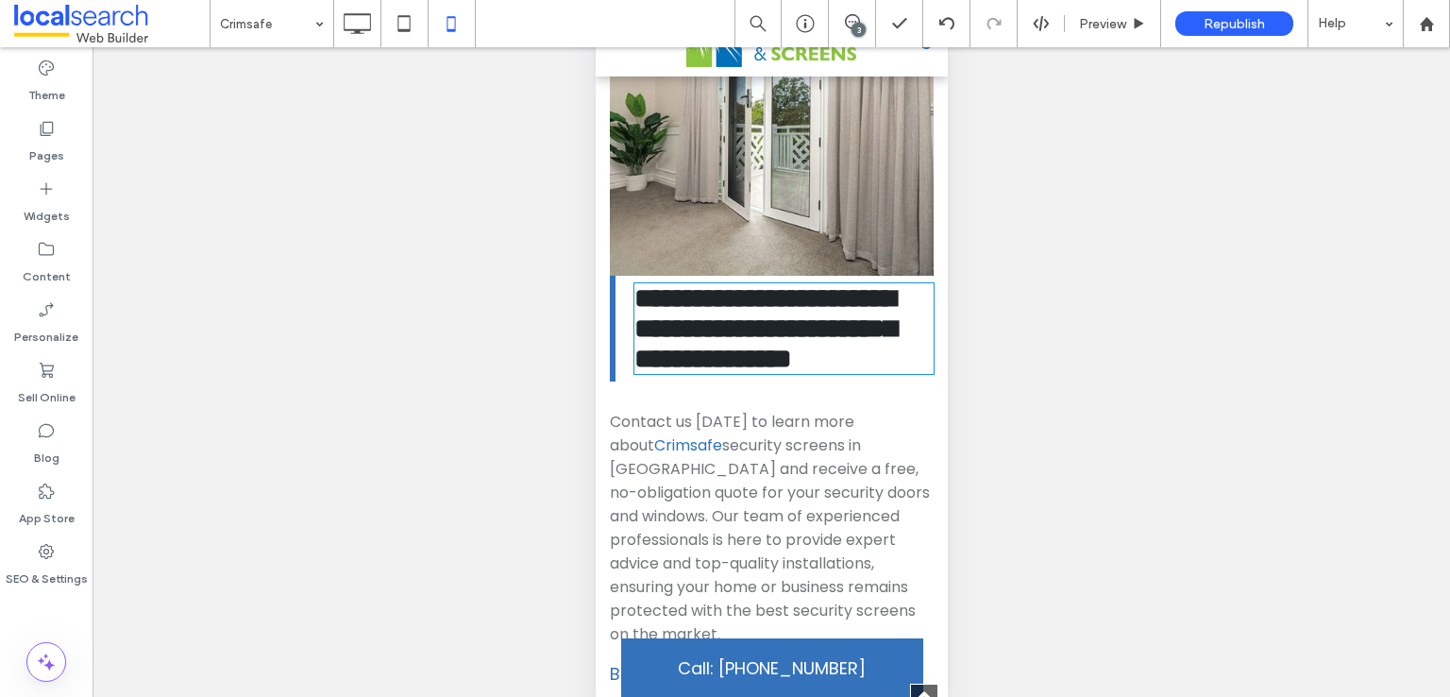
type input "*******"
type input "**"
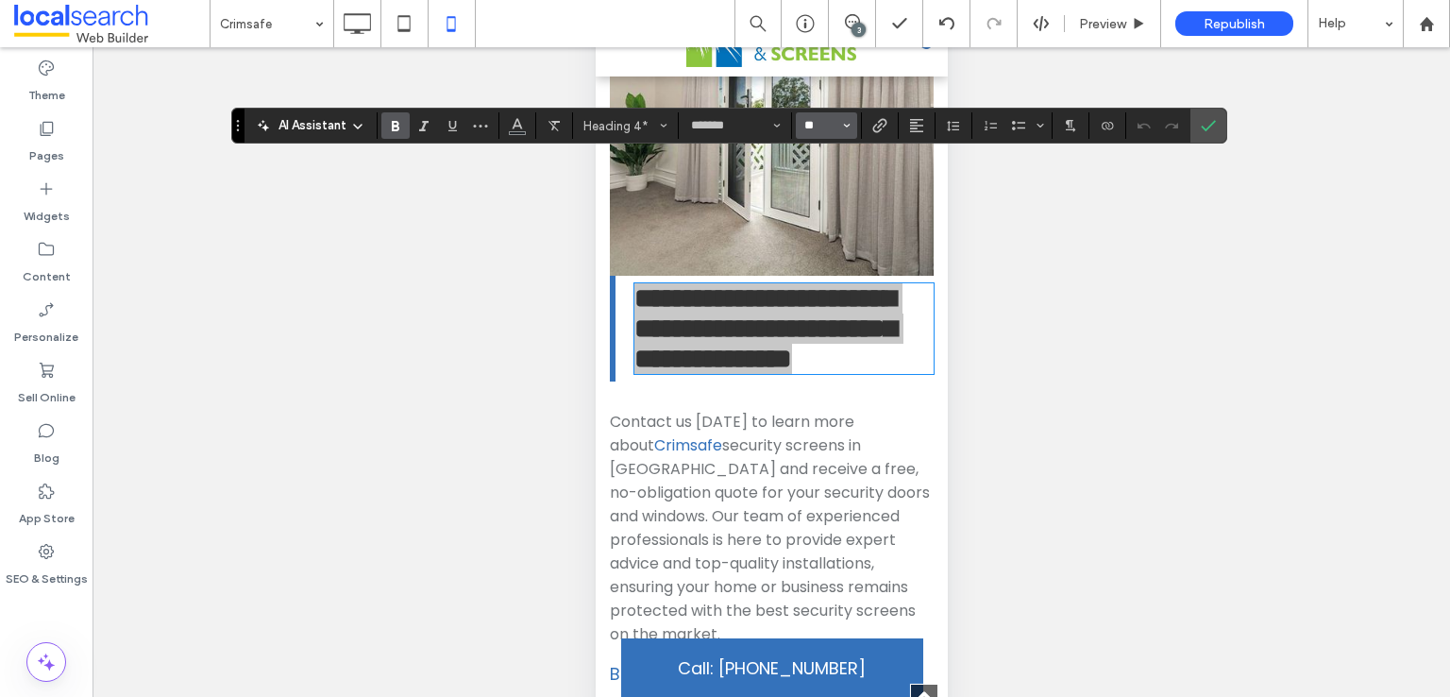
click at [808, 125] on input "**" at bounding box center [821, 125] width 37 height 15
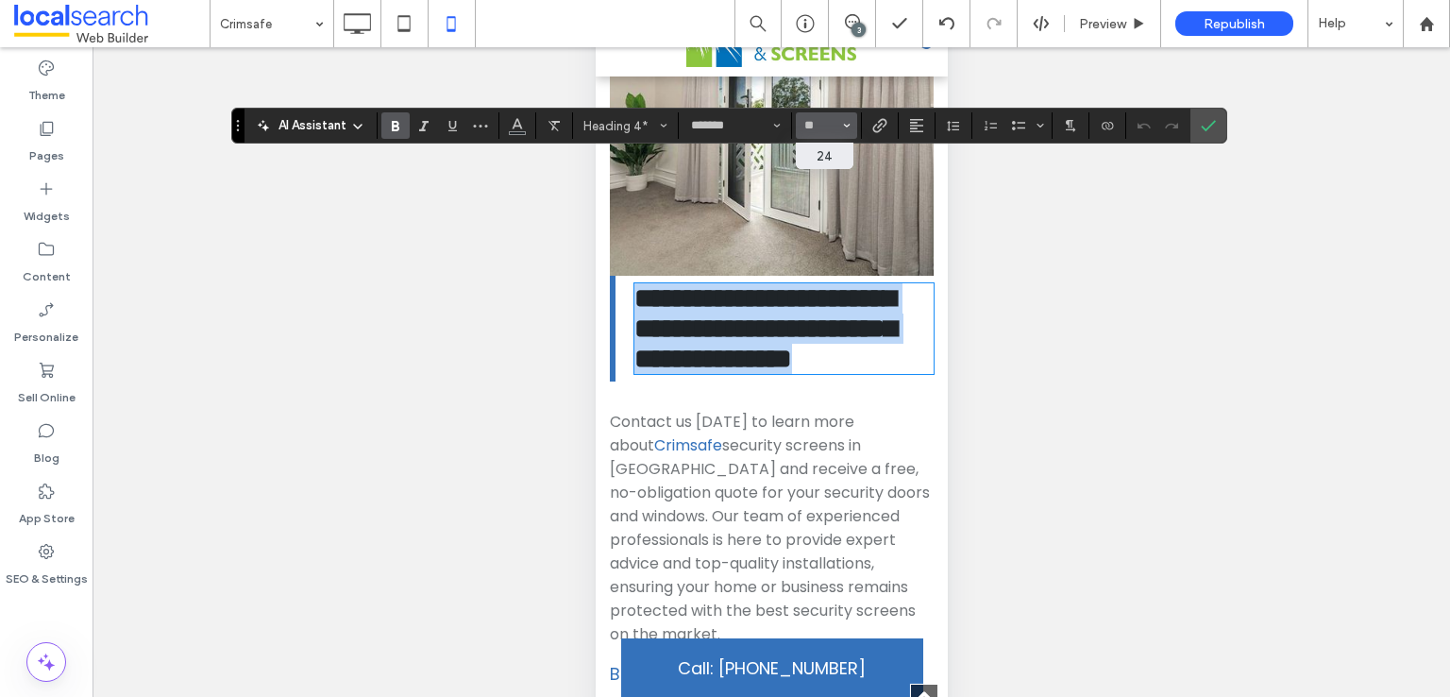
type input "**"
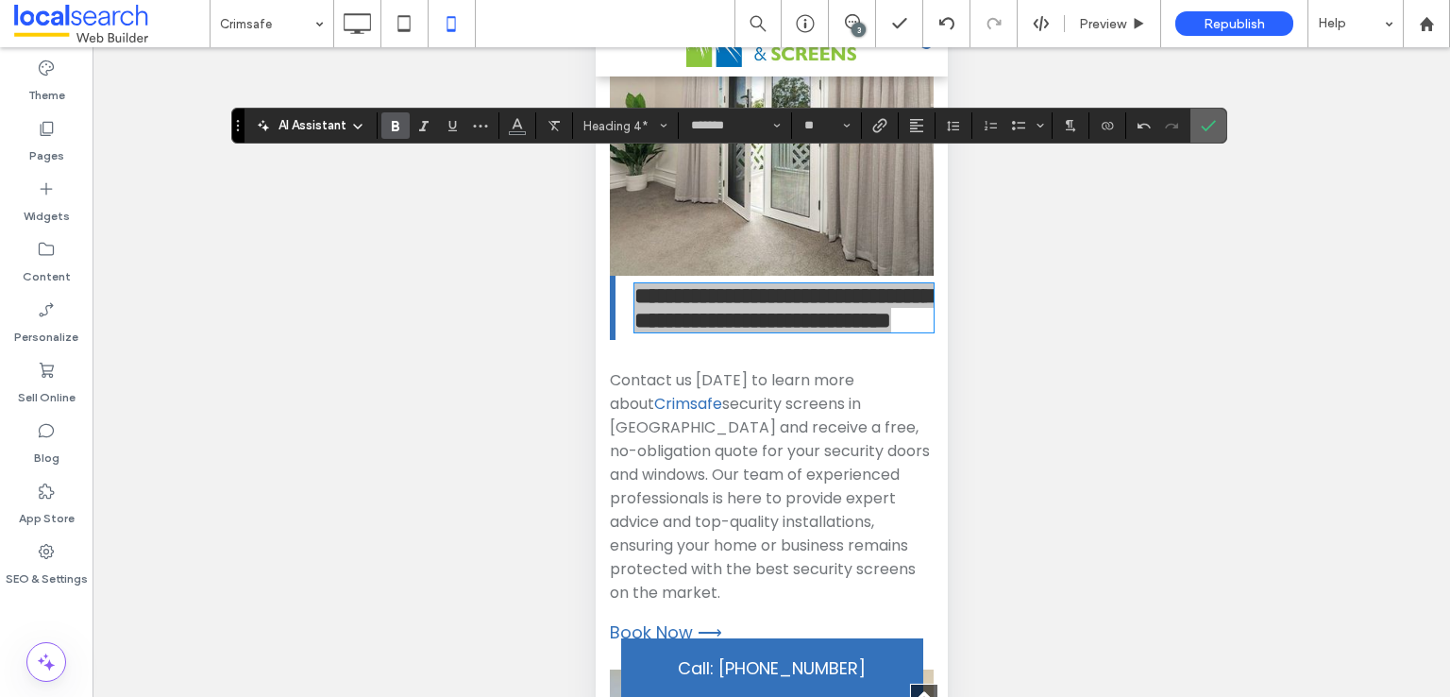
click at [1201, 121] on icon "Confirm" at bounding box center [1208, 125] width 15 height 15
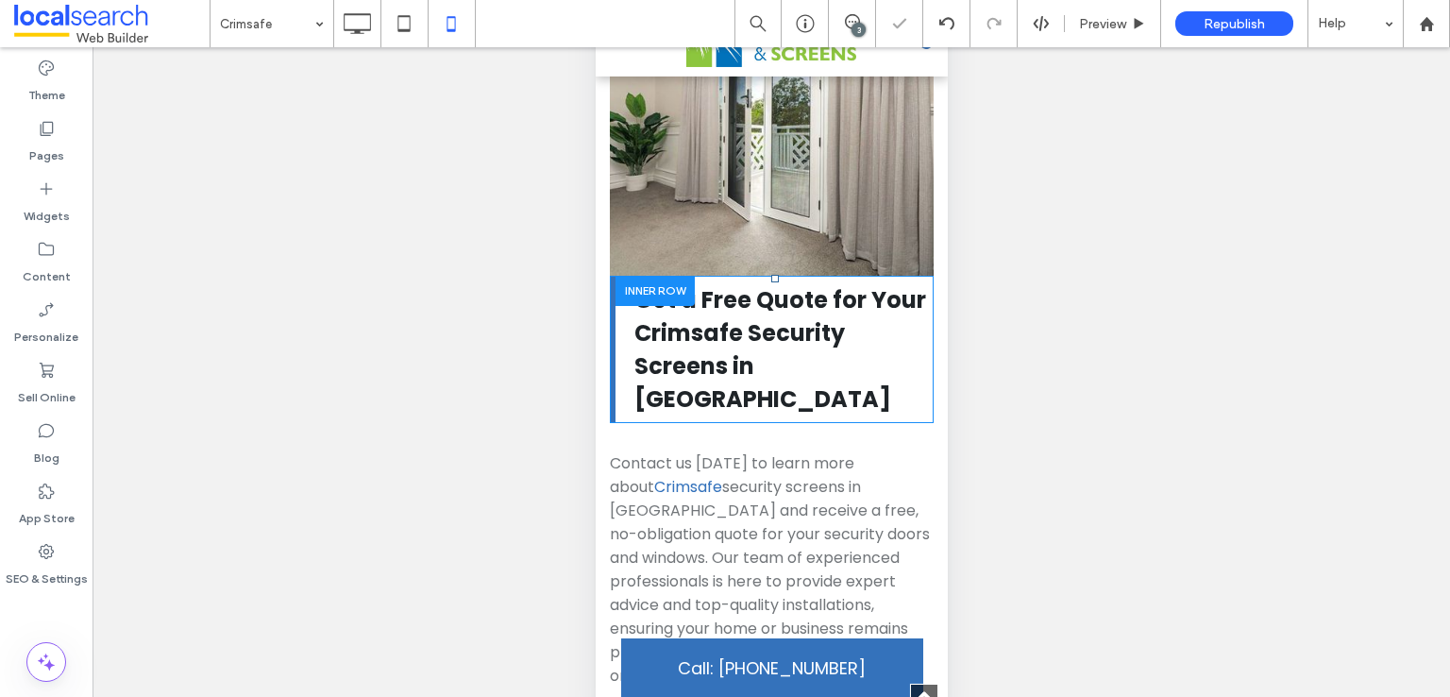
click at [622, 276] on div at bounding box center [654, 290] width 79 height 29
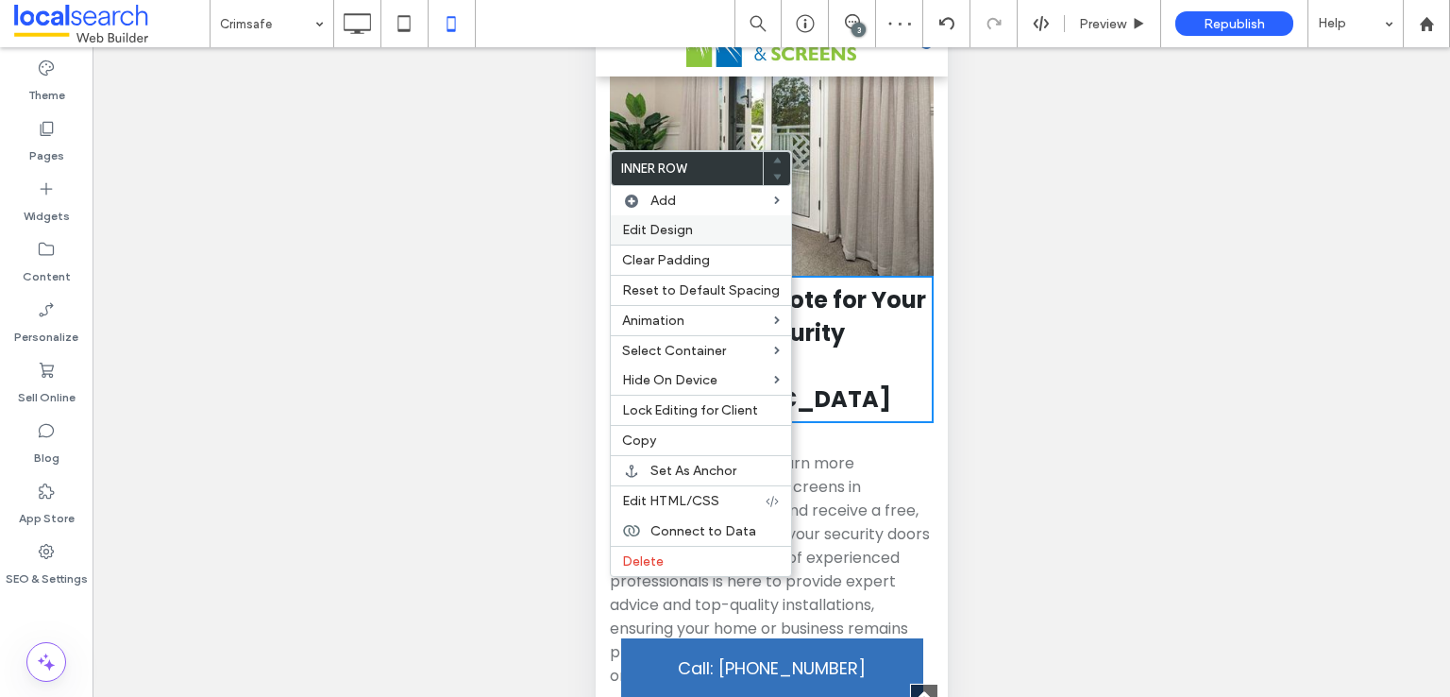
click at [658, 215] on div "Edit Design" at bounding box center [701, 229] width 180 height 29
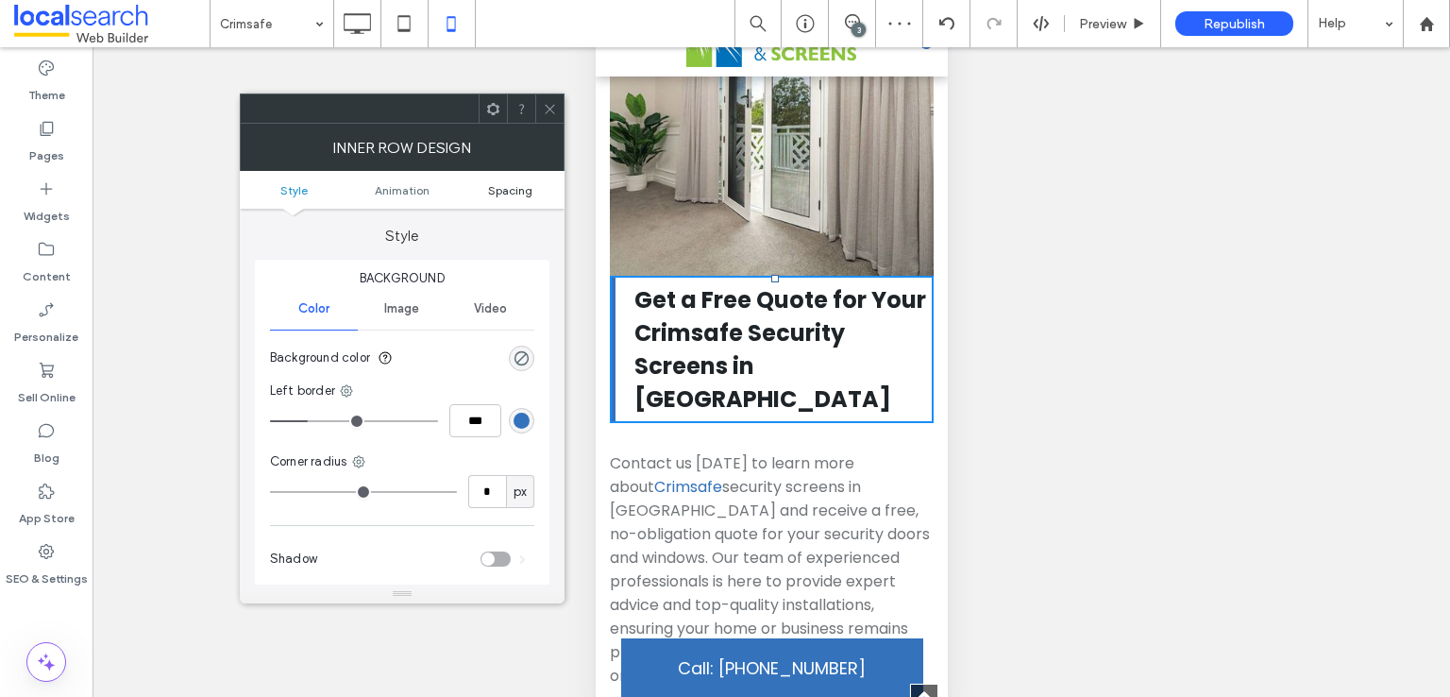
click at [505, 186] on span "Spacing" at bounding box center [510, 190] width 44 height 14
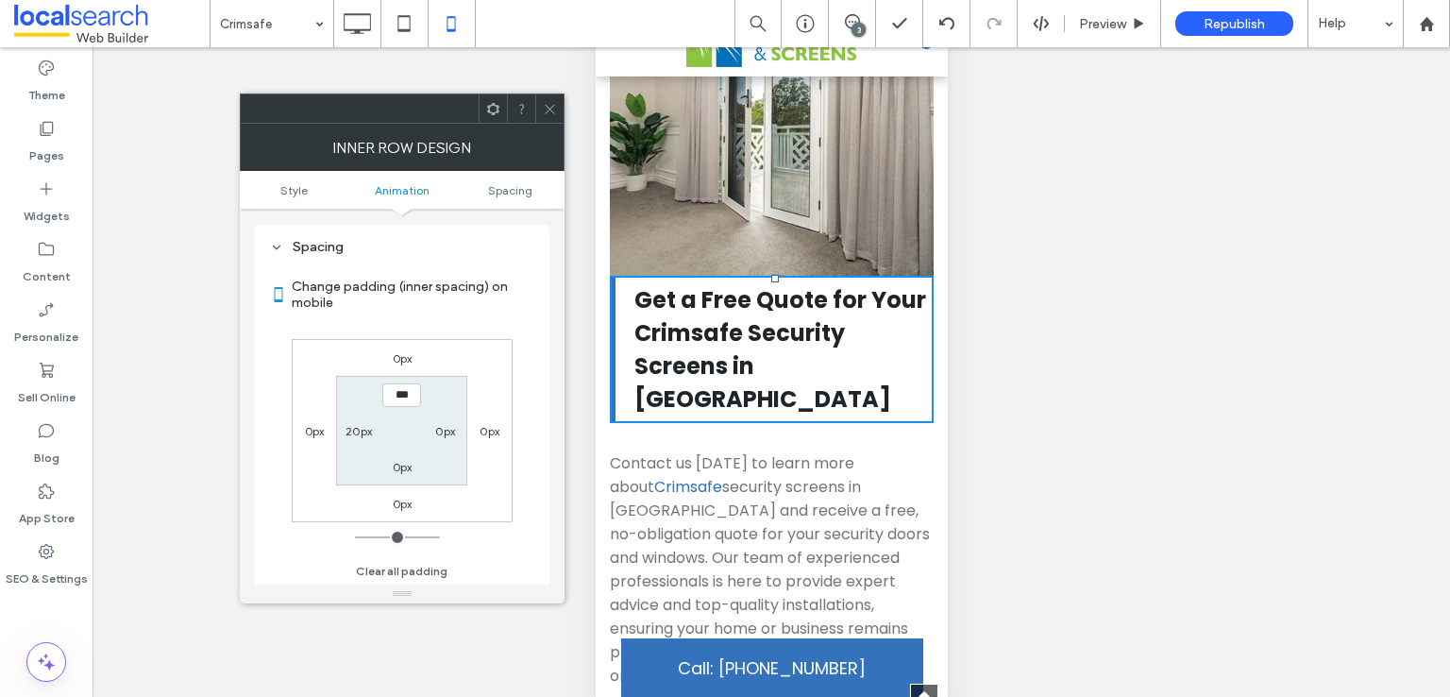
scroll to position [442, 0]
click at [389, 352] on div "0px" at bounding box center [401, 357] width 43 height 19
click at [400, 353] on label "0px" at bounding box center [403, 358] width 20 height 14
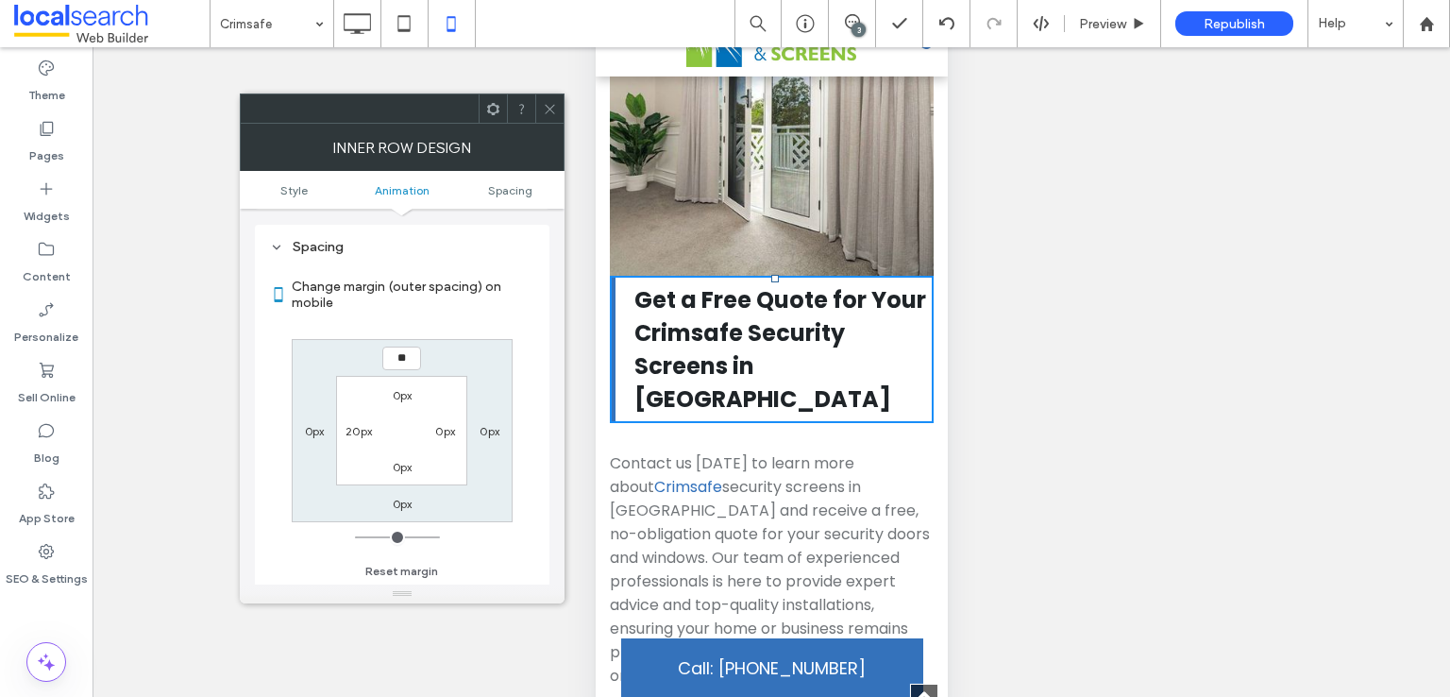
type input "**"
type input "****"
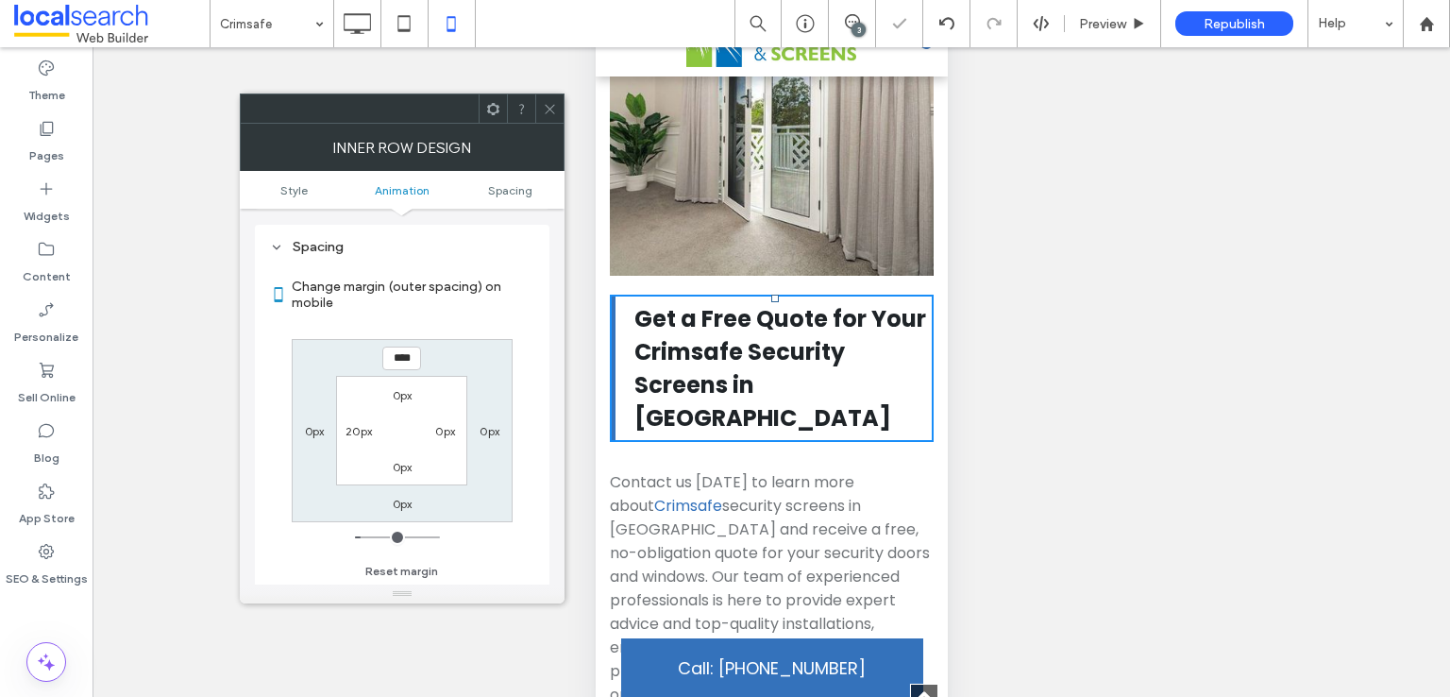
click at [551, 119] on span at bounding box center [550, 108] width 14 height 28
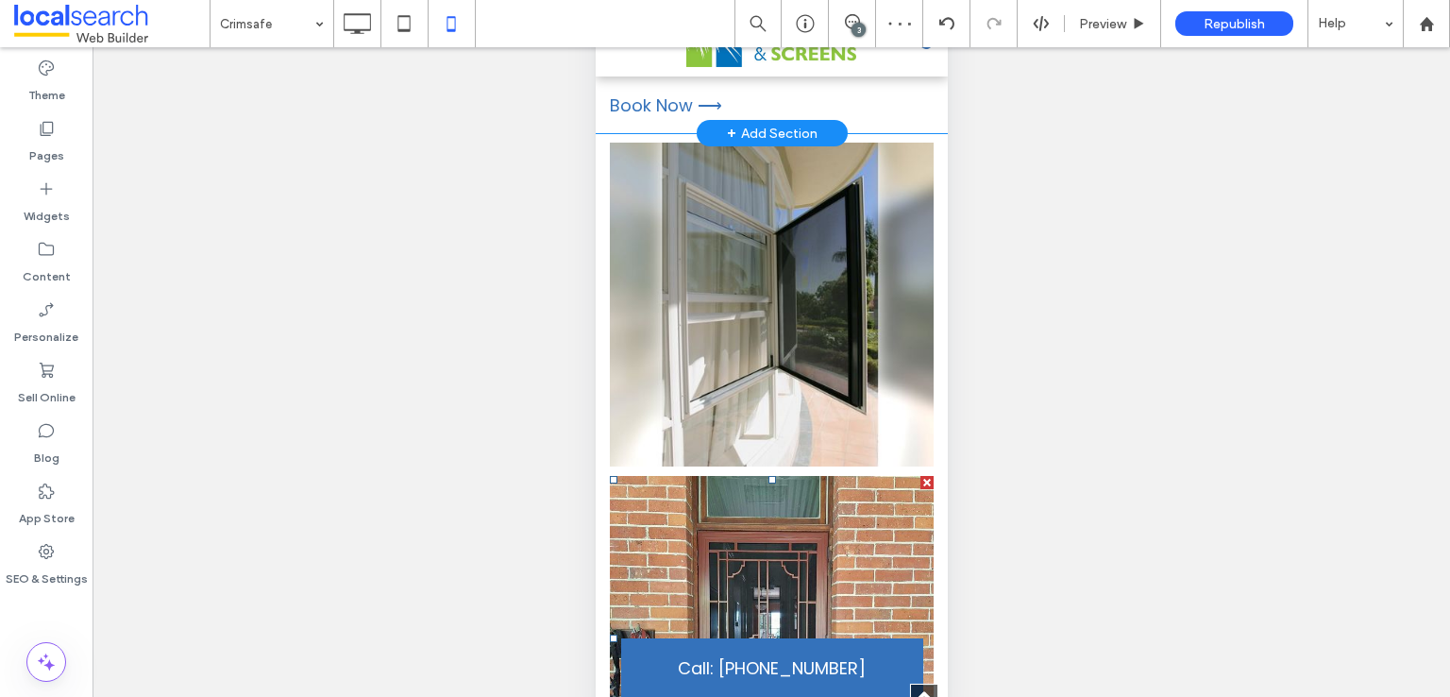
scroll to position [12945, 0]
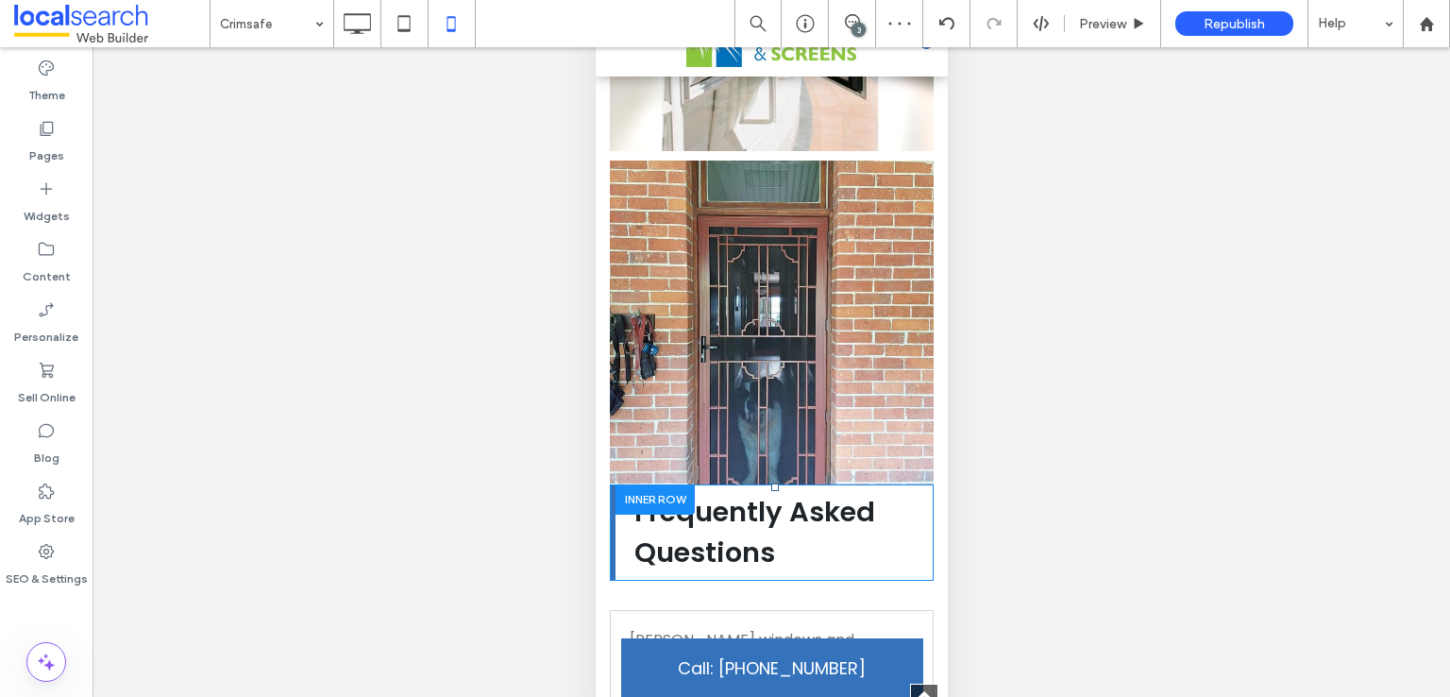
click at [615, 484] on div at bounding box center [654, 498] width 79 height 29
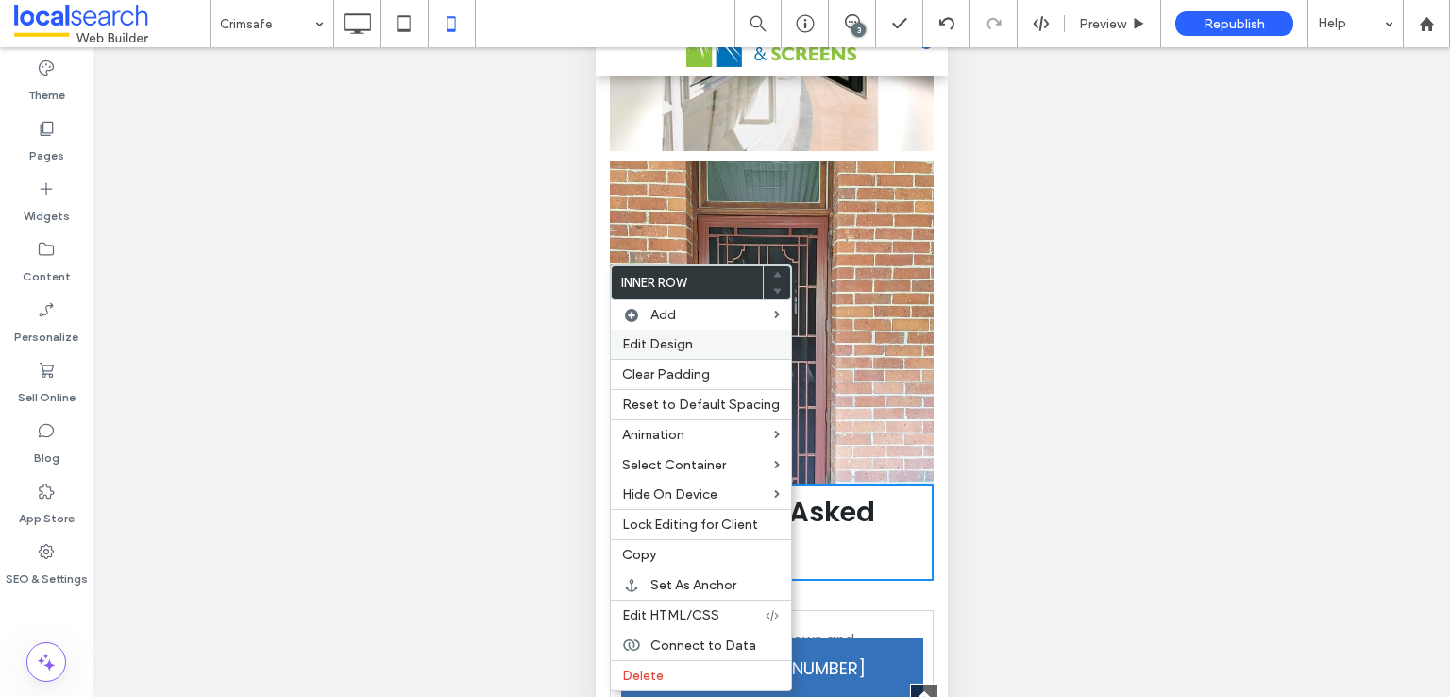
click at [662, 351] on span "Edit Design" at bounding box center [657, 344] width 71 height 16
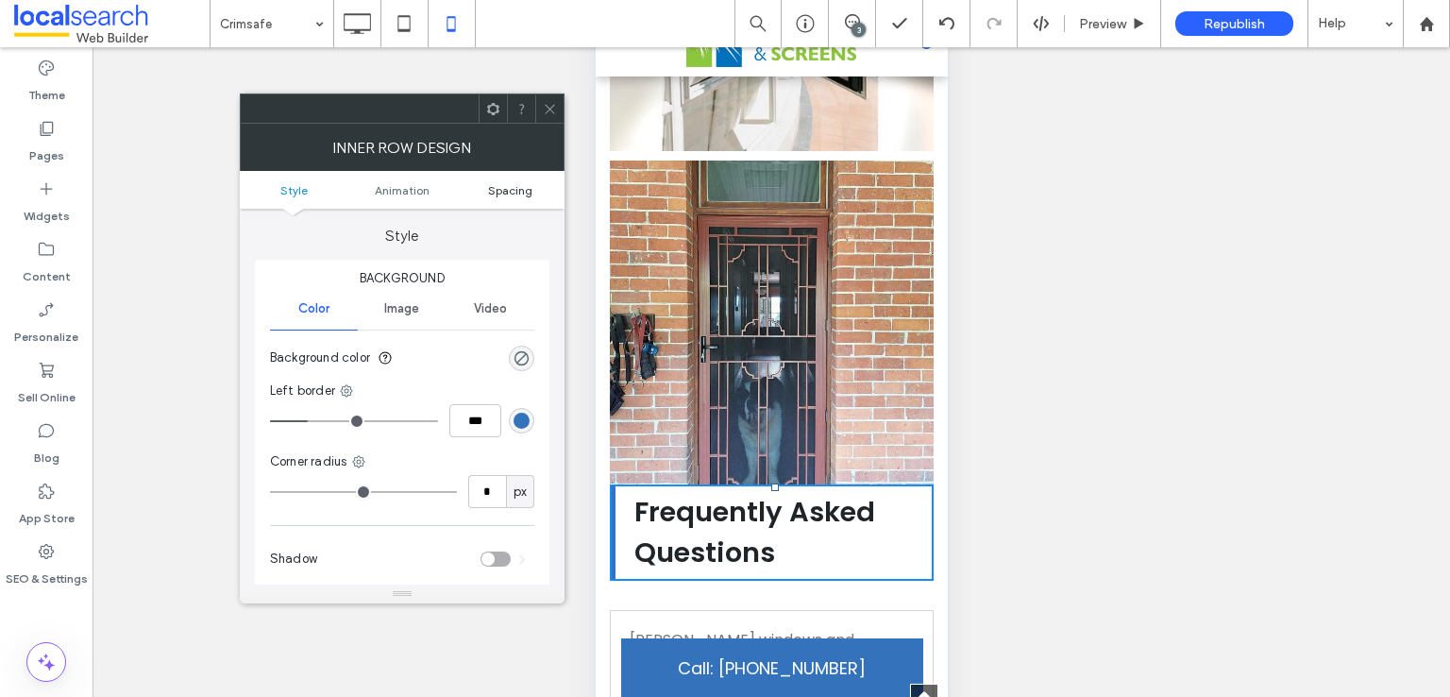
click at [502, 194] on span "Spacing" at bounding box center [510, 190] width 44 height 14
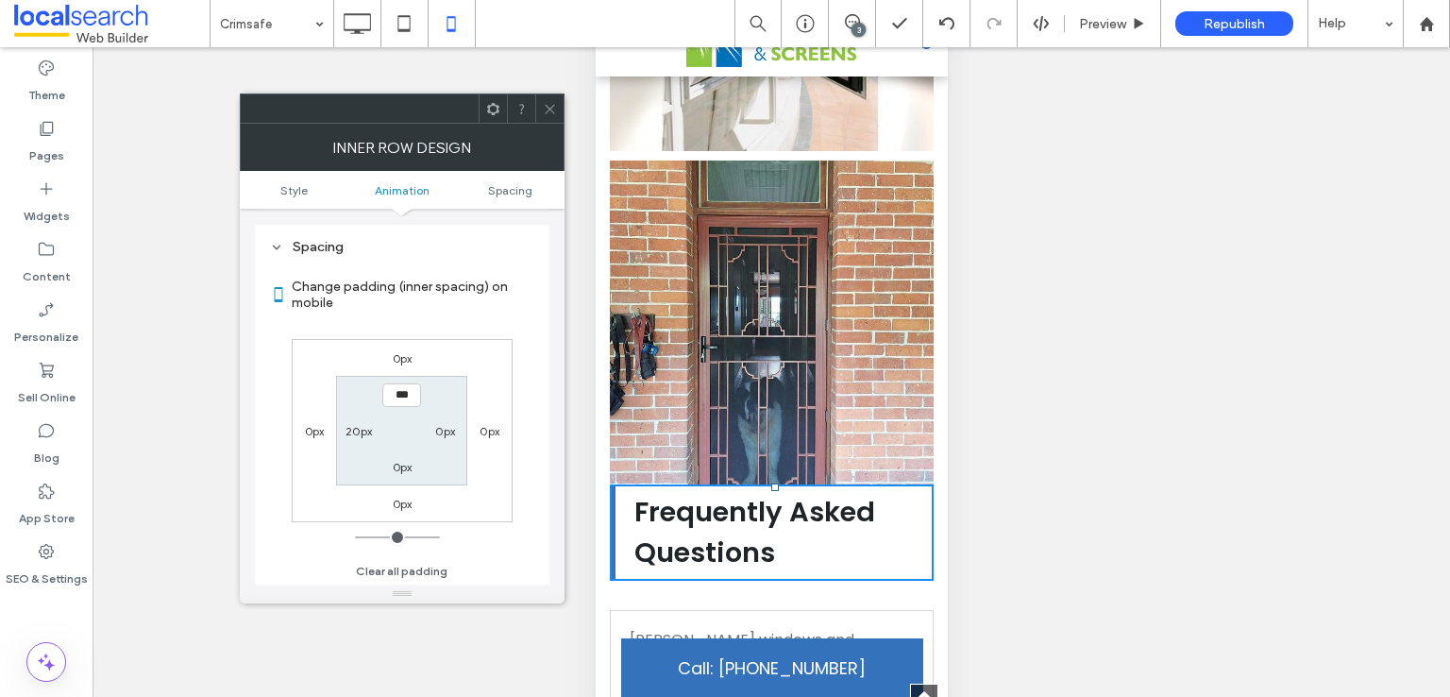
scroll to position [442, 0]
click at [406, 358] on label "0px" at bounding box center [403, 358] width 20 height 14
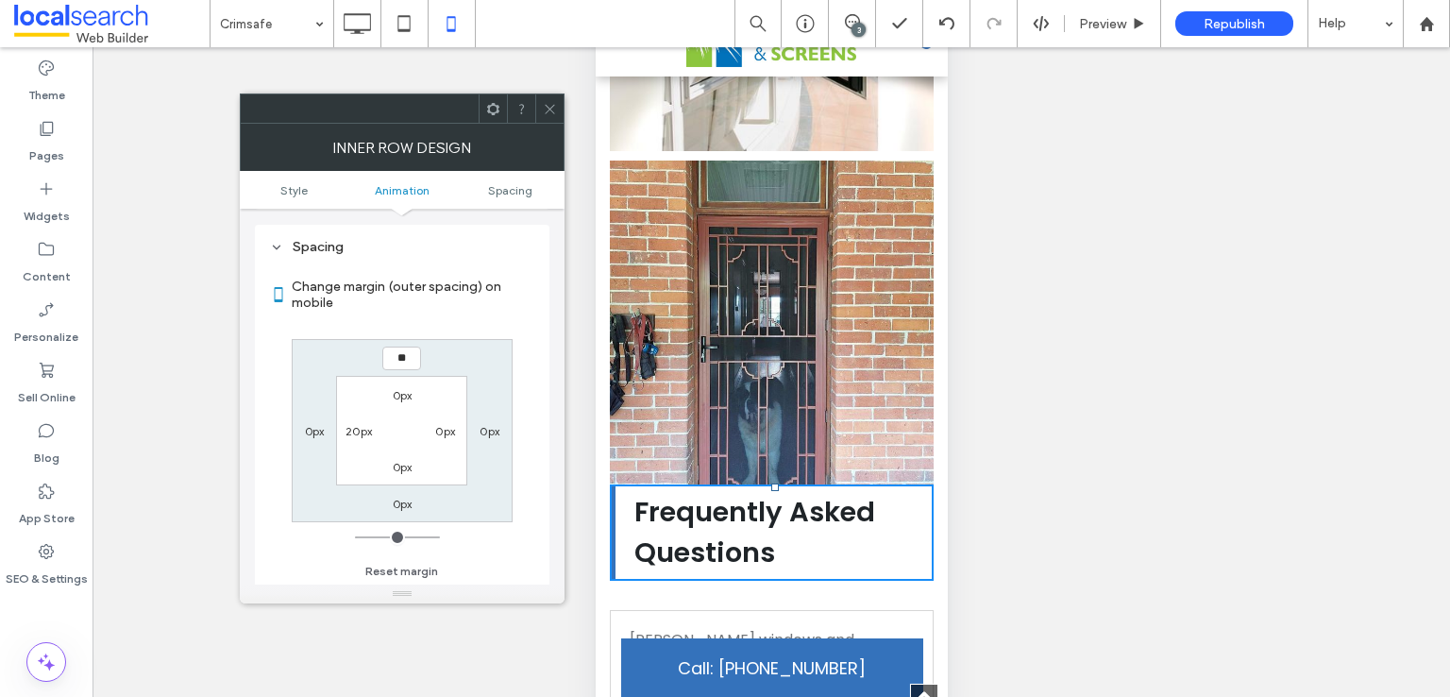
type input "**"
type input "****"
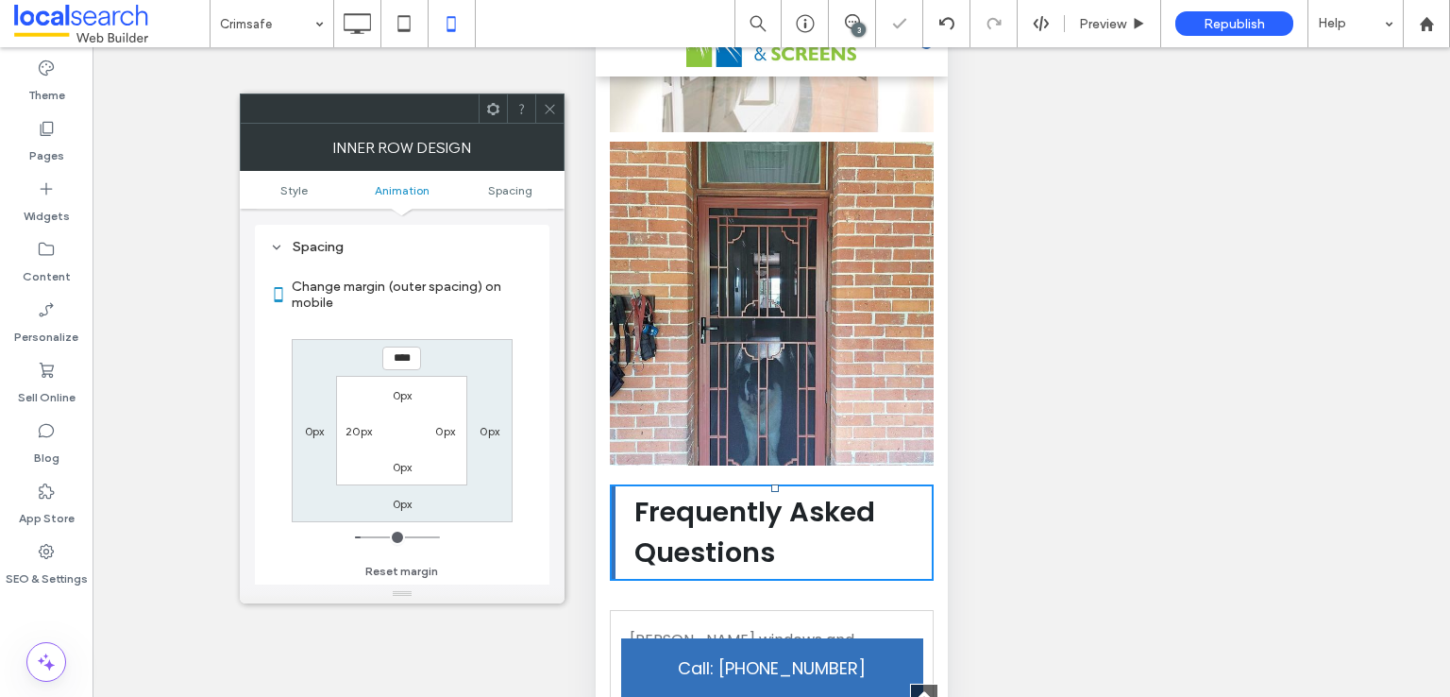
click at [543, 104] on icon at bounding box center [550, 109] width 14 height 14
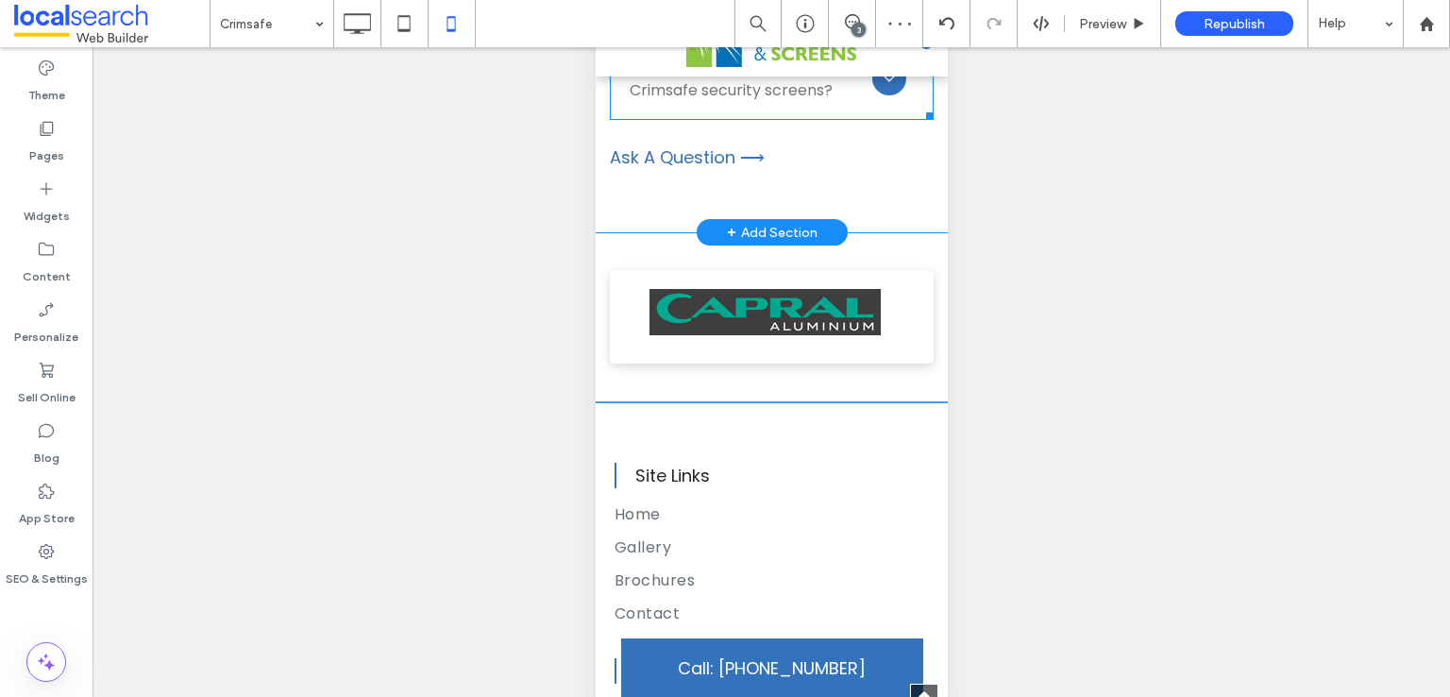
scroll to position [15167, 0]
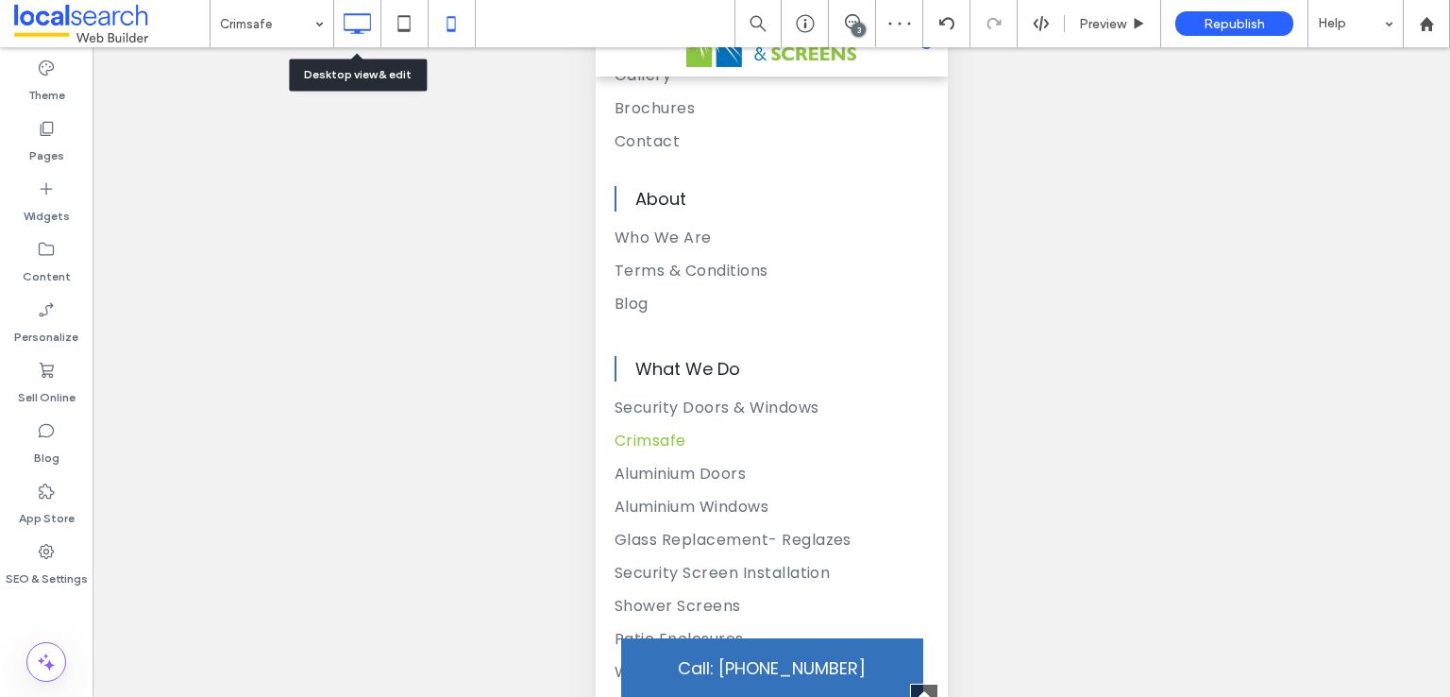
click at [365, 14] on use at bounding box center [357, 23] width 27 height 21
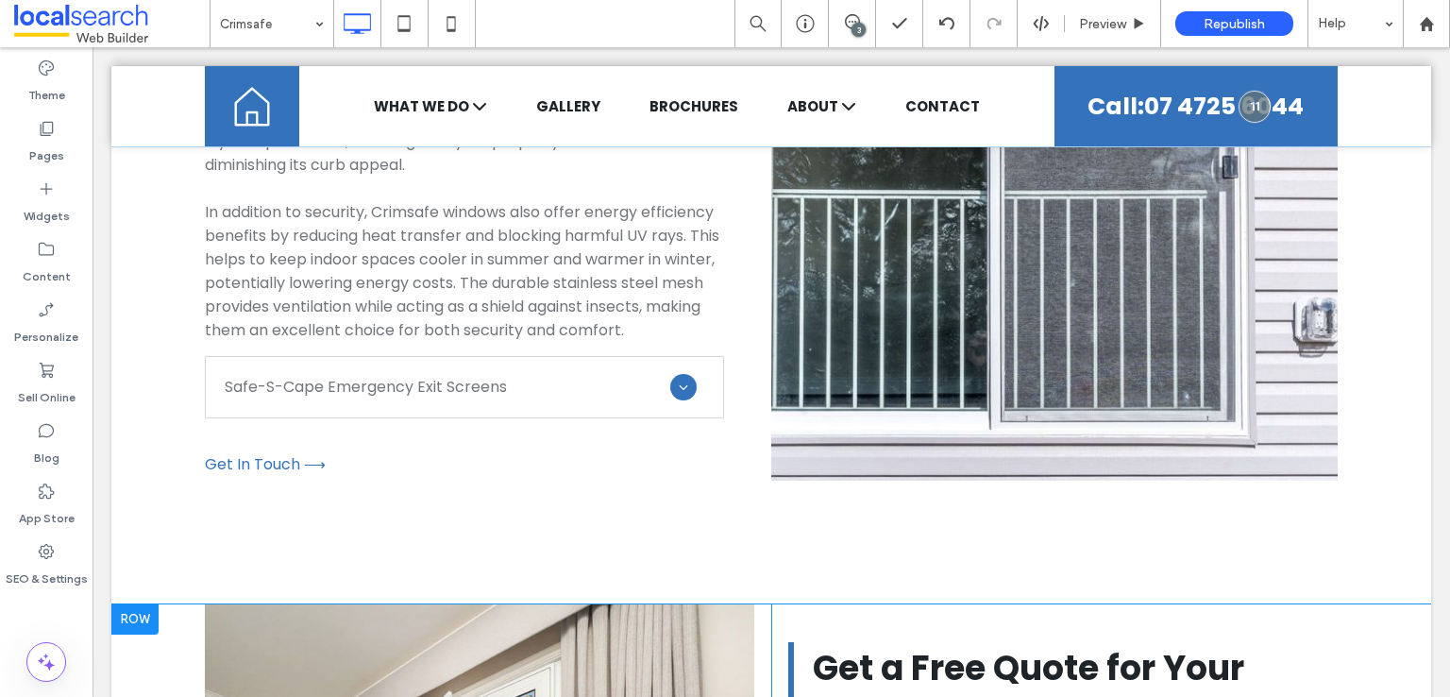
scroll to position [7553, 0]
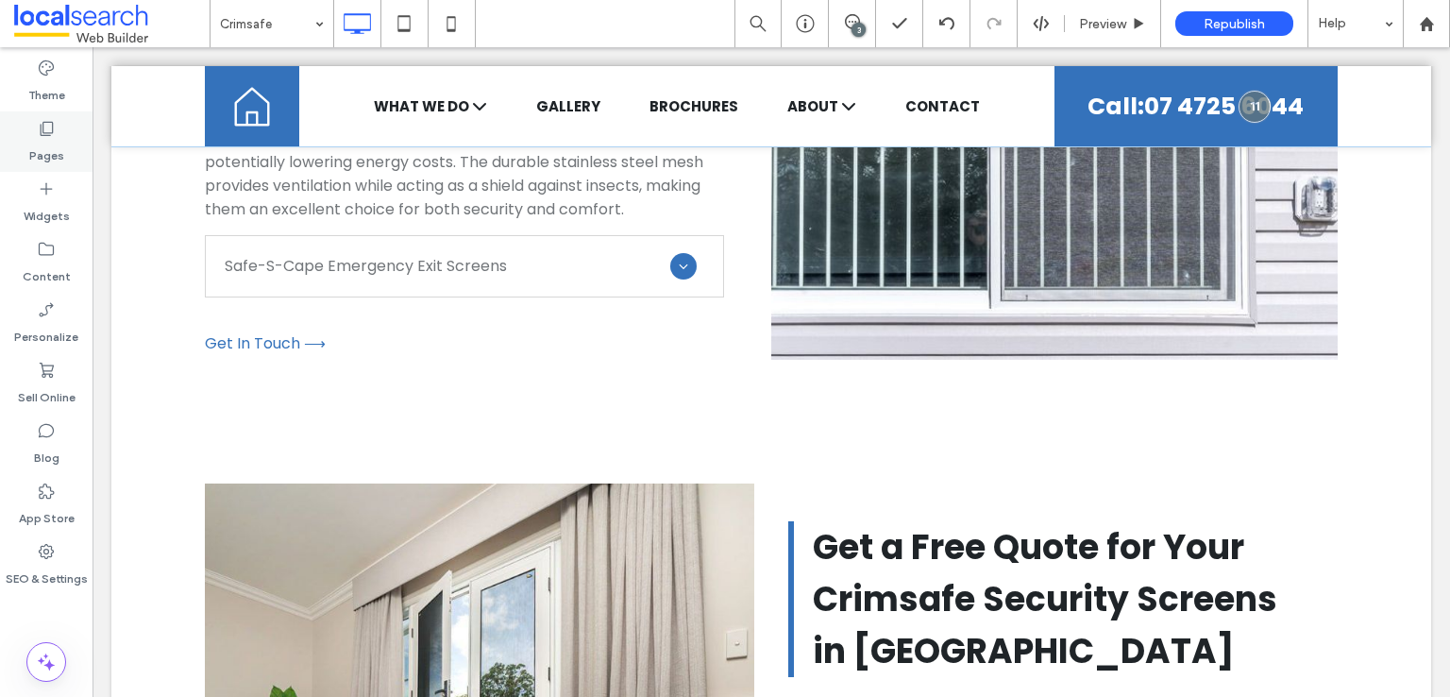
click at [64, 144] on div "Pages" at bounding box center [46, 141] width 93 height 60
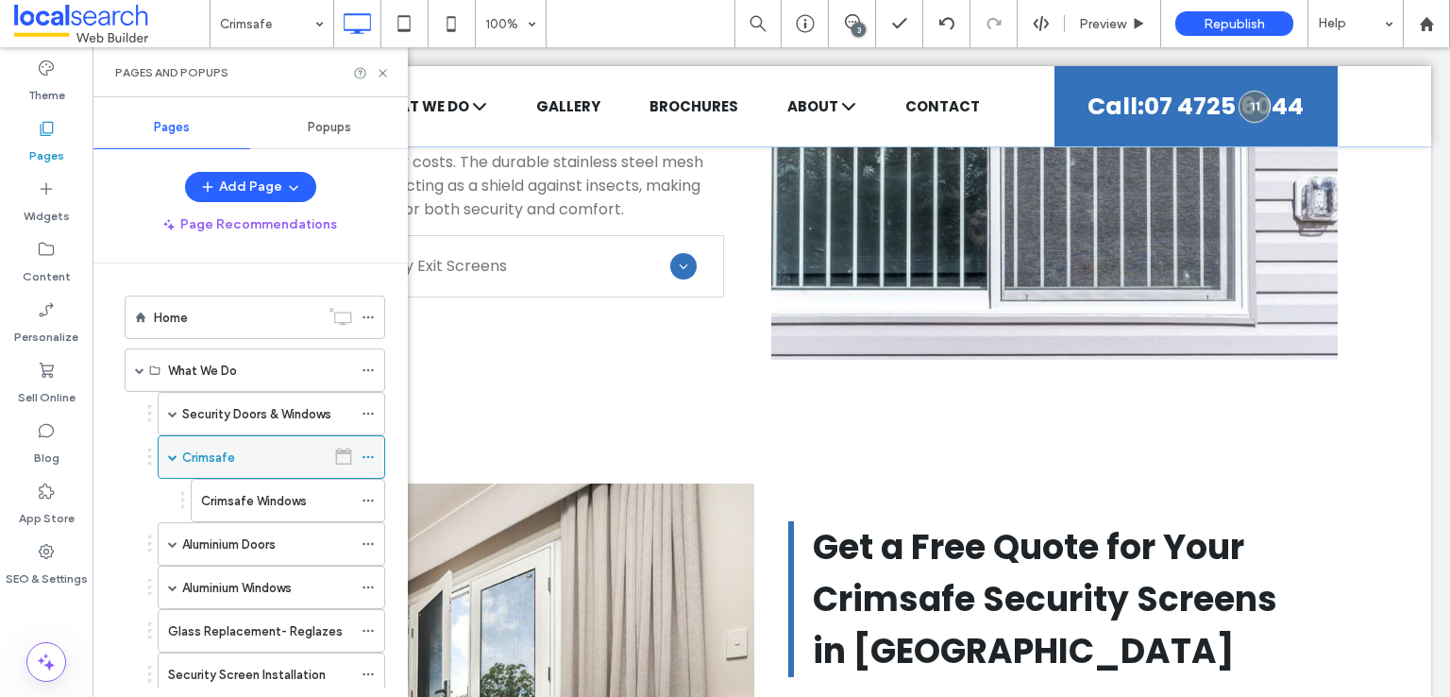
click at [370, 451] on icon at bounding box center [368, 456] width 13 height 13
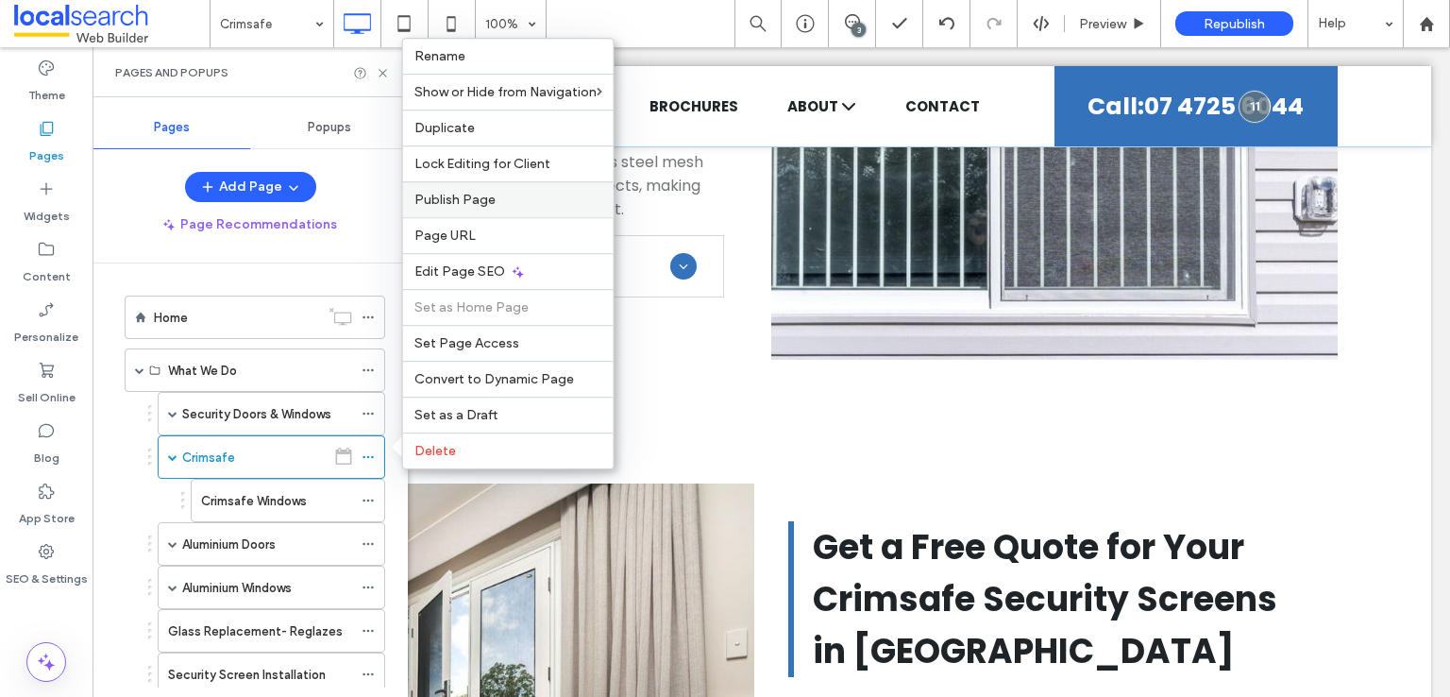
click at [482, 194] on span "Publish Page" at bounding box center [454, 200] width 81 height 16
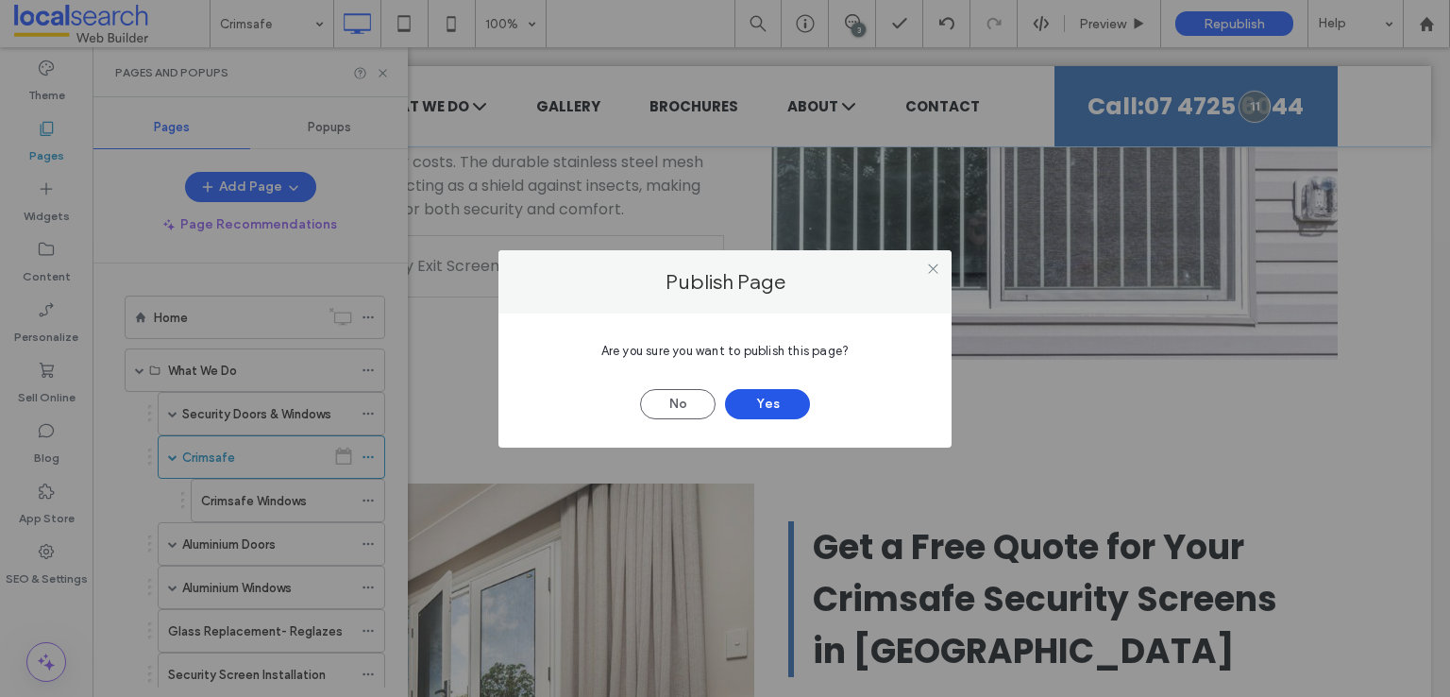
click at [789, 402] on button "Yes" at bounding box center [767, 404] width 85 height 30
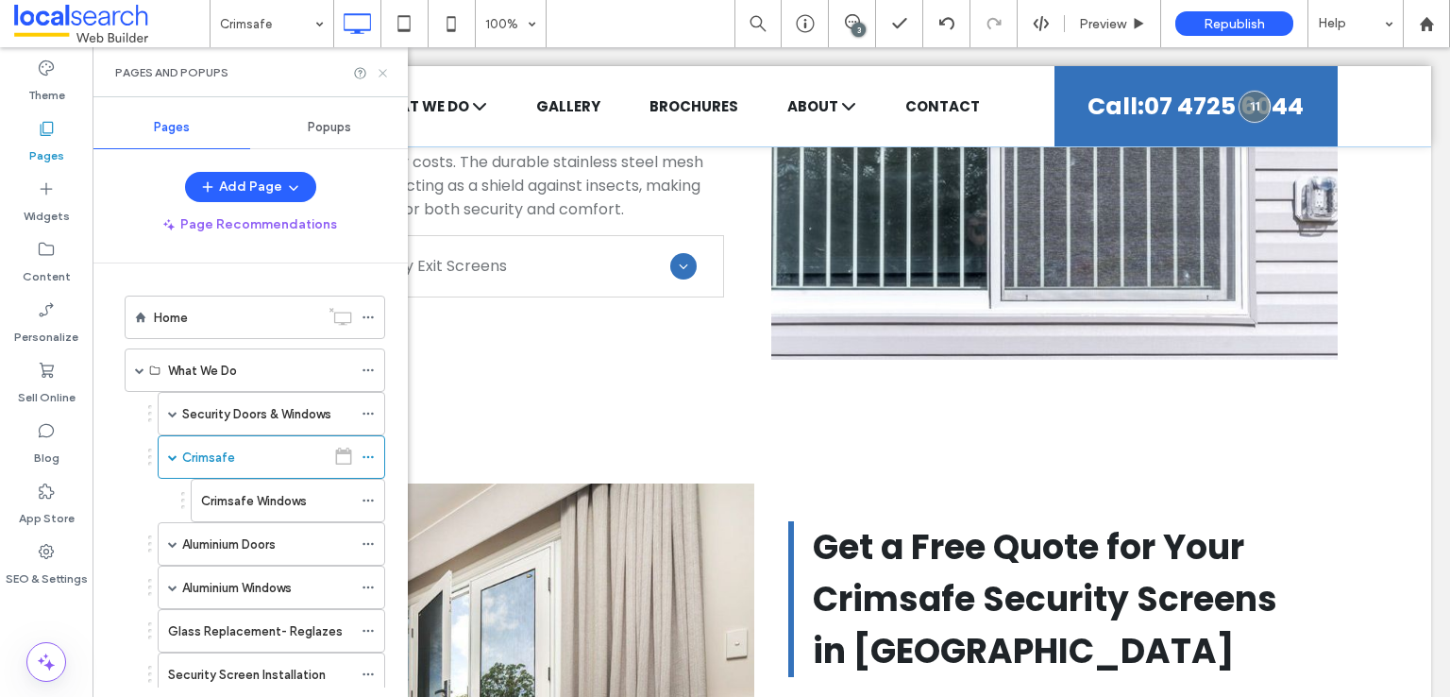
click at [383, 66] on icon at bounding box center [383, 73] width 14 height 14
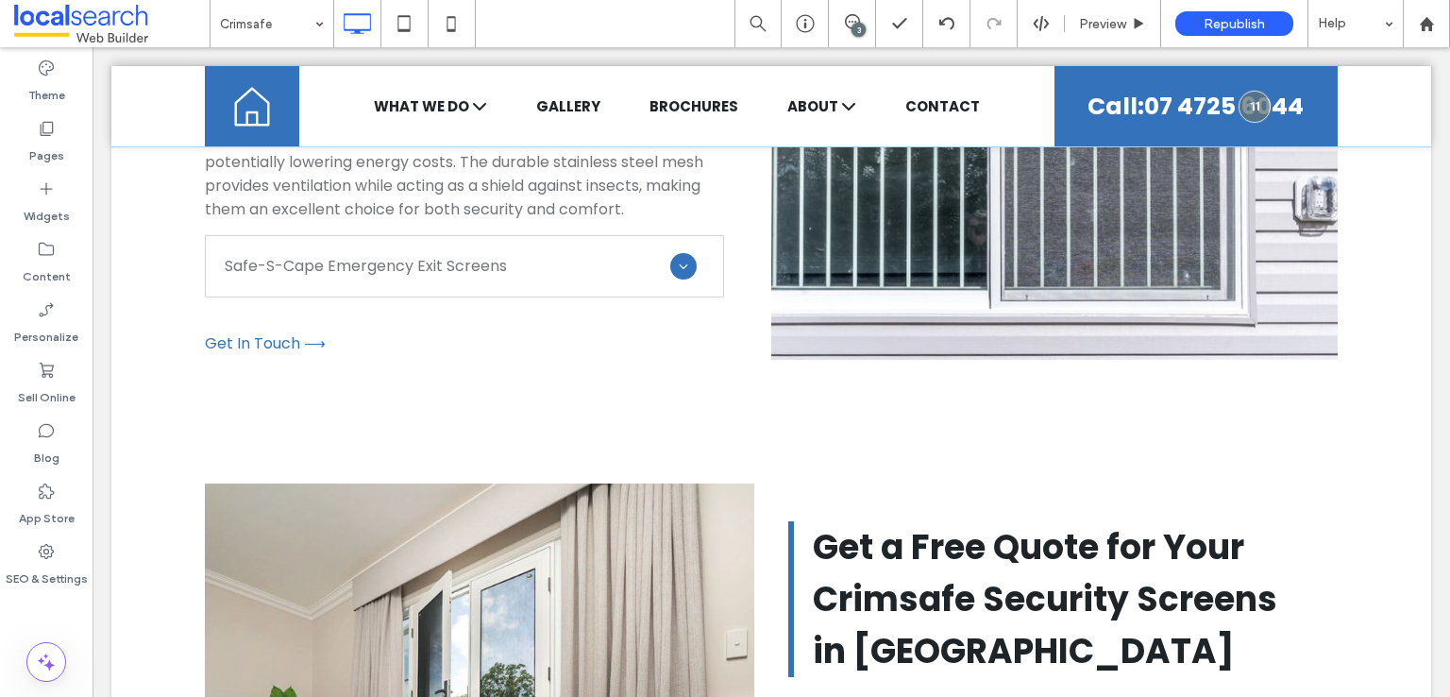
click at [383, 66] on div "What We Do Title Security Doors & Windows Crimsafe Aluminium Security Screens C…" at bounding box center [676, 106] width 755 height 80
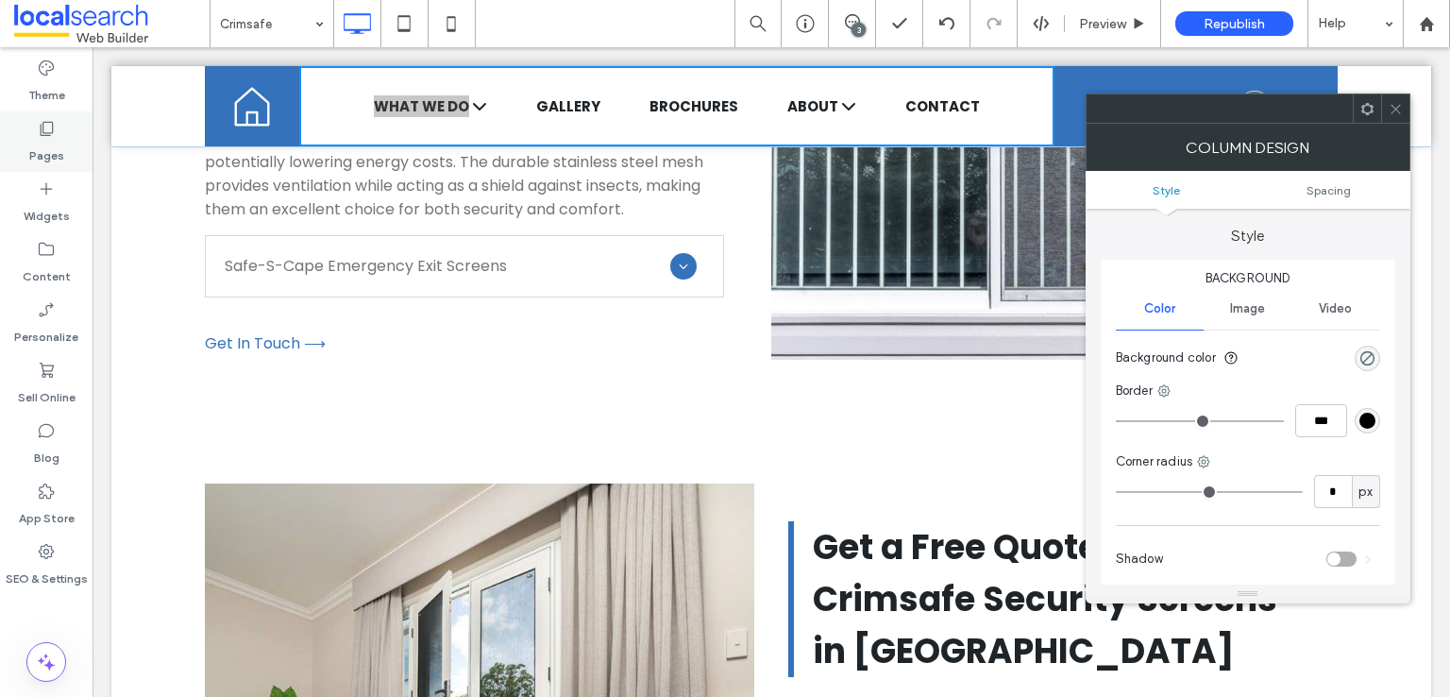
click at [56, 145] on label "Pages" at bounding box center [46, 151] width 35 height 26
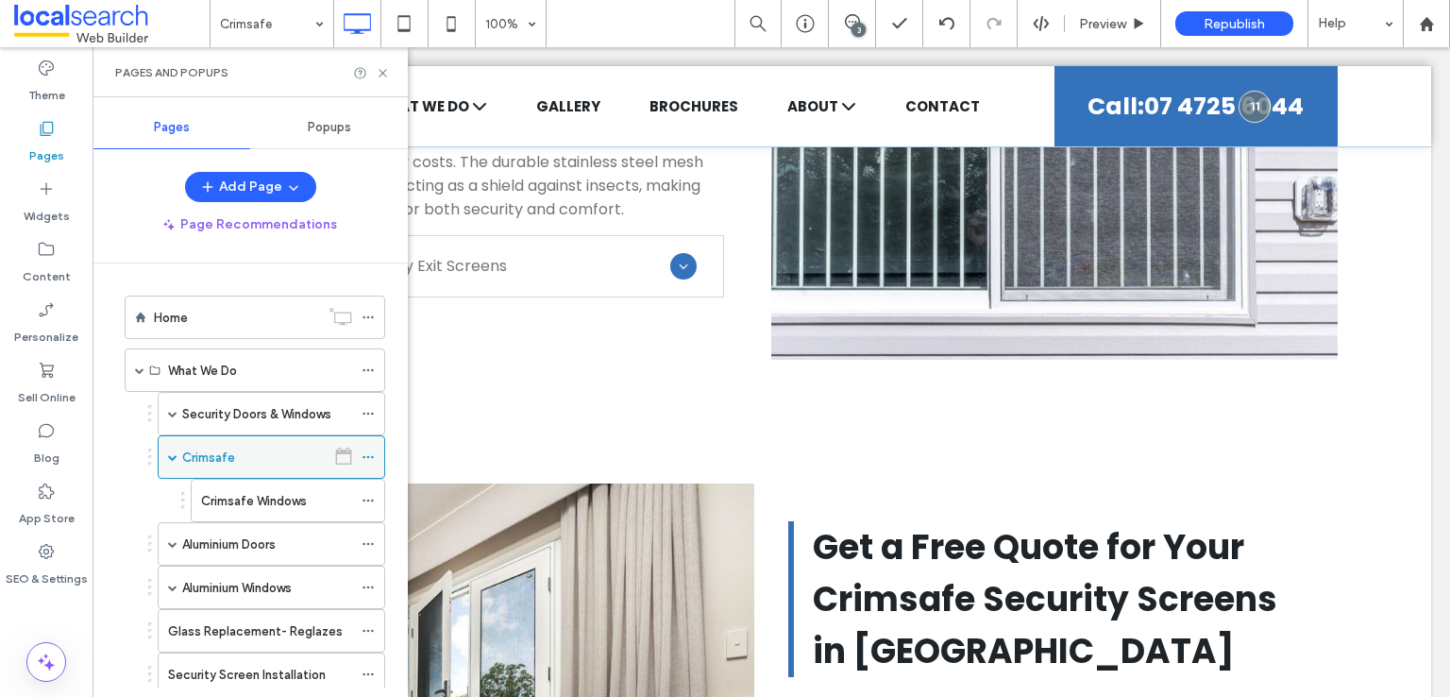
click at [372, 457] on icon at bounding box center [368, 456] width 13 height 13
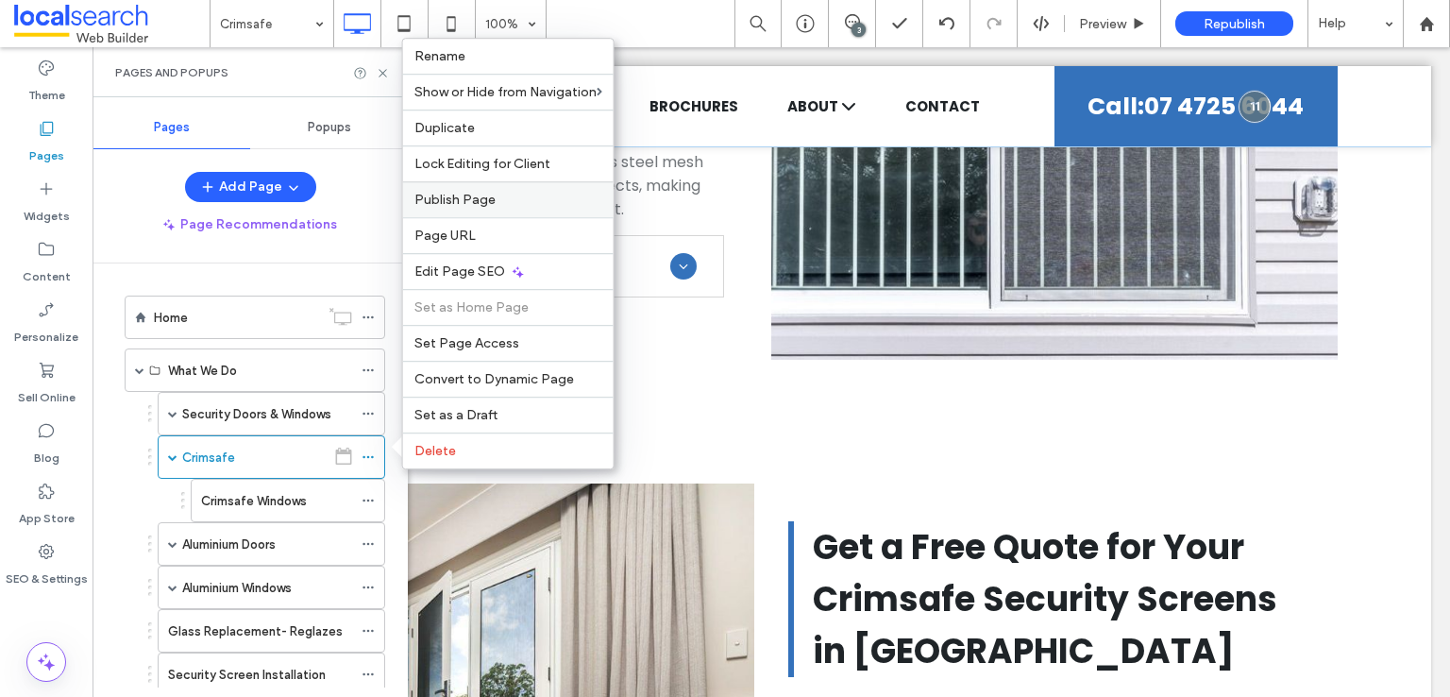
click at [443, 206] on span "Publish Page" at bounding box center [454, 200] width 81 height 16
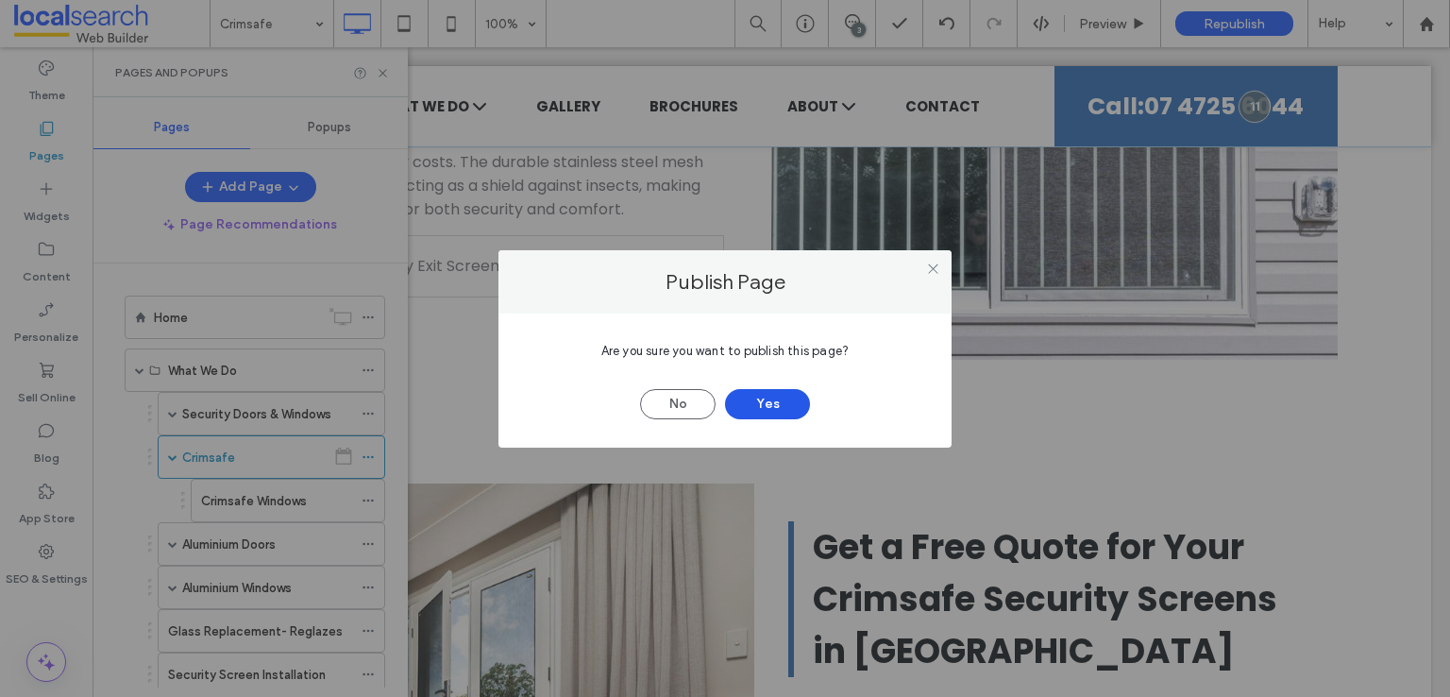
click at [744, 405] on button "Yes" at bounding box center [767, 404] width 85 height 30
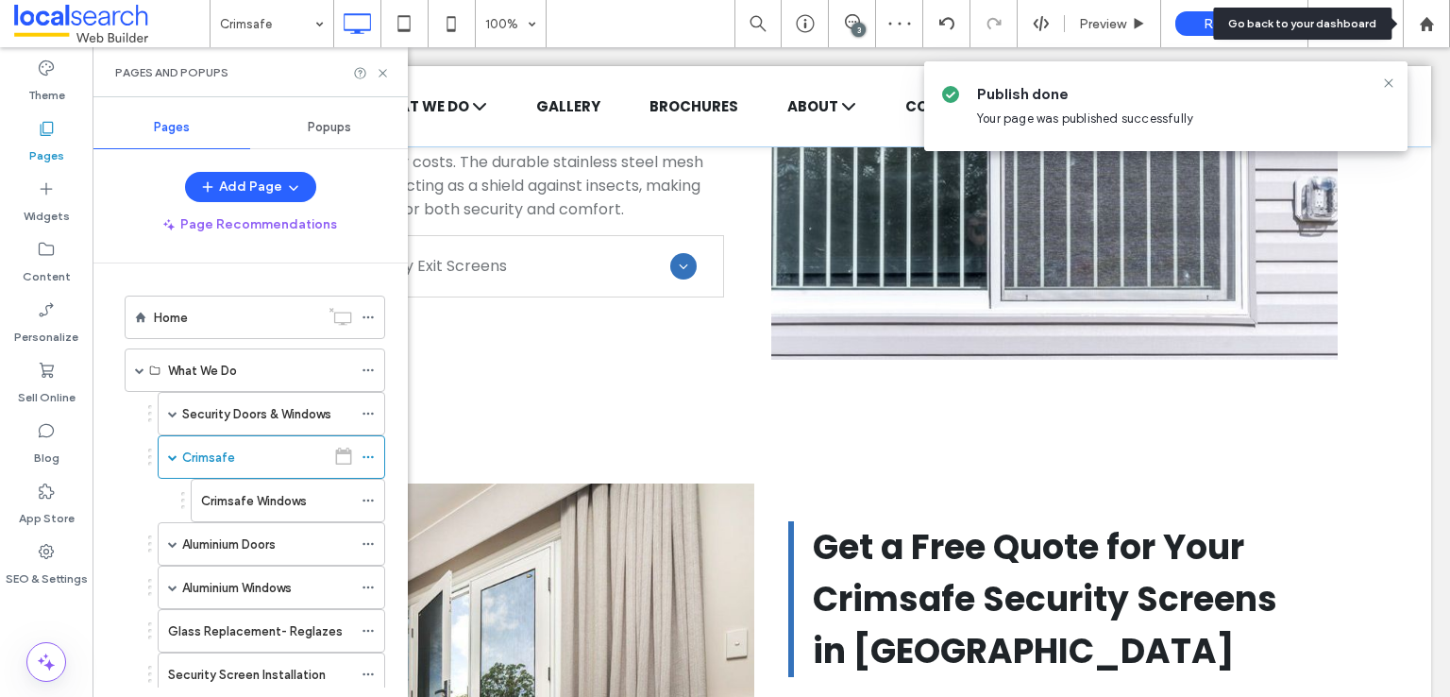
drag, startPoint x: 1422, startPoint y: 9, endPoint x: 1349, endPoint y: 27, distance: 74.9
click at [1423, 10] on div at bounding box center [1426, 23] width 47 height 47
